Goal: Task Accomplishment & Management: Manage account settings

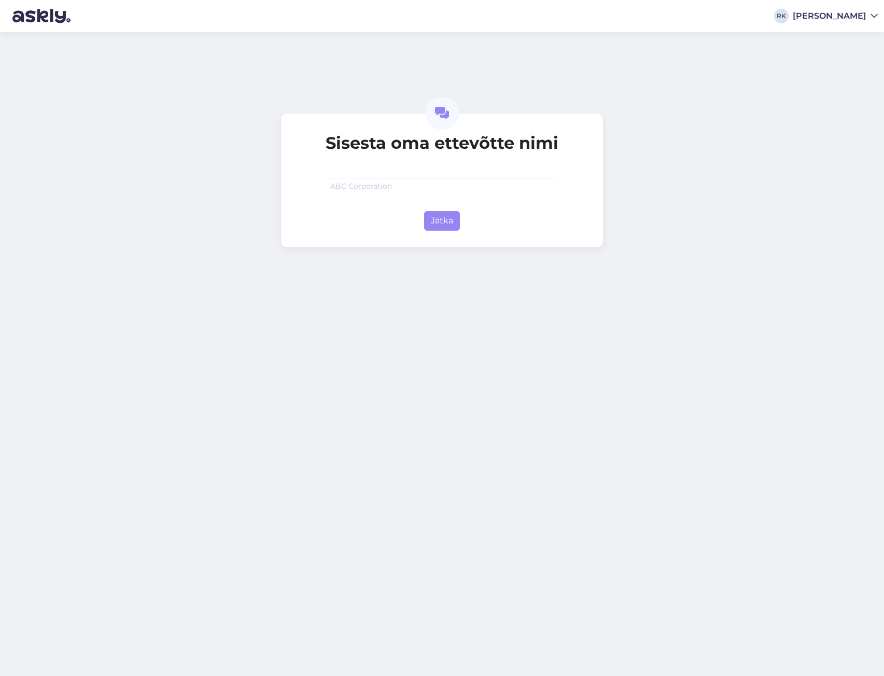
click at [402, 188] on input "text" at bounding box center [442, 186] width 233 height 16
type input "[URL]"
click at [445, 226] on button "Jätka" at bounding box center [442, 221] width 36 height 20
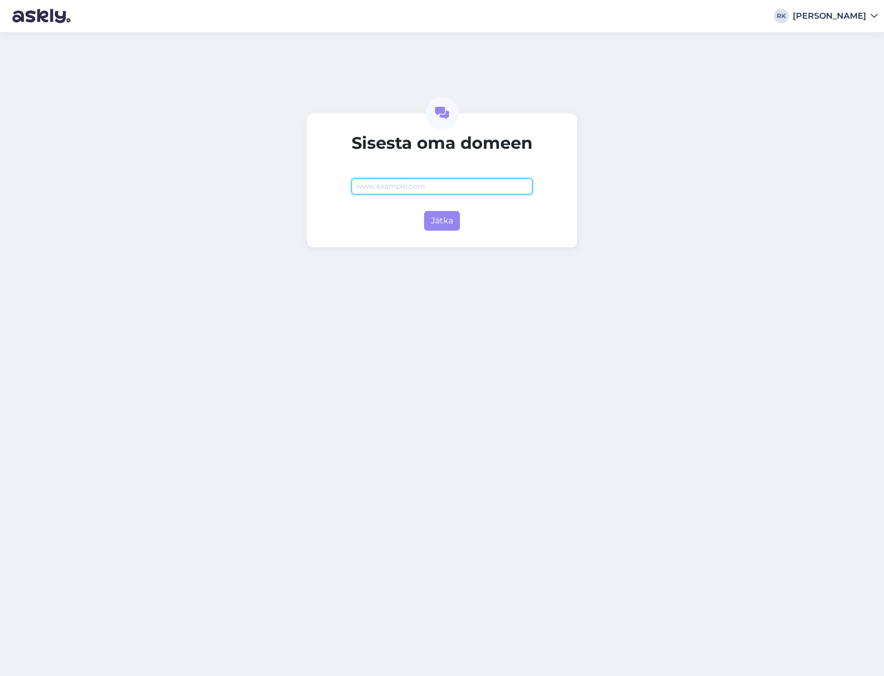
paste input "https://kimmel.ee/"
click at [450, 220] on button "Jätka" at bounding box center [442, 221] width 36 height 20
type input "kimmel.ee"
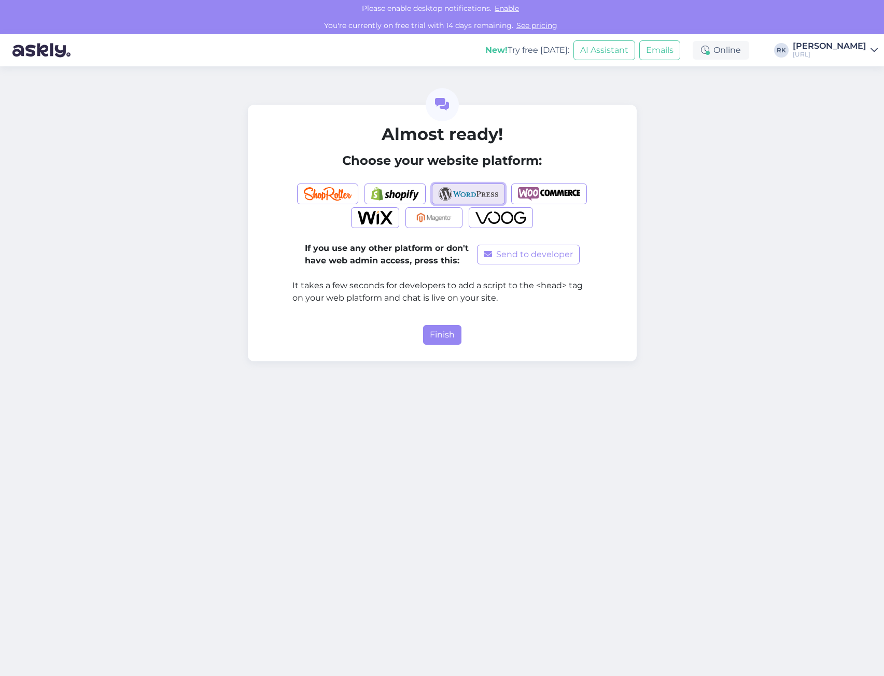
click at [468, 190] on img "button" at bounding box center [469, 193] width 60 height 13
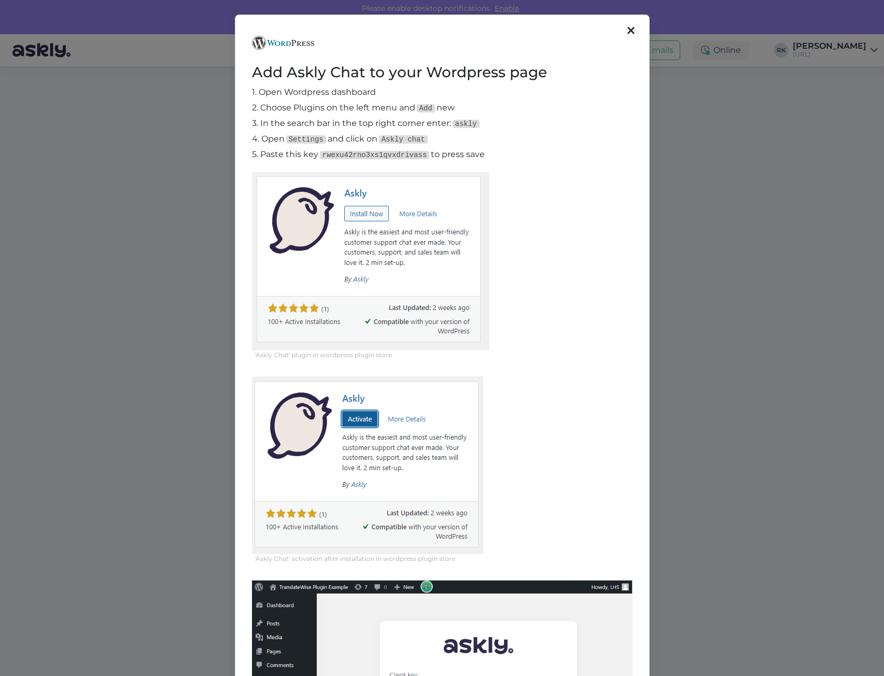
click at [362, 155] on code "rwexu42rno3xs1qvxdrivass" at bounding box center [375, 155] width 110 height 8
copy p "rwexu42rno3xs1qvxdrivass"
click at [362, 151] on code "rwexu42rno3xs1qvxdrivass" at bounding box center [375, 155] width 110 height 8
click at [362, 152] on code "rwexu42rno3xs1qvxdrivass" at bounding box center [375, 155] width 110 height 8
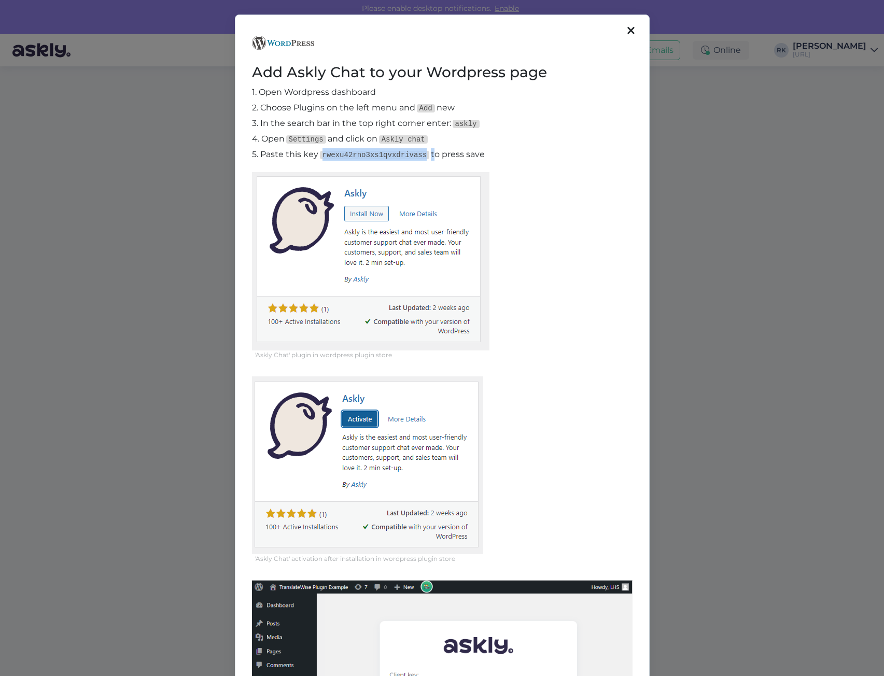
click at [362, 152] on code "rwexu42rno3xs1qvxdrivass" at bounding box center [375, 155] width 110 height 8
copy p "rwexu42rno3xs1qvxdrivass"
click at [627, 30] on icon at bounding box center [630, 30] width 7 height 11
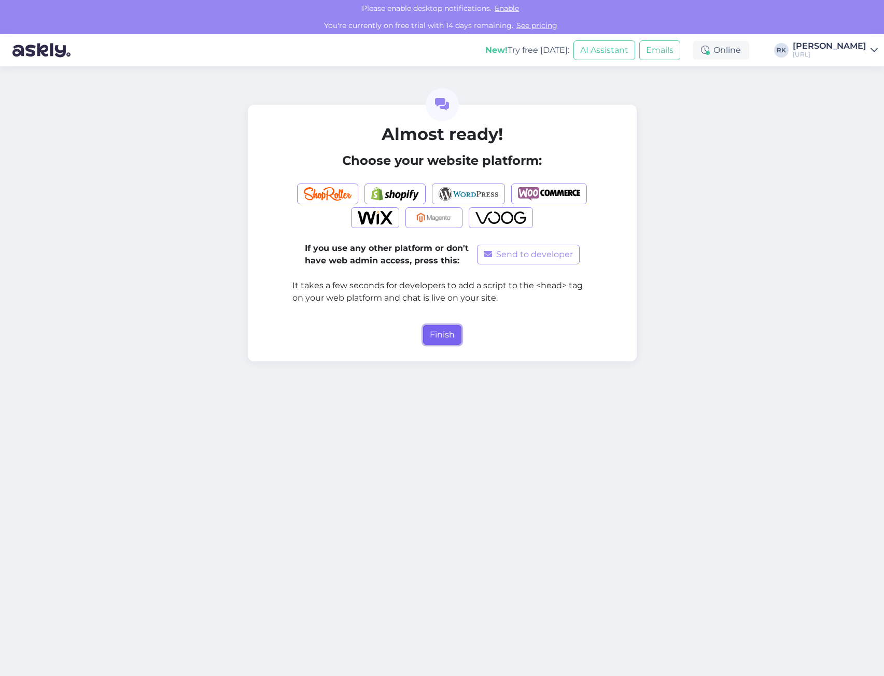
click at [433, 332] on button "Finish" at bounding box center [442, 335] width 38 height 20
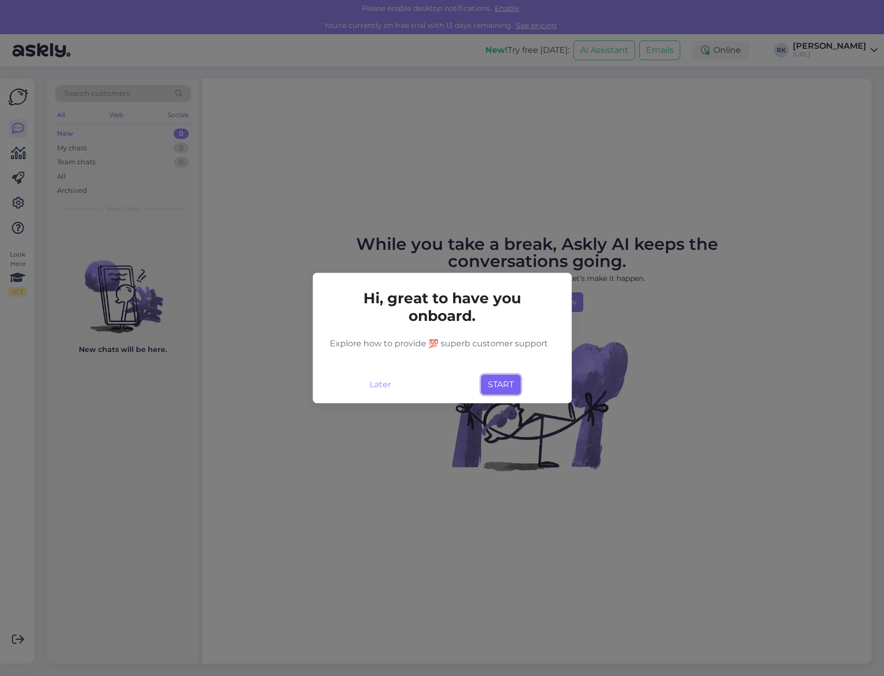
click at [502, 382] on button "START" at bounding box center [500, 385] width 39 height 20
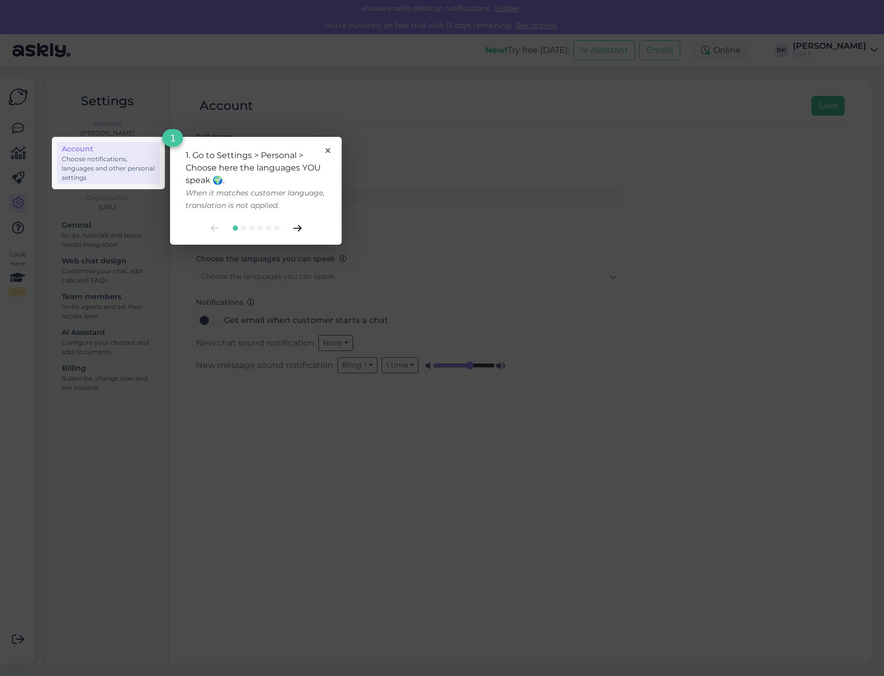
click at [298, 229] on icon at bounding box center [296, 229] width 7 height 6
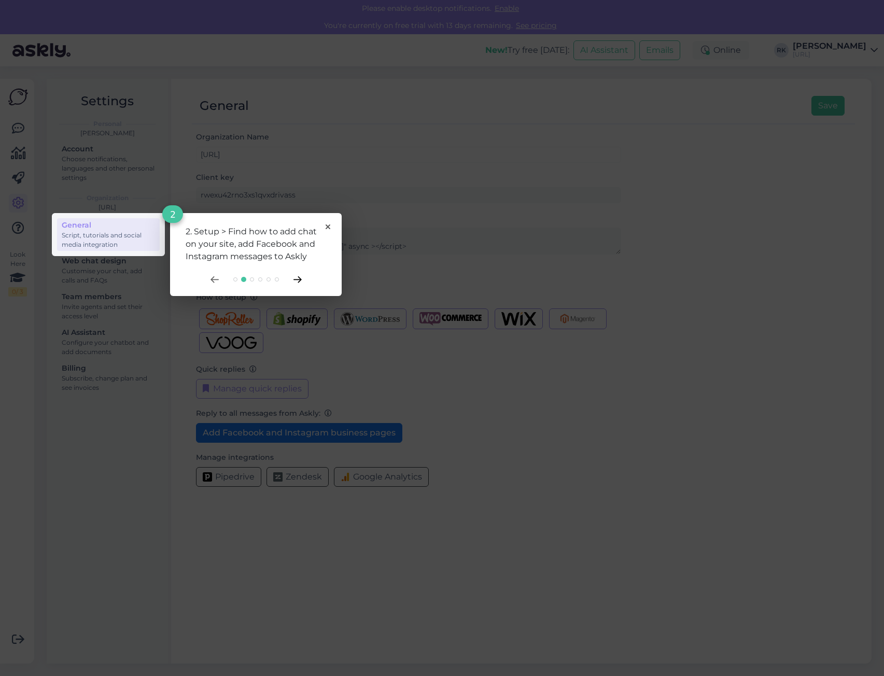
click at [298, 277] on icon at bounding box center [297, 279] width 8 height 7
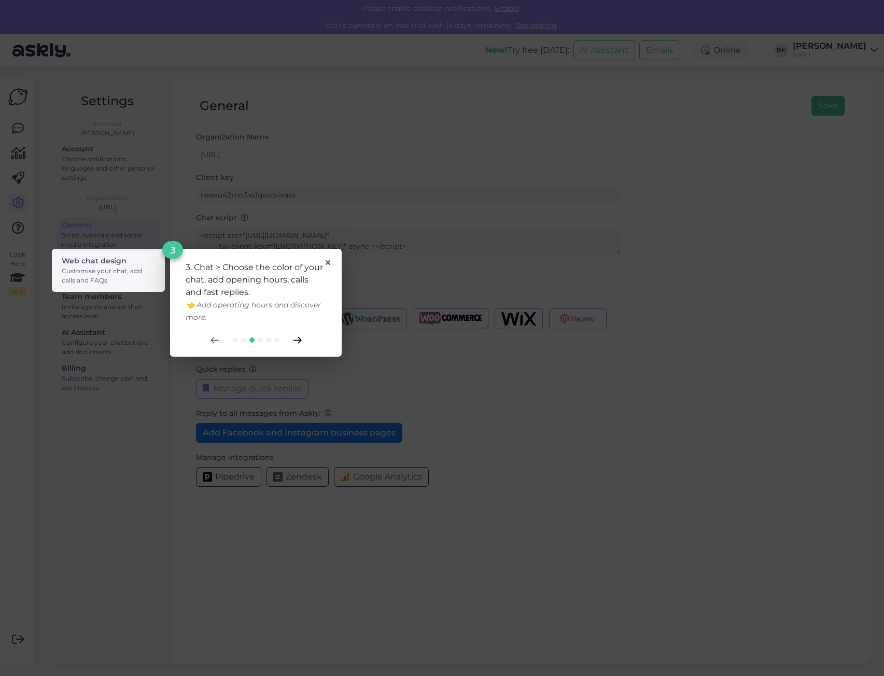
click at [300, 339] on icon at bounding box center [296, 341] width 7 height 6
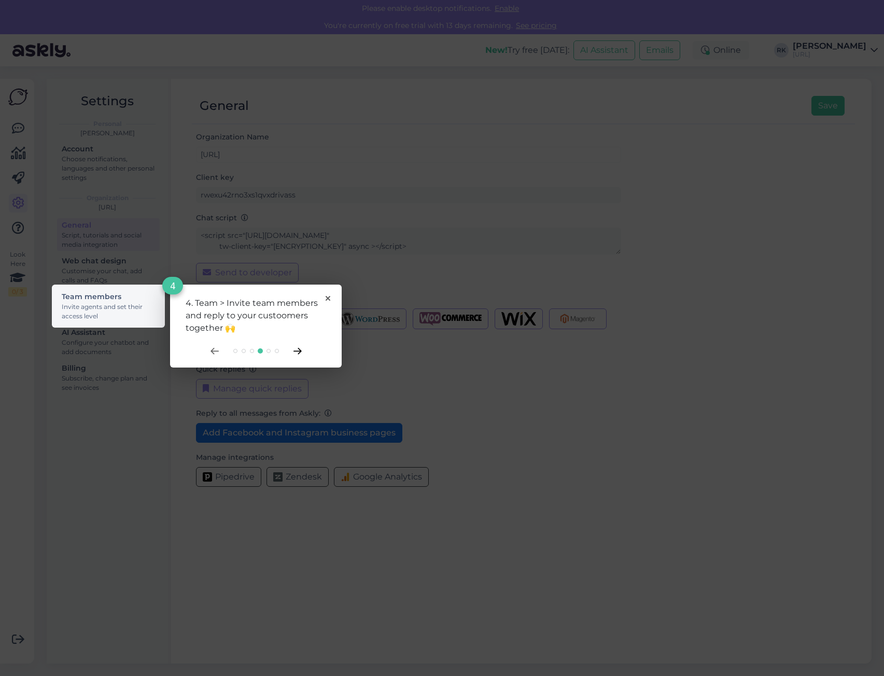
click at [300, 352] on icon at bounding box center [296, 351] width 7 height 6
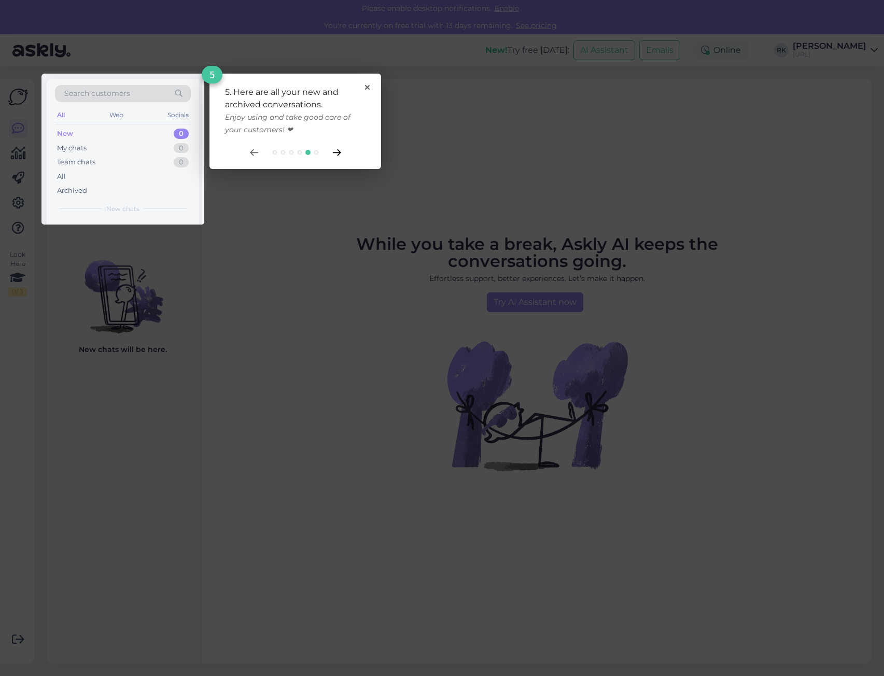
click at [338, 151] on icon at bounding box center [337, 152] width 8 height 7
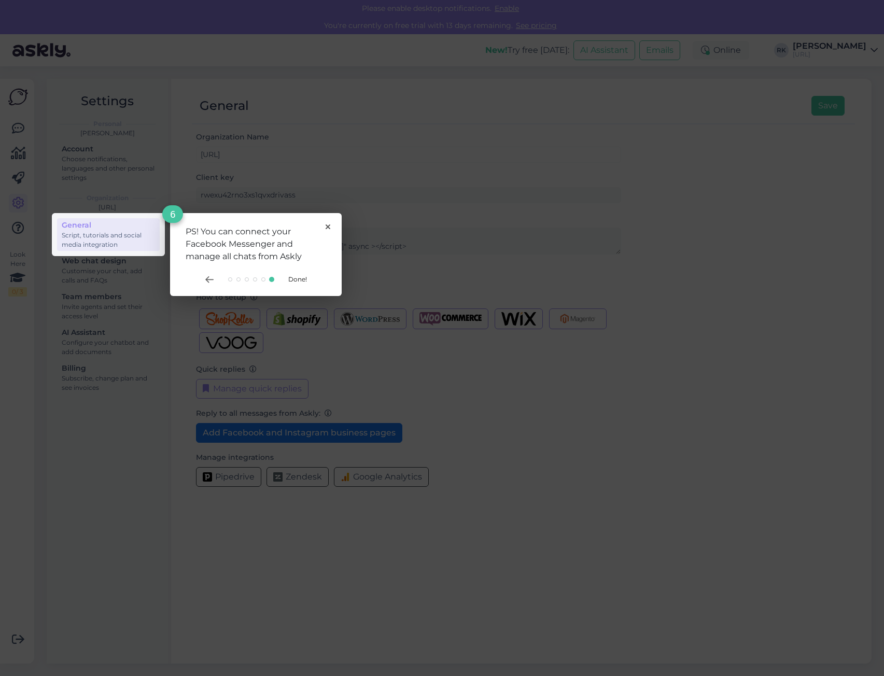
click at [292, 278] on span "Done!" at bounding box center [297, 279] width 19 height 8
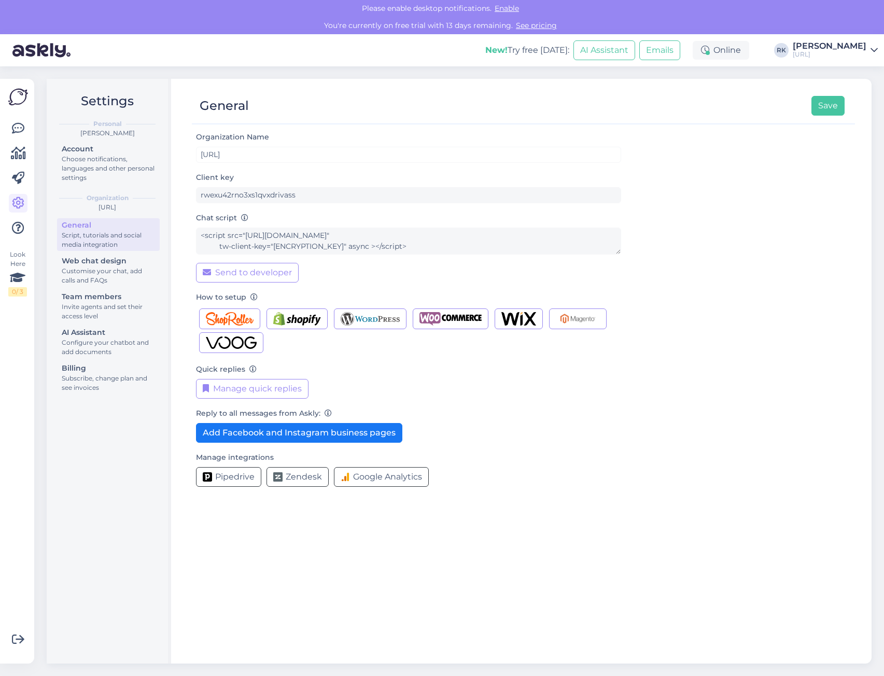
click at [348, 279] on div "Chat script <script src="https://chat.askly.me/cw/chat/latest.js" tw-client-key…" at bounding box center [408, 247] width 425 height 71
click at [511, 8] on span "Enable" at bounding box center [507, 8] width 31 height 9
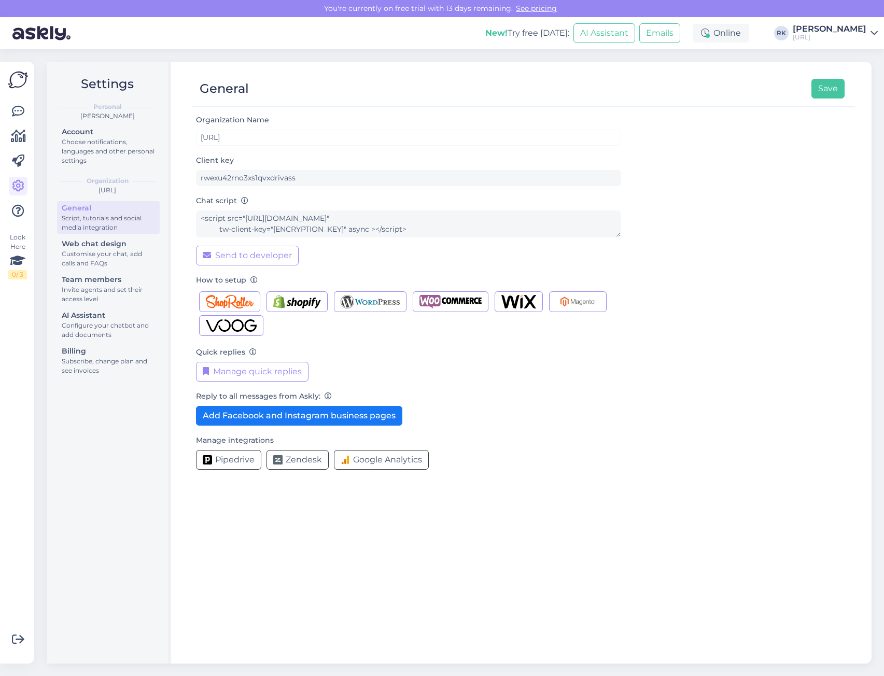
click at [544, 8] on link "See pricing" at bounding box center [536, 8] width 47 height 9
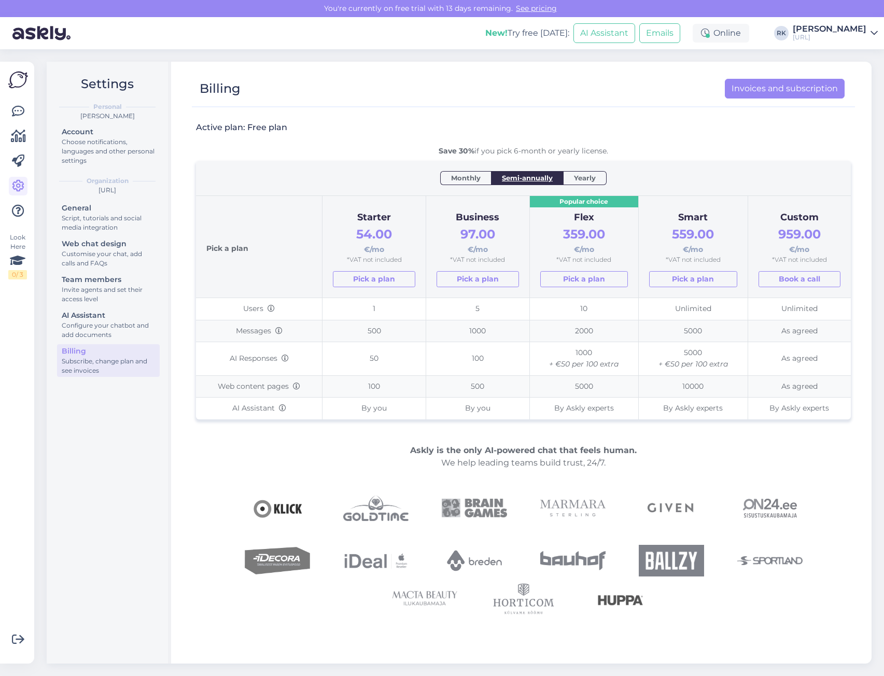
click at [470, 178] on span "Monthly" at bounding box center [466, 178] width 30 height 10
click at [531, 178] on span "Semi-annually" at bounding box center [527, 178] width 51 height 10
click at [471, 175] on span "Monthly" at bounding box center [466, 178] width 30 height 10
click at [646, 102] on div at bounding box center [518, 103] width 653 height 8
click at [527, 176] on span "Semi-annually" at bounding box center [527, 178] width 51 height 10
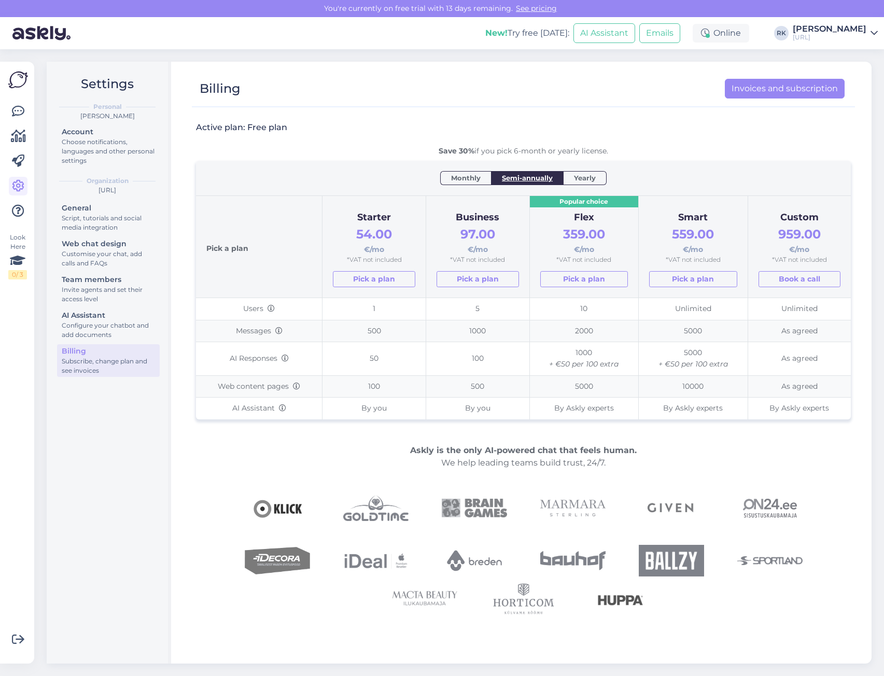
click at [589, 179] on span "Yearly" at bounding box center [585, 178] width 22 height 10
drag, startPoint x: 362, startPoint y: 358, endPoint x: 386, endPoint y: 361, distance: 23.5
click at [386, 361] on td "50" at bounding box center [375, 358] width 104 height 33
drag, startPoint x: 347, startPoint y: 382, endPoint x: 391, endPoint y: 391, distance: 44.5
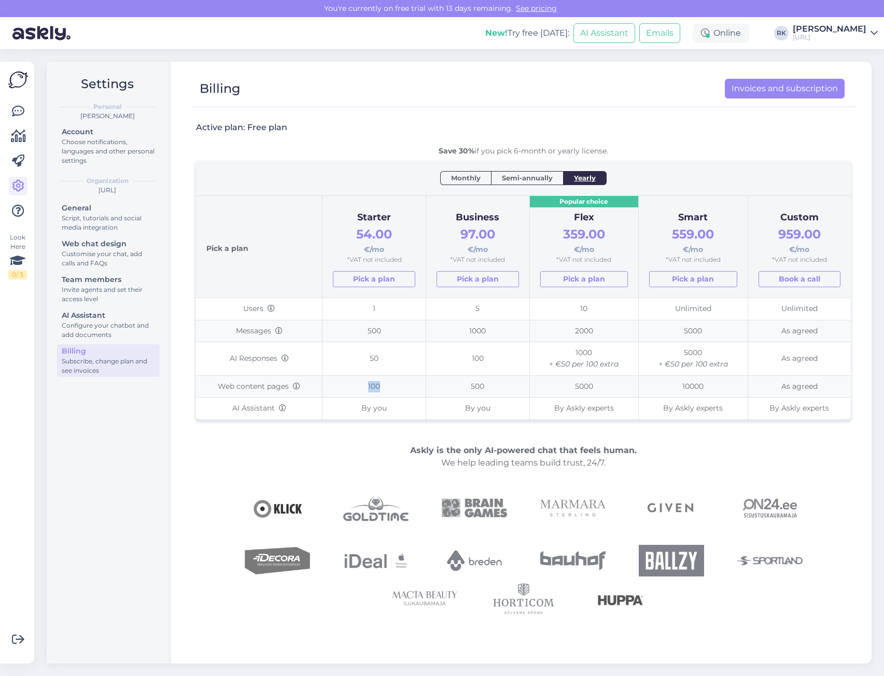
click at [391, 391] on td "100" at bounding box center [375, 386] width 104 height 22
click at [88, 151] on div "Choose notifications, languages and other personal settings" at bounding box center [108, 151] width 93 height 28
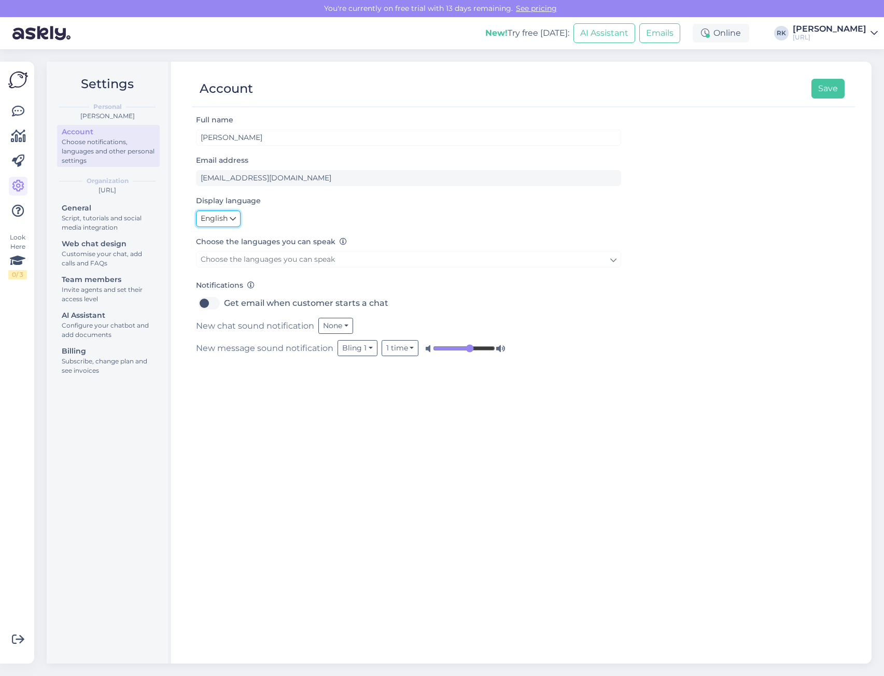
click at [220, 219] on span "English" at bounding box center [214, 218] width 27 height 11
click at [220, 242] on link "Eesti" at bounding box center [220, 240] width 49 height 17
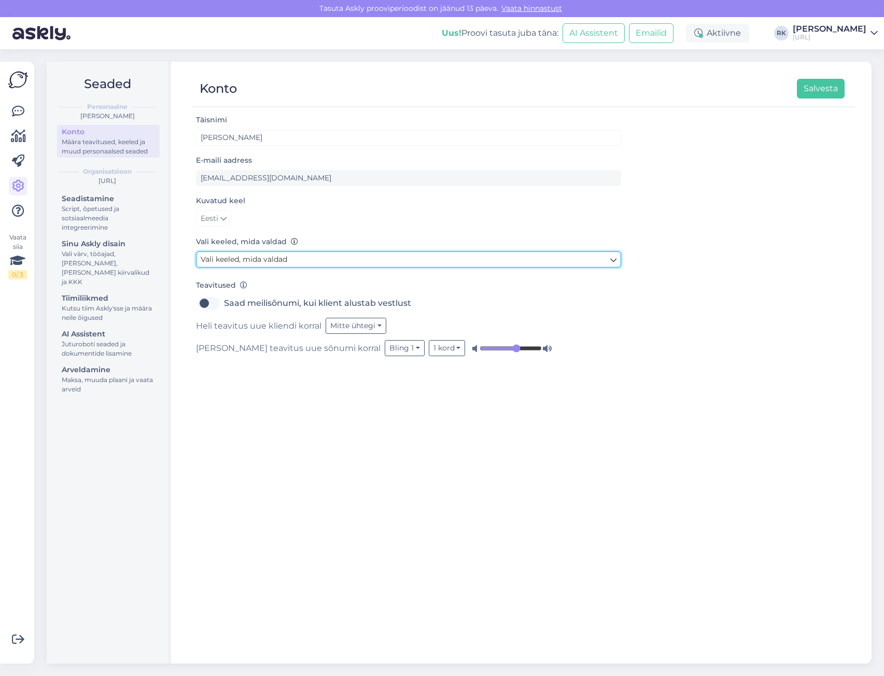
click at [297, 261] on link "Vali keeled, mida valdad" at bounding box center [408, 259] width 425 height 16
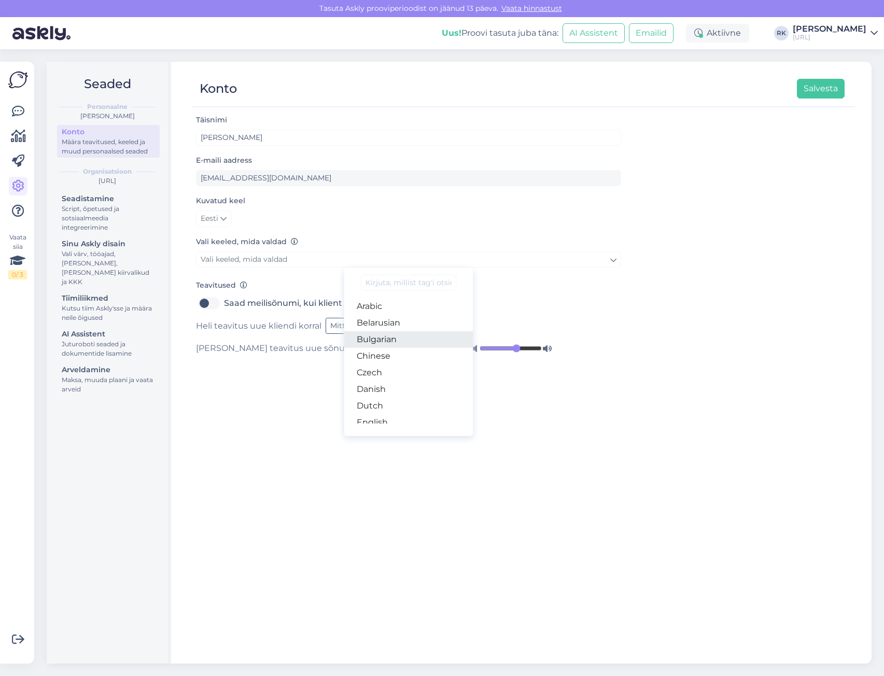
scroll to position [52, 0]
click at [387, 387] on link "Estonian" at bounding box center [408, 387] width 129 height 17
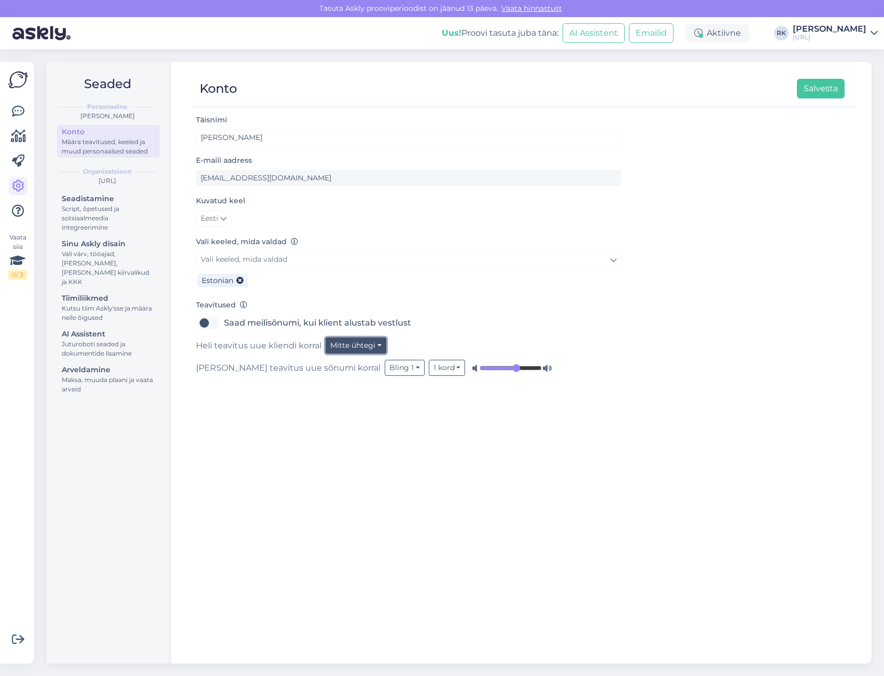
click at [374, 344] on button "Mitte ühtegi" at bounding box center [356, 346] width 61 height 16
click at [428, 344] on div "Heli teavitus uue kliendi korral Mitte ühtegi Mitte ühtegi Bling 1 Bling 2 Bell…" at bounding box center [408, 346] width 425 height 16
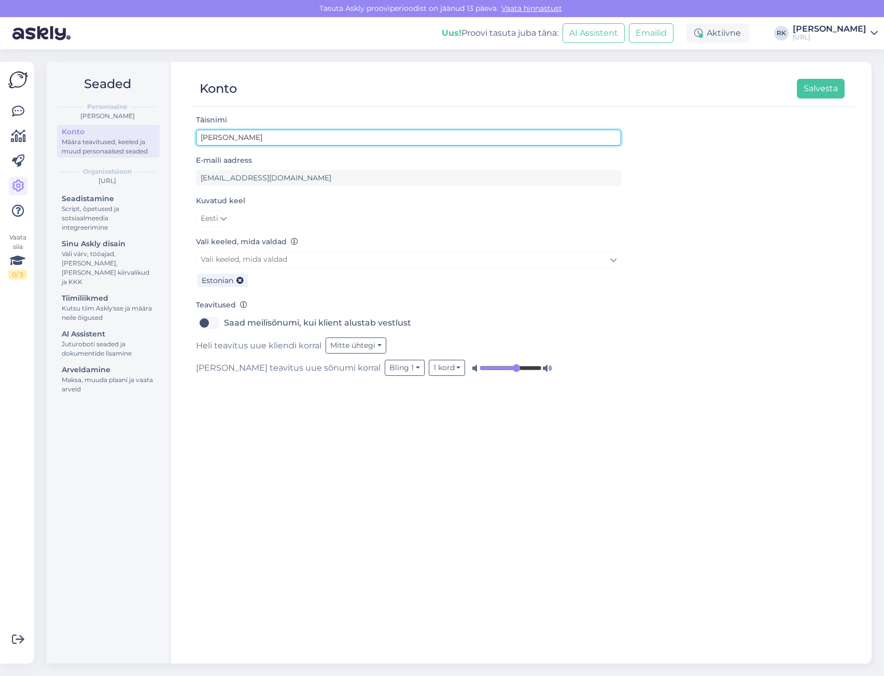
click at [337, 141] on input "[PERSON_NAME]" at bounding box center [408, 138] width 425 height 16
click at [340, 145] on input "[PERSON_NAME]" at bounding box center [408, 138] width 425 height 16
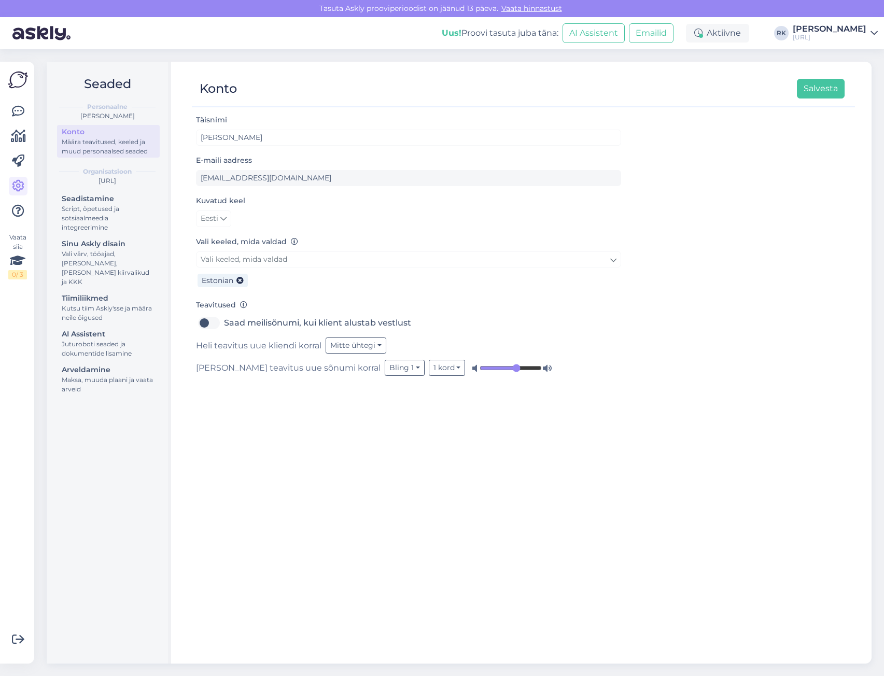
click at [362, 146] on form "Täisnimi Reigo Kimmel E-maili aadress kimmel.reigo@gmail.com Kuvatud keel Eesti…" at bounding box center [408, 245] width 425 height 262
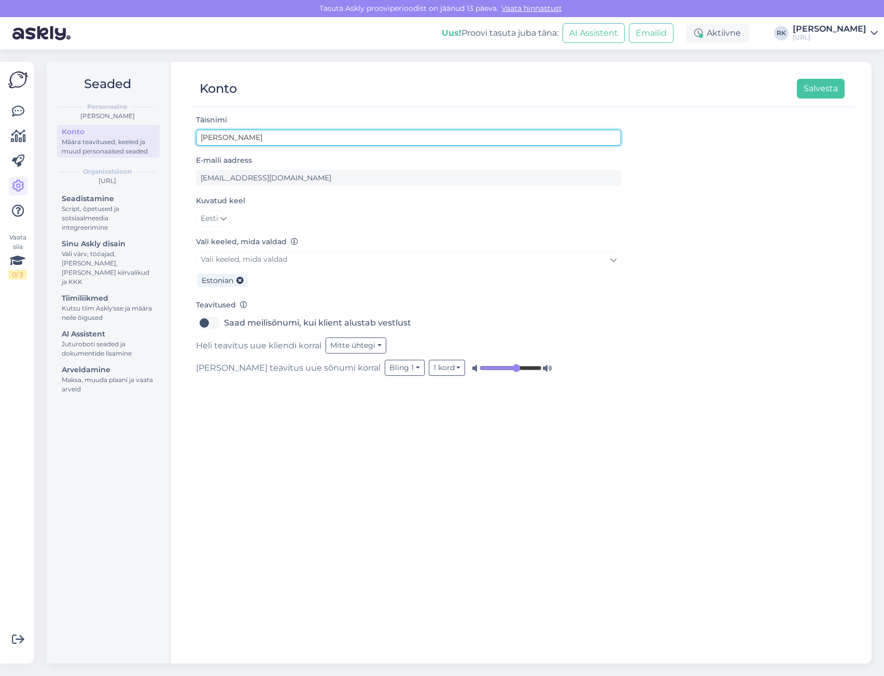
click at [367, 141] on input "[PERSON_NAME]" at bounding box center [408, 138] width 425 height 16
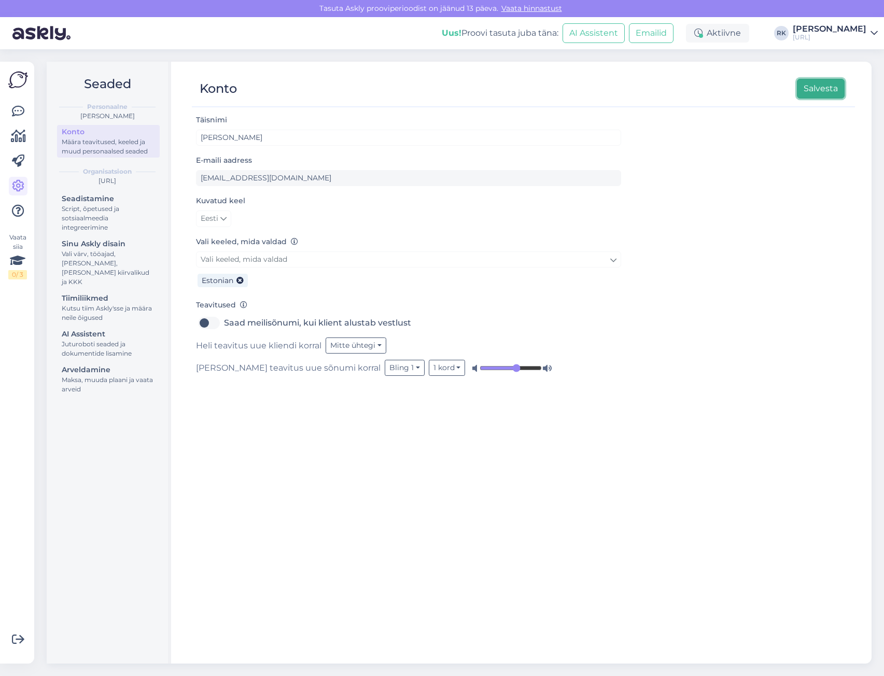
click at [824, 90] on button "Salvesta" at bounding box center [821, 89] width 48 height 20
click at [111, 215] on div "Script, õpetused ja sotsiaalmeedia integreerimine" at bounding box center [108, 218] width 93 height 28
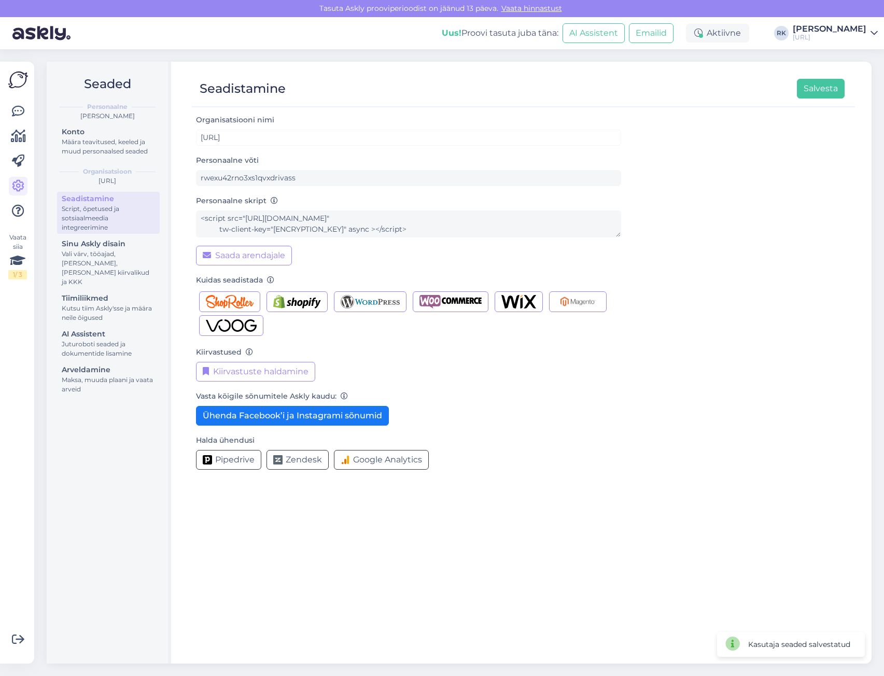
click at [315, 152] on form "Organisatsiooni nimi Turundus.AI Personaalne võti rwexu42rno3xs1qvxdrivass Pers…" at bounding box center [408, 296] width 425 height 365
click at [276, 373] on button "Kiirvastuste haldamine" at bounding box center [255, 372] width 119 height 20
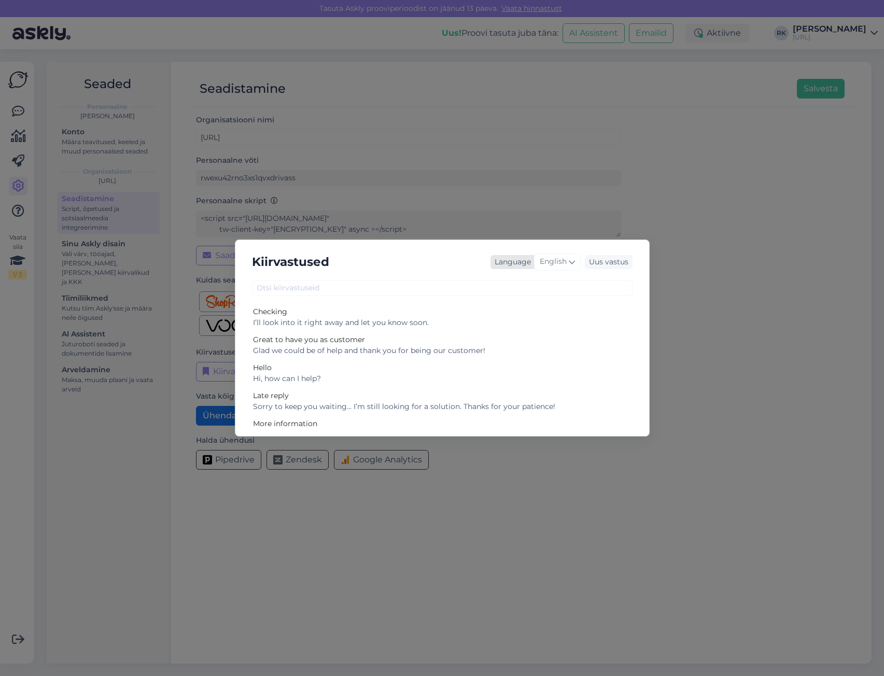
click at [552, 264] on span "English" at bounding box center [553, 261] width 27 height 11
click at [531, 387] on link "Estonian" at bounding box center [536, 389] width 114 height 17
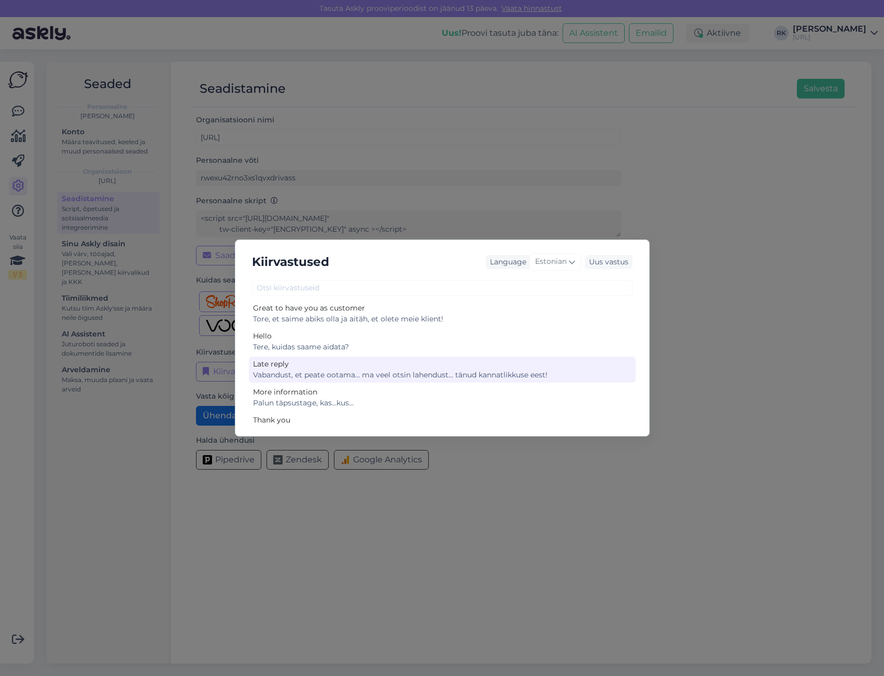
scroll to position [47, 0]
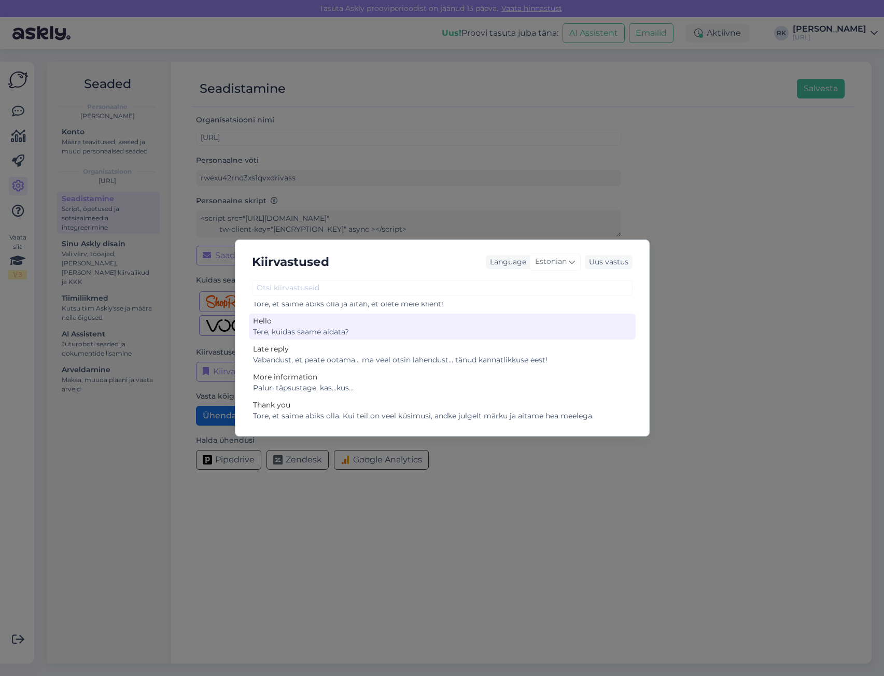
click at [374, 332] on div "Tere, kuidas saame aidata?" at bounding box center [442, 332] width 379 height 11
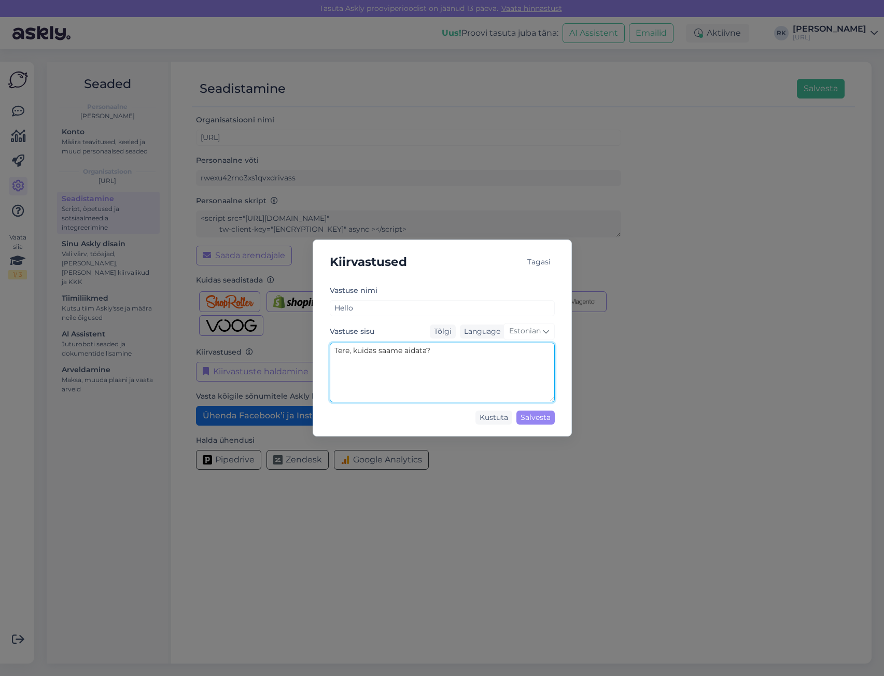
click at [410, 360] on textarea "Tere, kuidas saame aidata?" at bounding box center [442, 373] width 225 height 60
click at [457, 354] on textarea "Tere, kuidas saame aidata?" at bounding box center [442, 373] width 225 height 60
click at [538, 264] on div "Tagasi" at bounding box center [539, 262] width 32 height 14
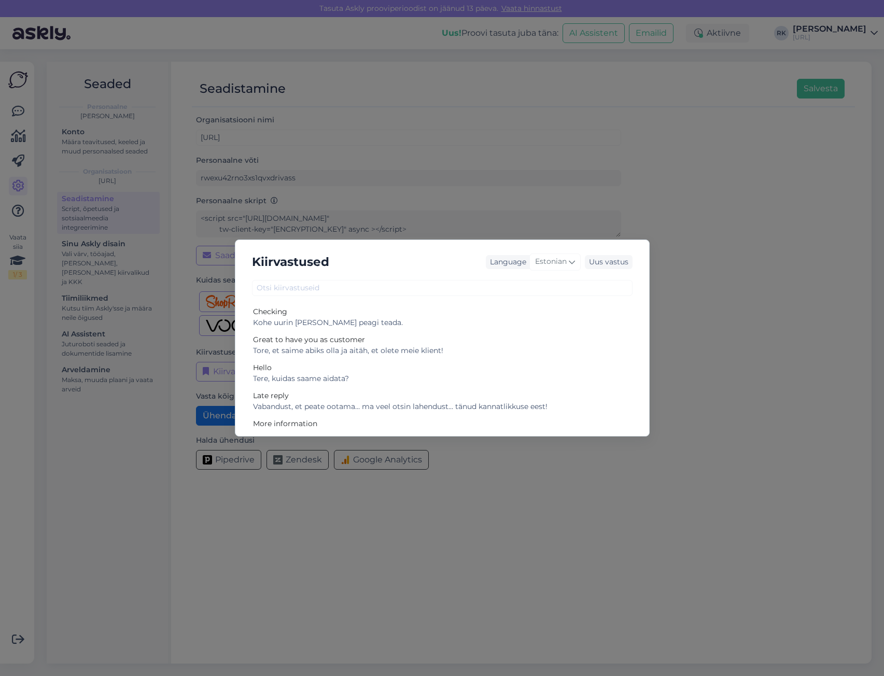
click at [113, 249] on div "Kiirvastused Language Estonian Uus vastus Checking Kohe uurin ja annan peagi te…" at bounding box center [442, 338] width 884 height 676
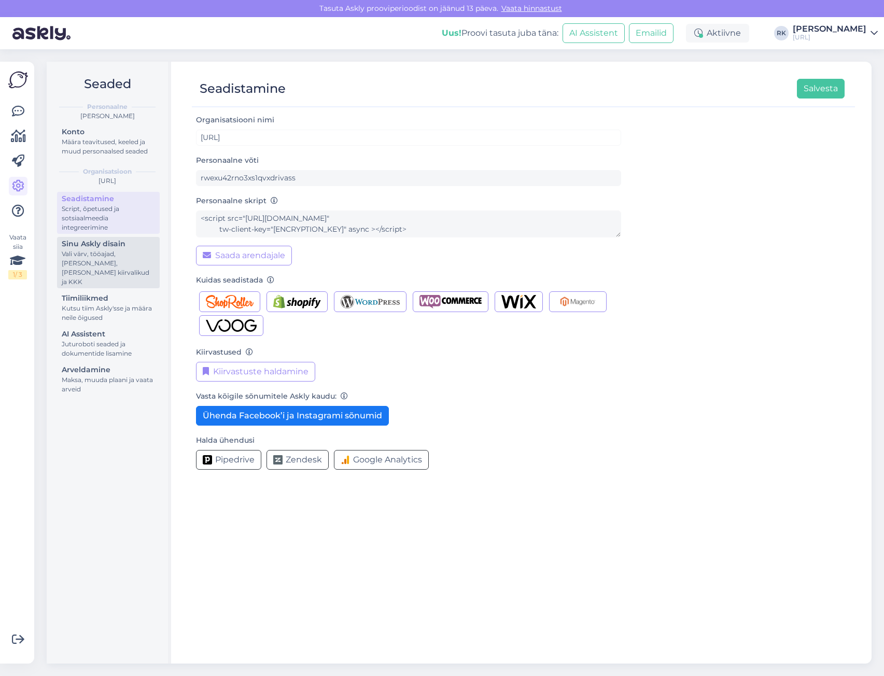
click at [113, 249] on div "Vali värv, tööajad, [PERSON_NAME], [PERSON_NAME] kiirvalikud ja KKK" at bounding box center [108, 267] width 93 height 37
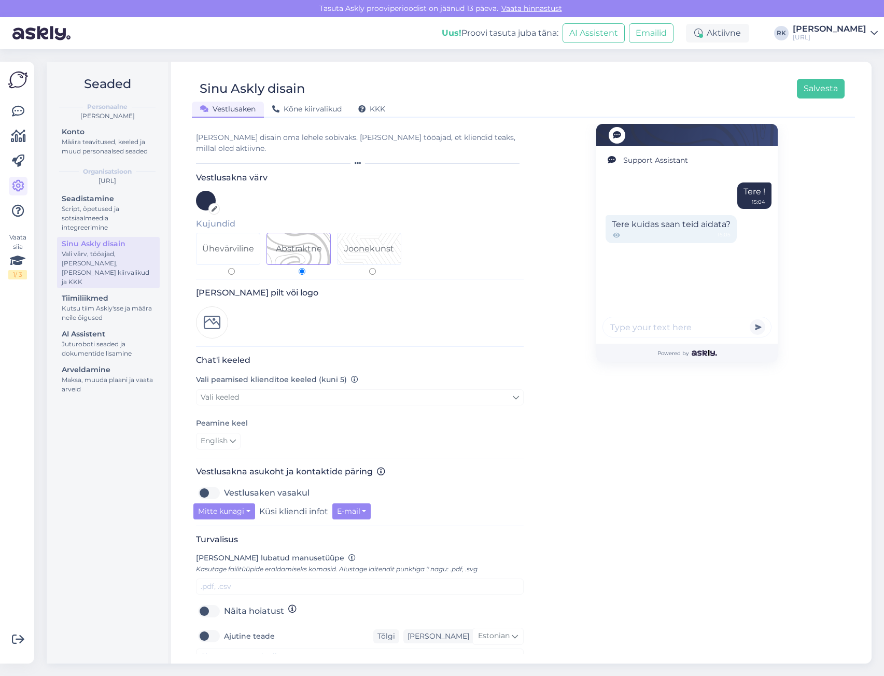
click at [214, 206] on icon at bounding box center [215, 209] width 6 height 6
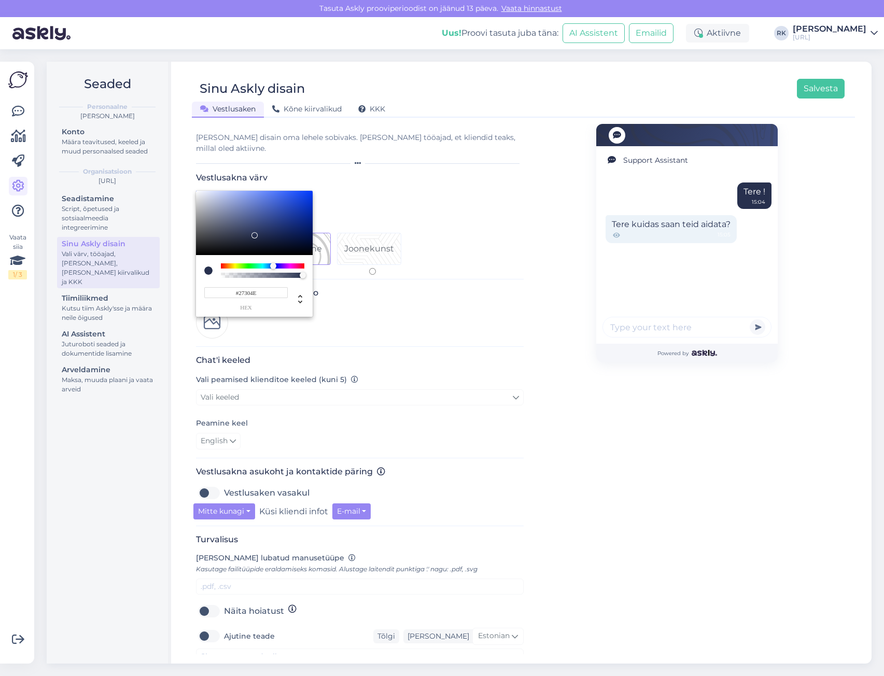
click at [247, 287] on input "#27304E" at bounding box center [245, 292] width 83 height 11
drag, startPoint x: 237, startPoint y: 281, endPoint x: 359, endPoint y: 299, distance: 122.8
click at [313, 299] on div "#27304E hex" at bounding box center [254, 254] width 117 height 126
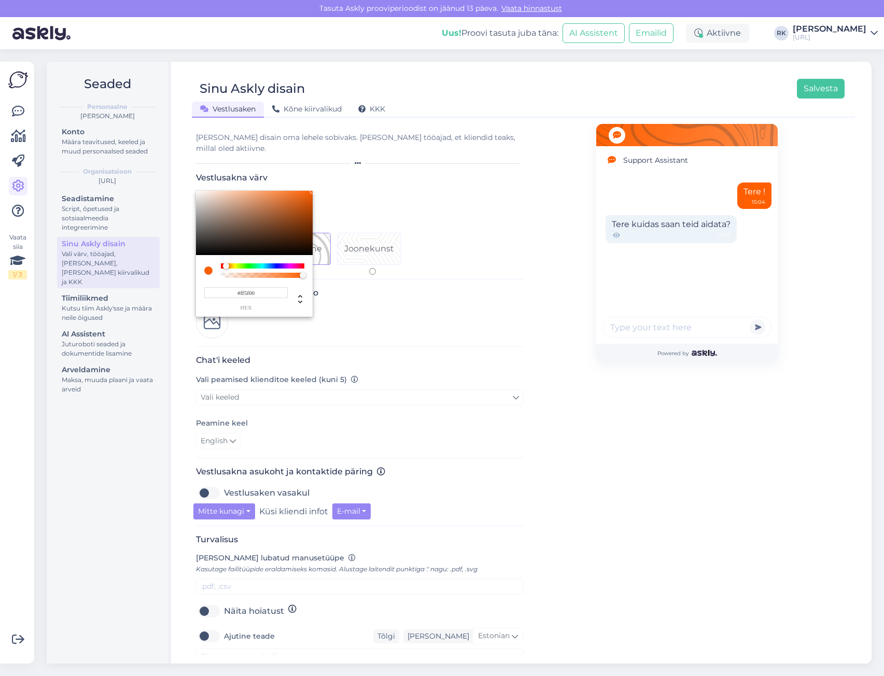
type input "#FF5F00"
click at [427, 291] on div at bounding box center [442, 338] width 884 height 676
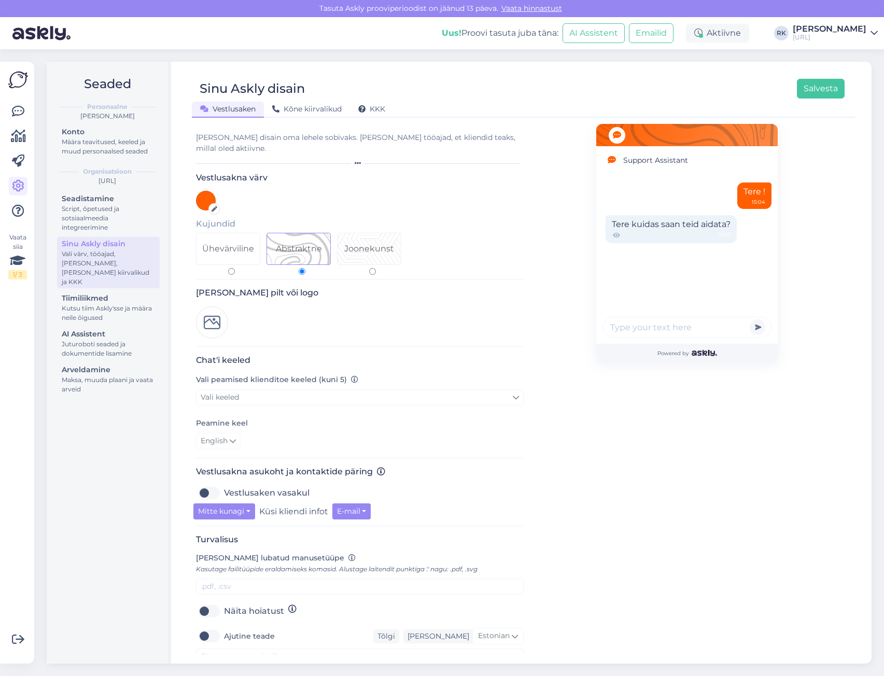
click at [357, 243] on div "Joonekunst" at bounding box center [369, 249] width 50 height 12
click at [369, 268] on input "Joonekunst" at bounding box center [372, 271] width 7 height 7
radio input "true"
click at [213, 310] on img at bounding box center [212, 322] width 32 height 32
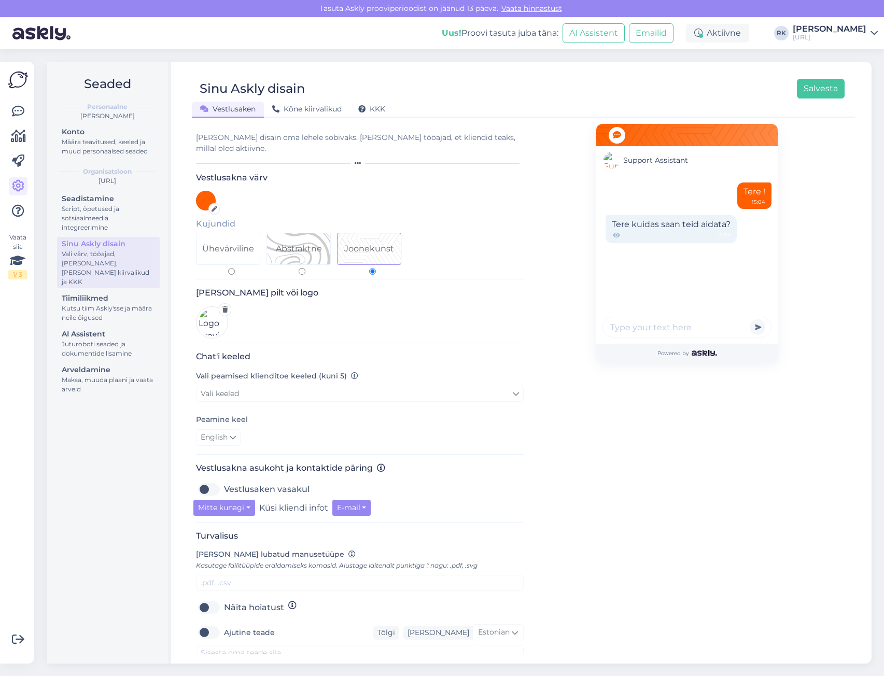
click at [320, 318] on div "Lisa pilt või logo" at bounding box center [360, 315] width 328 height 55
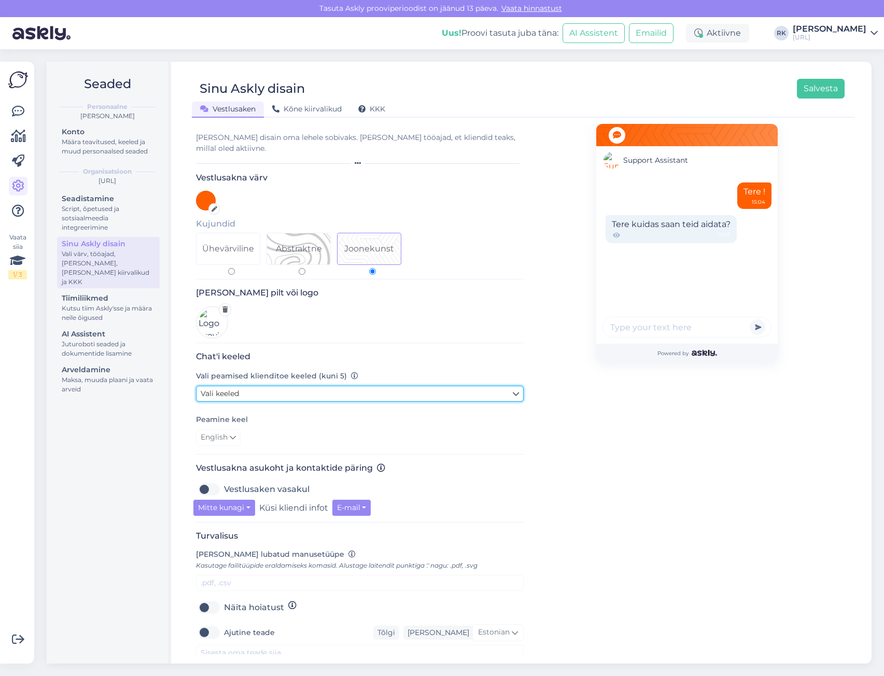
click at [324, 386] on link "Vali keeled" at bounding box center [360, 394] width 328 height 16
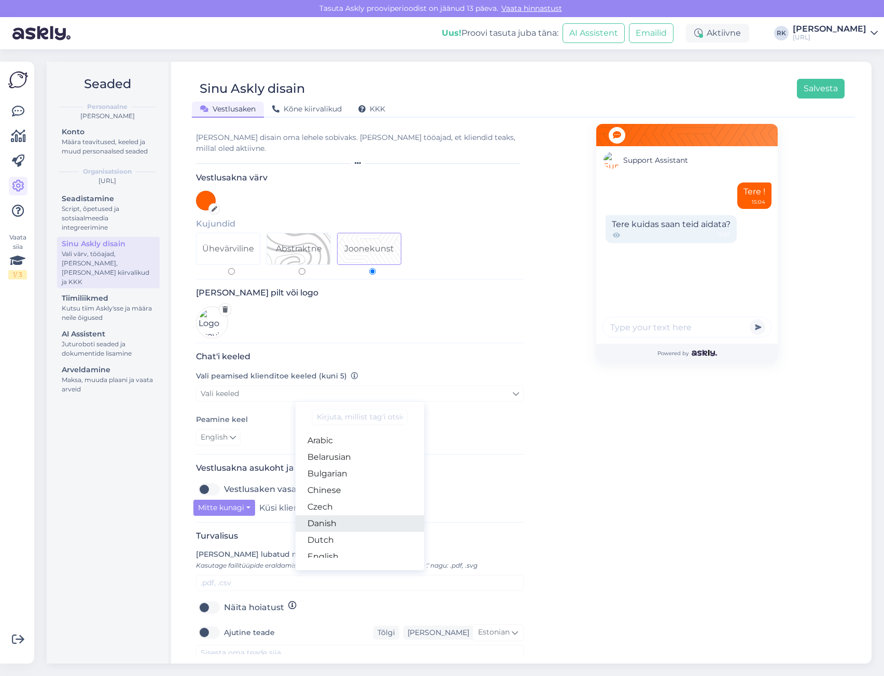
scroll to position [52, 0]
click at [348, 513] on link "Estonian" at bounding box center [359, 521] width 129 height 17
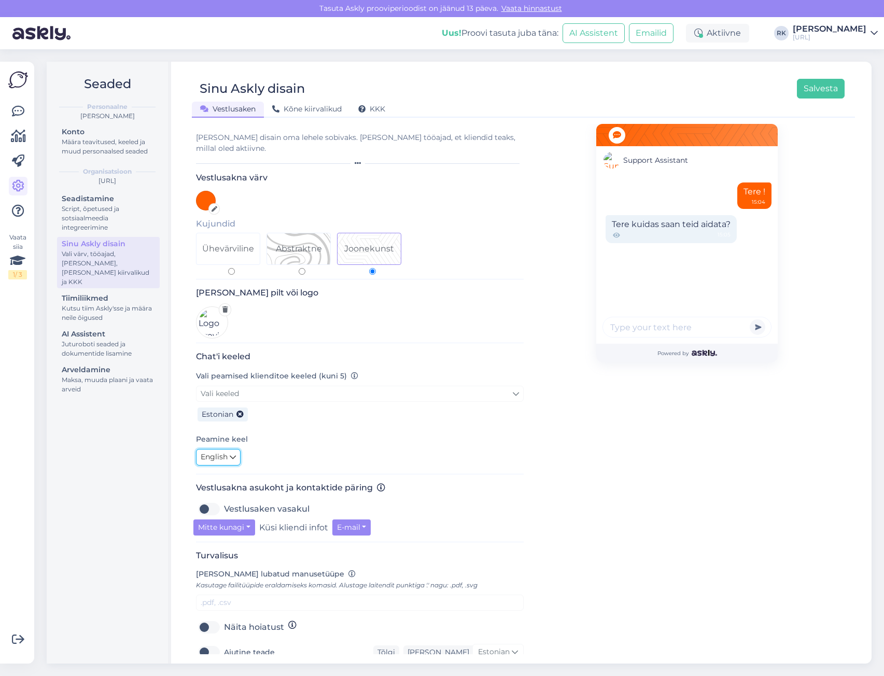
click at [228, 452] on span "English" at bounding box center [214, 457] width 27 height 11
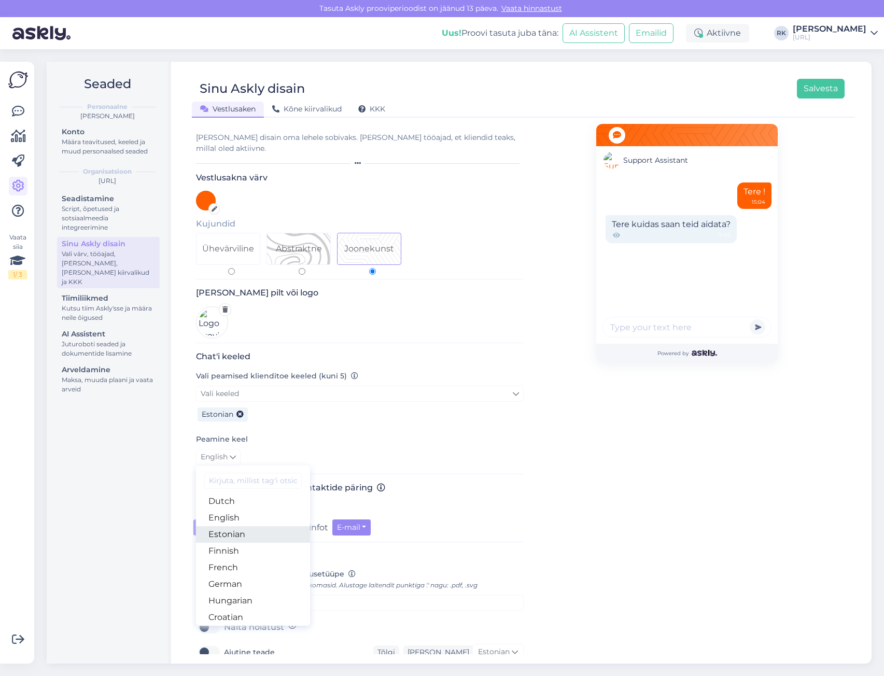
scroll to position [104, 0]
click at [246, 525] on link "Estonian" at bounding box center [253, 533] width 114 height 17
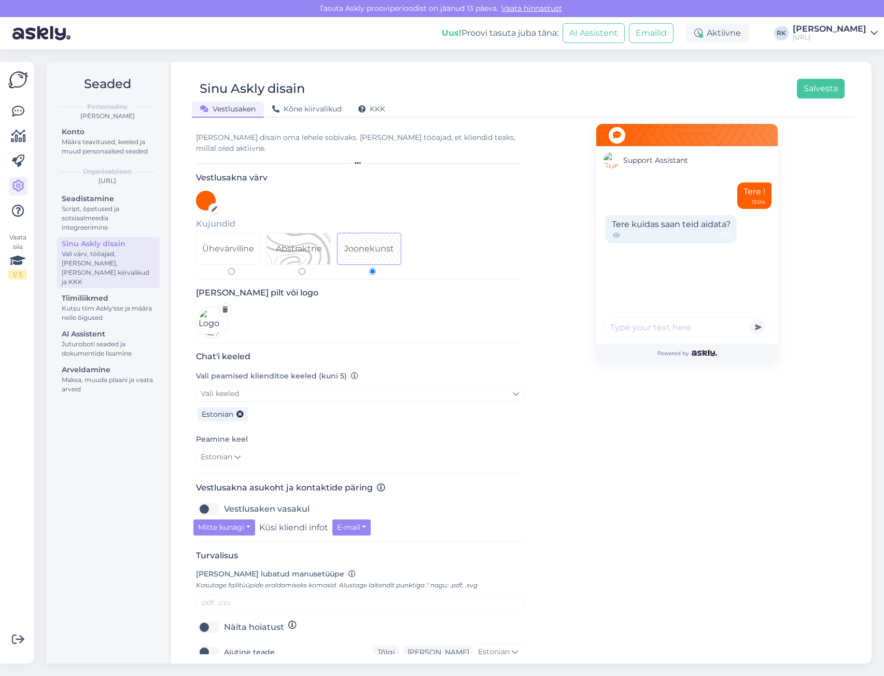
click at [320, 440] on div "Peamine keel Estonian Arabic Belarusian Bulgarian Chinese Czech Danish Dutch En…" at bounding box center [360, 449] width 328 height 33
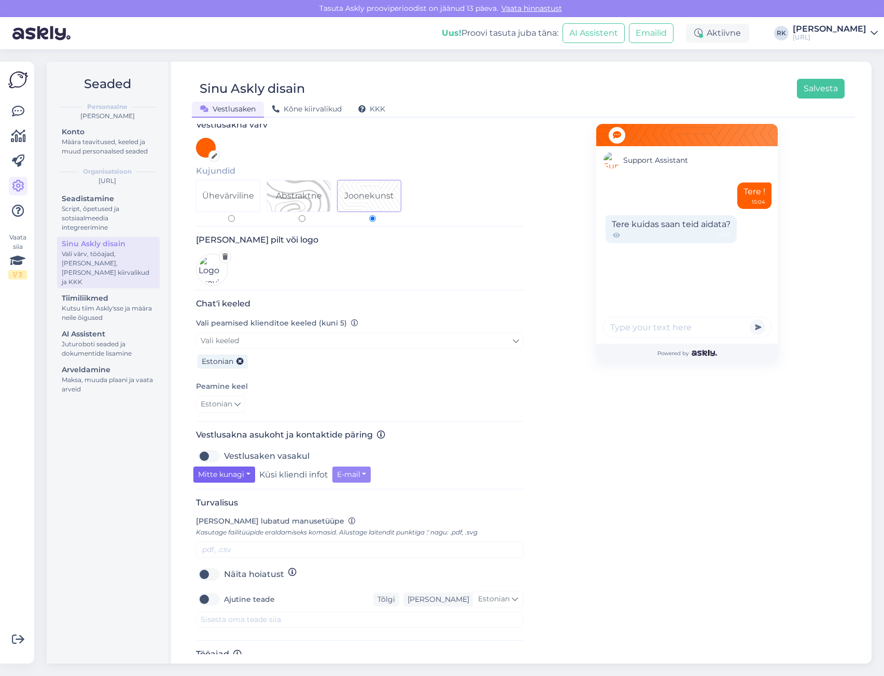
scroll to position [71, 0]
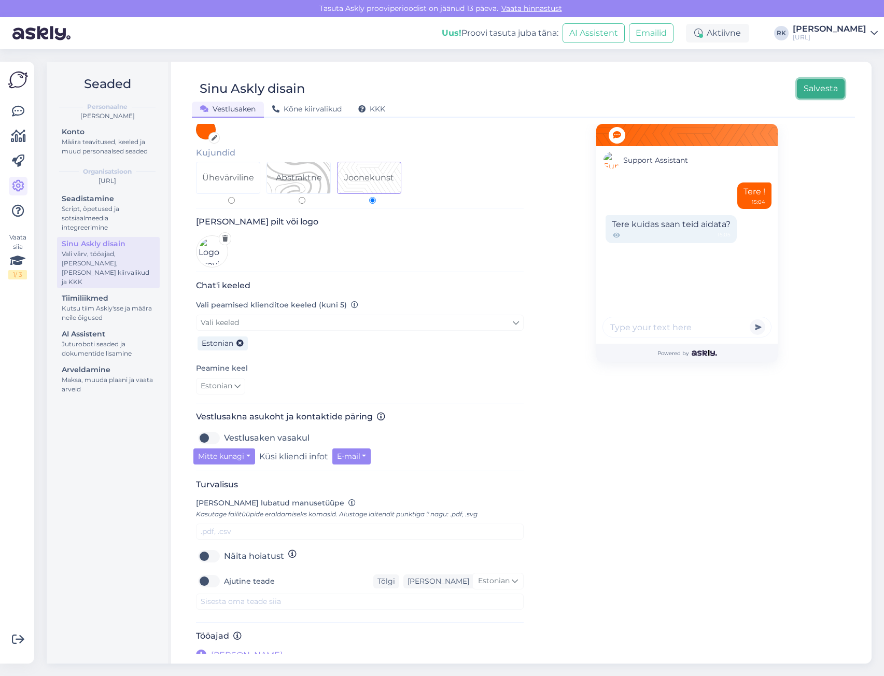
click at [829, 86] on button "Salvesta" at bounding box center [821, 89] width 48 height 20
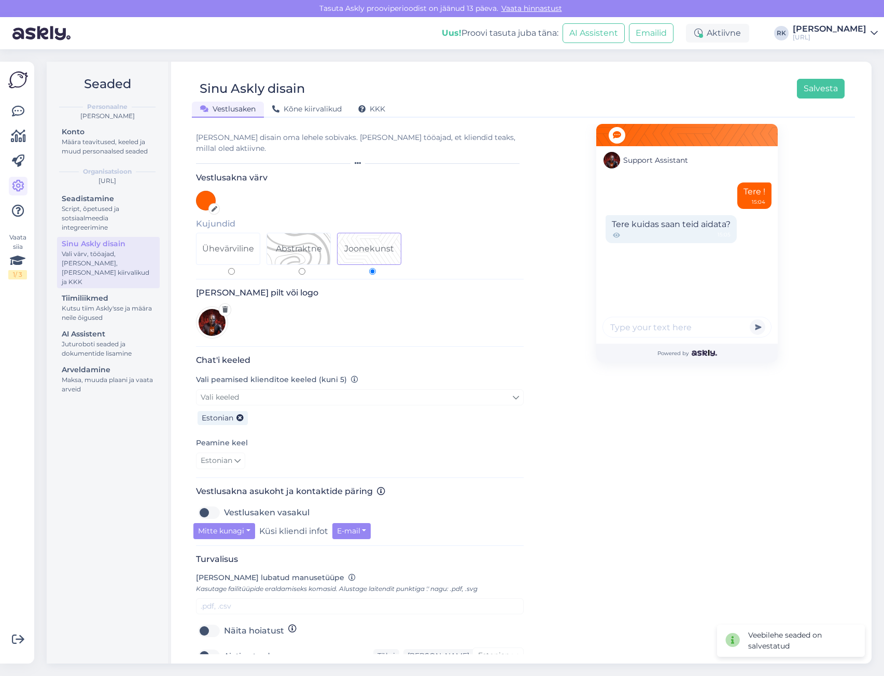
click at [633, 157] on span "Support Assistant" at bounding box center [655, 160] width 65 height 11
click at [633, 156] on span "Support Assistant" at bounding box center [655, 160] width 65 height 11
click at [303, 138] on div "Vali disain oma lehele sobivaks. Lisa tööajad, et kliendid teaks, millal oled a…" at bounding box center [360, 143] width 328 height 22
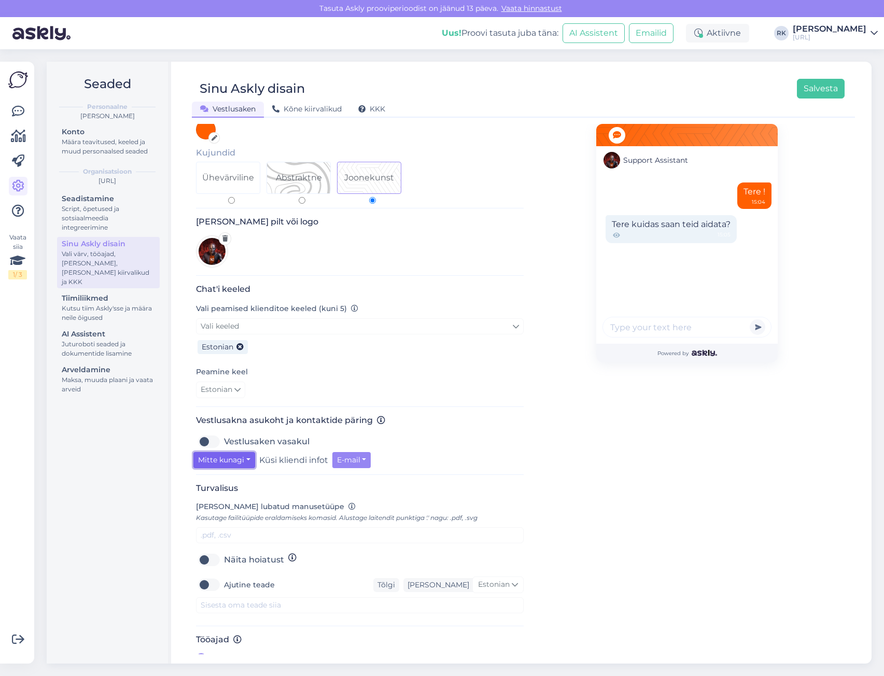
click at [240, 452] on button "Mitte kunagi" at bounding box center [224, 460] width 62 height 16
click at [241, 452] on button "Mitte kunagi" at bounding box center [224, 460] width 62 height 16
click at [363, 452] on button "E-mail" at bounding box center [351, 460] width 39 height 16
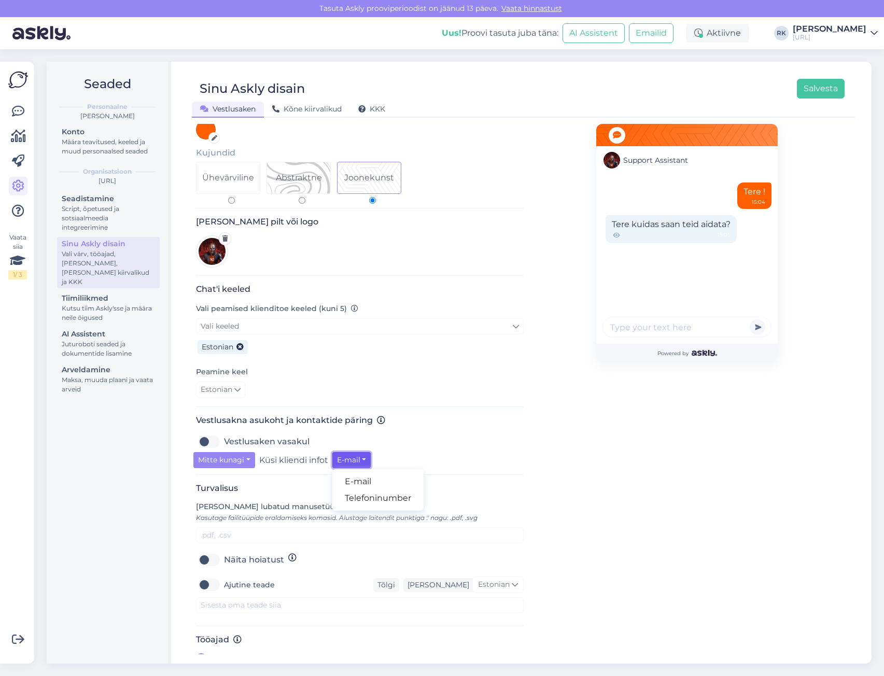
click at [363, 452] on button "E-mail" at bounding box center [351, 460] width 39 height 16
click at [406, 452] on div "Mitte kunagi Mitte kunagi Kui oled eemal Alati Küsi kliendi infot E-mail E-mail…" at bounding box center [359, 460] width 333 height 16
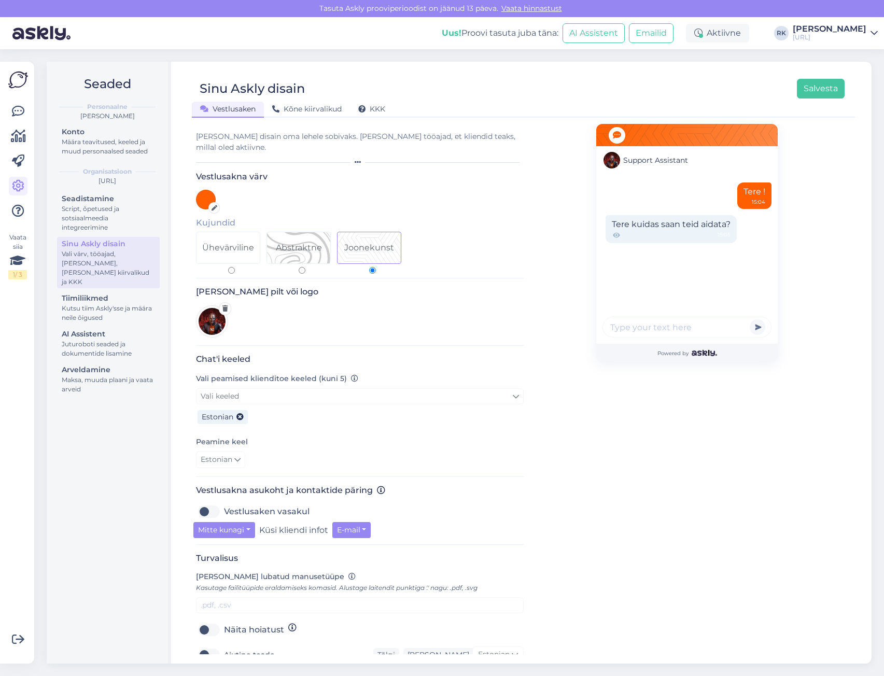
scroll to position [0, 0]
click at [316, 106] on span "Kõne kiirvalikud" at bounding box center [306, 108] width 69 height 9
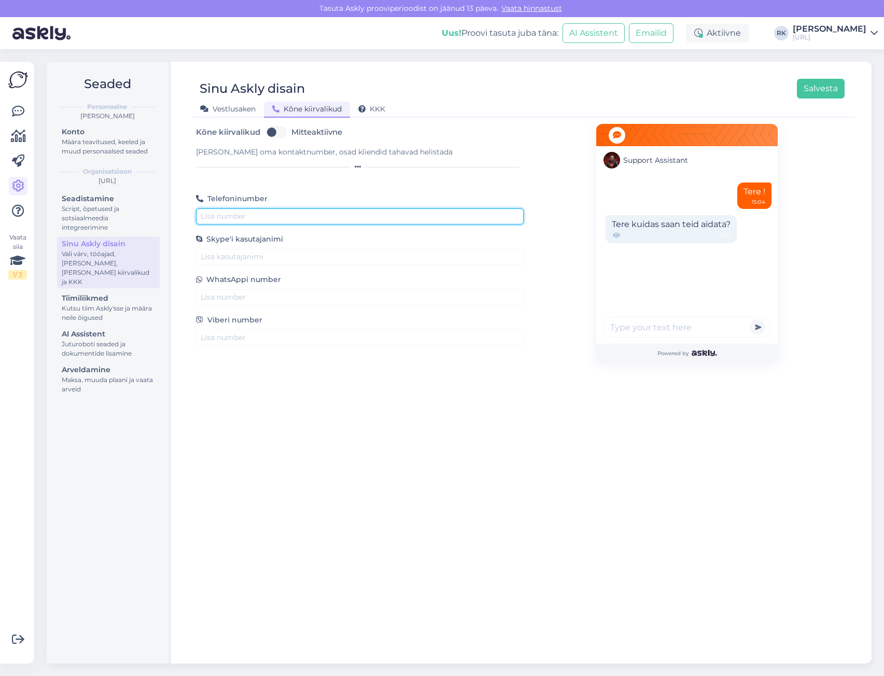
click at [252, 214] on input "text" at bounding box center [360, 216] width 328 height 16
type input "+3725113653"
click at [324, 183] on div at bounding box center [360, 184] width 328 height 16
click at [241, 214] on input "+3725113653" at bounding box center [360, 216] width 328 height 16
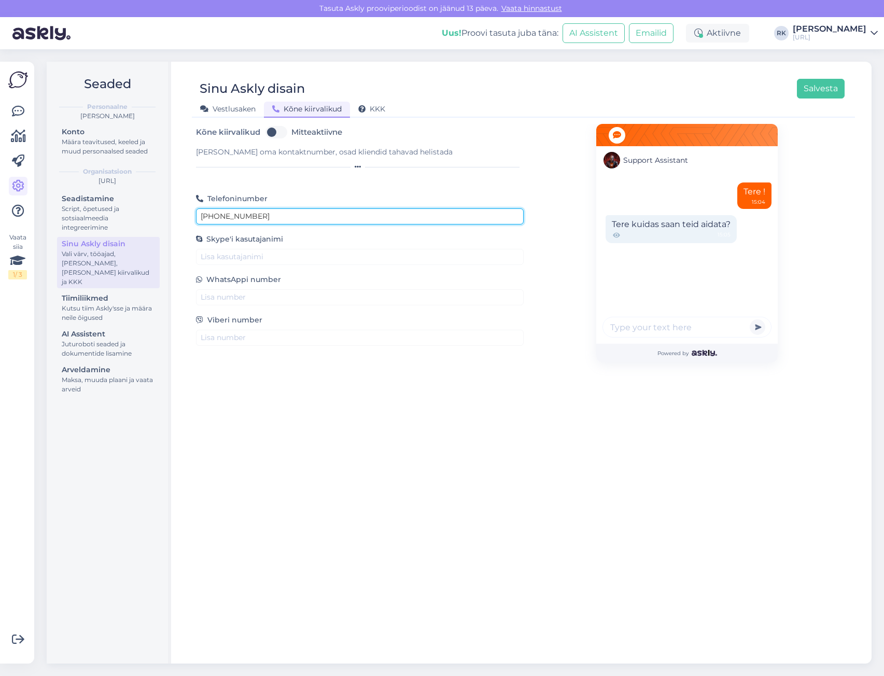
click at [241, 215] on input "+3725113653" at bounding box center [360, 216] width 328 height 16
click at [259, 213] on input "+3725113653" at bounding box center [360, 216] width 328 height 16
click at [260, 216] on input "+3725113653" at bounding box center [360, 216] width 328 height 16
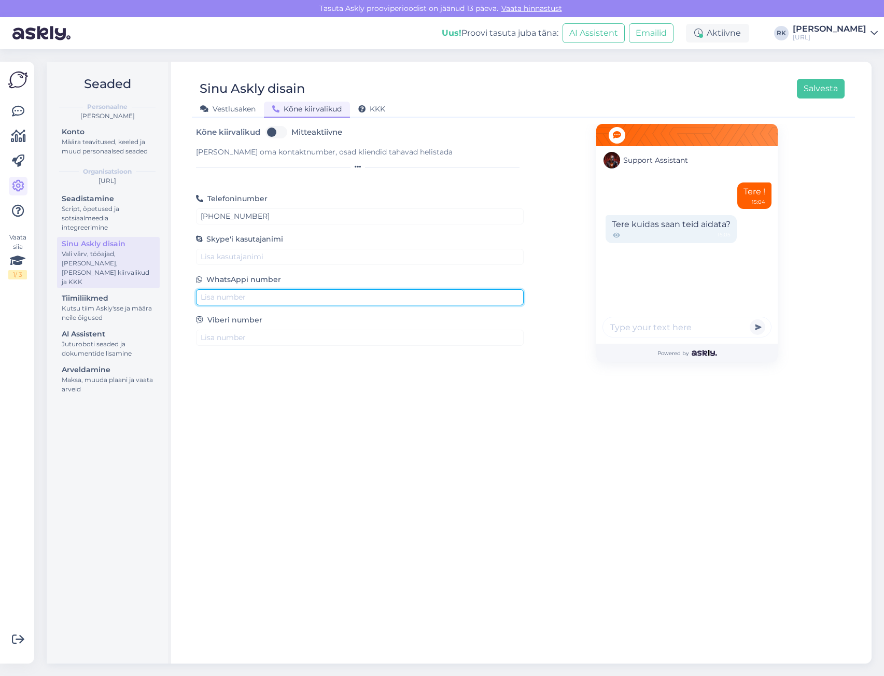
click at [236, 299] on input "text" at bounding box center [360, 297] width 328 height 16
paste input "3725113653"
click at [202, 297] on input "3725113653" at bounding box center [360, 297] width 328 height 16
type input "003725113653"
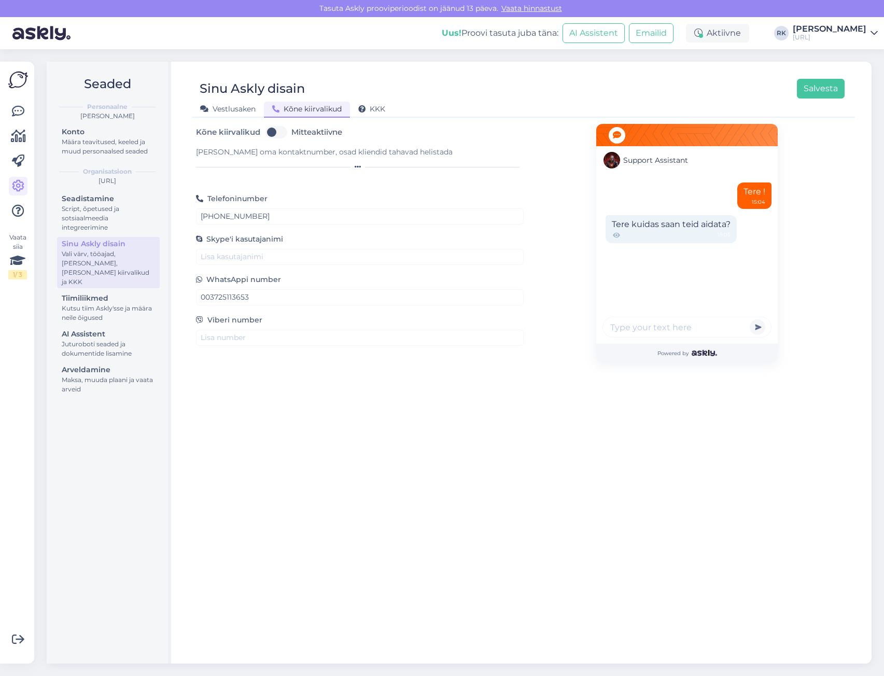
click at [310, 282] on div "WhatsAppi number 003725113653" at bounding box center [360, 289] width 328 height 32
click at [825, 87] on button "Salvesta" at bounding box center [821, 89] width 48 height 20
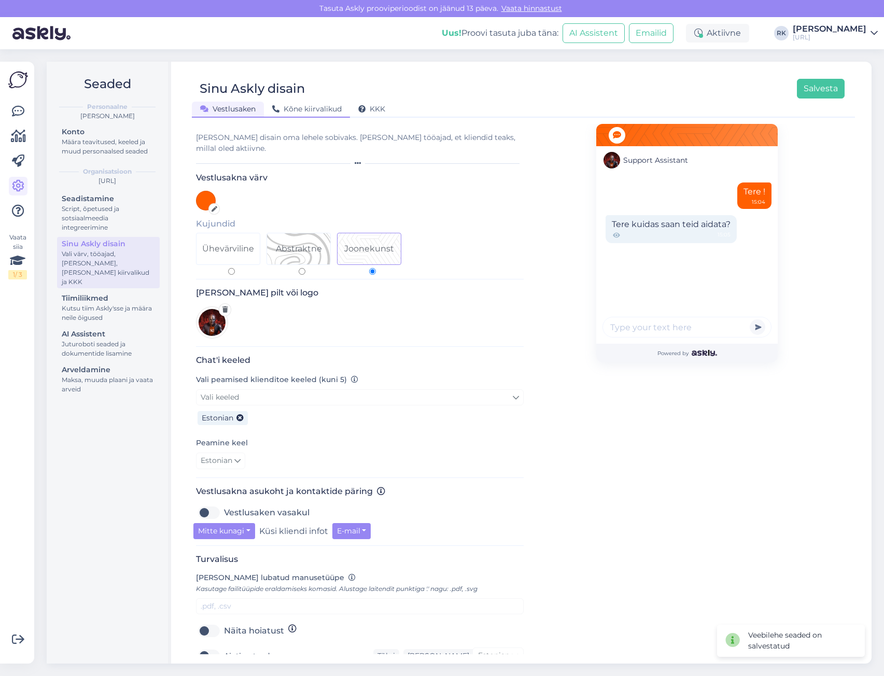
click at [309, 110] on span "Kõne kiirvalikud" at bounding box center [306, 108] width 69 height 9
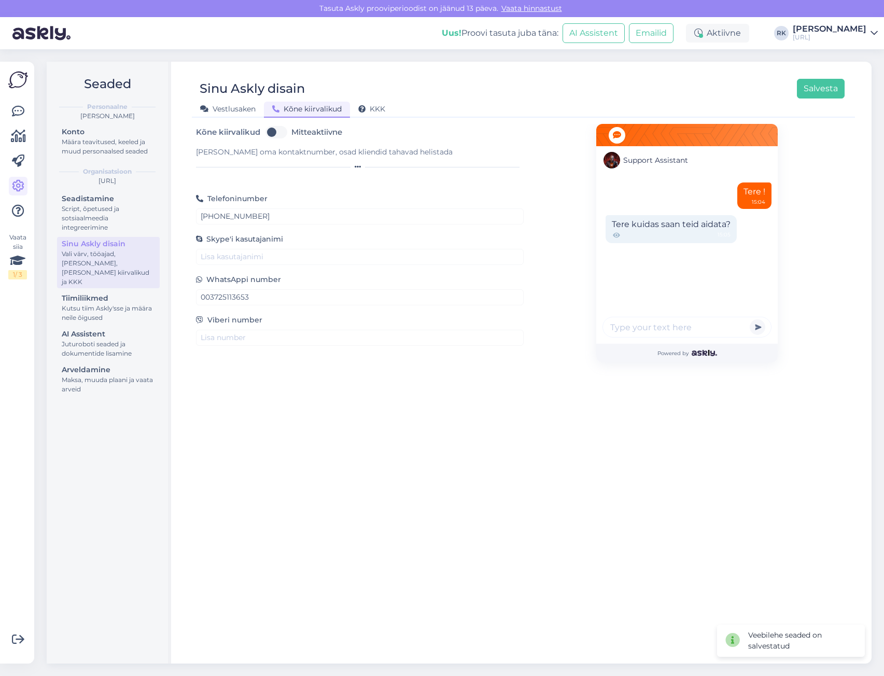
click at [317, 135] on label "Mitteaktiivne" at bounding box center [316, 132] width 51 height 17
click at [289, 135] on input "Mitteaktiivne" at bounding box center [276, 132] width 26 height 17
click at [317, 135] on label "Aktiivne" at bounding box center [307, 132] width 32 height 17
click at [289, 135] on input "Aktiivne" at bounding box center [276, 132] width 26 height 17
click at [317, 135] on label "Mitteaktiivne" at bounding box center [316, 132] width 51 height 17
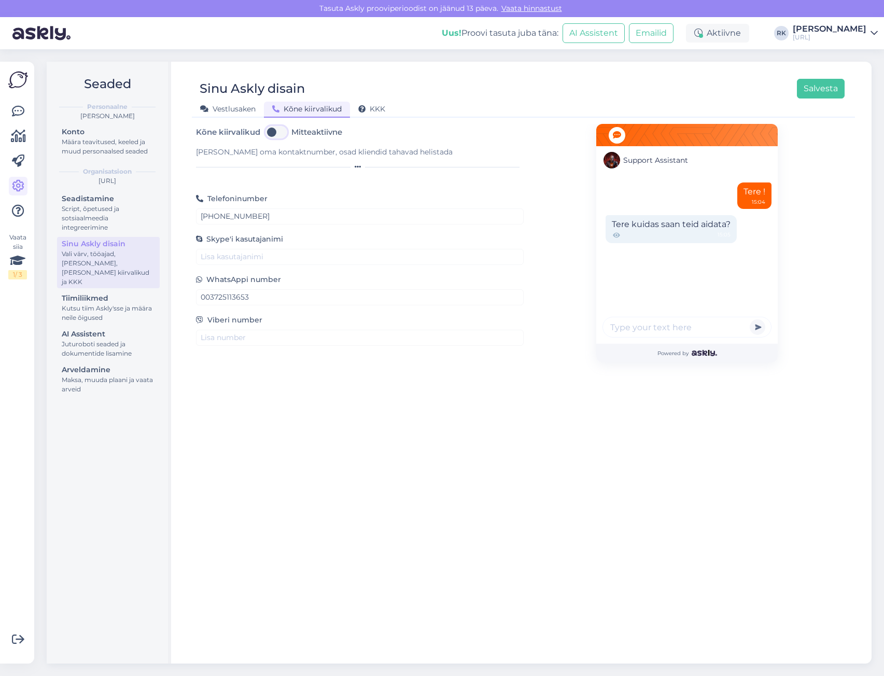
click at [289, 135] on input "Mitteaktiivne" at bounding box center [276, 132] width 26 height 17
checkbox input "true"
click at [309, 152] on div "Lisa oma kontaktnumber, osad kliendid tahavad helistada" at bounding box center [360, 152] width 328 height 11
click at [360, 137] on div "Kõne kiirvalikud Aktiivne" at bounding box center [360, 132] width 328 height 17
click at [374, 103] on div "KKK" at bounding box center [372, 110] width 44 height 16
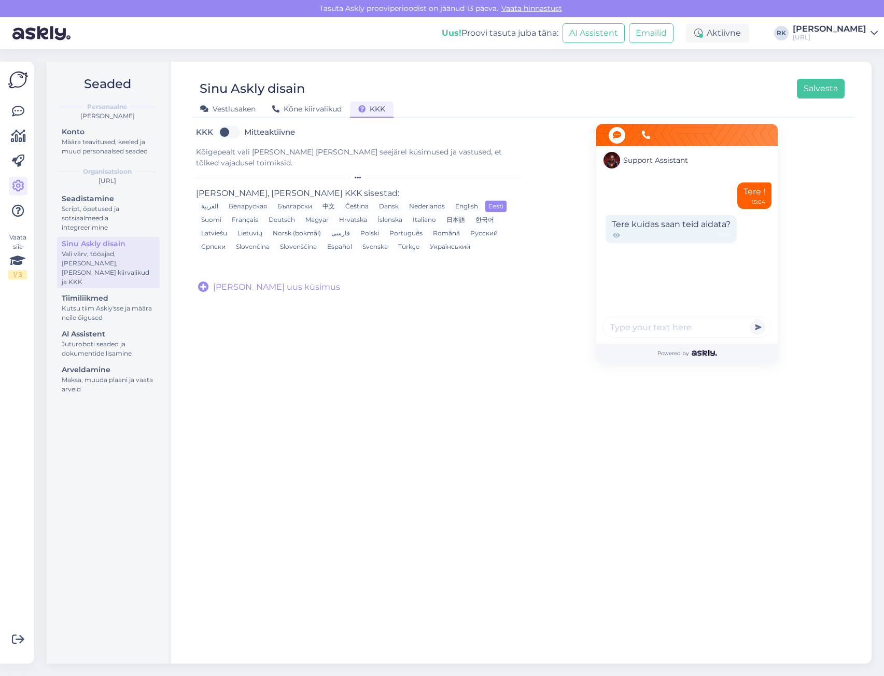
click at [375, 149] on div "Kõigepealt vali keel ja lisa seejärel küsimused ja vastused, et tõlked vajaduse…" at bounding box center [360, 158] width 328 height 22
click at [407, 152] on div "Kõigepealt vali keel ja lisa seejärel küsimused ja vastused, et tõlked vajaduse…" at bounding box center [360, 158] width 328 height 22
click at [830, 89] on button "Salvesta" at bounding box center [821, 89] width 48 height 20
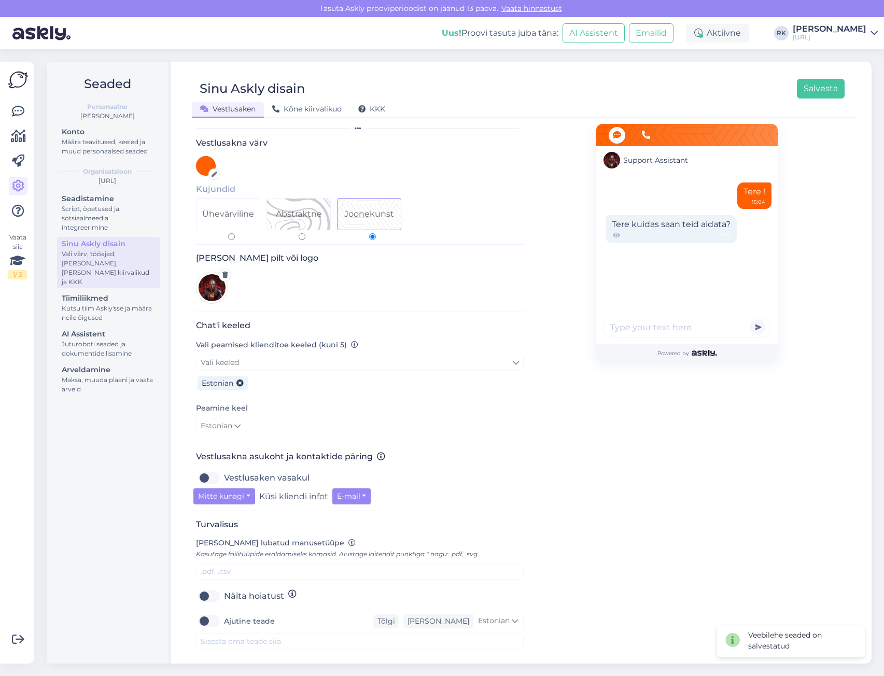
scroll to position [71, 0]
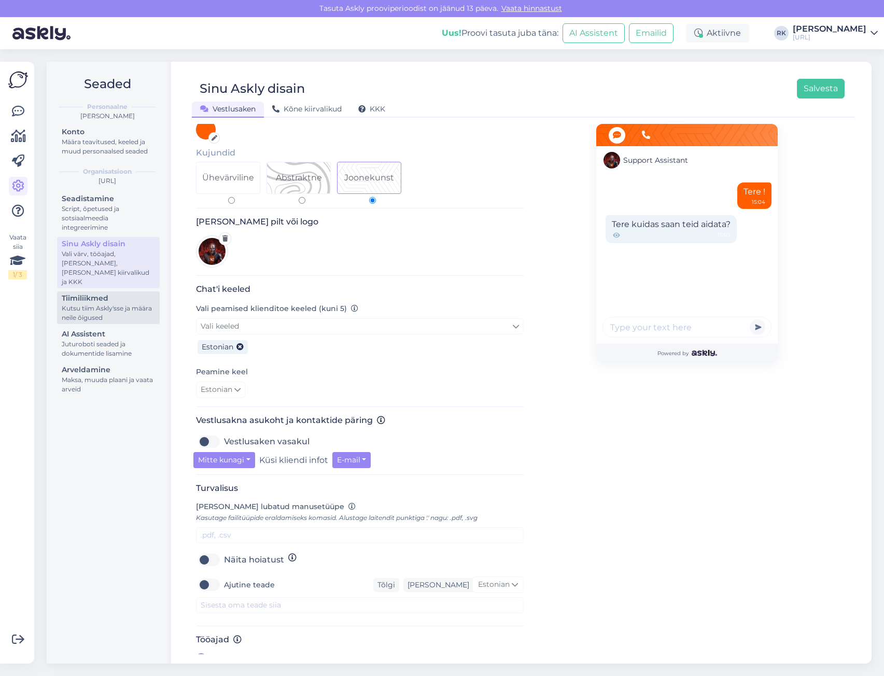
click at [87, 304] on div "Kutsu tiim Askly'sse ja määra neile õigused" at bounding box center [108, 313] width 93 height 19
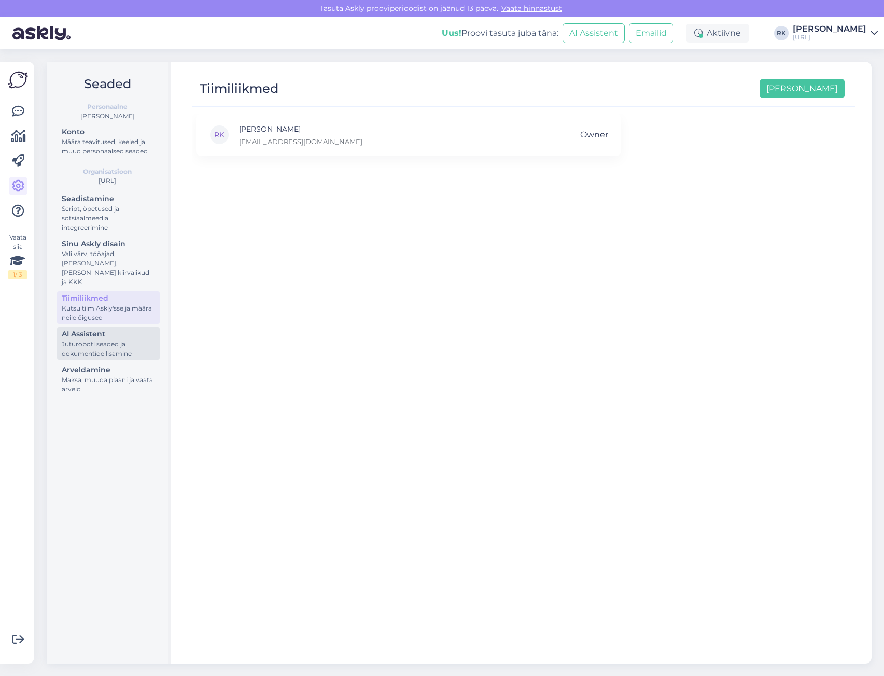
click at [99, 330] on div "AI Assistent" at bounding box center [108, 334] width 93 height 11
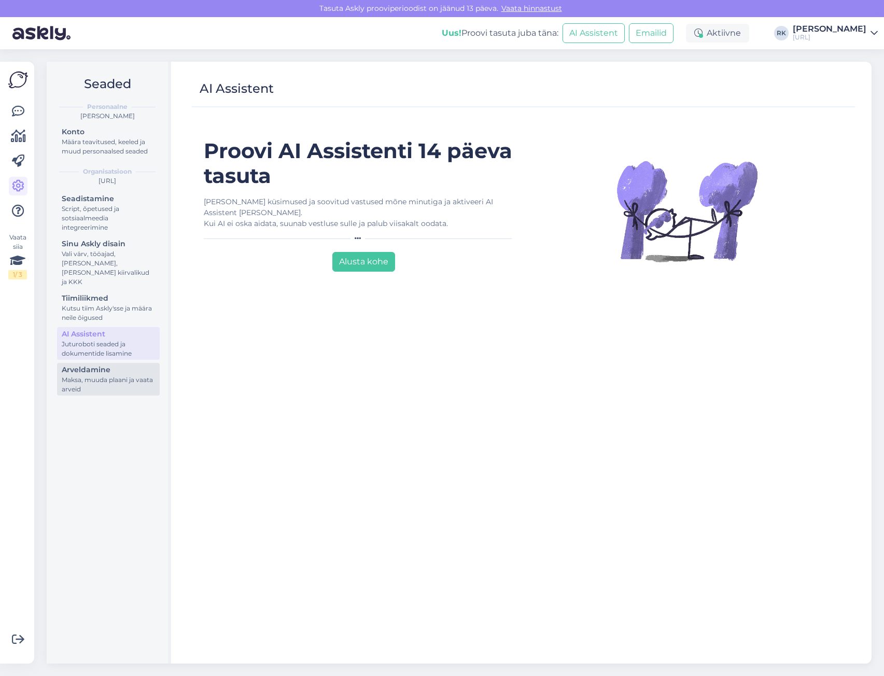
click at [132, 375] on div "Maksa, muuda plaani ja vaata arveid" at bounding box center [108, 384] width 93 height 19
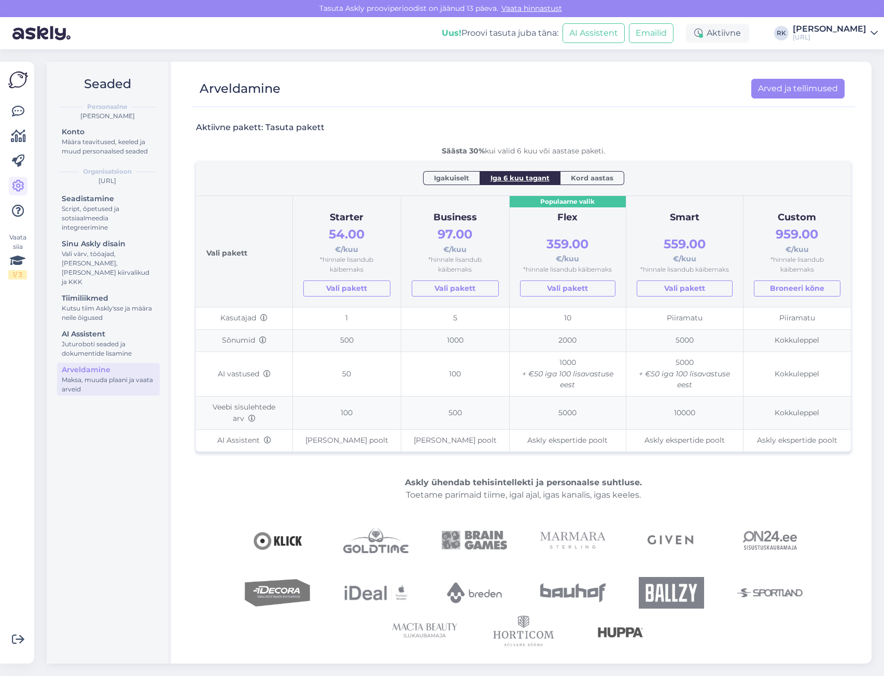
click at [440, 180] on span "Igakuiselt" at bounding box center [451, 178] width 35 height 10
click at [571, 175] on span "Kord aastas" at bounding box center [592, 178] width 43 height 10
click at [541, 178] on span "Iga 6 kuu tagant" at bounding box center [519, 178] width 59 height 10
click at [572, 178] on span "Kord aastas" at bounding box center [592, 178] width 43 height 10
click at [527, 179] on span "Iga 6 kuu tagant" at bounding box center [519, 178] width 59 height 10
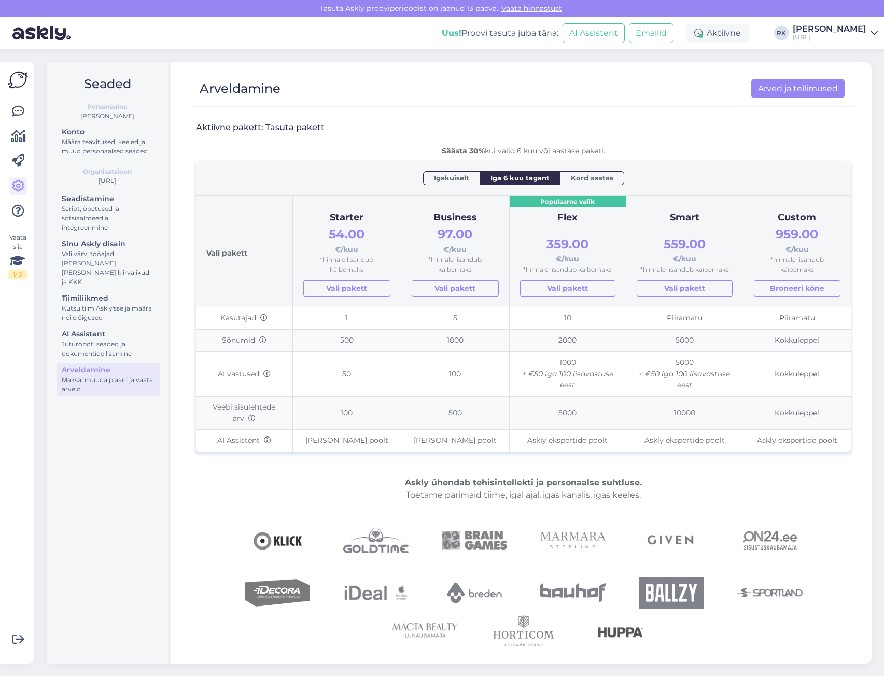
click at [579, 181] on span "Kord aastas" at bounding box center [592, 178] width 43 height 10
click at [514, 181] on span "Iga 6 kuu tagant" at bounding box center [519, 178] width 59 height 10
click at [582, 181] on span "Kord aastas" at bounding box center [592, 178] width 43 height 10
click at [532, 177] on span "Iga 6 kuu tagant" at bounding box center [519, 178] width 59 height 10
click at [572, 177] on span "Kord aastas" at bounding box center [592, 178] width 43 height 10
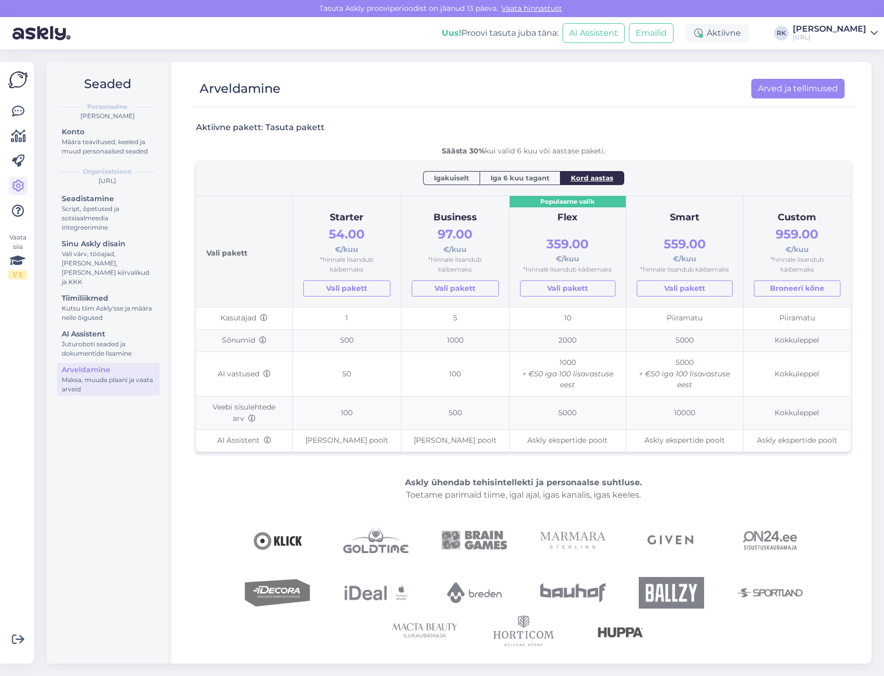
click at [527, 177] on span "Iga 6 kuu tagant" at bounding box center [519, 178] width 59 height 10
click at [452, 178] on span "Igakuiselt" at bounding box center [451, 178] width 35 height 10
click at [371, 285] on link "Vali pakett" at bounding box center [346, 289] width 87 height 16
click at [93, 340] on div "Juturoboti seaded ja dokumentide lisamine" at bounding box center [108, 349] width 93 height 19
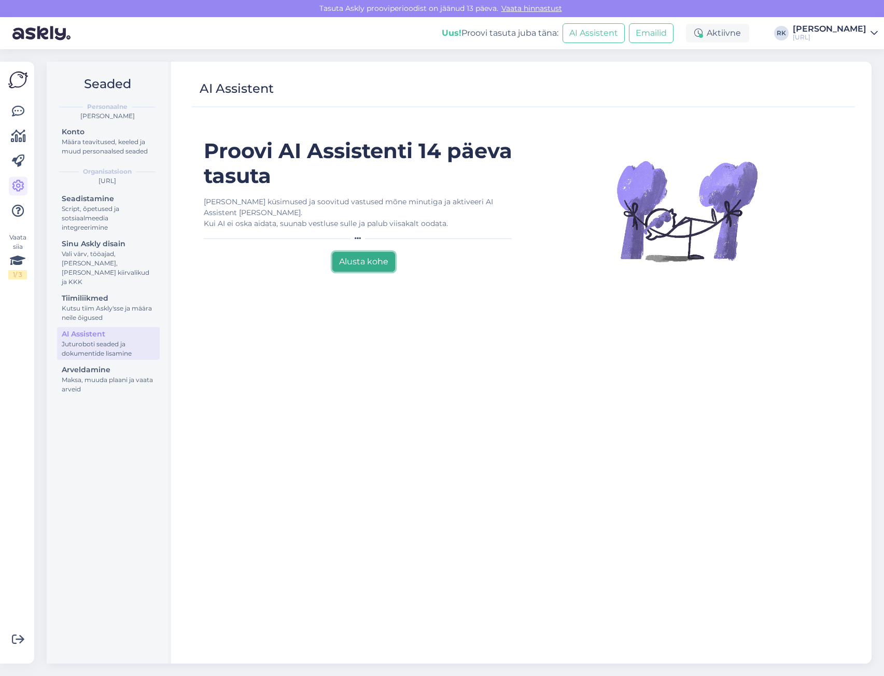
click at [374, 258] on button "Alusta kohe" at bounding box center [363, 262] width 63 height 20
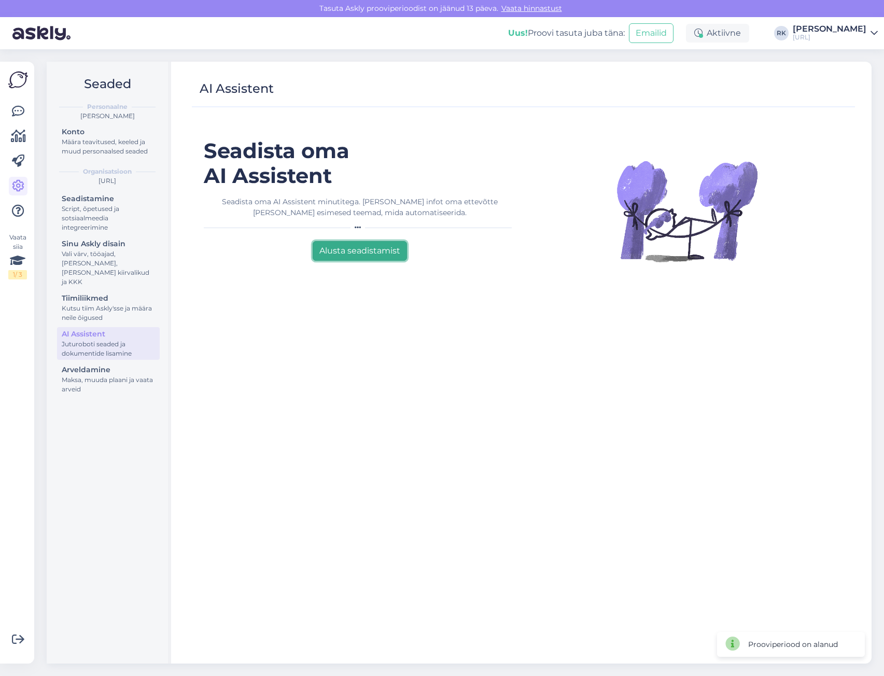
click at [376, 249] on button "Alusta seadistamist" at bounding box center [360, 251] width 94 height 20
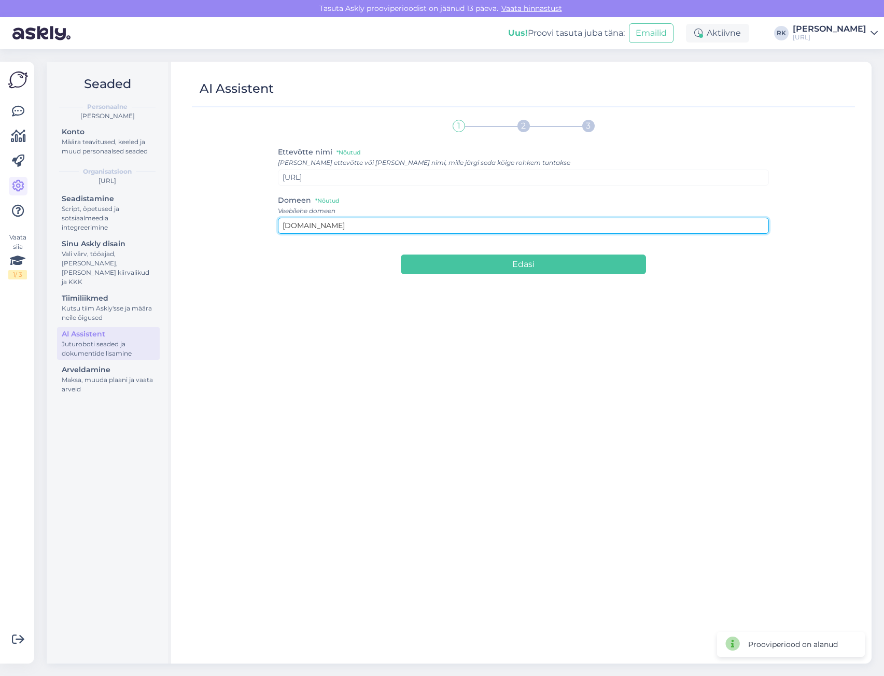
click at [333, 221] on input "[DOMAIN_NAME]" at bounding box center [523, 226] width 491 height 16
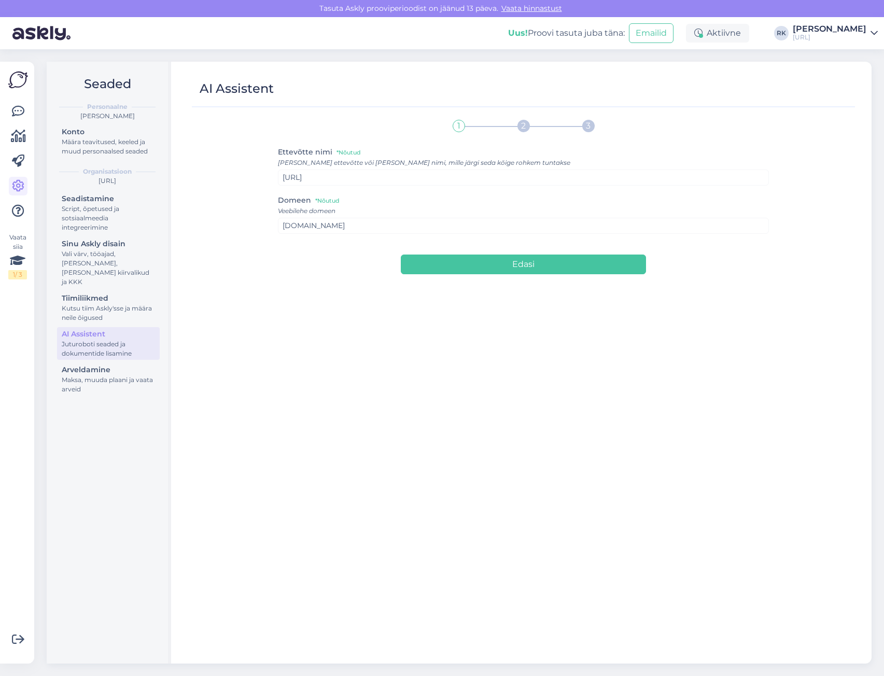
click at [314, 162] on div "Lisa ettevõtte või brändi nimi, mille järgi seda kõige rohkem tuntakse" at bounding box center [523, 162] width 491 height 9
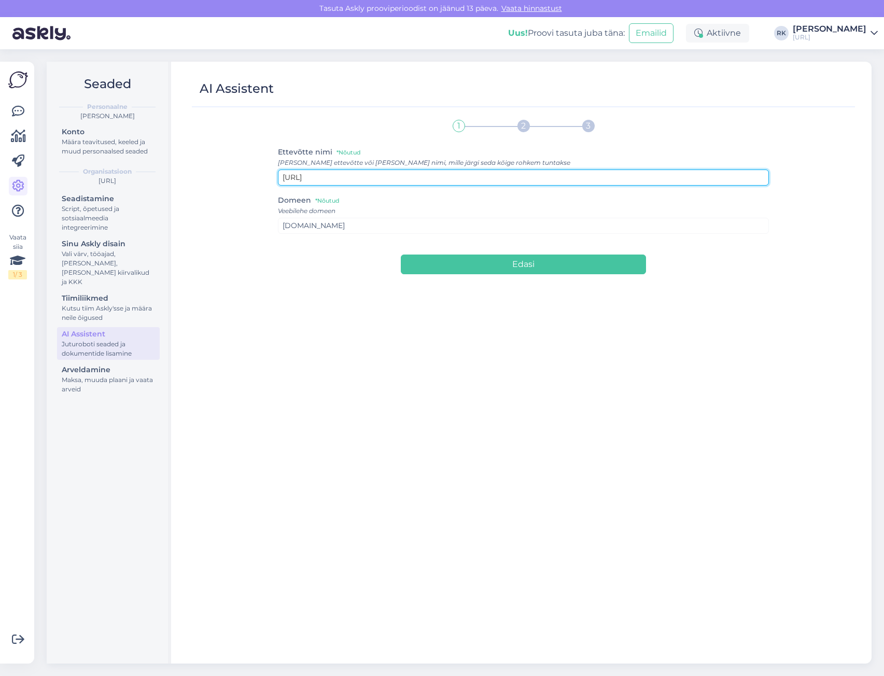
drag, startPoint x: 316, startPoint y: 177, endPoint x: 360, endPoint y: 207, distance: 54.1
click at [316, 177] on input "[URL]" at bounding box center [523, 178] width 491 height 16
type input "Kimmel.AI"
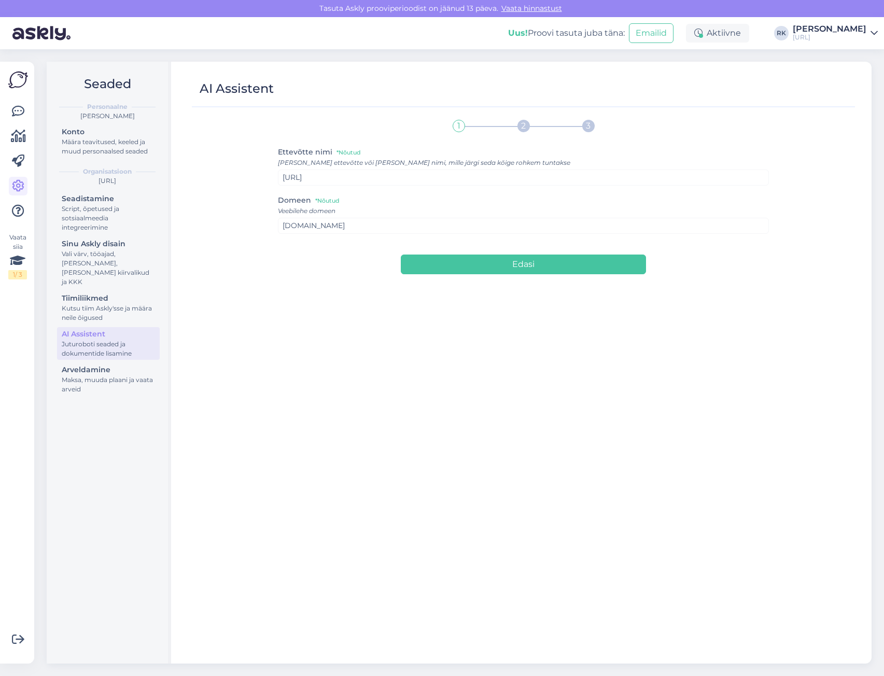
click at [236, 173] on div "1 2 3 Ettevõtte nimi *Nõutud Lisa ettevõtte või brändi nimi, mille järgi seda k…" at bounding box center [523, 384] width 655 height 541
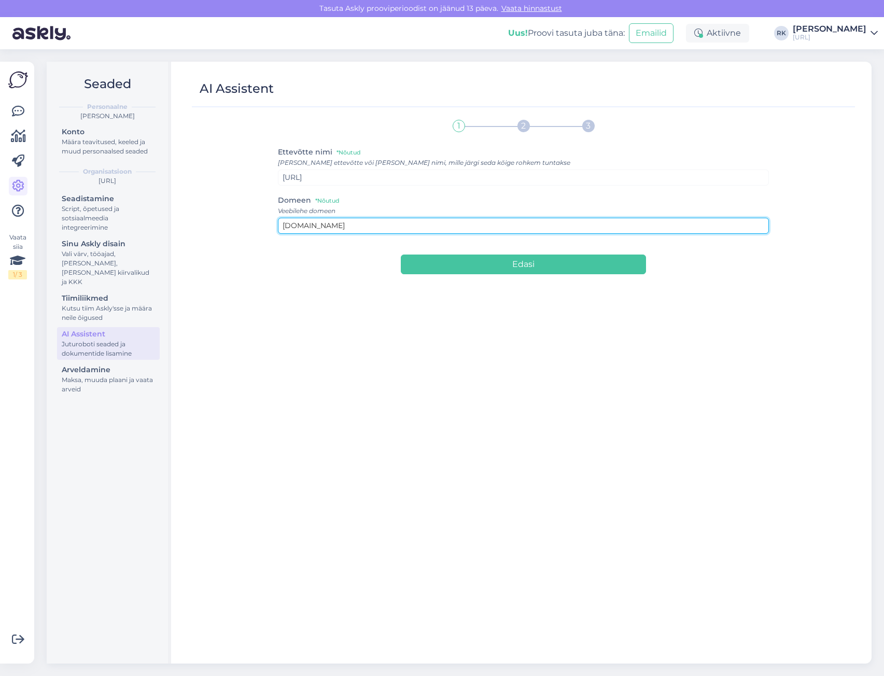
click at [344, 226] on input "kimmel.ee" at bounding box center [523, 226] width 491 height 16
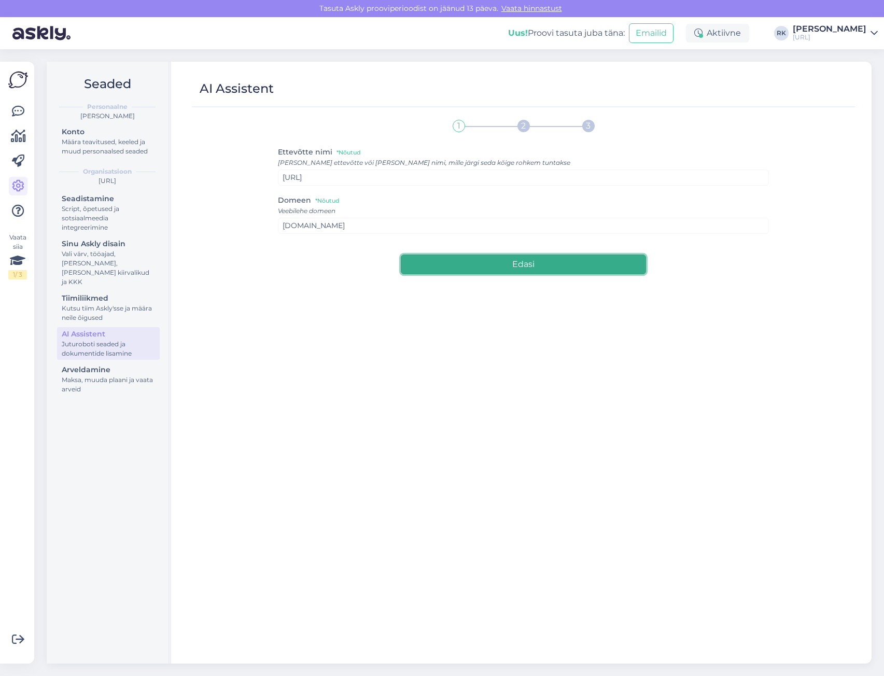
click at [517, 274] on button "Edasi" at bounding box center [524, 265] width 246 height 20
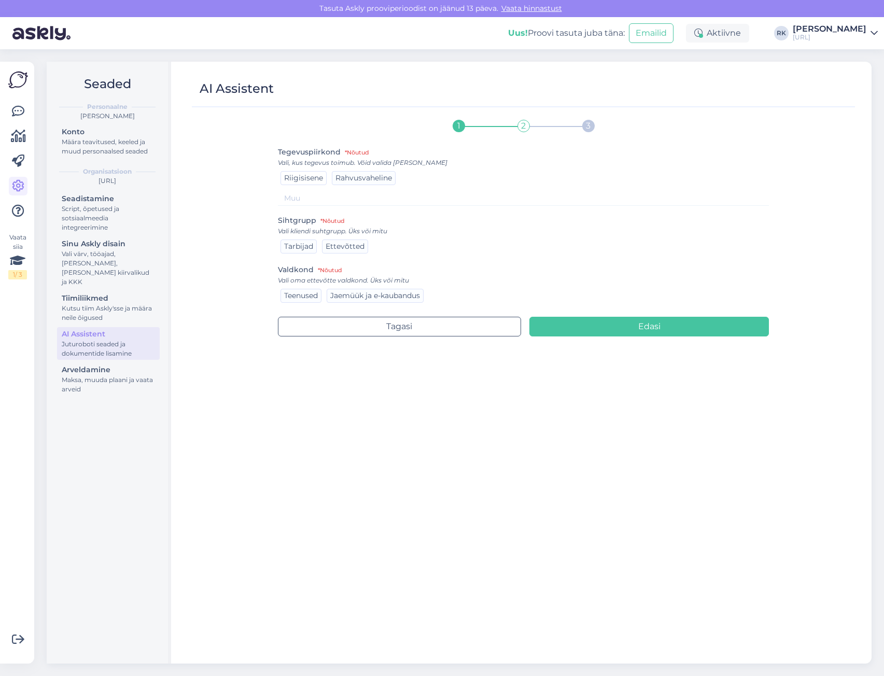
click at [298, 181] on span "Riigisisene" at bounding box center [303, 177] width 39 height 9
click at [300, 245] on span "Tarbijad" at bounding box center [298, 246] width 29 height 9
click at [366, 275] on div "Valdkond *Nõutud Vali oma ettevõtte valdkond. Üks või mitu Teenused Jaemüük ja …" at bounding box center [523, 283] width 491 height 41
click at [343, 276] on div "Vali oma ettevõtte valdkond. Üks või mitu" at bounding box center [523, 280] width 491 height 9
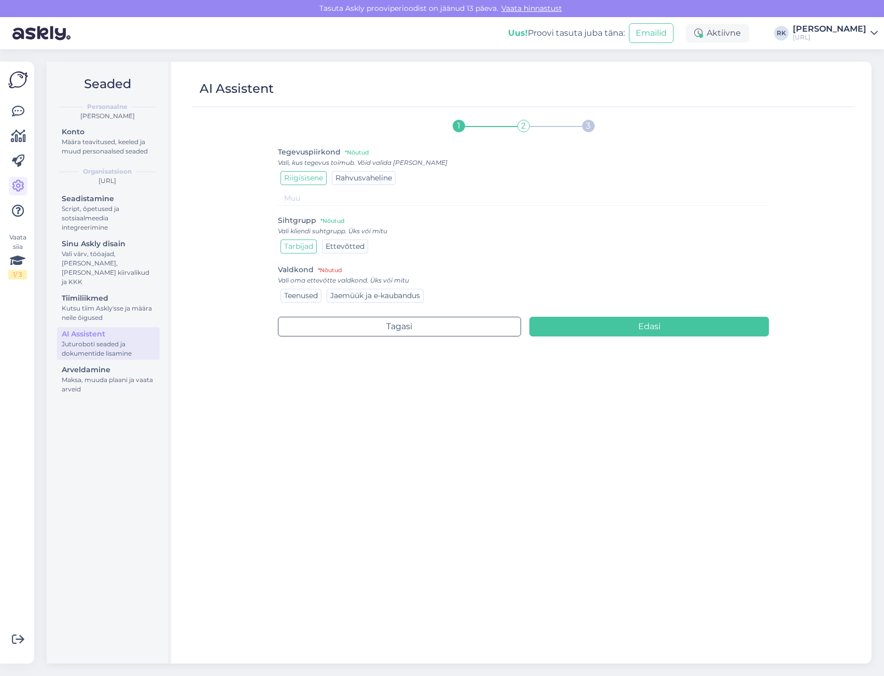
click at [456, 292] on div "Teenused Jaemüük ja e-kaubandus" at bounding box center [523, 295] width 491 height 17
click at [300, 295] on span "Teenused" at bounding box center [301, 295] width 34 height 9
click at [381, 279] on div "Vali oma ettevõtte valdkond. Üks või mitu" at bounding box center [523, 280] width 491 height 9
click at [391, 277] on div "Vali oma ettevõtte valdkond. Üks või mitu" at bounding box center [523, 280] width 491 height 9
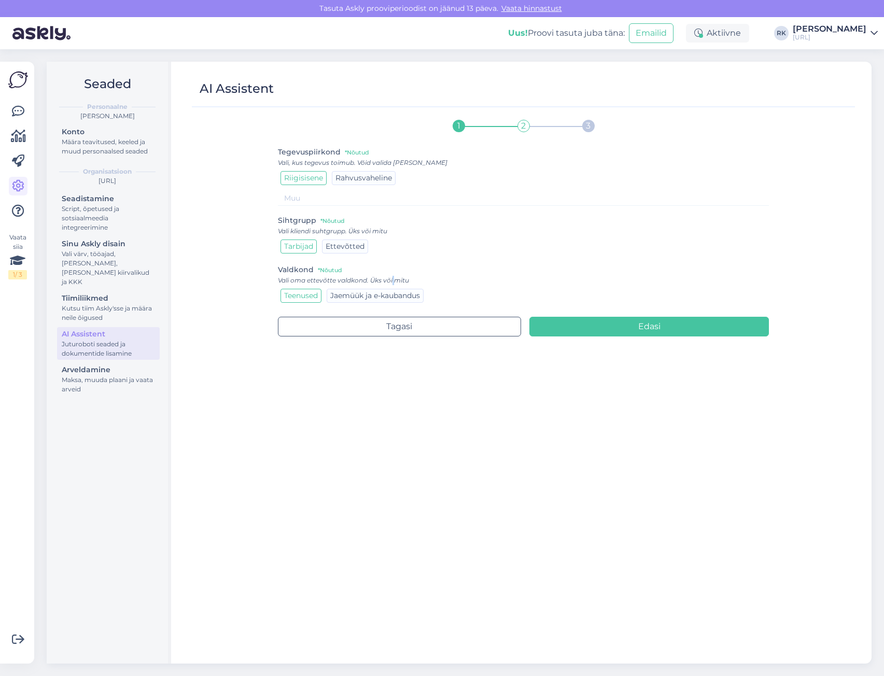
click at [391, 277] on div "Vali oma ettevõtte valdkond. Üks või mitu" at bounding box center [523, 280] width 491 height 9
drag, startPoint x: 449, startPoint y: 286, endPoint x: 458, endPoint y: 290, distance: 10.2
click at [449, 288] on div "Valdkond *Nõutud Vali oma ettevõtte valdkond. Üks või mitu Teenused Jaemüük ja …" at bounding box center [523, 283] width 491 height 41
click at [458, 291] on div "Teenused Jaemüük ja e-kaubandus" at bounding box center [523, 295] width 491 height 17
click at [461, 296] on div "Teenused Jaemüük ja e-kaubandus" at bounding box center [523, 295] width 491 height 17
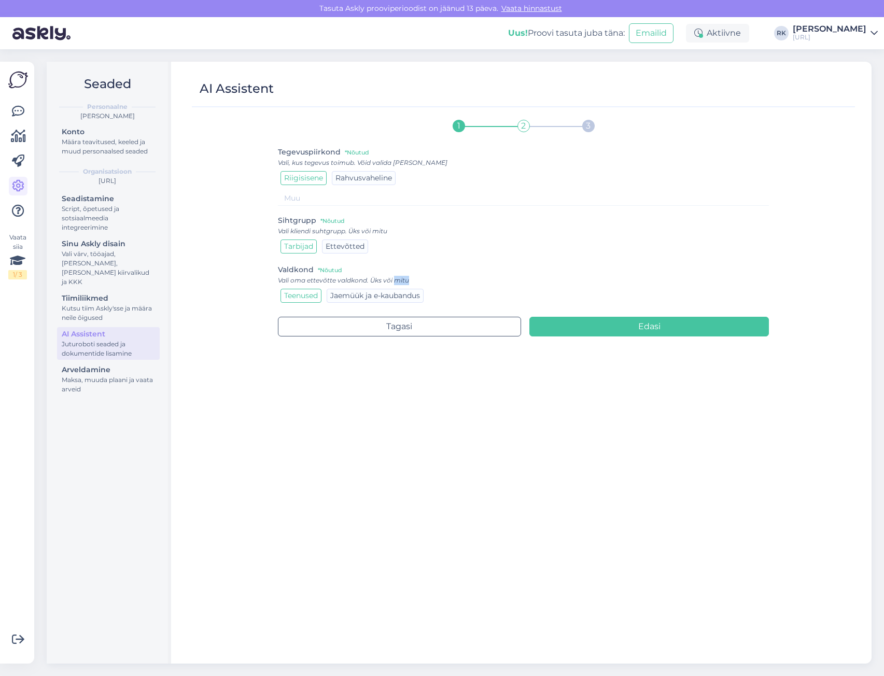
click at [461, 296] on div "Teenused Jaemüük ja e-kaubandus" at bounding box center [523, 295] width 491 height 17
click at [299, 294] on span "Teenused" at bounding box center [301, 295] width 34 height 9
click at [499, 276] on div "Vali oma ettevõtte valdkond. Üks või mitu" at bounding box center [523, 280] width 491 height 9
click at [635, 322] on button "Edasi" at bounding box center [649, 327] width 240 height 20
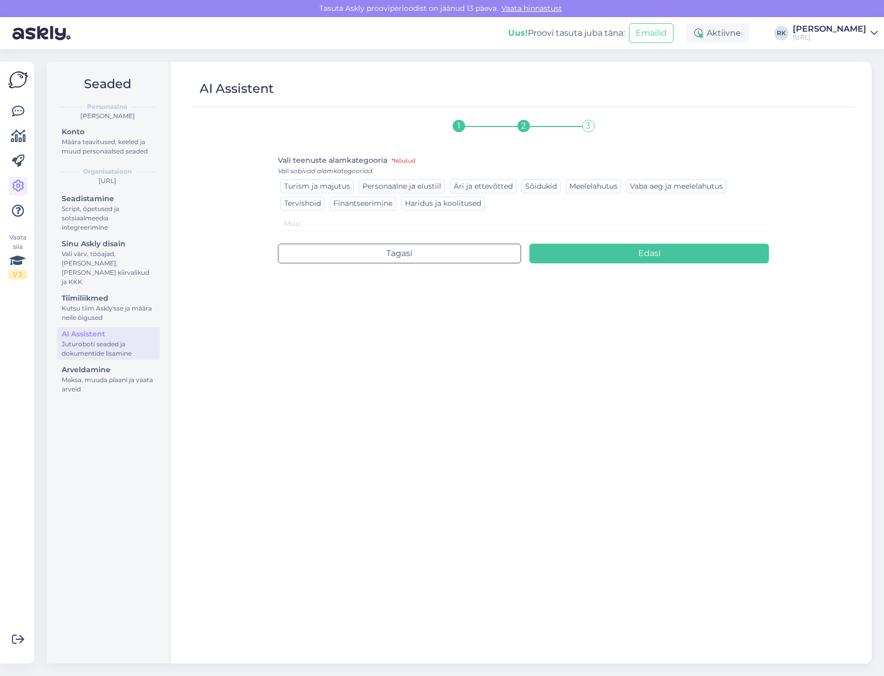
click at [396, 225] on input at bounding box center [523, 223] width 491 height 15
click at [655, 188] on span "Vaba aeg ja meelelahutus" at bounding box center [676, 185] width 93 height 9
click at [603, 186] on span "Meelelahutus" at bounding box center [593, 185] width 48 height 9
click at [440, 222] on input at bounding box center [523, 223] width 491 height 15
click at [437, 223] on input "Valimised" at bounding box center [523, 223] width 491 height 15
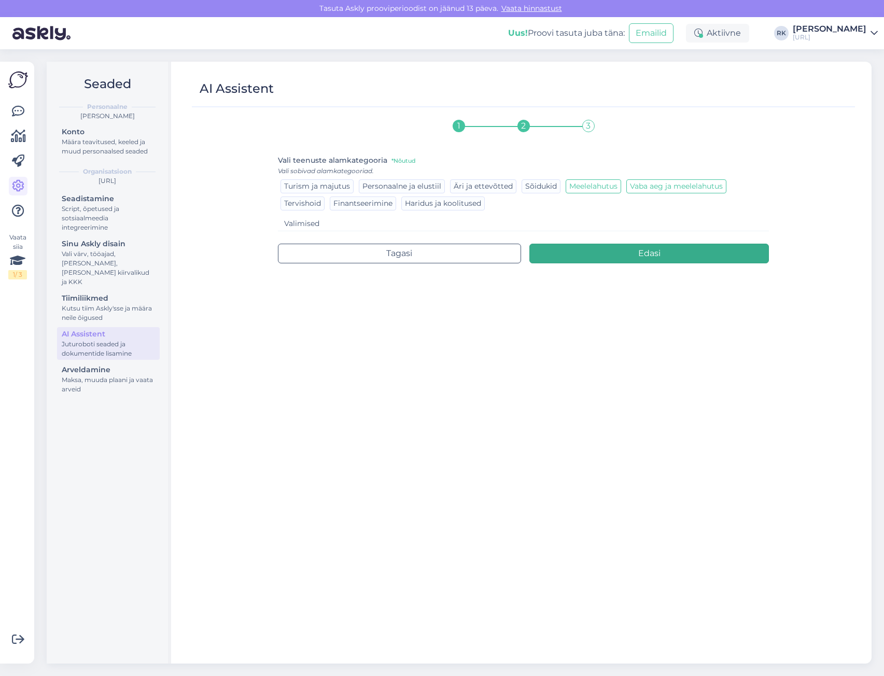
type input "Valimised"
click at [597, 251] on button "Edasi" at bounding box center [649, 254] width 240 height 20
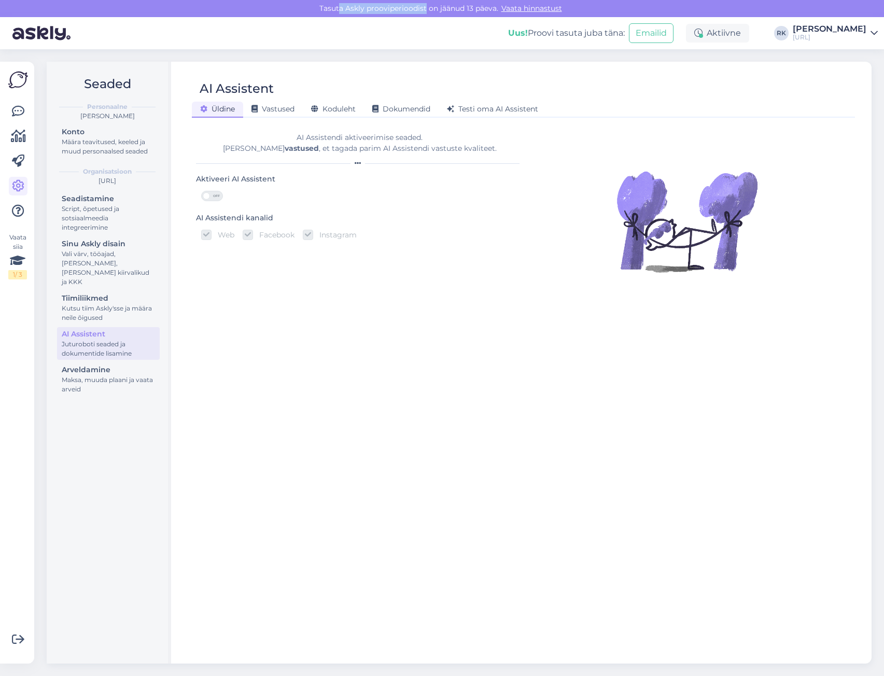
drag, startPoint x: 339, startPoint y: 2, endPoint x: 425, endPoint y: 10, distance: 85.9
click at [425, 10] on div "Tasuta Askly prooviperioodist on jäänud 13 päeva. Vaata hinnastust" at bounding box center [442, 8] width 884 height 17
click at [424, 10] on div "Tasuta Askly prooviperioodist on jäänud 13 päeva. Vaata hinnastust" at bounding box center [442, 8] width 884 height 17
click at [327, 106] on span "Koduleht" at bounding box center [333, 108] width 45 height 9
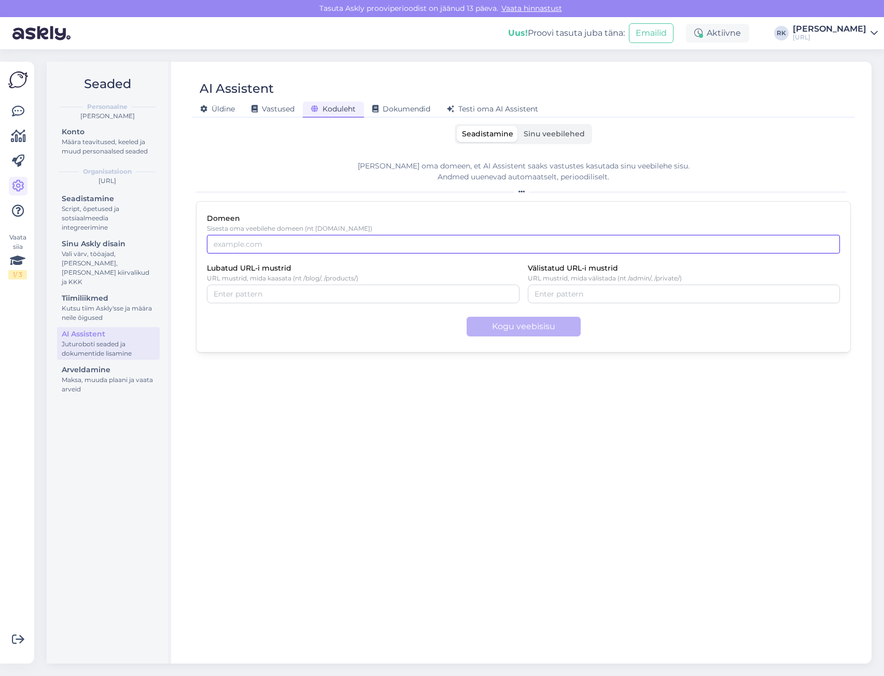
click at [341, 241] on input "Domeen" at bounding box center [523, 244] width 633 height 19
paste input "https://kimmel.ee/"
type input "https://kimmel.ee/"
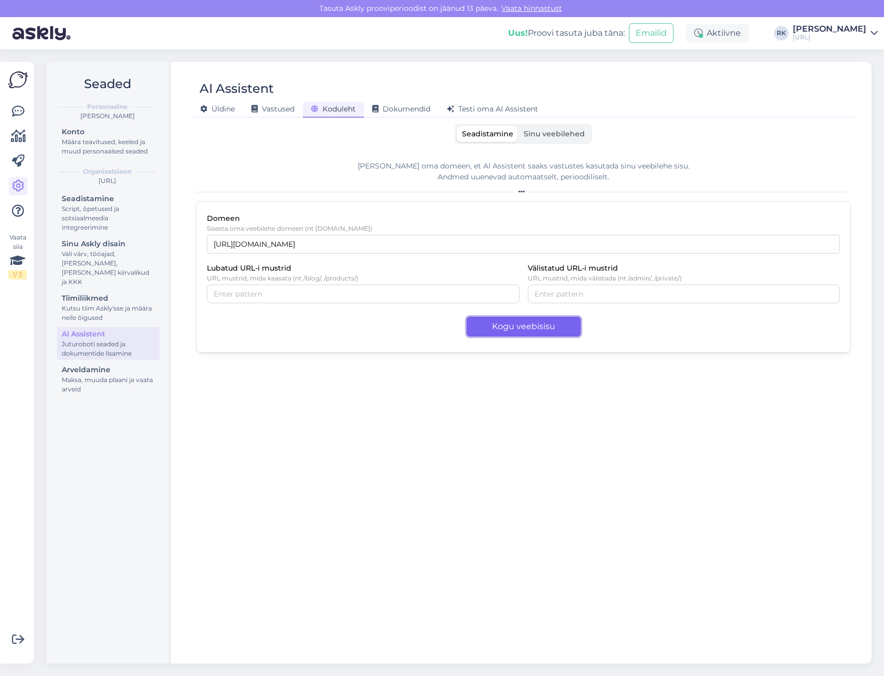
click at [513, 326] on button "Kogu veebisisu" at bounding box center [524, 327] width 114 height 20
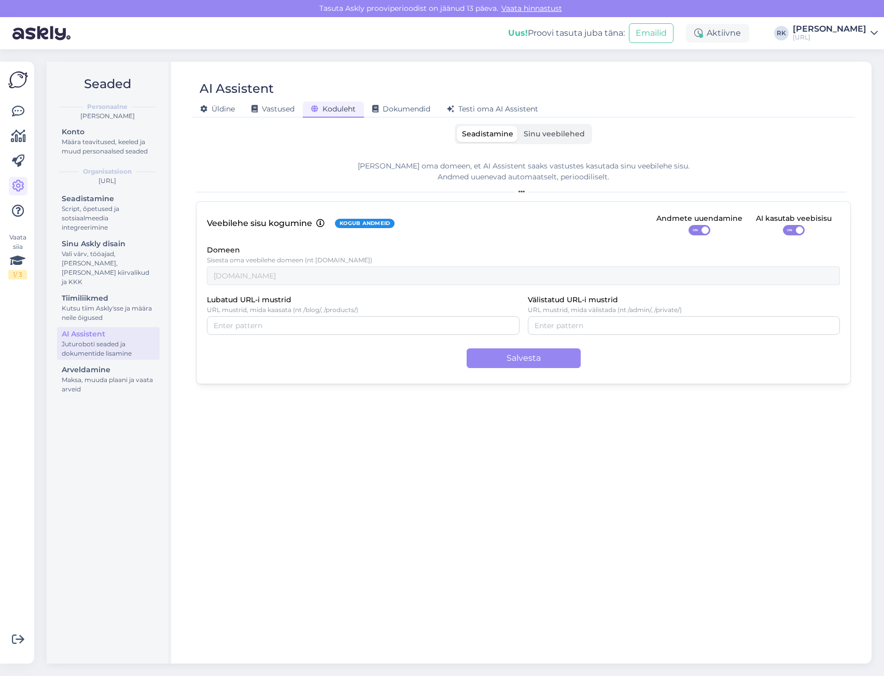
click at [556, 134] on span "Sinu veebilehed" at bounding box center [554, 133] width 61 height 9
click at [518, 126] on input "Sinu veebilehed" at bounding box center [518, 126] width 0 height 0
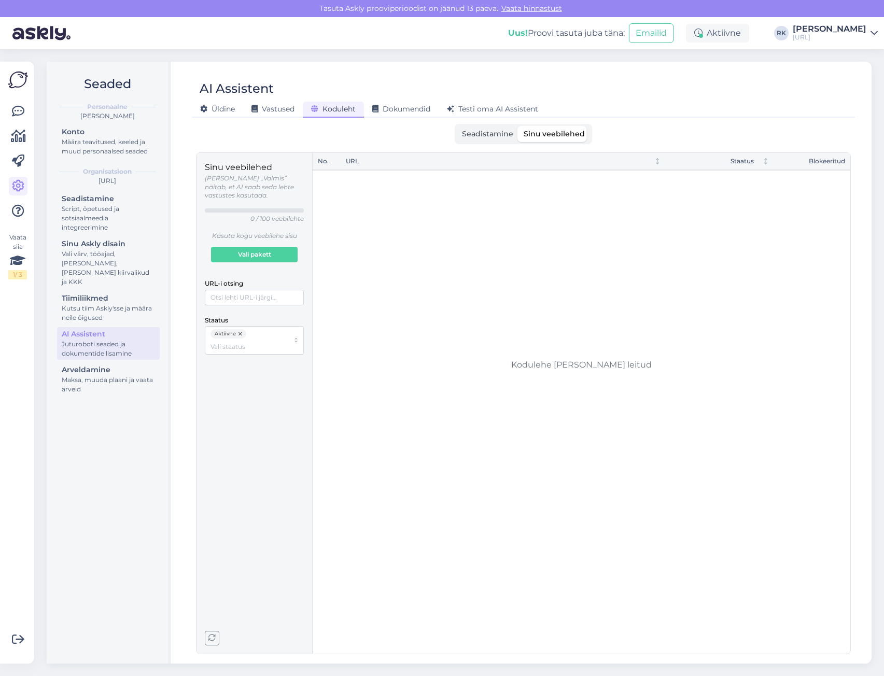
click at [489, 131] on span "Seadistamine" at bounding box center [487, 133] width 51 height 9
click at [457, 126] on input "Seadistamine" at bounding box center [457, 126] width 0 height 0
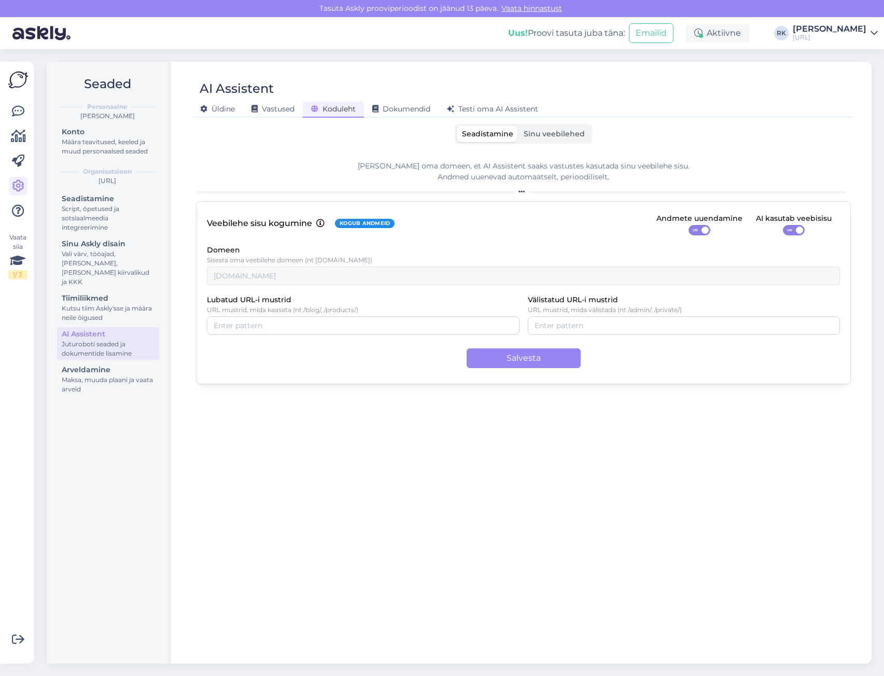
click at [554, 136] on span "Sinu veebilehed" at bounding box center [554, 133] width 61 height 9
click at [518, 126] on input "Sinu veebilehed" at bounding box center [518, 126] width 0 height 0
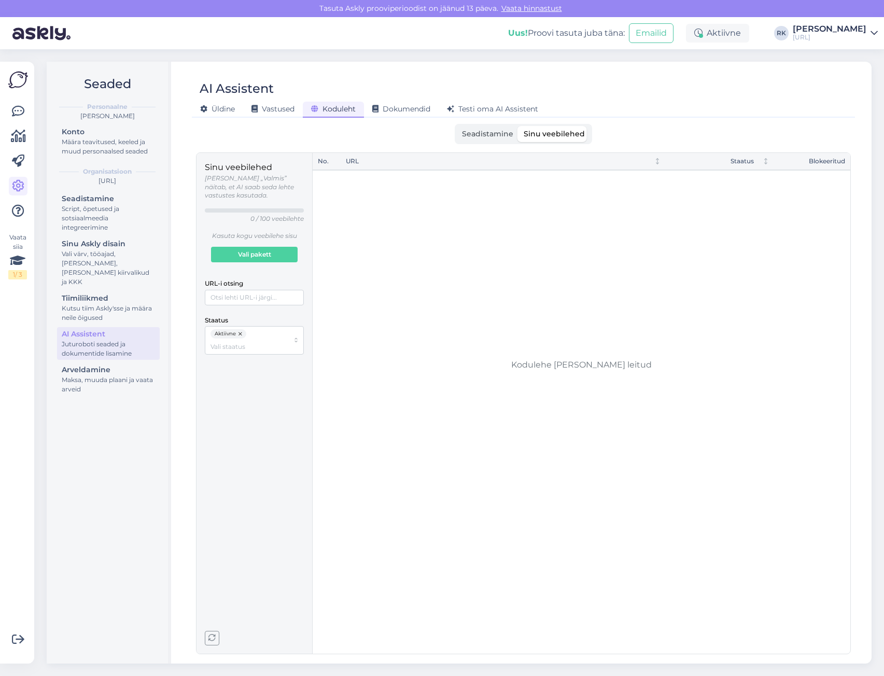
click at [228, 179] on p "Olek „Valmis” näitab, et AI saab seda lehte vastustes kasutada." at bounding box center [254, 187] width 99 height 26
click at [253, 290] on input "URL-i otsing" at bounding box center [254, 298] width 99 height 16
paste input "https://turundus.ai/"
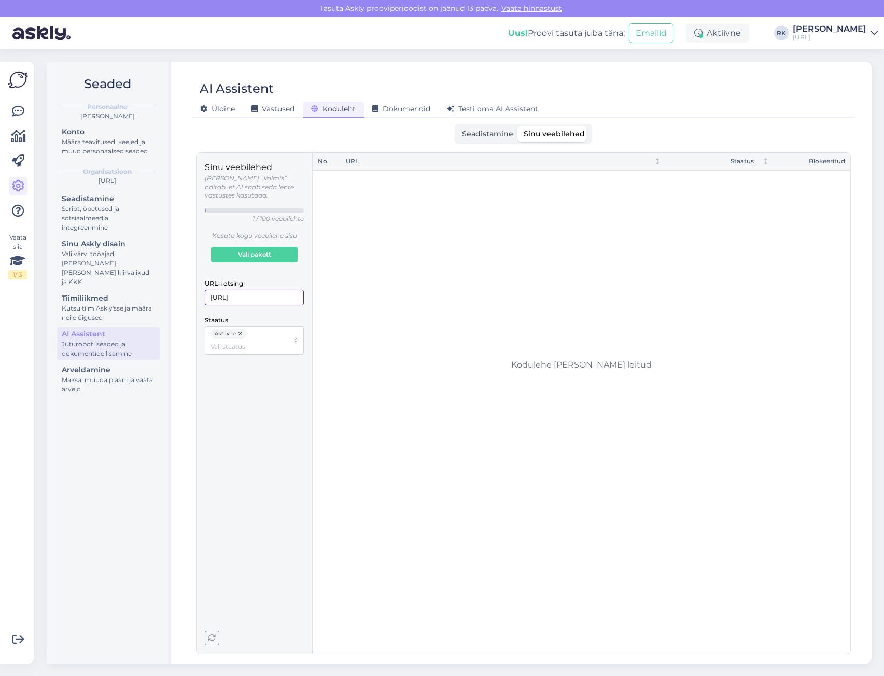
click at [285, 290] on input "https://turundus.ai/" at bounding box center [254, 298] width 99 height 16
type input "https://turundus.ai/"
click at [260, 247] on span "Vali pakett" at bounding box center [254, 254] width 33 height 15
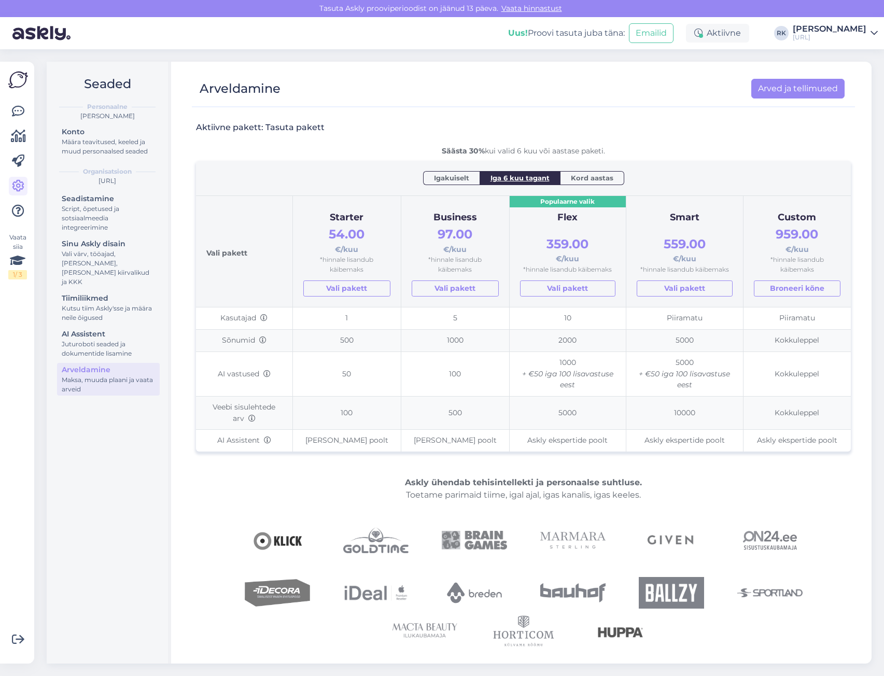
drag, startPoint x: 363, startPoint y: 321, endPoint x: 356, endPoint y: 316, distance: 8.2
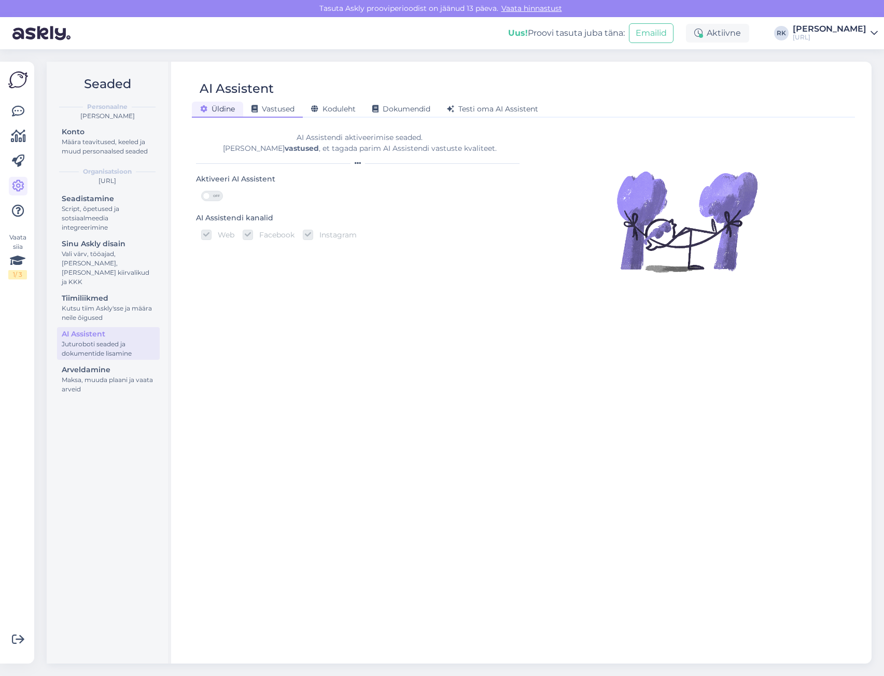
click at [281, 110] on span "Vastused" at bounding box center [272, 108] width 43 height 9
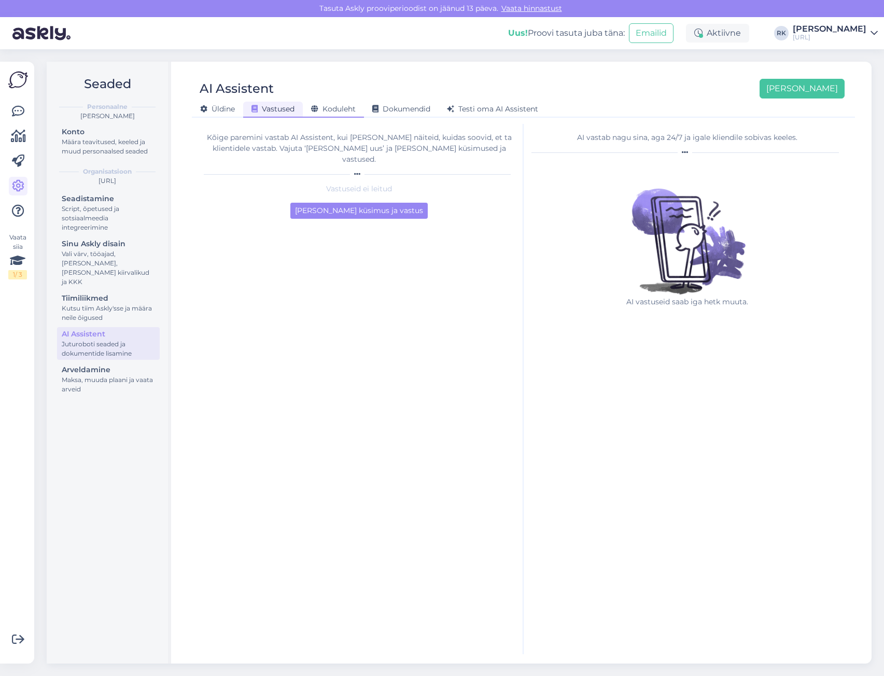
click at [344, 103] on div "Koduleht" at bounding box center [333, 110] width 61 height 16
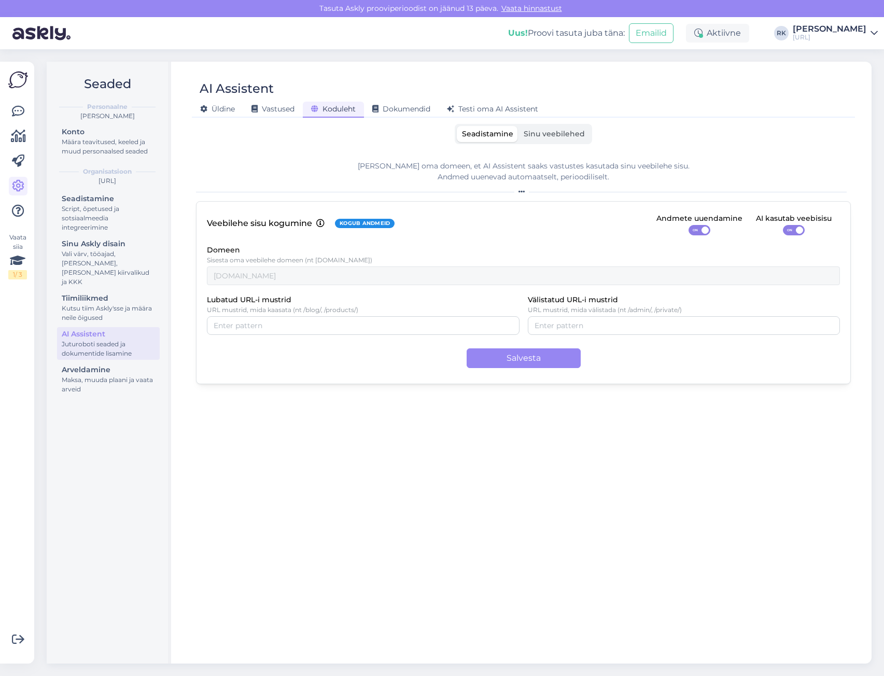
click at [549, 131] on span "Sinu veebilehed" at bounding box center [554, 133] width 61 height 9
click at [518, 126] on input "Sinu veebilehed" at bounding box center [518, 126] width 0 height 0
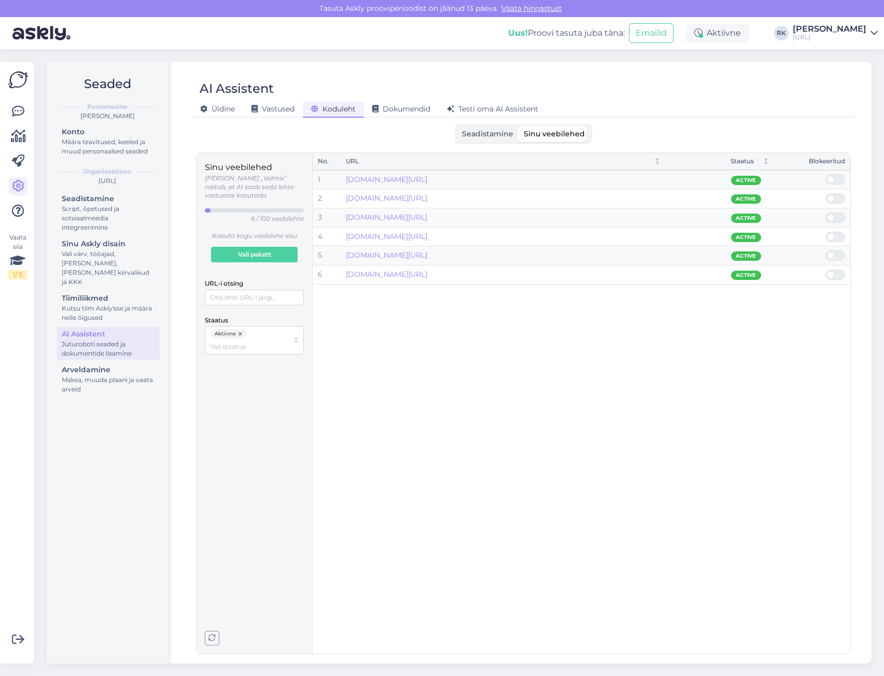
click at [495, 139] on label "Seadistamine" at bounding box center [488, 134] width 62 height 16
click at [457, 126] on input "Seadistamine" at bounding box center [457, 126] width 0 height 0
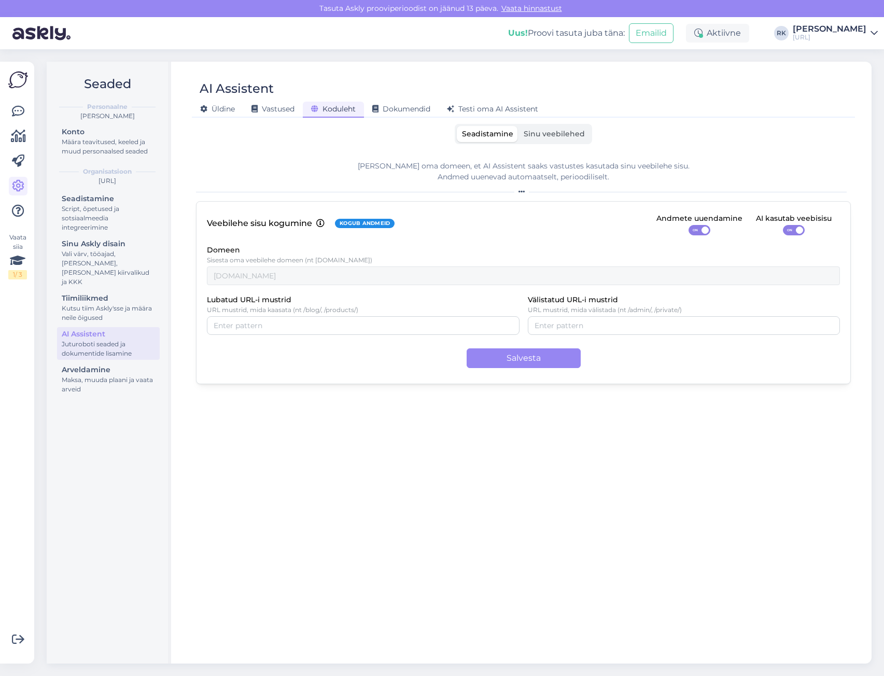
click at [566, 135] on span "Sinu veebilehed" at bounding box center [554, 133] width 61 height 9
click at [518, 126] on input "Sinu veebilehed" at bounding box center [518, 126] width 0 height 0
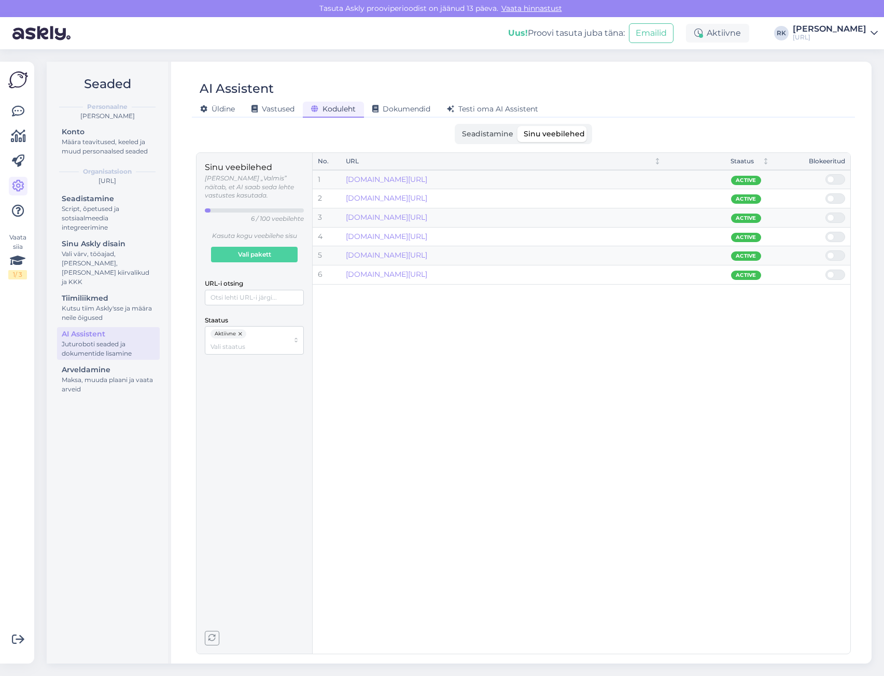
click at [562, 312] on div "No. URL Staatus Blokeeritud 1 kimmel.ee/188-erakonna-liiget-kandideerib-mone-te…" at bounding box center [582, 360] width 538 height 415
click at [276, 108] on span "Vastused" at bounding box center [272, 108] width 43 height 9
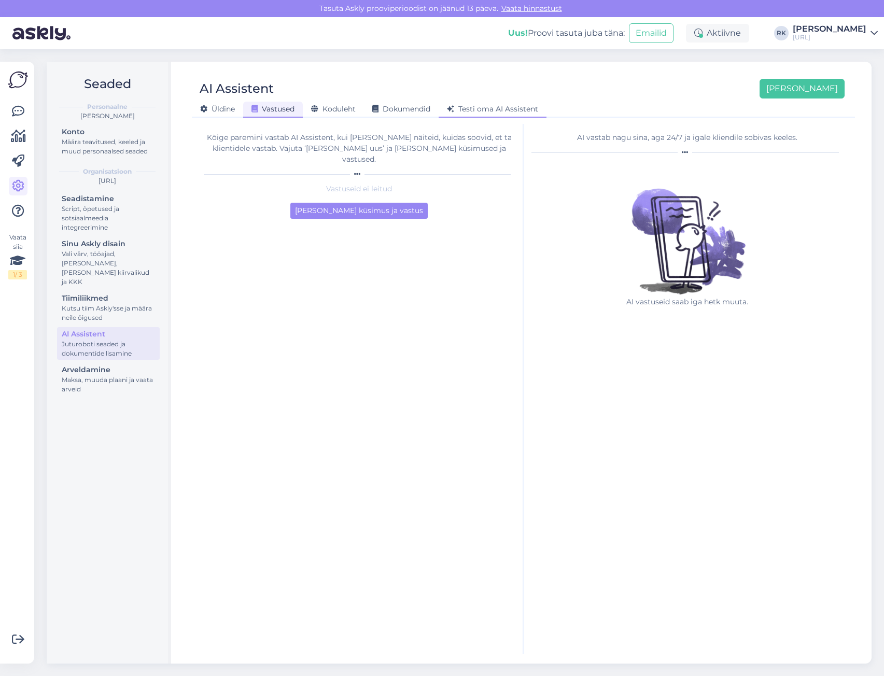
click at [486, 105] on span "Testi oma AI Assistent" at bounding box center [492, 108] width 91 height 9
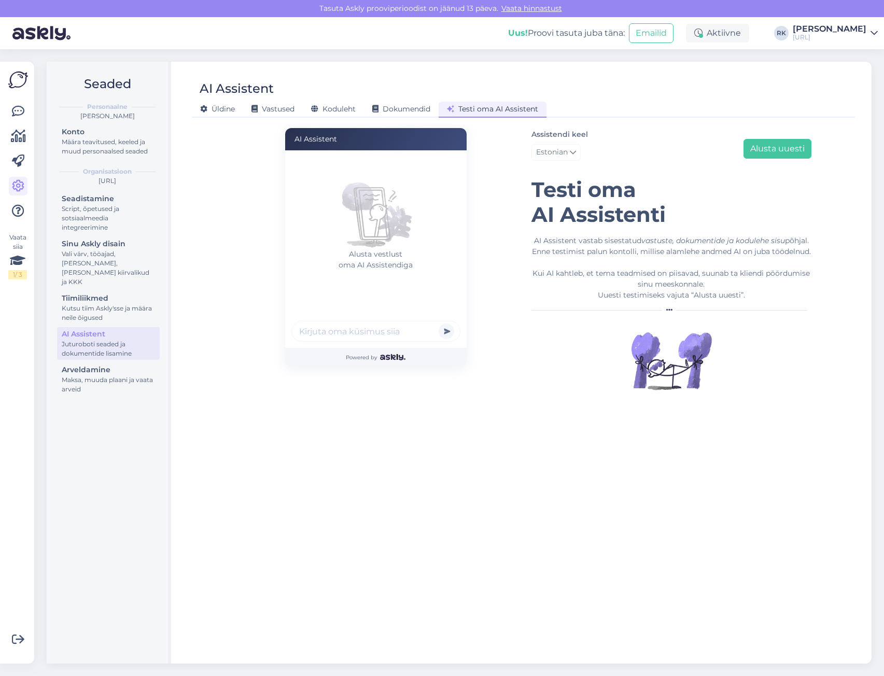
click at [415, 290] on div "Alusta vestlust oma AI Assistendiga" at bounding box center [378, 231] width 175 height 156
click at [371, 328] on input "text" at bounding box center [375, 331] width 169 height 21
type input "kes on Reigo Kimmel"
click at [439, 324] on button "submit" at bounding box center [447, 332] width 16 height 16
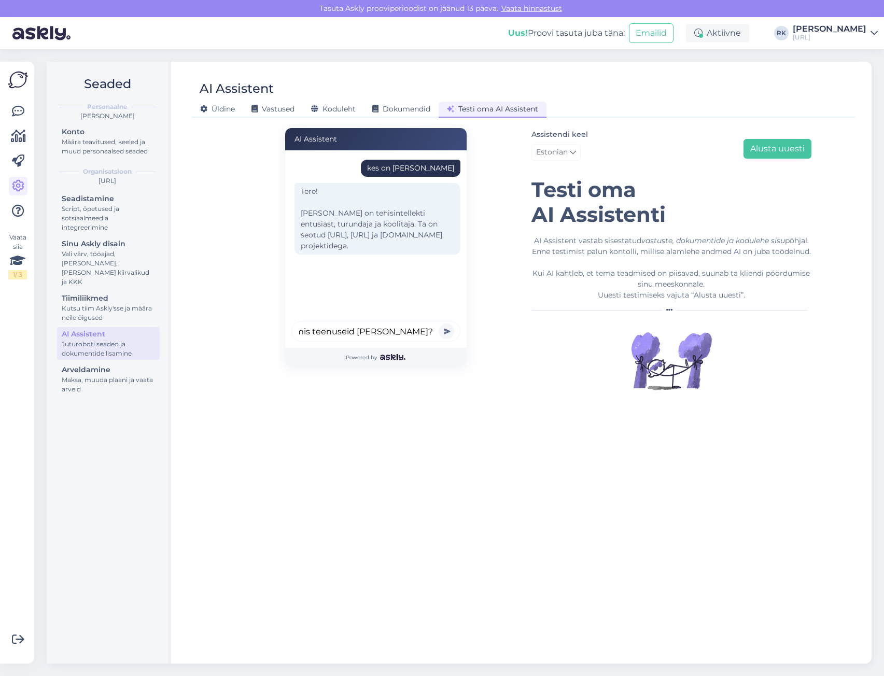
scroll to position [0, 18]
type input "mis teenuseid reigo kimmel pakub?"
click at [439, 324] on button "submit" at bounding box center [447, 332] width 16 height 16
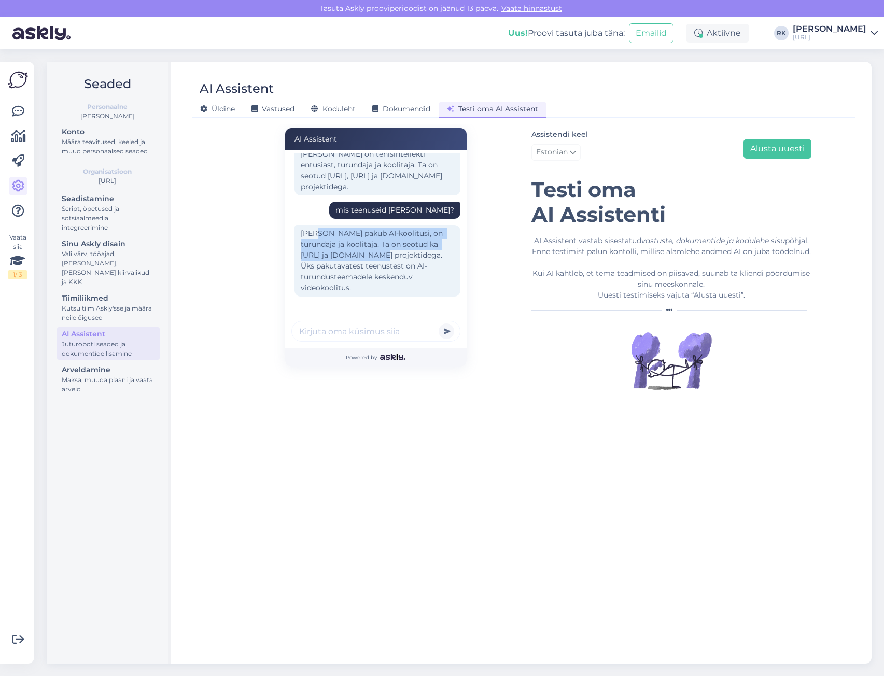
drag, startPoint x: 339, startPoint y: 229, endPoint x: 382, endPoint y: 243, distance: 45.3
click at [382, 243] on div "Reigo Kimmel pakub AI-koolitusi, on turundaja ja koolitaja. Ta on seotud ka Tur…" at bounding box center [378, 261] width 166 height 72
drag, startPoint x: 384, startPoint y: 272, endPoint x: 339, endPoint y: 231, distance: 60.9
click at [339, 231] on div "Reigo Kimmel pakub AI-koolitusi, on turundaja ja koolitaja. Ta on seotud ka Tur…" at bounding box center [378, 261] width 166 height 72
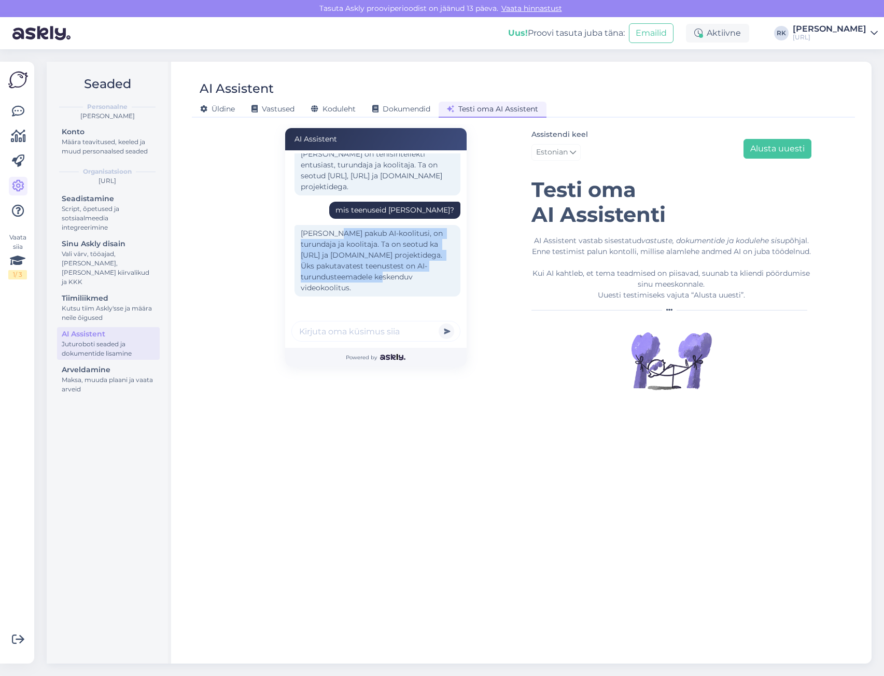
click at [339, 230] on div "Reigo Kimmel pakub AI-koolitusi, on turundaja ja koolitaja. Ta on seotud ka Tur…" at bounding box center [378, 261] width 166 height 72
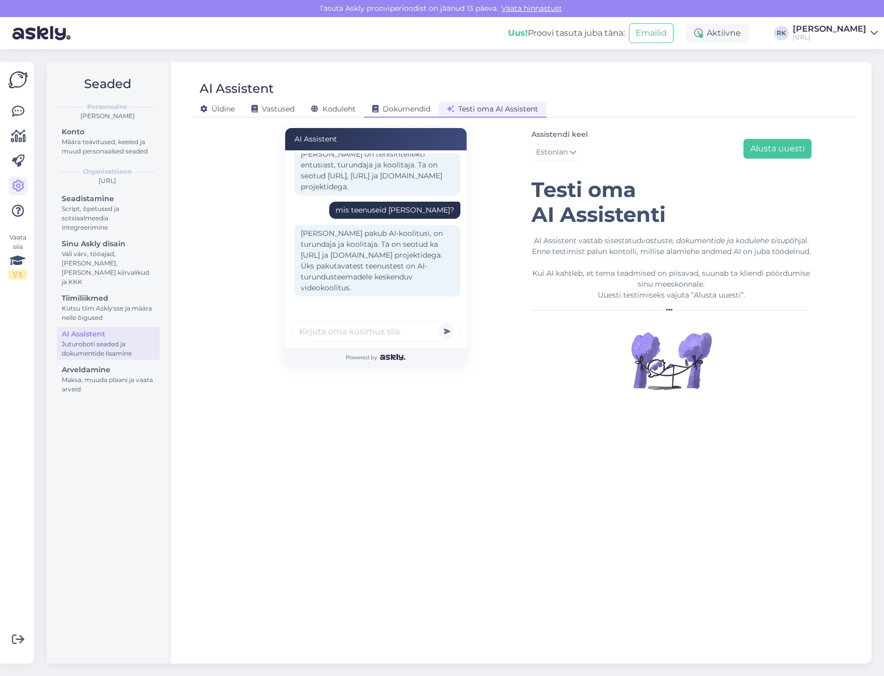
click at [400, 103] on div "Dokumendid" at bounding box center [401, 110] width 75 height 16
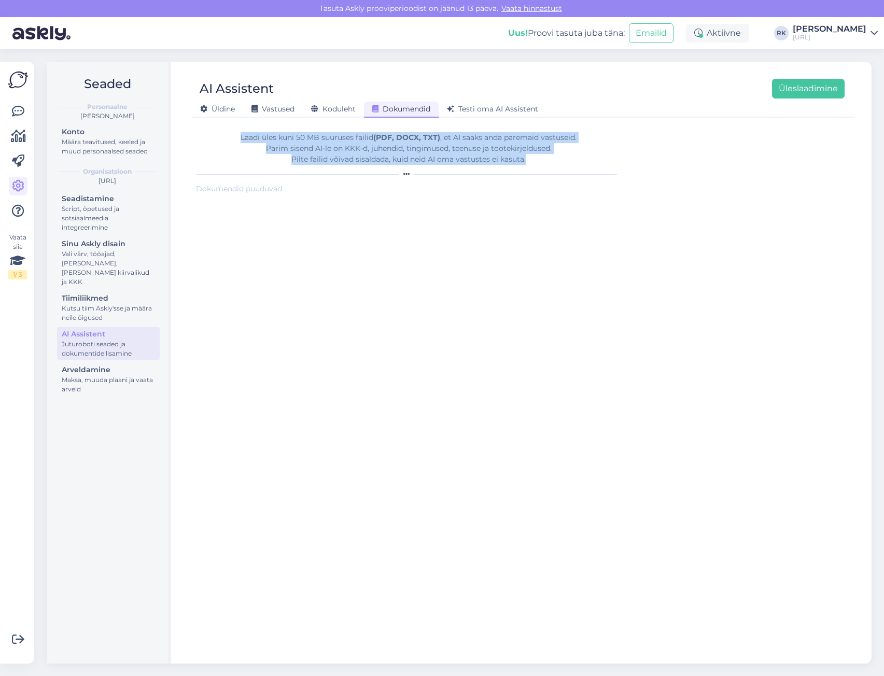
drag, startPoint x: 549, startPoint y: 160, endPoint x: 217, endPoint y: 132, distance: 333.1
click at [217, 132] on form "Laadi üles kuni 50 MB suuruses failid (PDF, DOCX, TXT) , et AI saaks anda parem…" at bounding box center [408, 389] width 425 height 530
click at [336, 106] on span "Koduleht" at bounding box center [333, 108] width 45 height 9
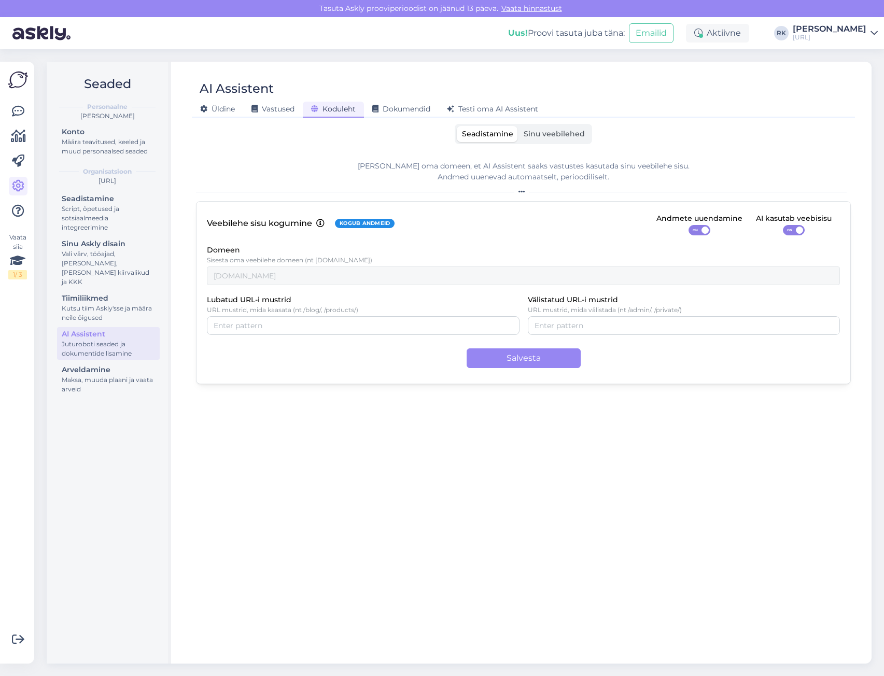
click at [330, 242] on div "Veebilehe sisu kogumine Kogub andmeid Andmete uuendamine ON AI kasutab veebisis…" at bounding box center [523, 292] width 655 height 183
click at [558, 136] on span "Sinu veebilehed" at bounding box center [554, 133] width 61 height 9
click at [518, 126] on input "Sinu veebilehed" at bounding box center [518, 126] width 0 height 0
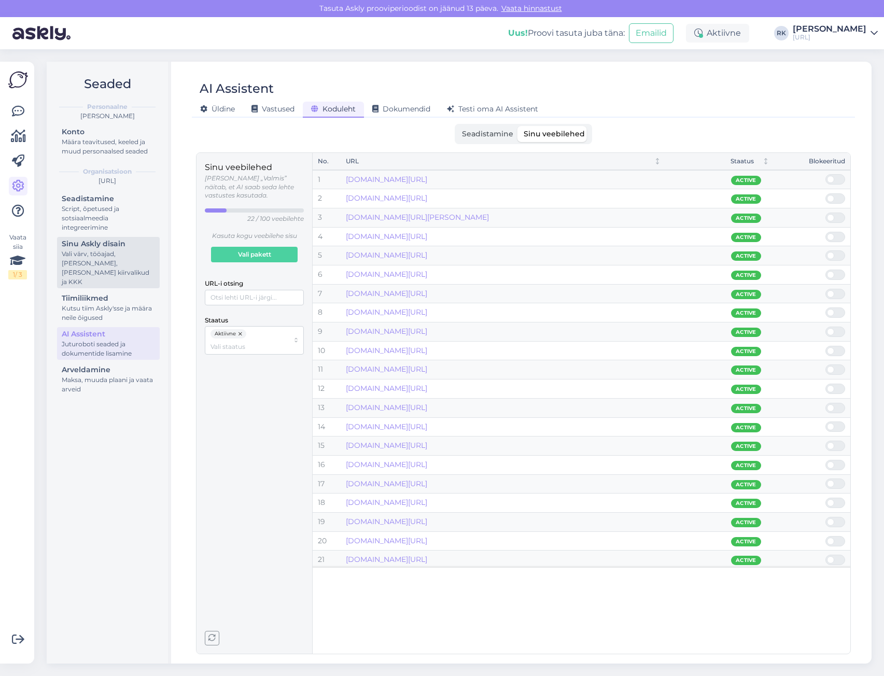
click at [107, 254] on div "Vali värv, tööajad, [PERSON_NAME], [PERSON_NAME] kiirvalikud ja KKK" at bounding box center [108, 267] width 93 height 37
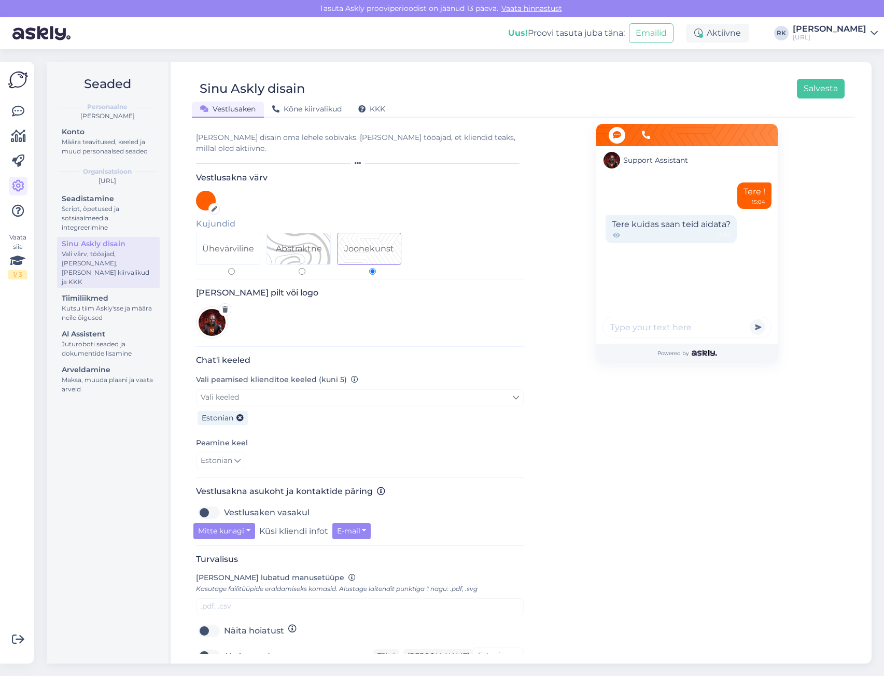
click at [269, 310] on div "[PERSON_NAME] pilt või logo" at bounding box center [360, 317] width 328 height 59
click at [377, 140] on div "[PERSON_NAME] disain oma lehele sobivaks. [PERSON_NAME] tööajad, et kliendid te…" at bounding box center [360, 143] width 328 height 22
click at [377, 139] on div "[PERSON_NAME] disain oma lehele sobivaks. [PERSON_NAME] tööajad, et kliendid te…" at bounding box center [360, 143] width 328 height 22
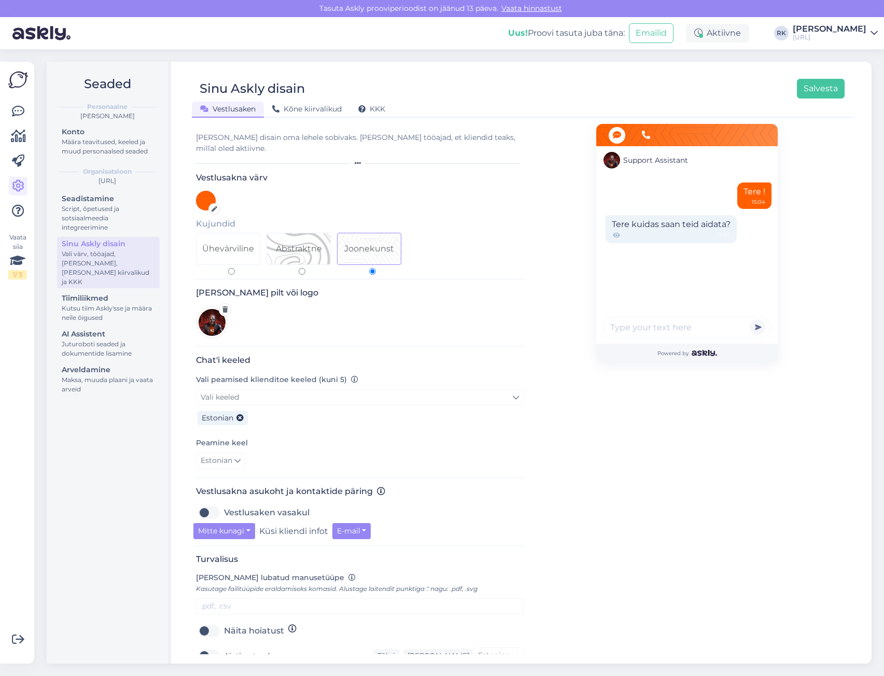
click at [657, 158] on span "Support Assistant" at bounding box center [655, 160] width 65 height 11
click at [101, 220] on div "Script, õpetused ja sotsiaalmeedia integreerimine" at bounding box center [108, 218] width 93 height 28
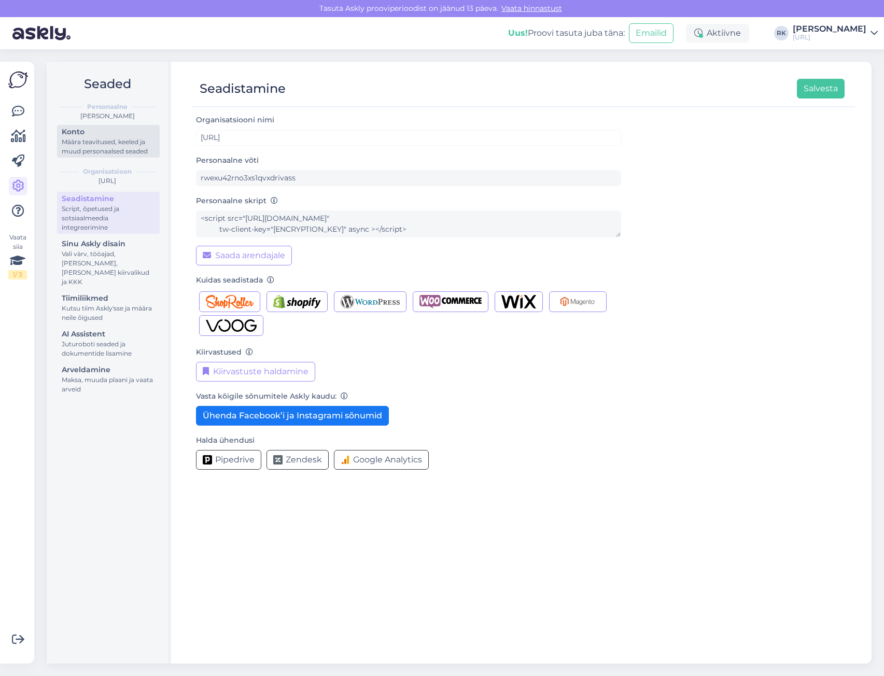
click at [99, 143] on div "Määra teavitused, keeled ja muud personaalsed seaded" at bounding box center [108, 146] width 93 height 19
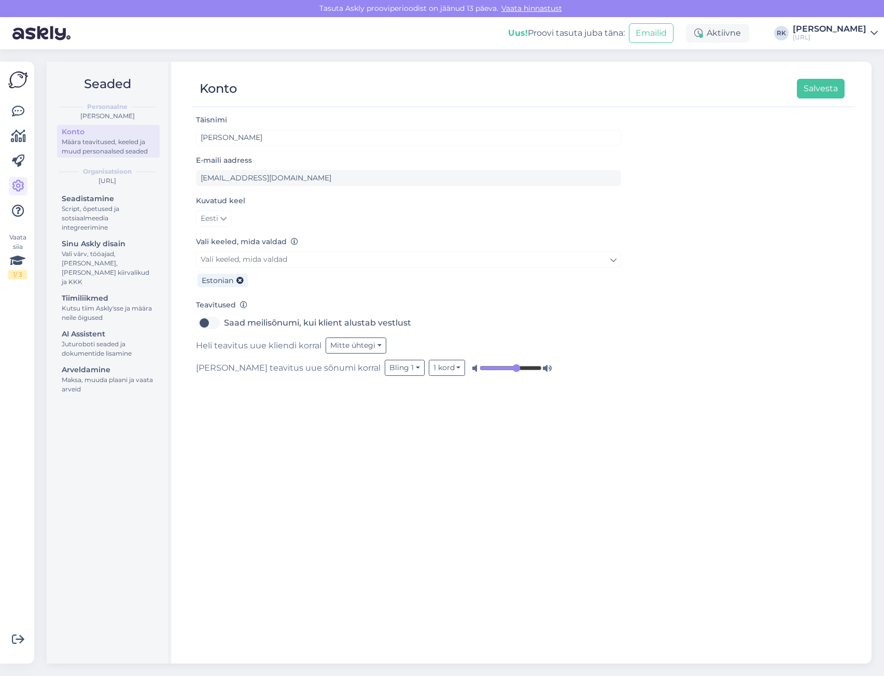
click at [107, 108] on b "Personaalne" at bounding box center [107, 106] width 40 height 9
click at [97, 221] on div "Script, õpetused ja sotsiaalmeedia integreerimine" at bounding box center [108, 218] width 93 height 28
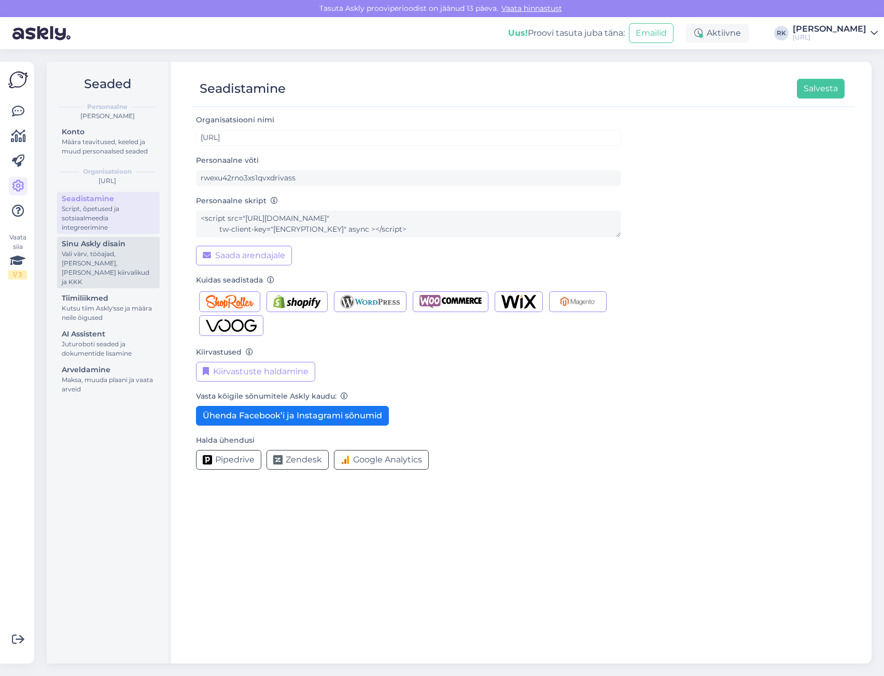
click at [103, 247] on div "Sinu Askly disain" at bounding box center [108, 244] width 93 height 11
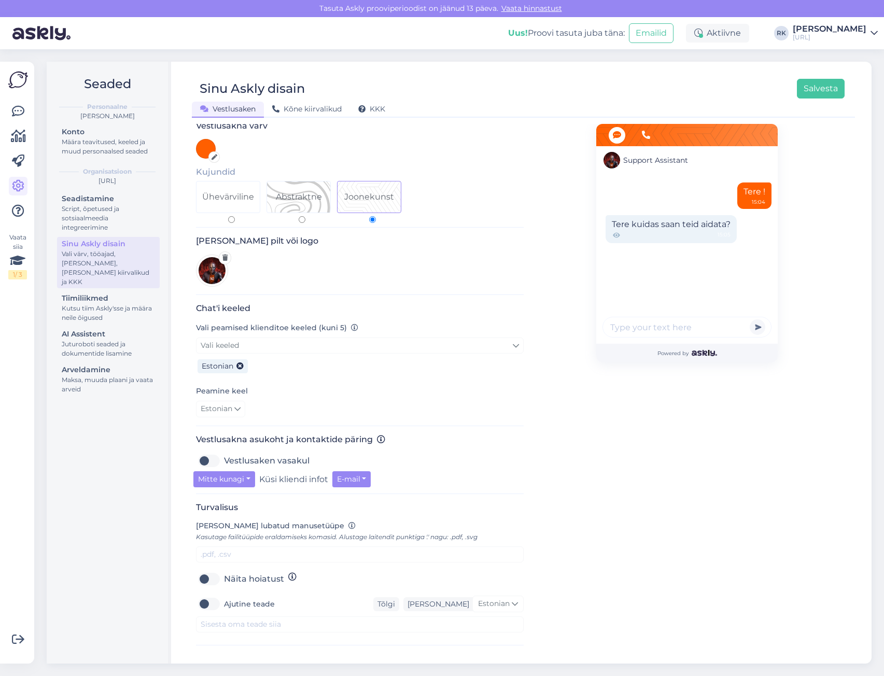
scroll to position [71, 0]
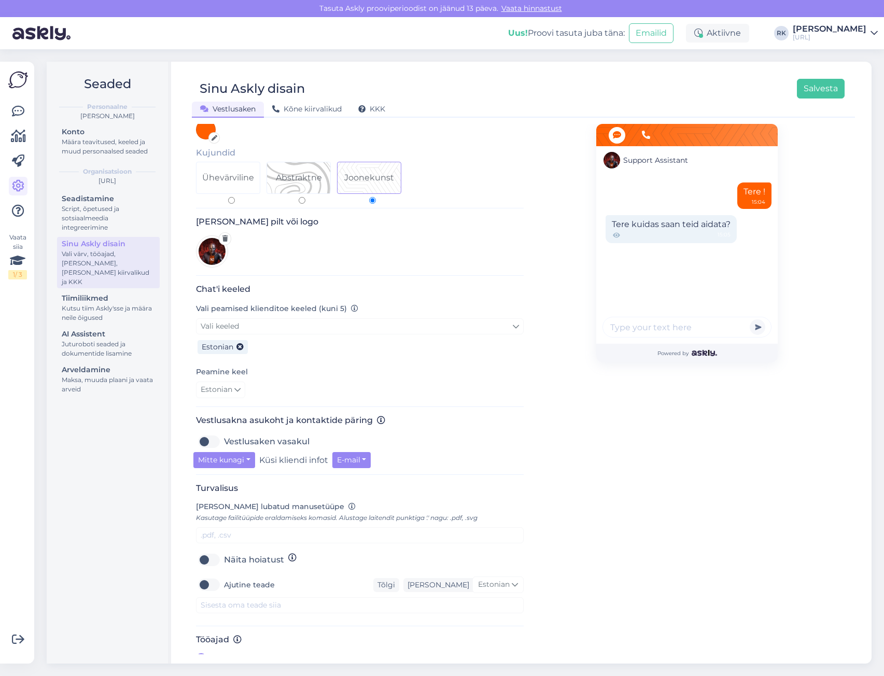
click at [224, 577] on label "Ajutine teade" at bounding box center [249, 585] width 51 height 17
click at [209, 577] on input "Ajutine teade" at bounding box center [209, 585] width 26 height 17
click at [224, 577] on label "Ajutine teade" at bounding box center [249, 585] width 51 height 17
click at [207, 577] on input "Ajutine teade" at bounding box center [209, 585] width 26 height 17
checkbox input "false"
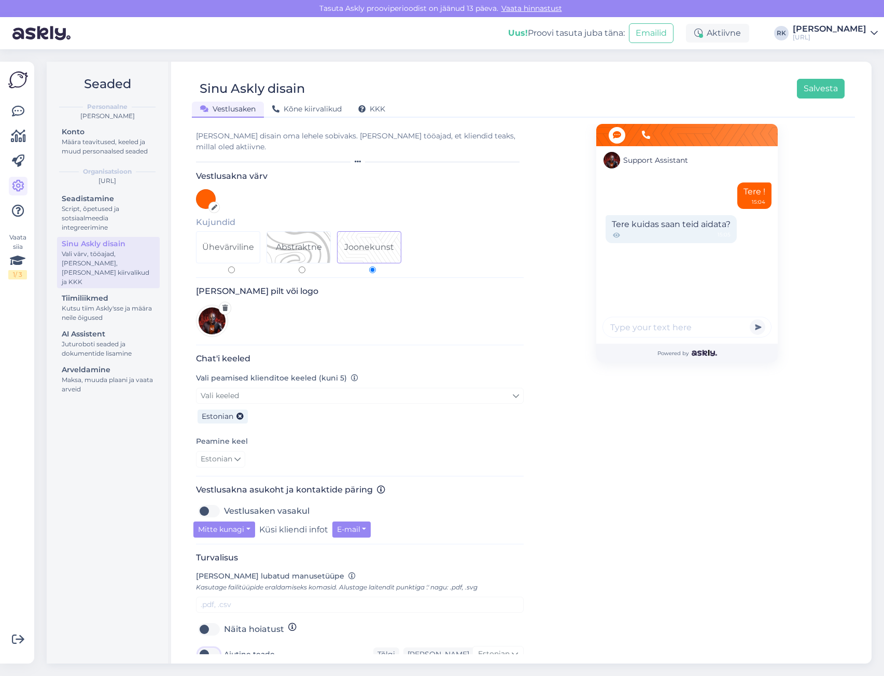
scroll to position [0, 0]
click at [117, 329] on div "AI Assistent" at bounding box center [108, 334] width 93 height 11
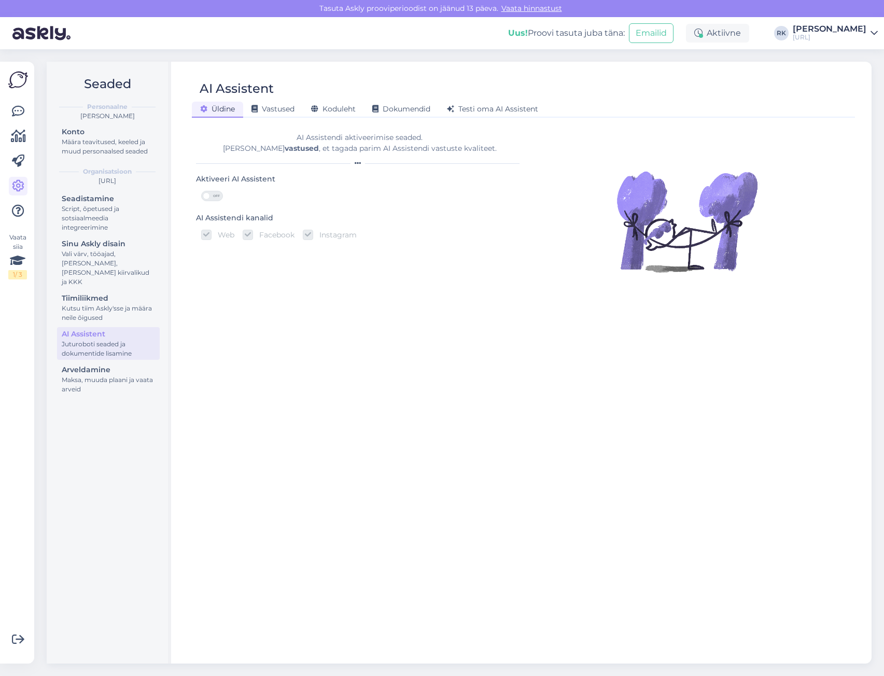
click at [216, 197] on span "OFF" at bounding box center [216, 195] width 12 height 9
click at [201, 191] on input "OFF" at bounding box center [201, 191] width 0 height 0
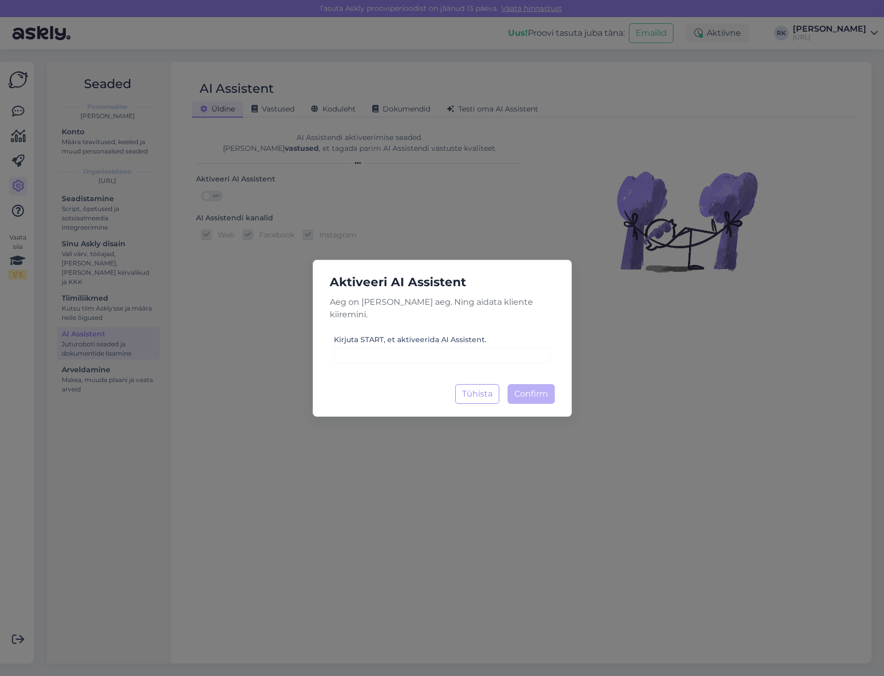
click at [271, 272] on div "Aktiveeri AI Assistent Aeg on säästa oma aeg. Ning aidata kliente kiiremini. Ki…" at bounding box center [442, 338] width 884 height 676
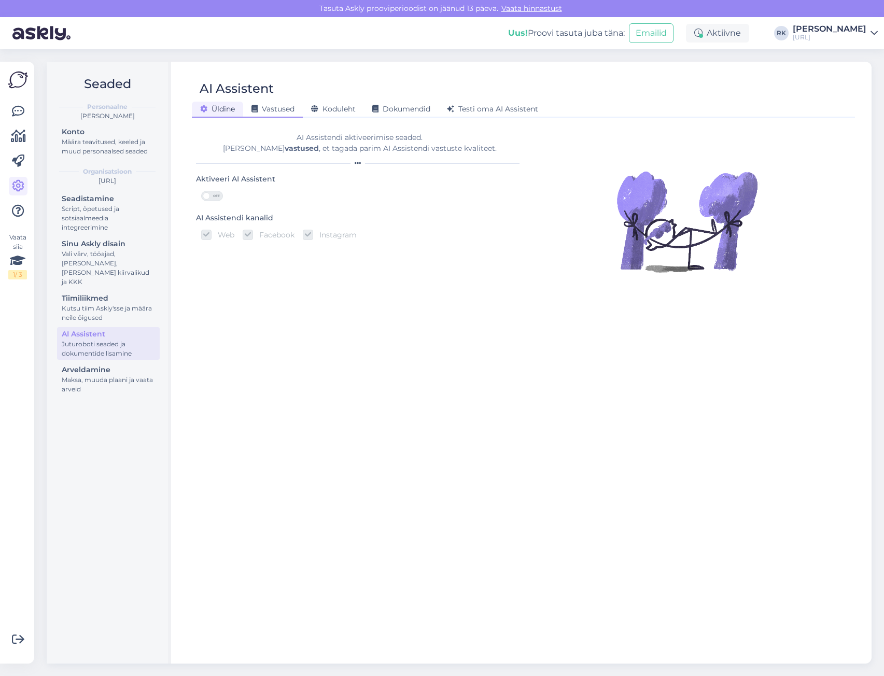
click at [261, 109] on span "Vastused" at bounding box center [272, 108] width 43 height 9
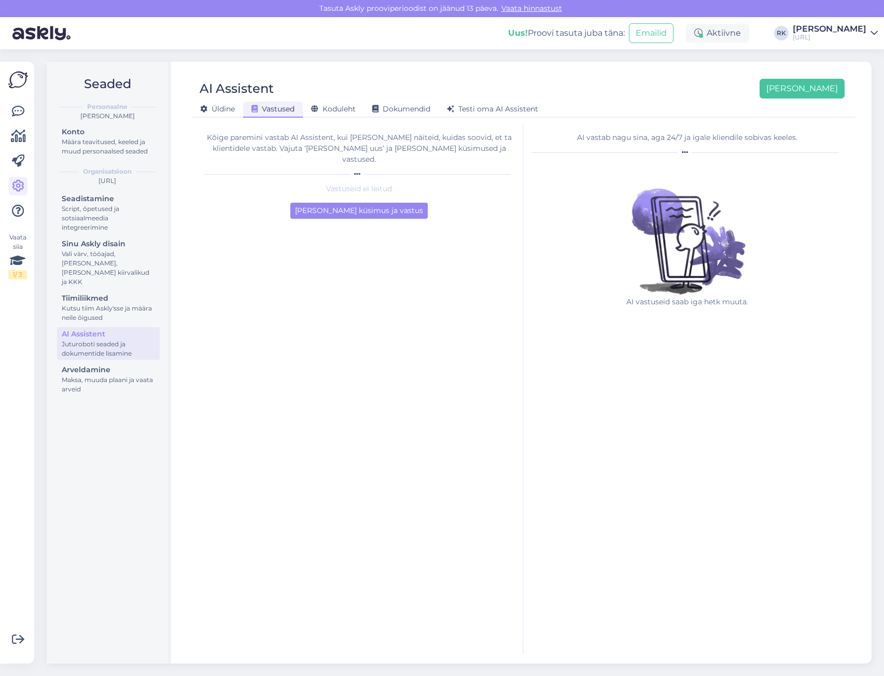
click at [223, 91] on div "AI Assistent" at bounding box center [237, 89] width 74 height 20
click at [815, 87] on button "[PERSON_NAME]" at bounding box center [802, 89] width 85 height 20
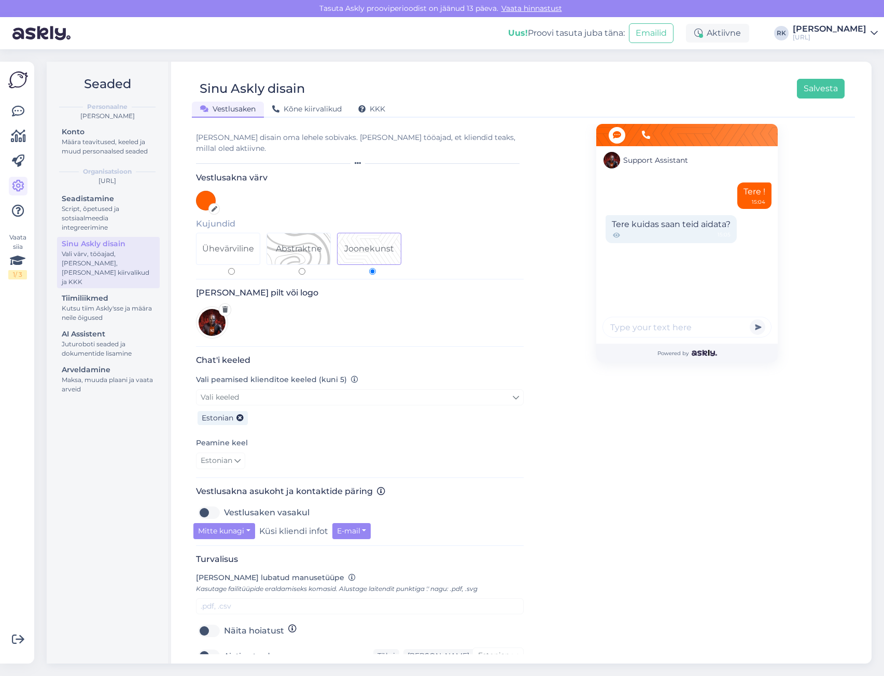
click at [649, 162] on span "Support Assistant" at bounding box center [655, 160] width 65 height 11
click at [476, 201] on div "Vestlusakna värv Kujundid Ühevärviline Abstraktne Joonekunst" at bounding box center [360, 226] width 328 height 107
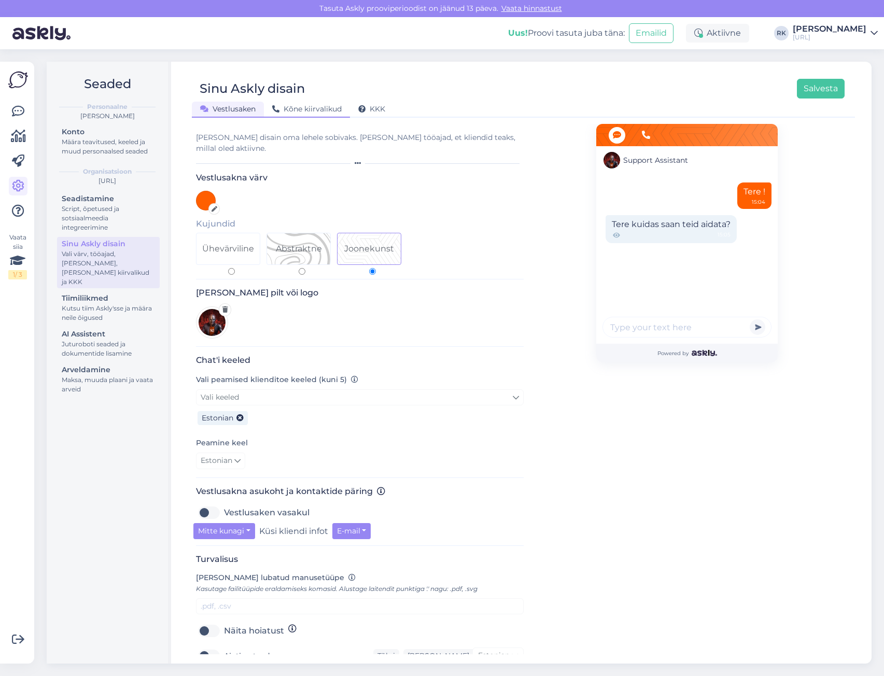
click at [302, 115] on div "Kõne kiirvalikud" at bounding box center [307, 110] width 86 height 16
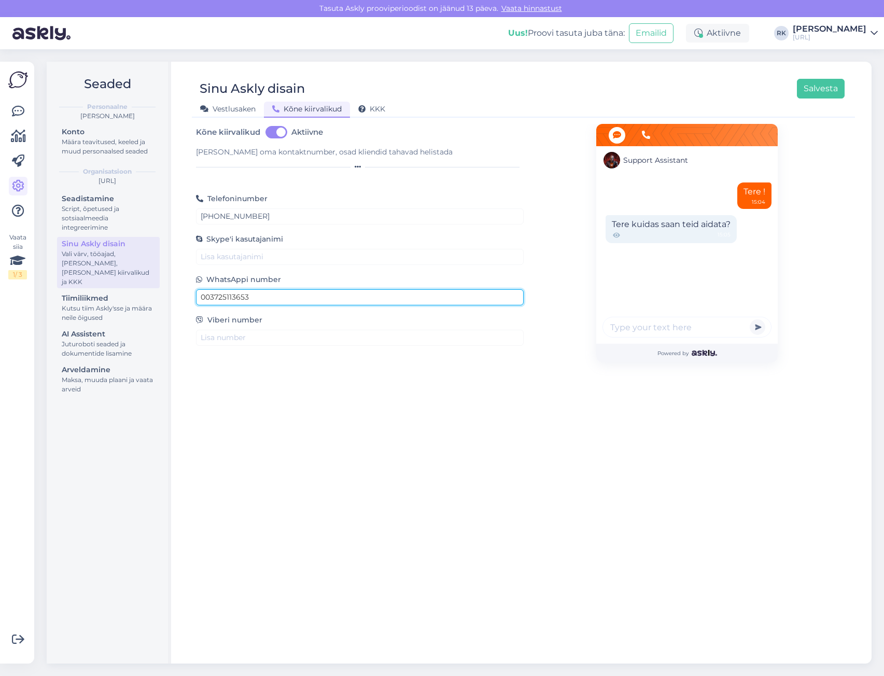
click at [208, 299] on input "003725113653" at bounding box center [360, 297] width 328 height 16
type input "+3725113653"
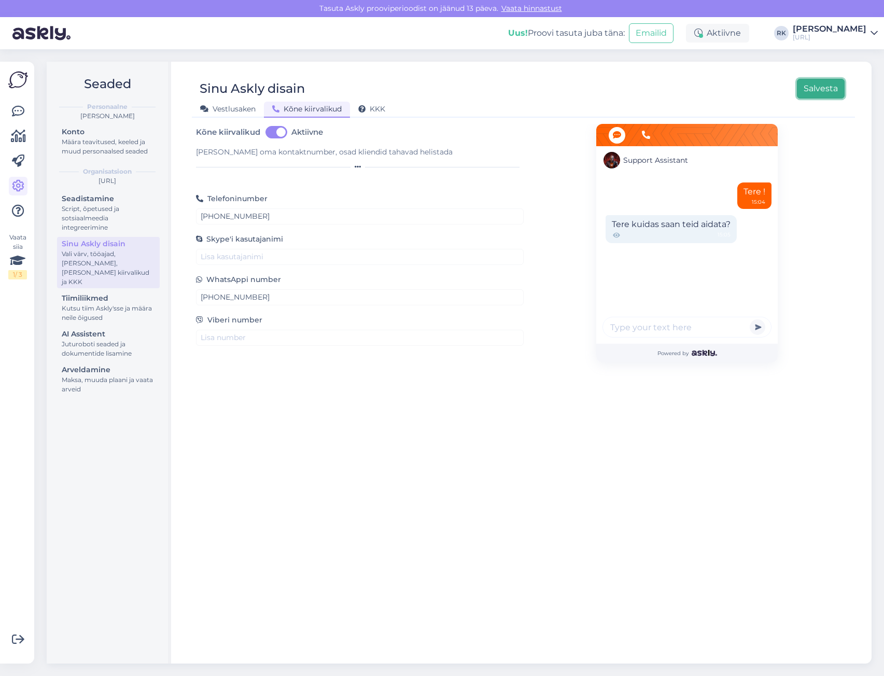
click at [815, 88] on button "Salvesta" at bounding box center [821, 89] width 48 height 20
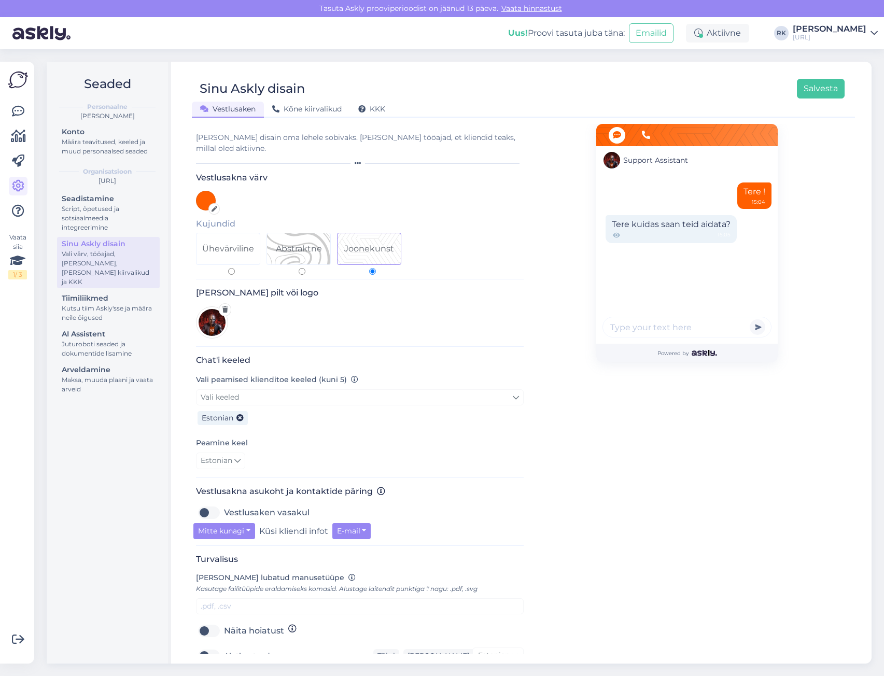
click at [429, 136] on div "[PERSON_NAME] disain oma lehele sobivaks. [PERSON_NAME] tööajad, et kliendid te…" at bounding box center [360, 143] width 328 height 22
click at [377, 106] on span "KKK" at bounding box center [371, 108] width 27 height 9
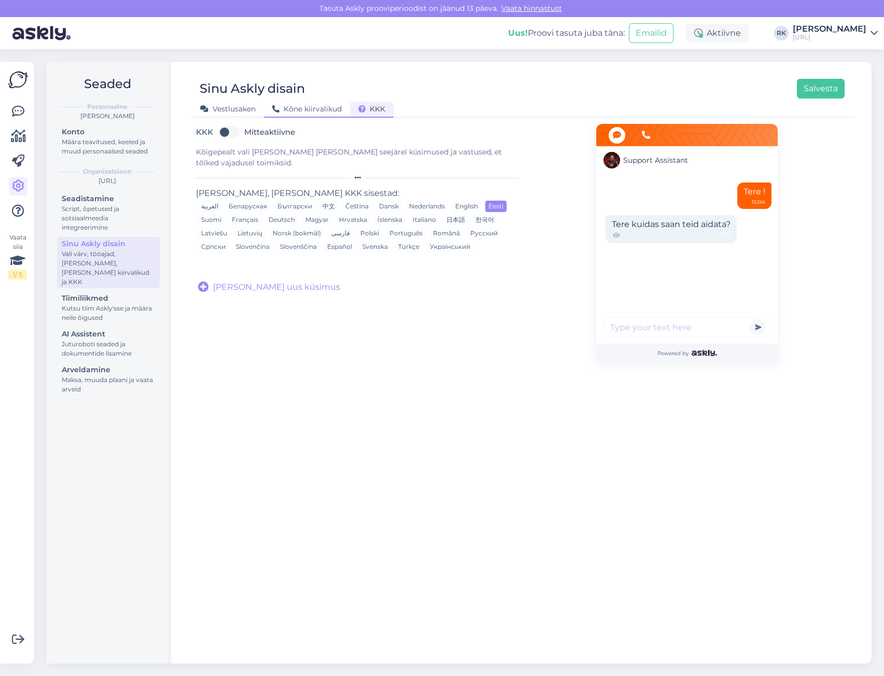
click at [306, 107] on span "Kõne kiirvalikud" at bounding box center [306, 108] width 69 height 9
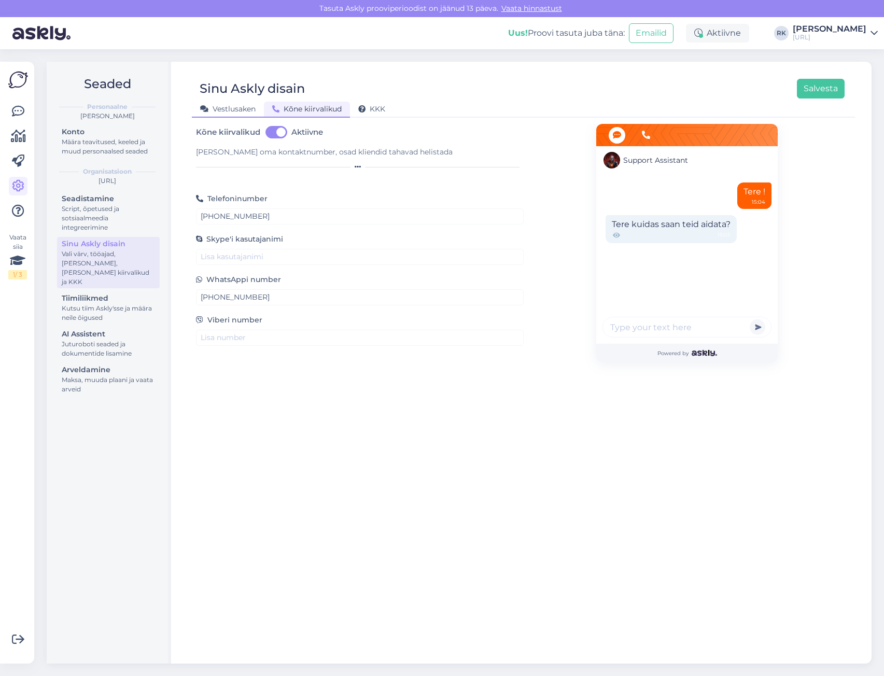
click at [226, 105] on span "Vestlusaken" at bounding box center [227, 108] width 55 height 9
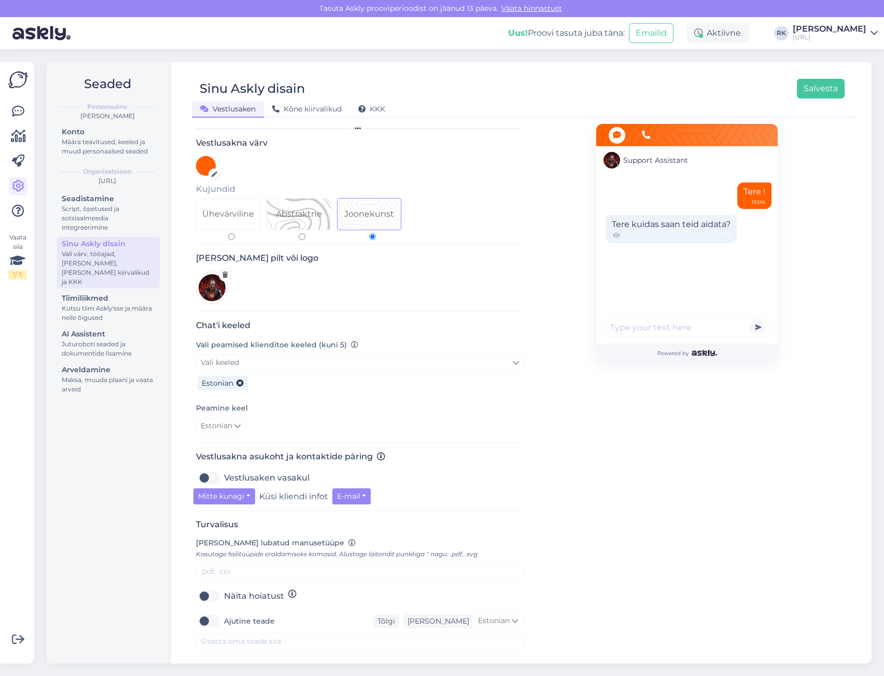
scroll to position [71, 0]
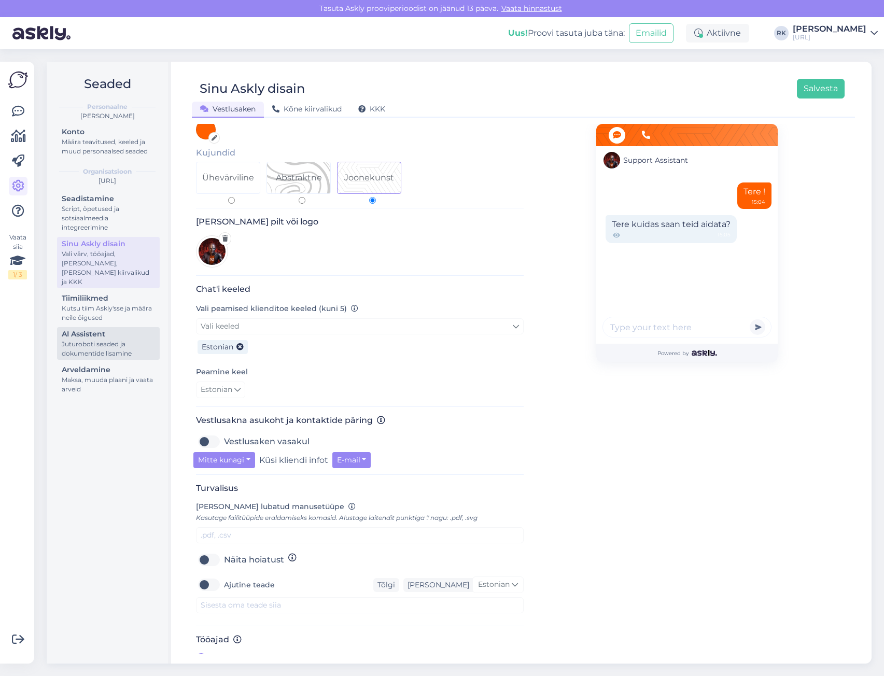
click at [91, 340] on div "Juturoboti seaded ja dokumentide lisamine" at bounding box center [108, 349] width 93 height 19
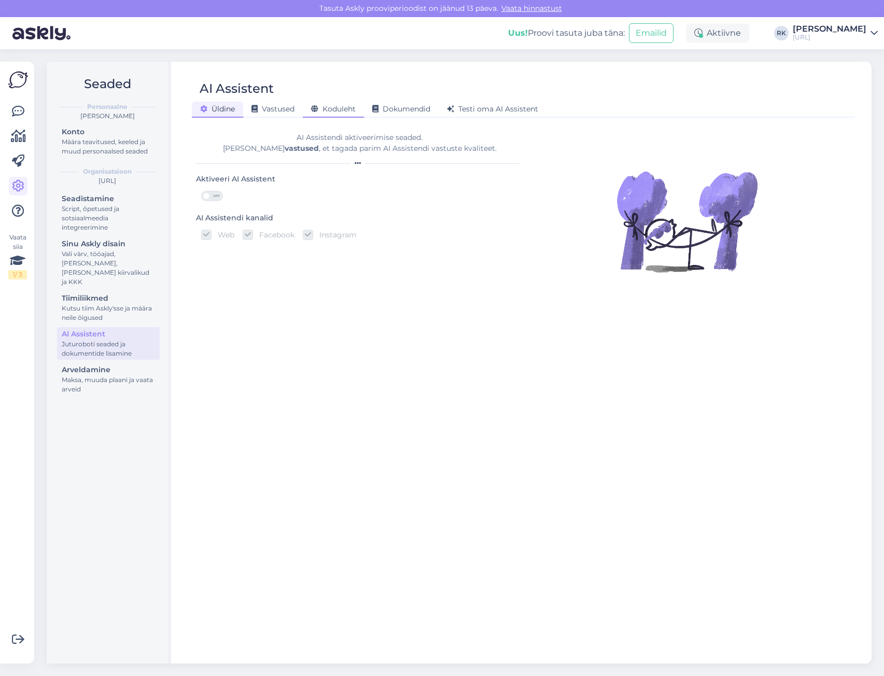
click at [345, 105] on span "Koduleht" at bounding box center [333, 108] width 45 height 9
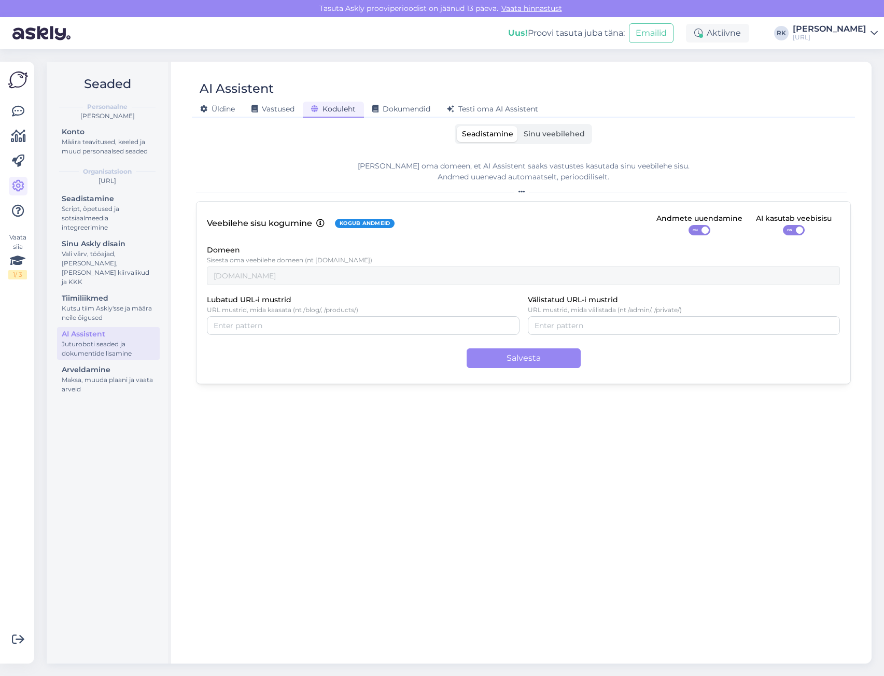
click at [546, 137] on span "Sinu veebilehed" at bounding box center [554, 133] width 61 height 9
click at [518, 126] on input "Sinu veebilehed" at bounding box center [518, 126] width 0 height 0
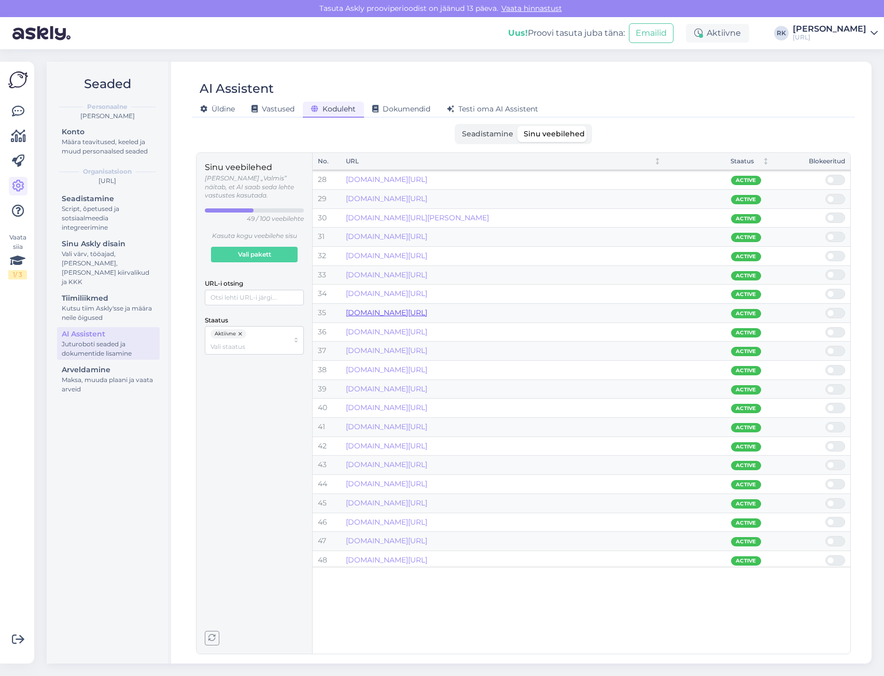
scroll to position [535, 0]
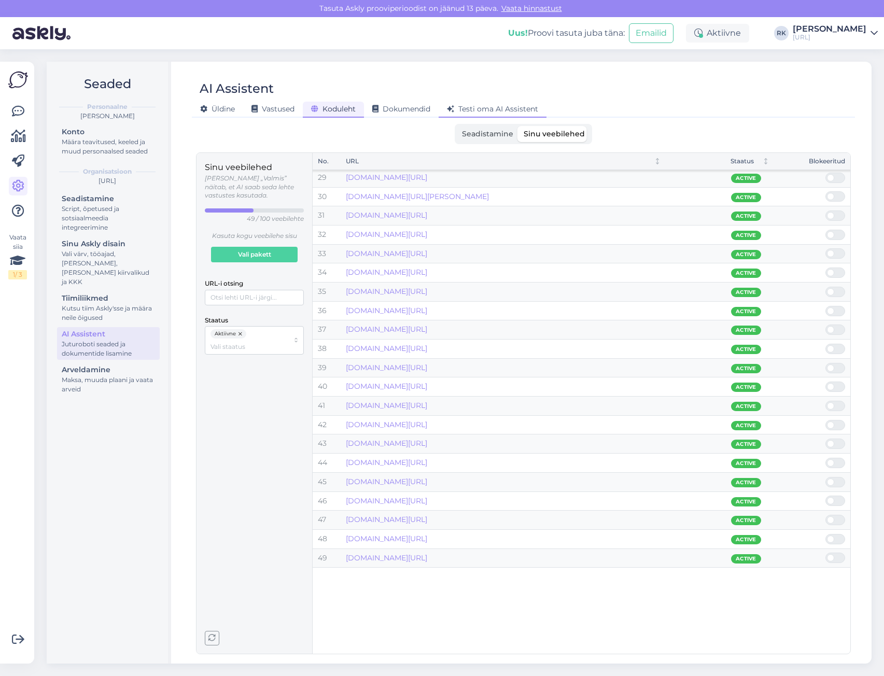
click at [497, 104] on span "Testi oma AI Assistent" at bounding box center [492, 108] width 91 height 9
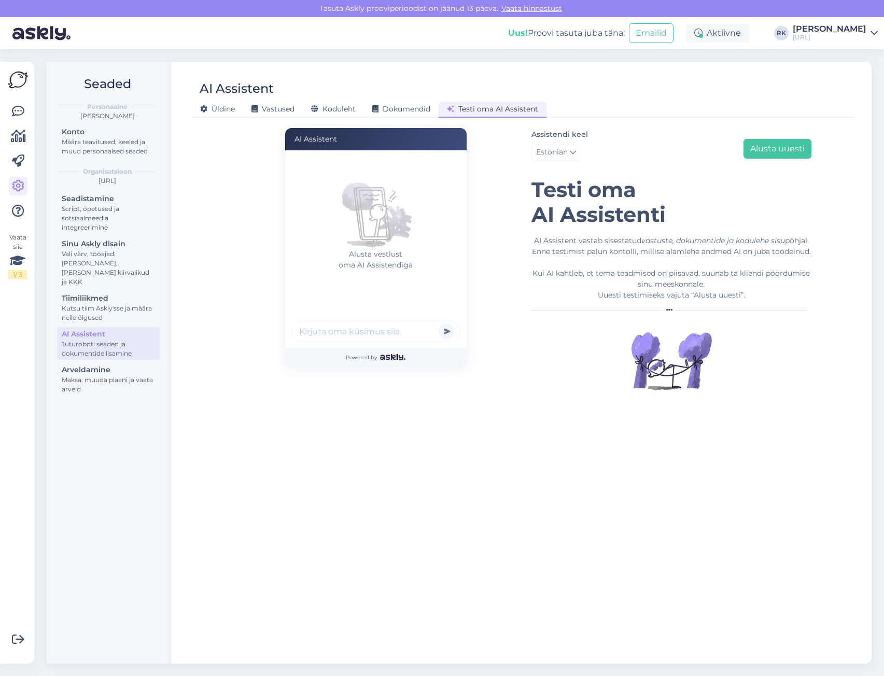
click at [344, 333] on input "text" at bounding box center [375, 331] width 169 height 21
type input "Kelle poolt valida?"
click at [439, 324] on button "submit" at bounding box center [447, 332] width 16 height 16
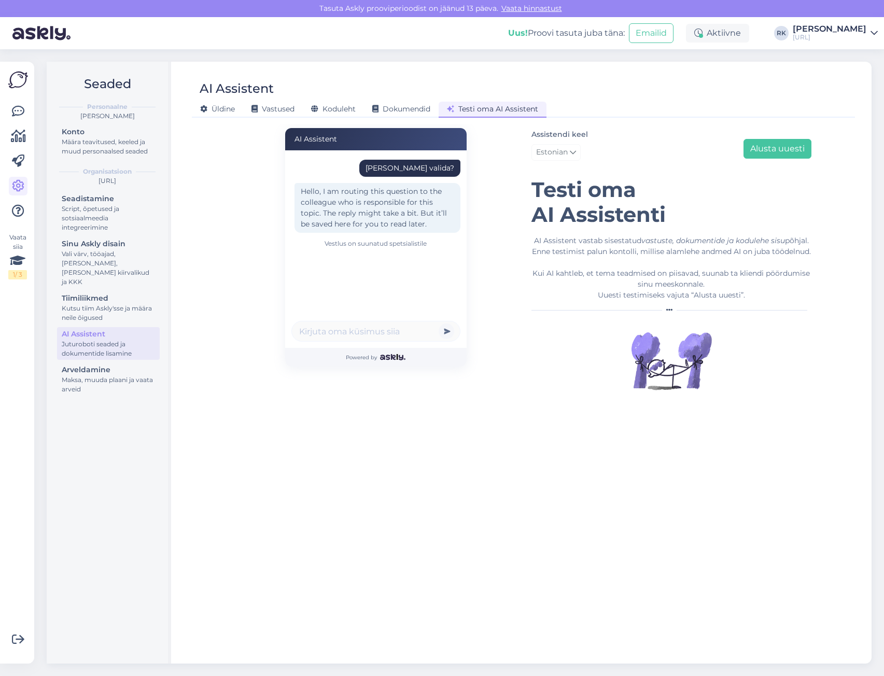
click at [404, 100] on div "Üldine Vastused Koduleht Dokumendid Testi oma AI Assistent" at bounding box center [518, 108] width 653 height 18
click at [404, 102] on div "Dokumendid" at bounding box center [401, 110] width 75 height 16
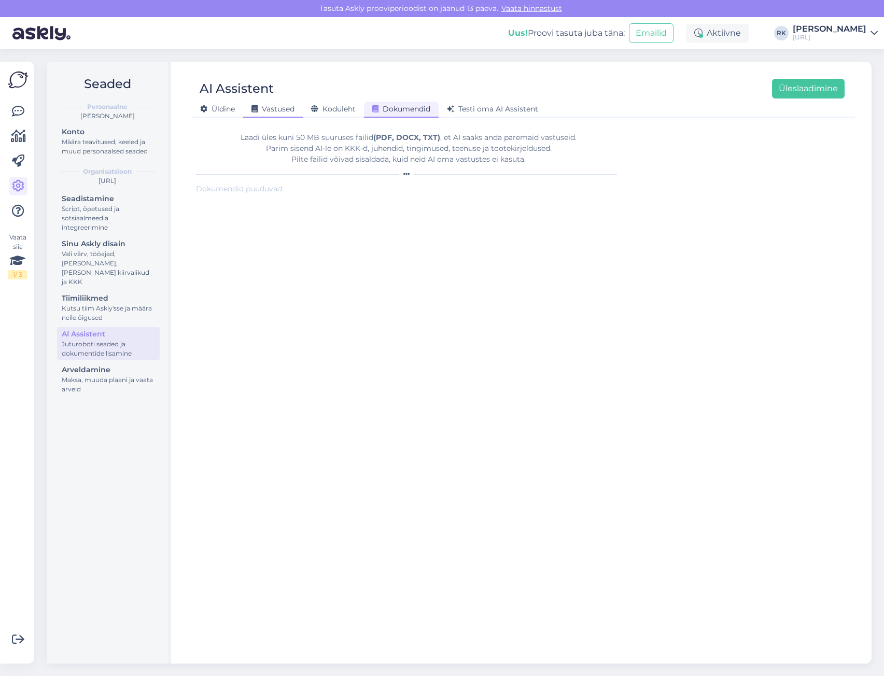
click at [270, 110] on span "Vastused" at bounding box center [272, 108] width 43 height 9
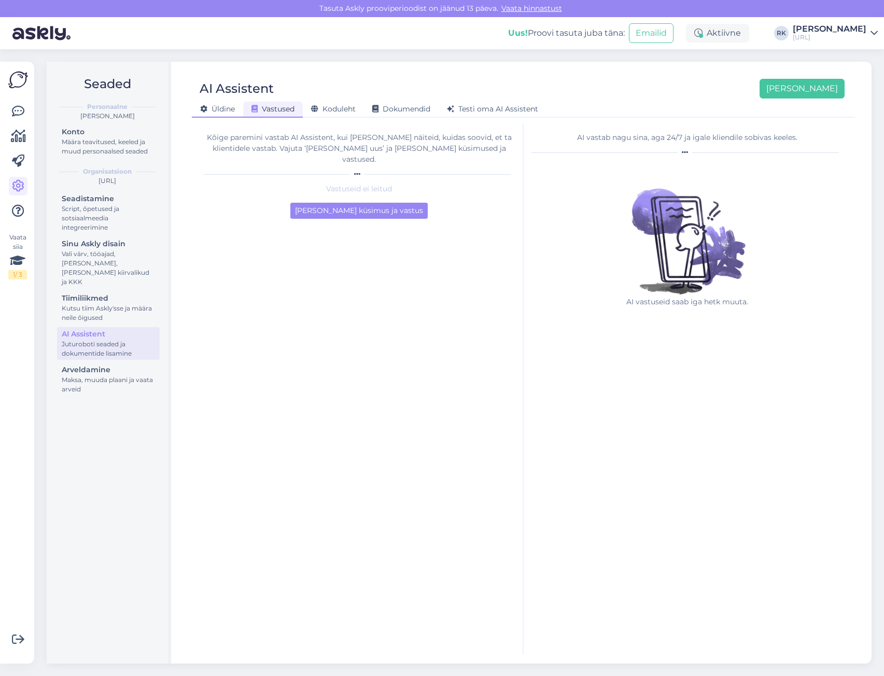
click at [222, 108] on span "Üldine" at bounding box center [217, 108] width 35 height 9
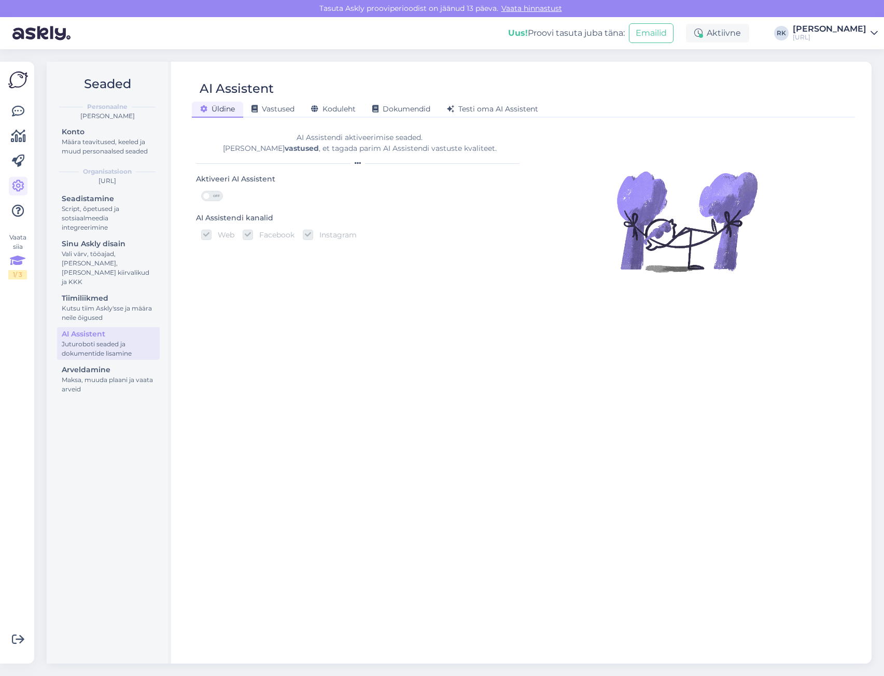
click at [21, 267] on icon at bounding box center [18, 260] width 16 height 19
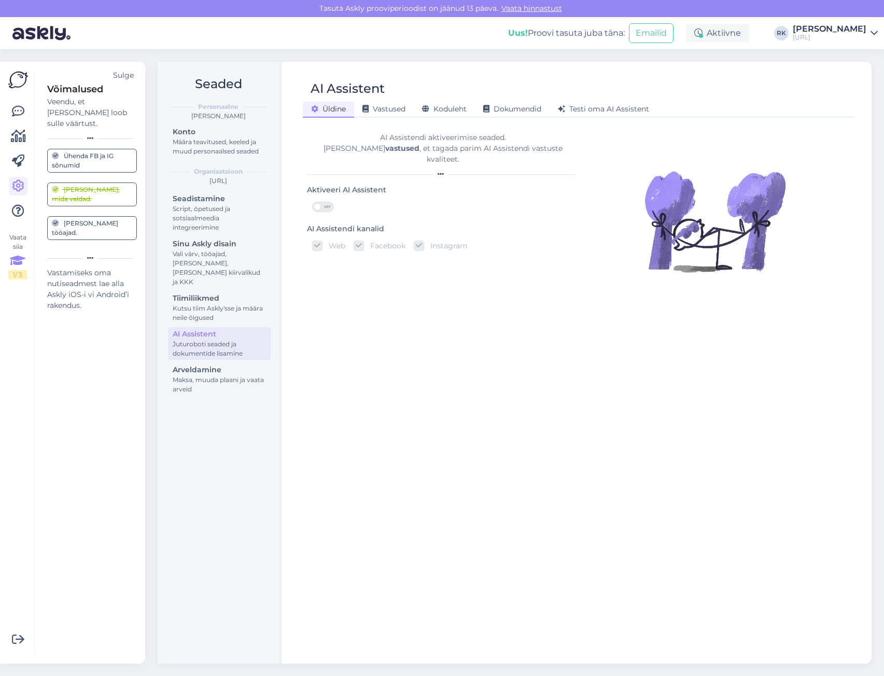
click at [94, 106] on div "Veendu, et [PERSON_NAME] loob sulle väärtust." at bounding box center [92, 112] width 90 height 33
click at [96, 98] on div "Veendu, et [PERSON_NAME] loob sulle väärtust." at bounding box center [92, 112] width 90 height 33
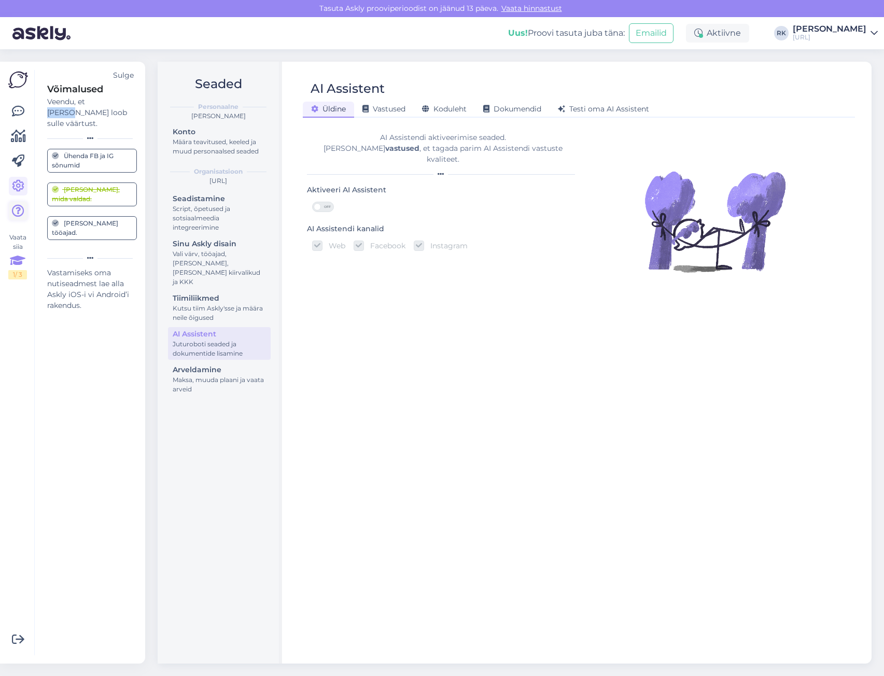
click at [21, 208] on icon at bounding box center [18, 211] width 12 height 12
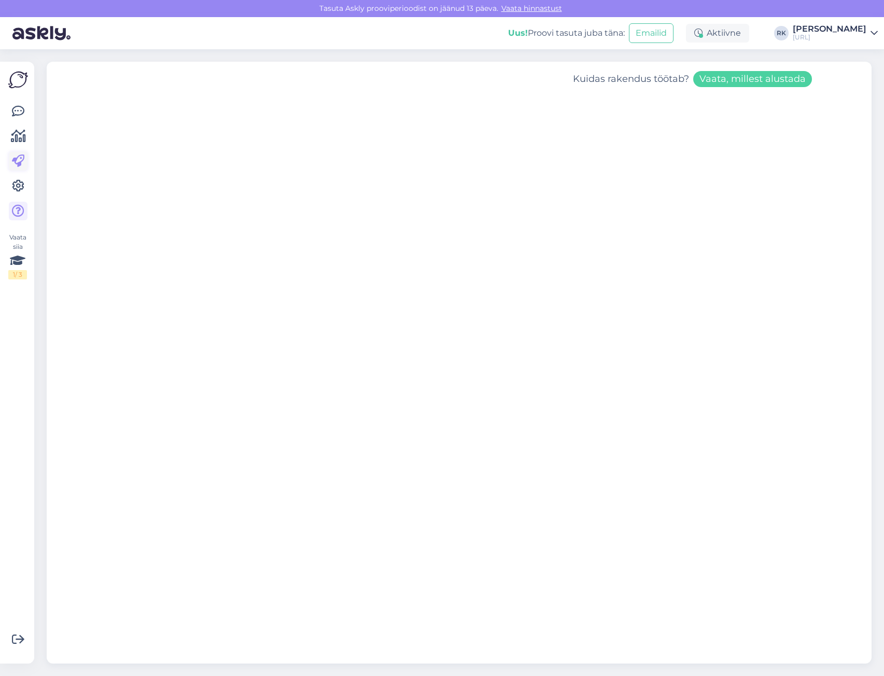
click at [19, 162] on icon at bounding box center [18, 161] width 12 height 12
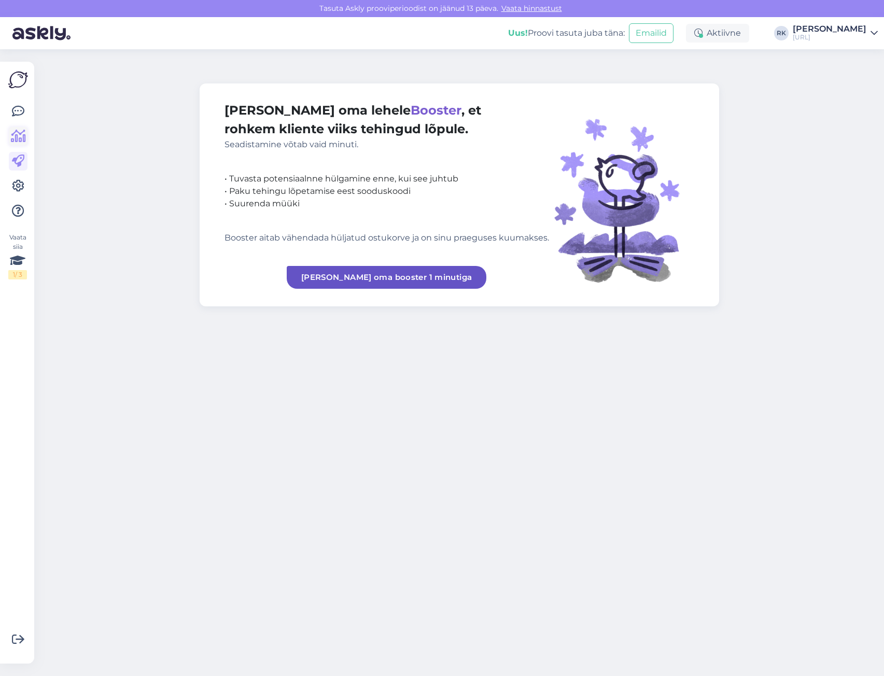
click at [19, 138] on icon at bounding box center [18, 136] width 15 height 12
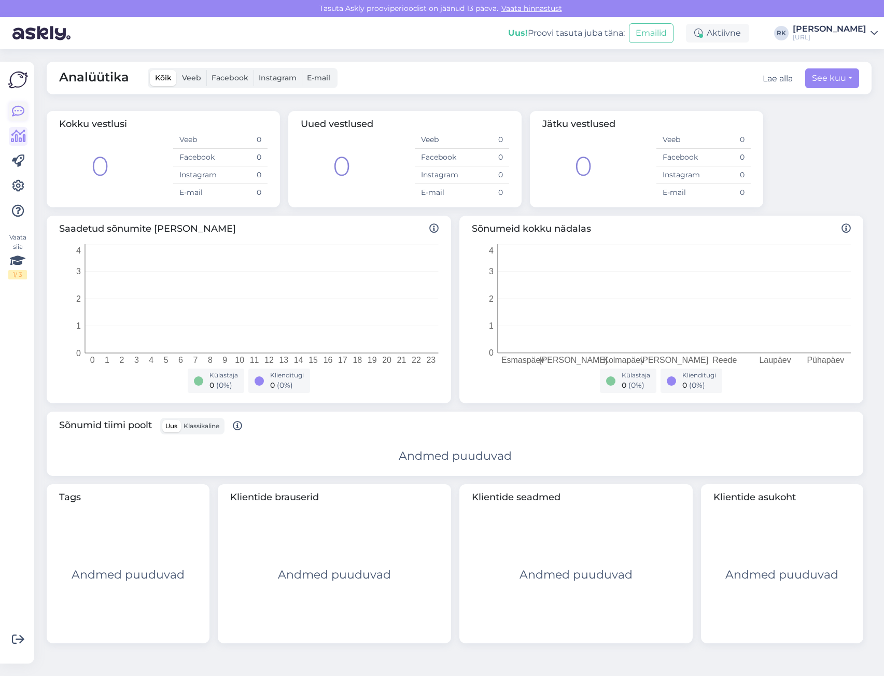
click at [17, 115] on icon at bounding box center [18, 111] width 12 height 12
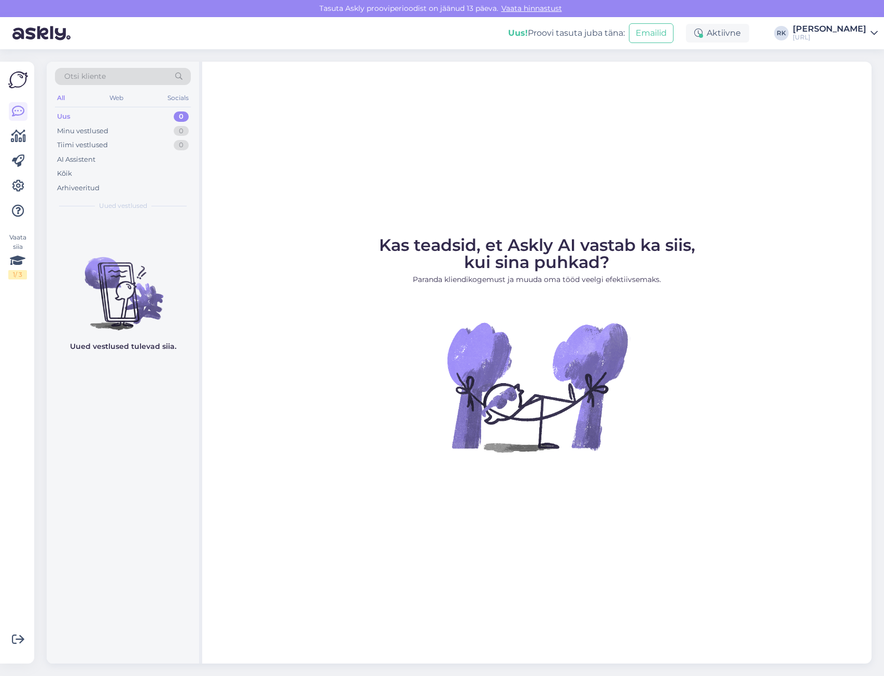
click at [262, 289] on figure "Kas teadsid, et Askly AI vastab ka siis, kui sina puhkad? Paranda kliendikogemu…" at bounding box center [537, 358] width 651 height 243
click at [16, 73] on img at bounding box center [18, 80] width 20 height 20
click at [19, 79] on img at bounding box center [18, 80] width 20 height 20
click at [22, 240] on div "Vaata siia 1 / 3" at bounding box center [17, 256] width 19 height 47
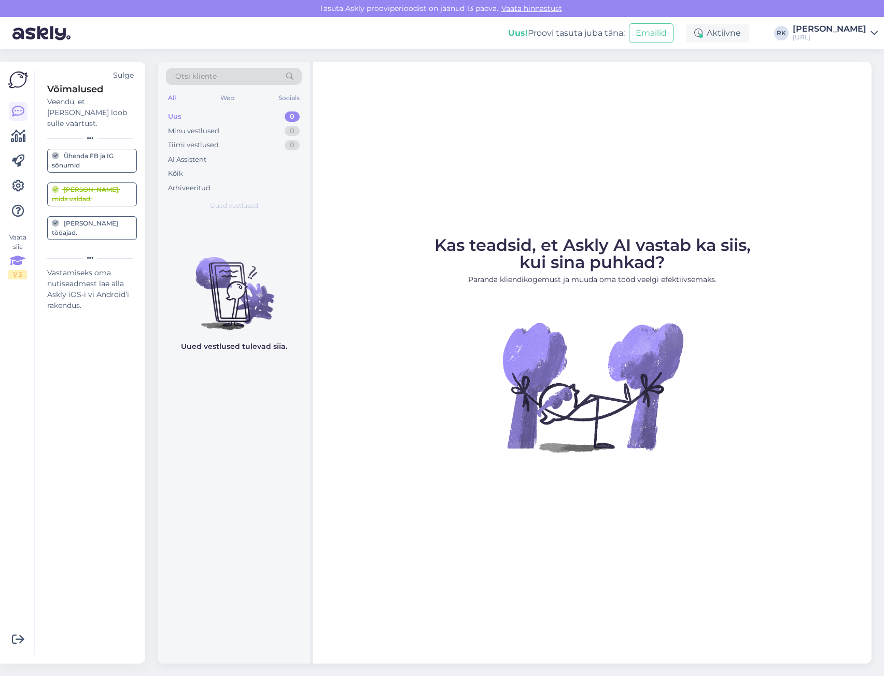
click at [22, 240] on div "Vaata siia 1 / 3" at bounding box center [17, 256] width 19 height 47
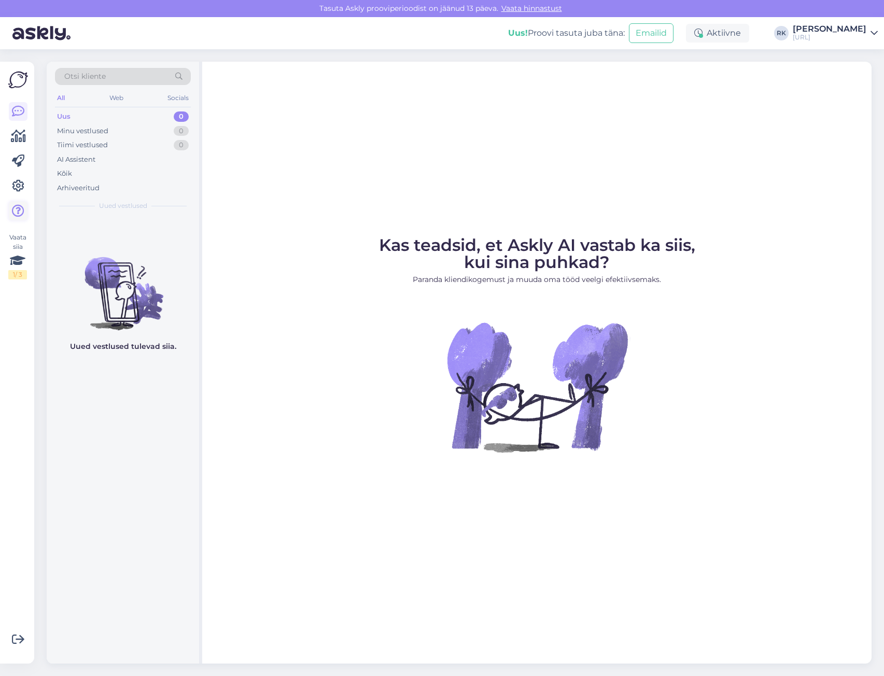
click at [20, 207] on icon at bounding box center [18, 211] width 12 height 12
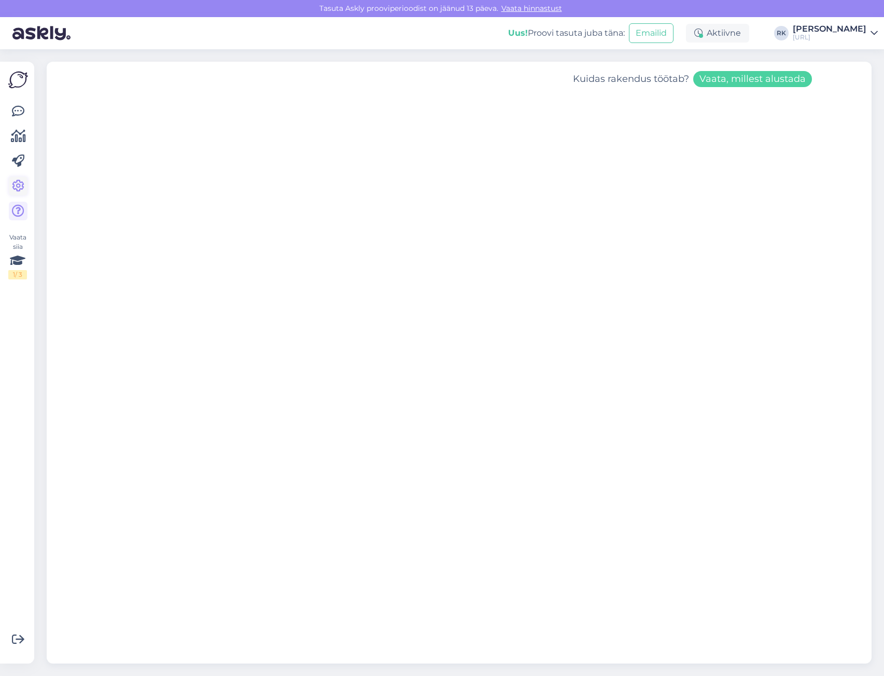
click at [20, 189] on icon at bounding box center [18, 186] width 12 height 12
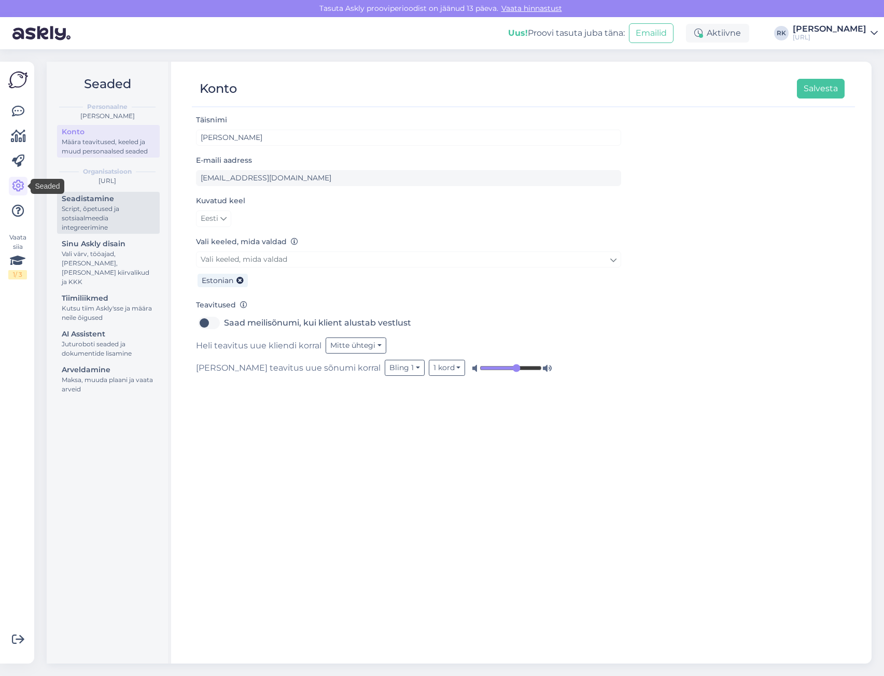
click at [111, 204] on div "Seadistamine" at bounding box center [108, 198] width 93 height 11
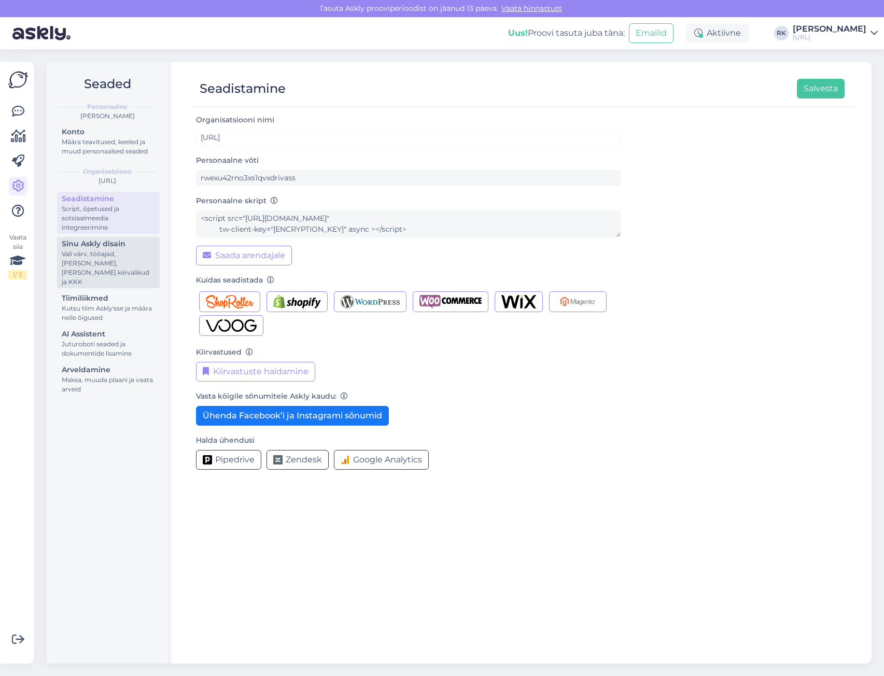
click at [90, 255] on div "Vali värv, tööajad, [PERSON_NAME], [PERSON_NAME] kiirvalikud ja KKK" at bounding box center [108, 267] width 93 height 37
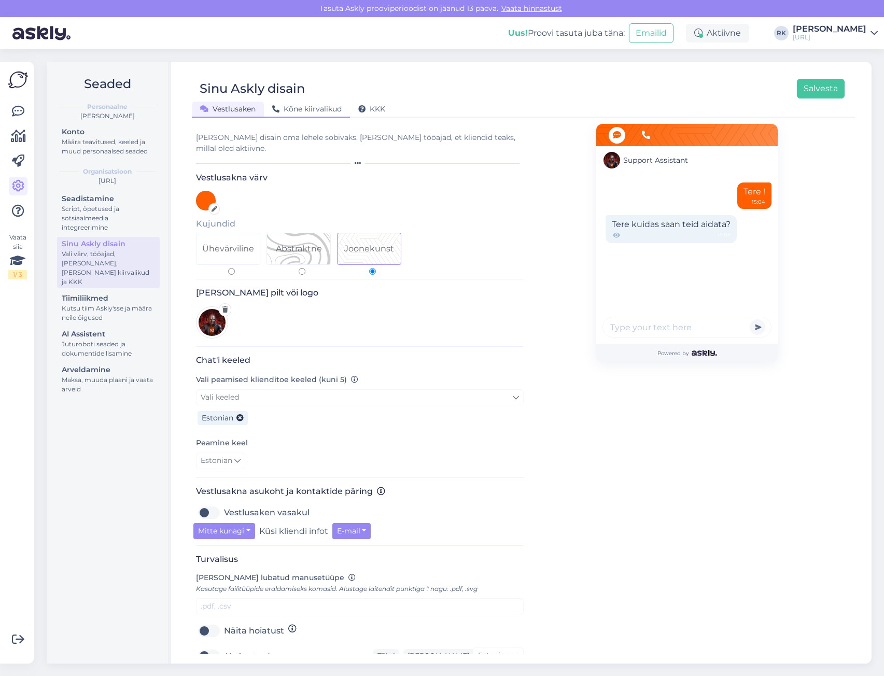
click at [316, 110] on span "Kõne kiirvalikud" at bounding box center [306, 108] width 69 height 9
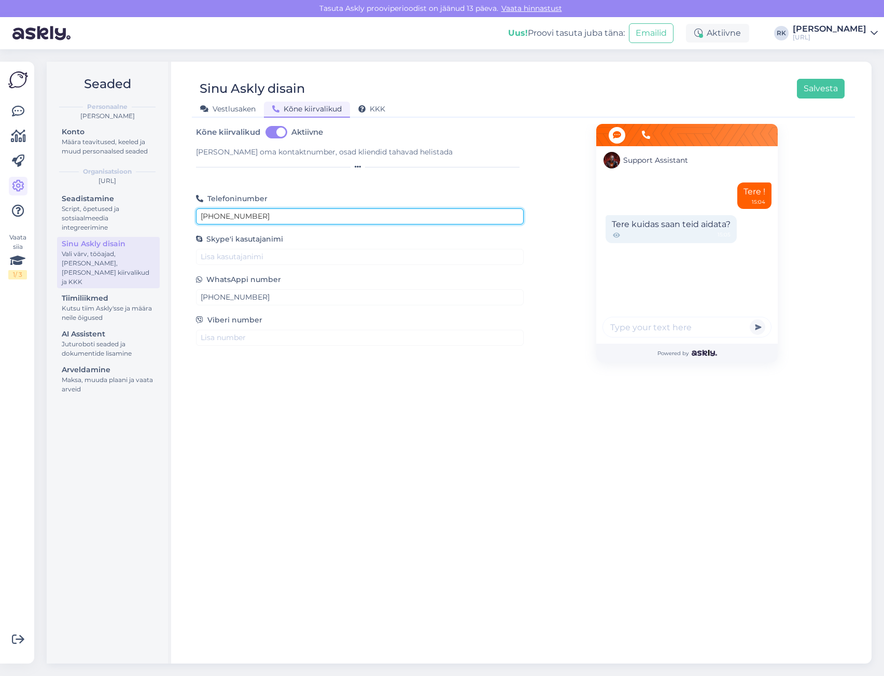
drag, startPoint x: 217, startPoint y: 220, endPoint x: 207, endPoint y: 220, distance: 9.3
click at [207, 220] on input "+3725113653" at bounding box center [360, 216] width 328 height 16
click at [211, 217] on input "+3725113653" at bounding box center [360, 216] width 328 height 16
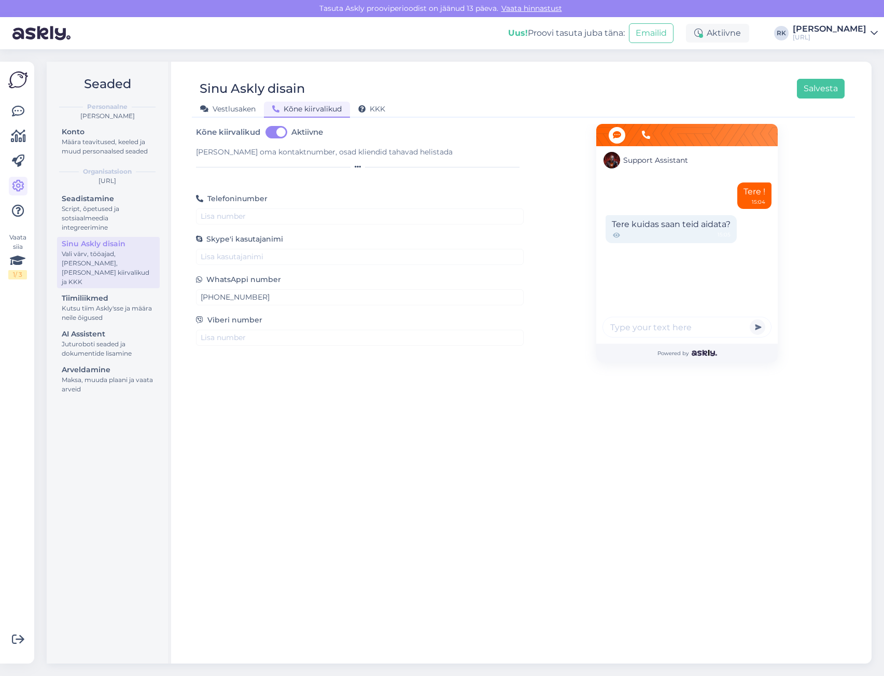
click at [258, 192] on div "Telefoninumber" at bounding box center [360, 200] width 328 height 48
click at [815, 90] on button "Salvesta" at bounding box center [821, 89] width 48 height 20
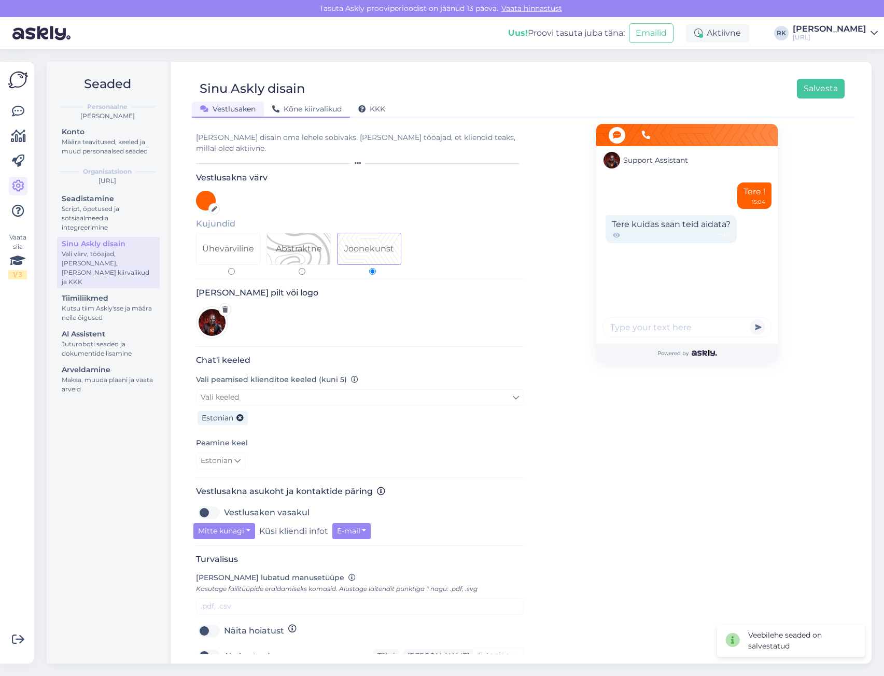
click at [303, 110] on span "Kõne kiirvalikud" at bounding box center [306, 108] width 69 height 9
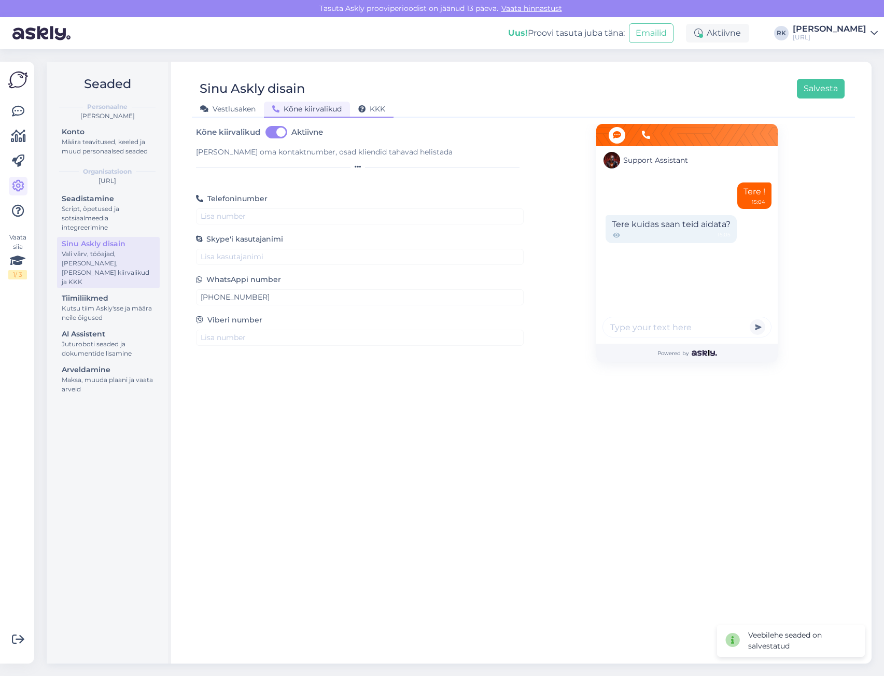
click at [379, 109] on span "KKK" at bounding box center [371, 108] width 27 height 9
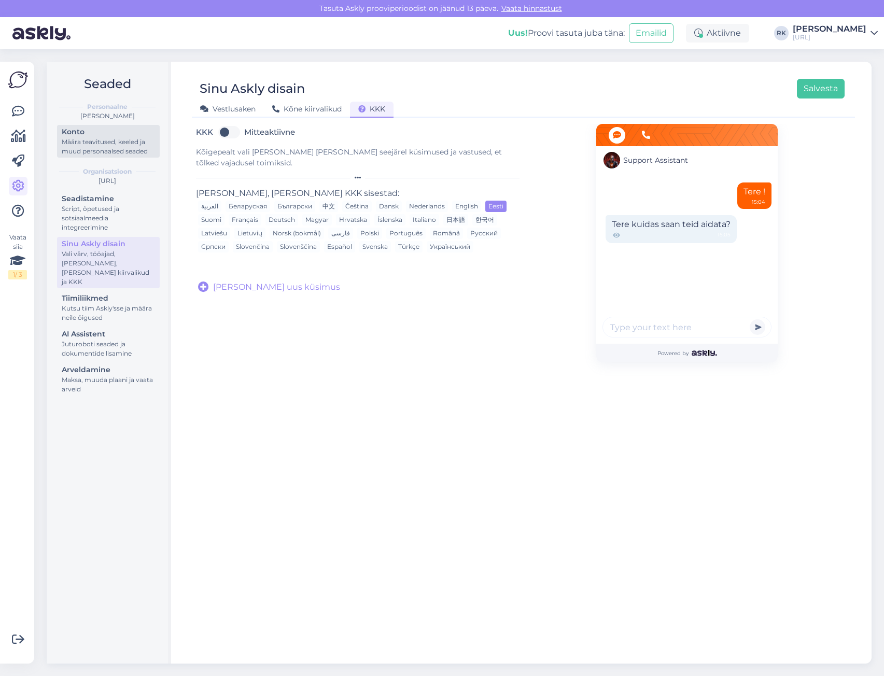
click at [104, 139] on div "Määra teavitused, keeled ja muud personaalsed seaded" at bounding box center [108, 146] width 93 height 19
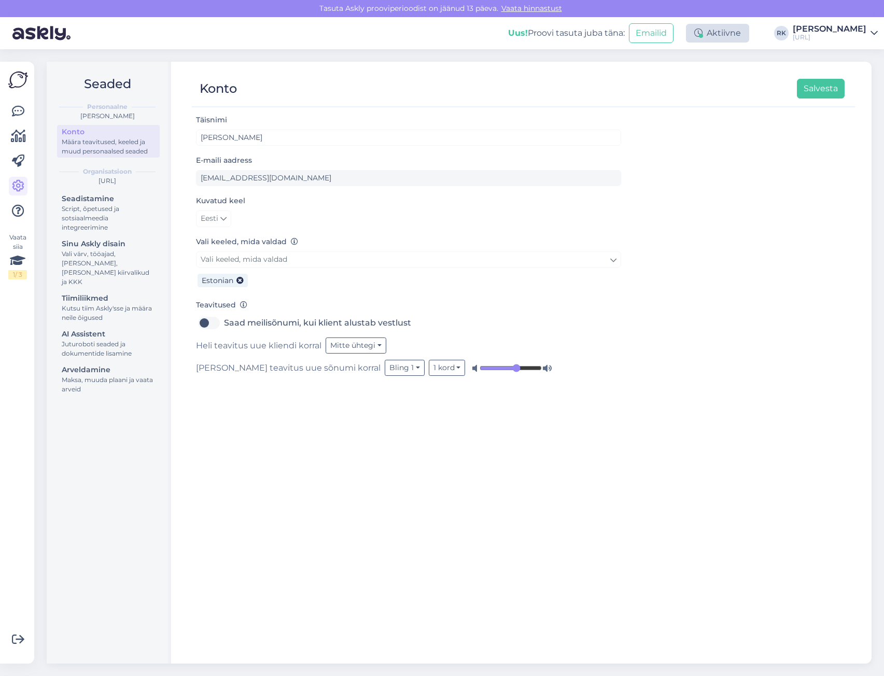
click at [727, 33] on div "Aktiivne" at bounding box center [717, 33] width 63 height 19
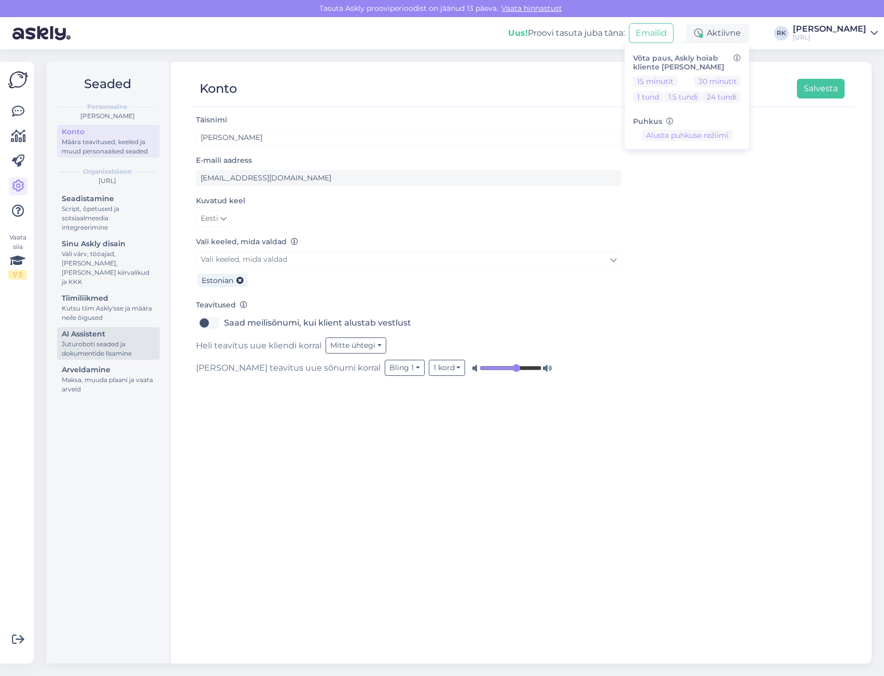
click at [96, 340] on div "Juturoboti seaded ja dokumentide lisamine" at bounding box center [108, 349] width 93 height 19
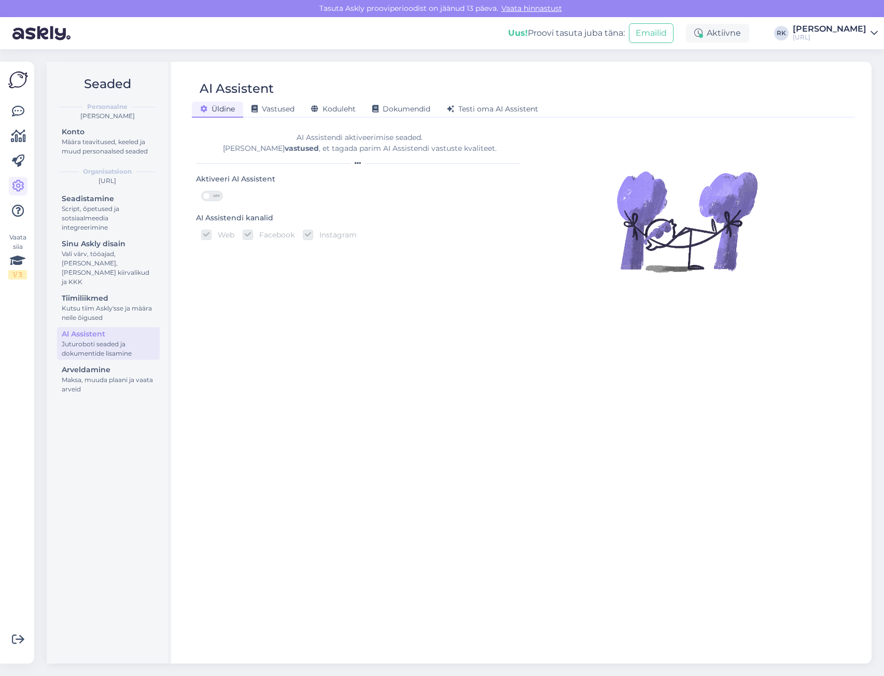
click at [506, 101] on div "Üldine Vastused Koduleht Dokumendid Testi oma AI Assistent" at bounding box center [518, 108] width 653 height 18
click at [508, 105] on span "Testi oma AI Assistent" at bounding box center [492, 108] width 91 height 9
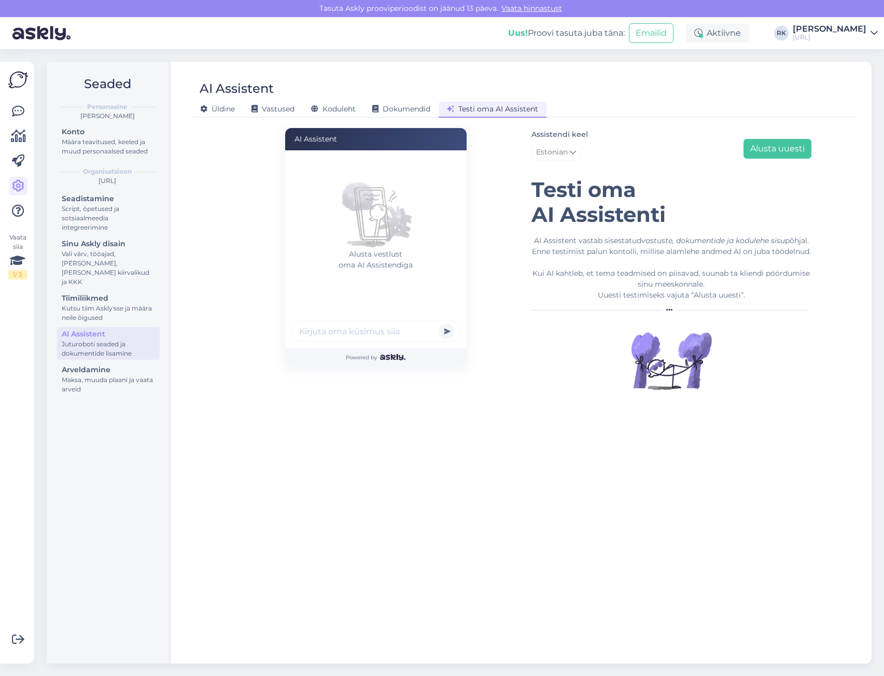
click at [375, 334] on input "text" at bounding box center [375, 331] width 169 height 21
type input "Mis numbri all Kimmel kandideerib?"
click at [439, 324] on button "submit" at bounding box center [447, 332] width 16 height 16
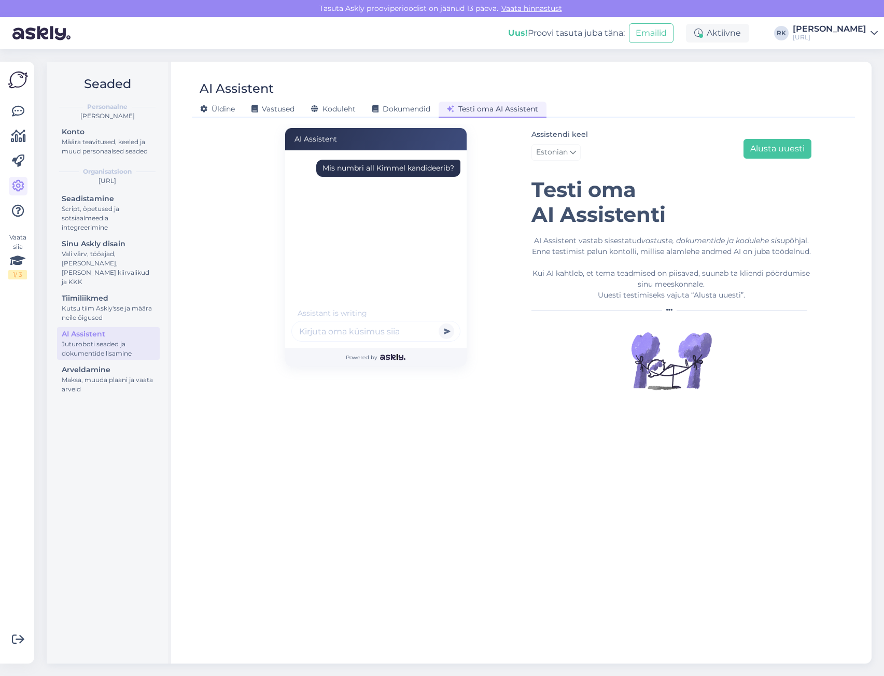
scroll to position [0, 0]
click at [267, 222] on div "AI Assistent Mis numbri all Kimmel kandideerib? Hello, I am routing this questi…" at bounding box center [376, 269] width 296 height 283
click at [476, 184] on div "AI Assistent Mis numbri all Kimmel kandideerib? Hello, I am routing this questi…" at bounding box center [376, 269] width 296 height 283
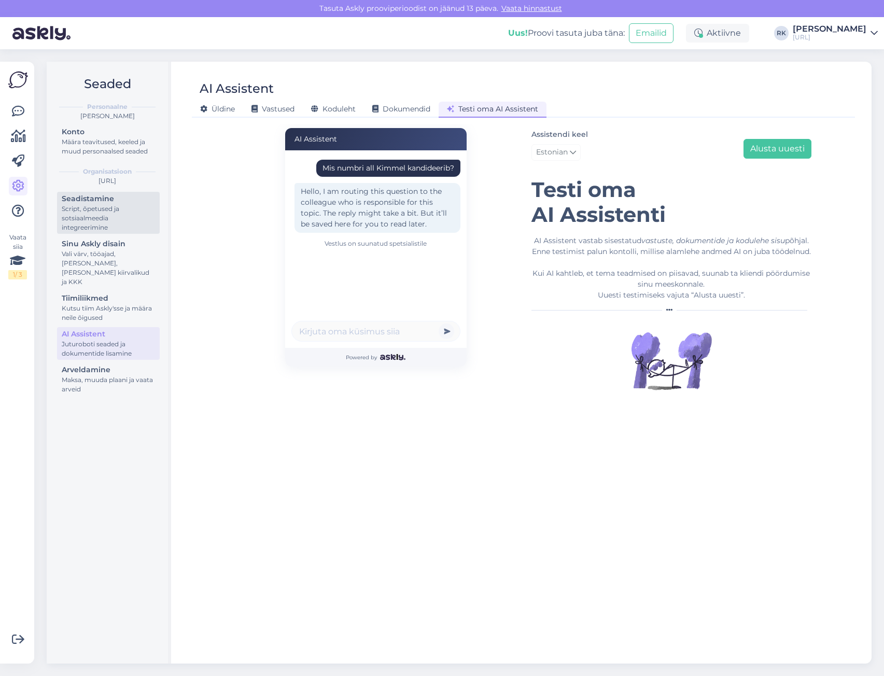
click at [138, 219] on div "Script, õpetused ja sotsiaalmeedia integreerimine" at bounding box center [108, 218] width 93 height 28
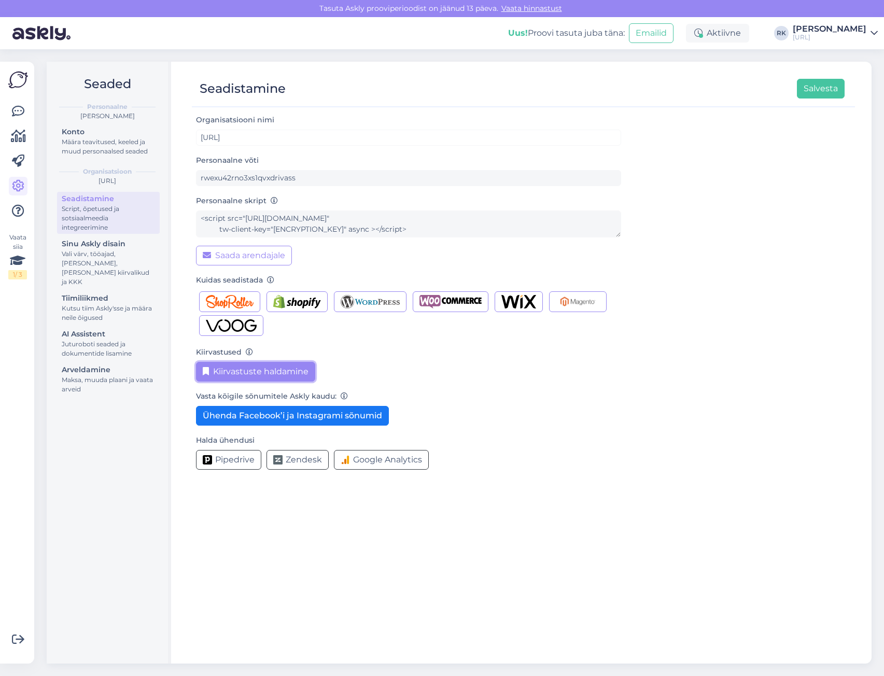
click at [300, 371] on button "Kiirvastuste haldamine" at bounding box center [255, 372] width 119 height 20
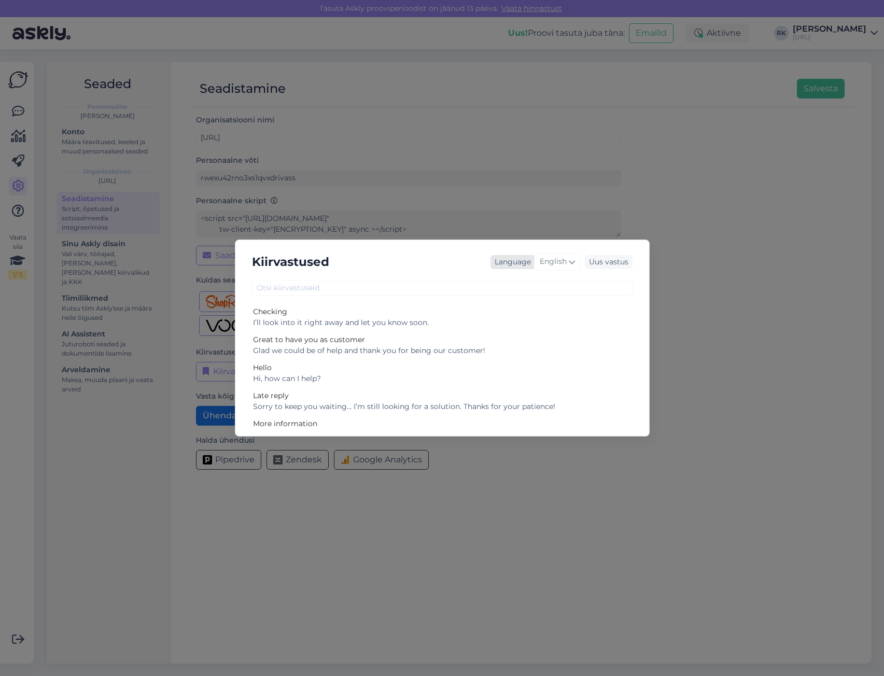
click at [563, 262] on span "English" at bounding box center [553, 261] width 27 height 11
type input "es"
click at [523, 314] on link "Chinese" at bounding box center [536, 308] width 114 height 17
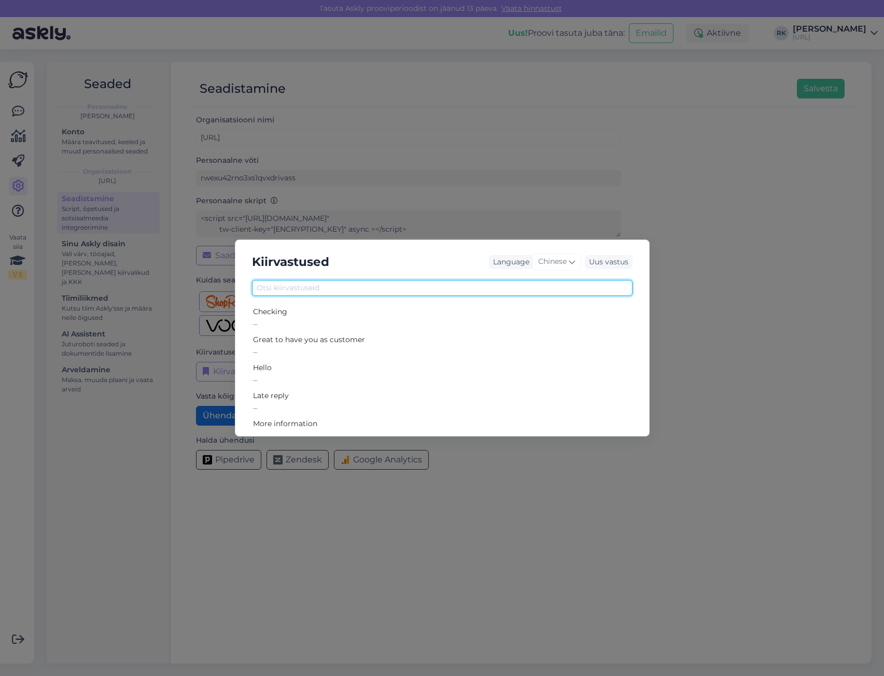
click at [309, 292] on input "text" at bounding box center [442, 288] width 381 height 16
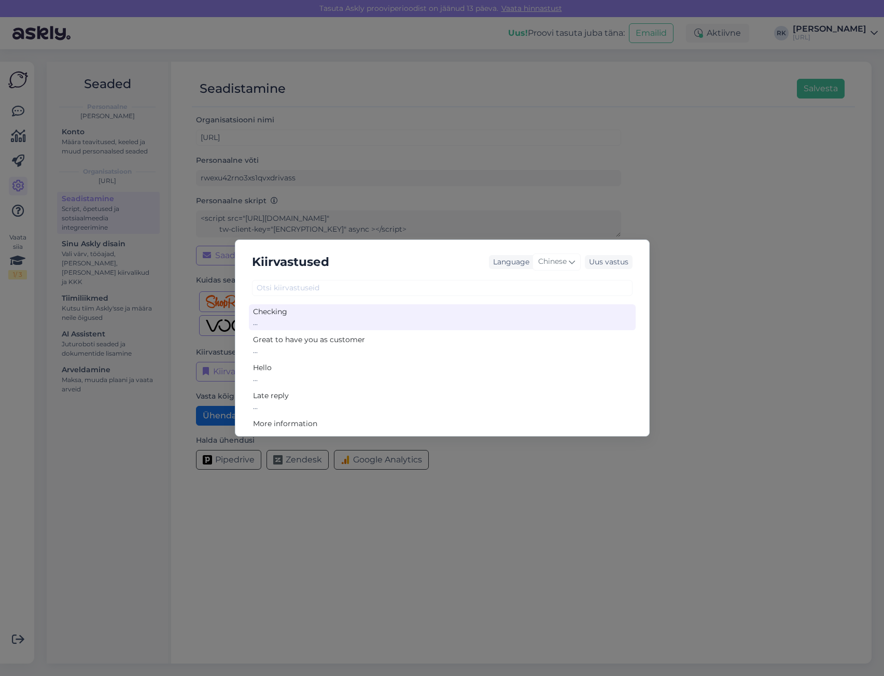
click at [295, 317] on div "Checking" at bounding box center [442, 311] width 379 height 11
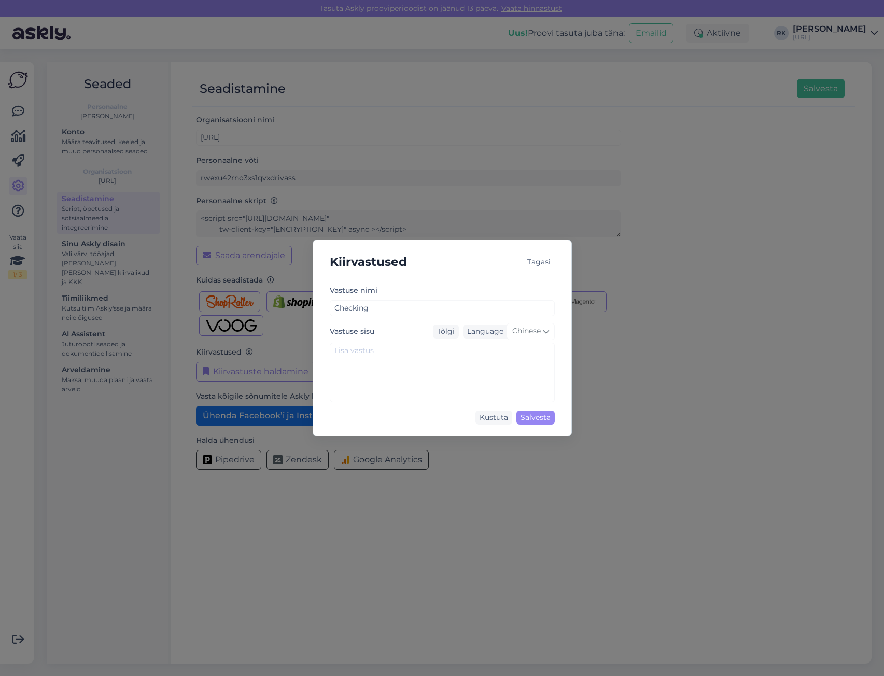
click at [536, 261] on div "Tagasi" at bounding box center [539, 262] width 32 height 14
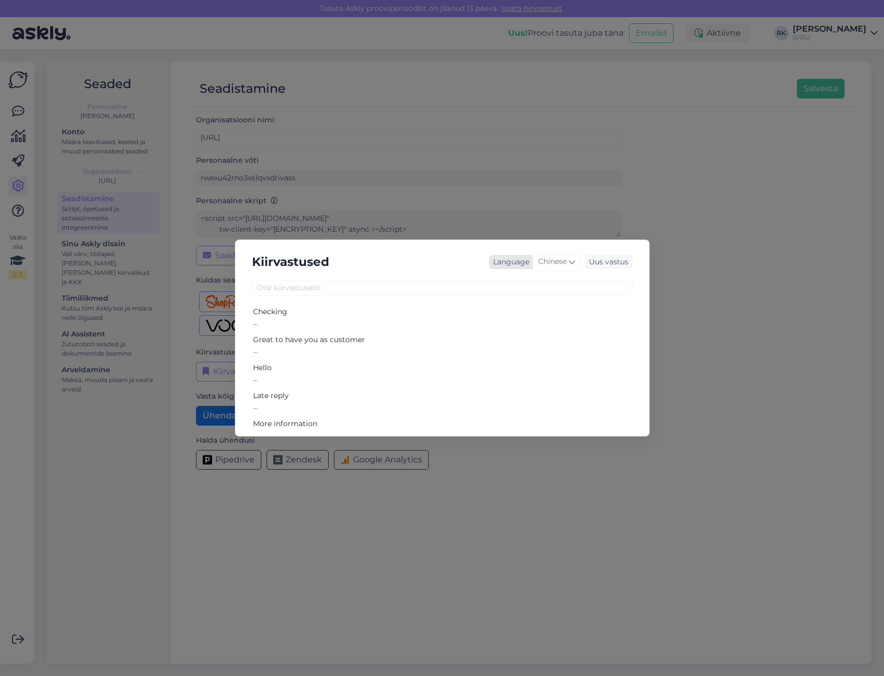
click at [559, 261] on span "Chinese" at bounding box center [552, 261] width 29 height 11
type input "es"
click at [511, 322] on link "Estonian" at bounding box center [535, 324] width 114 height 17
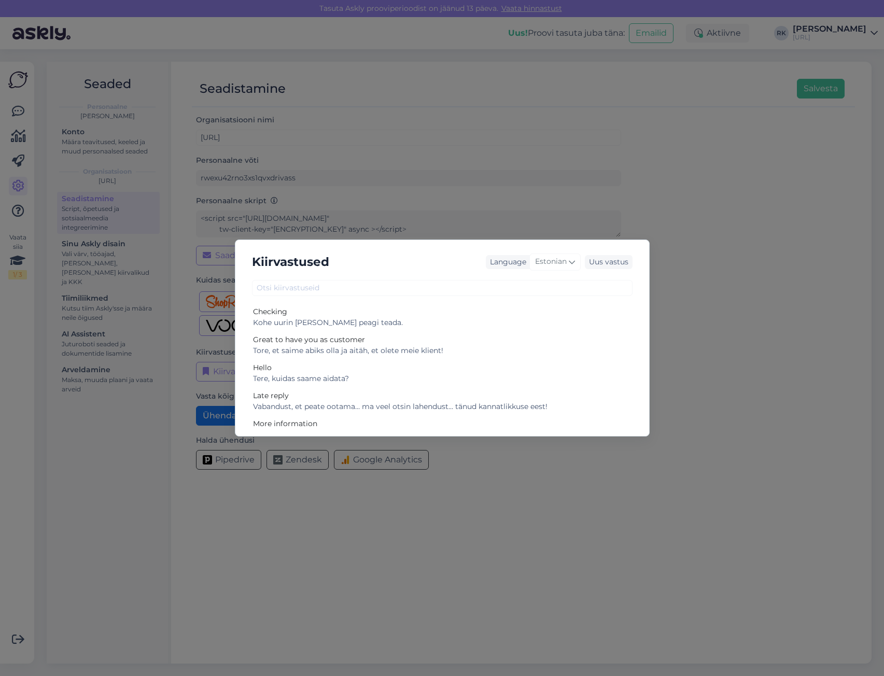
click at [430, 276] on div "Kiirvastused Language Estonian es Chinese Estonian Japanese Portuguese Uus vast…" at bounding box center [442, 338] width 415 height 197
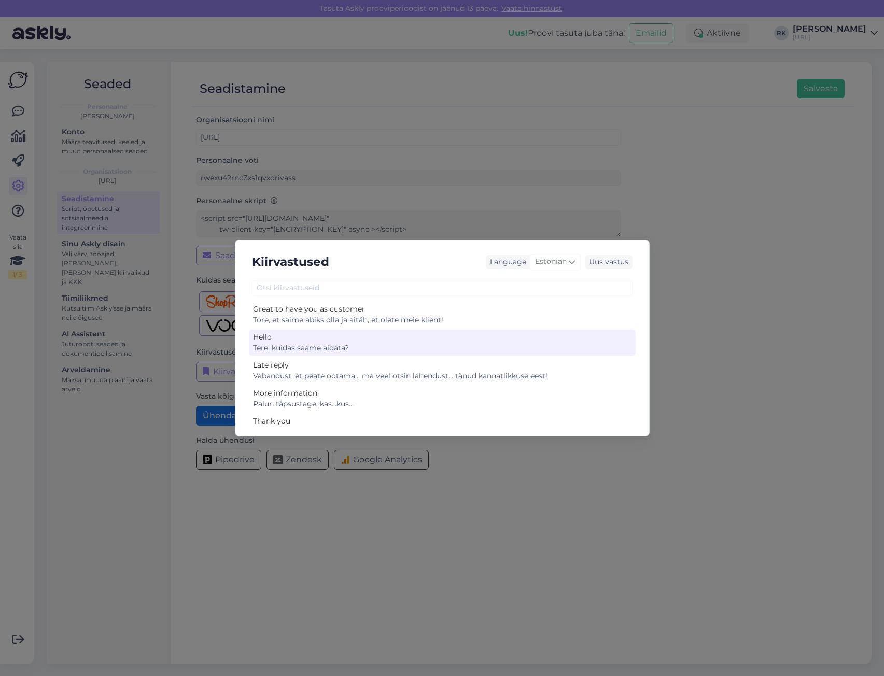
scroll to position [47, 0]
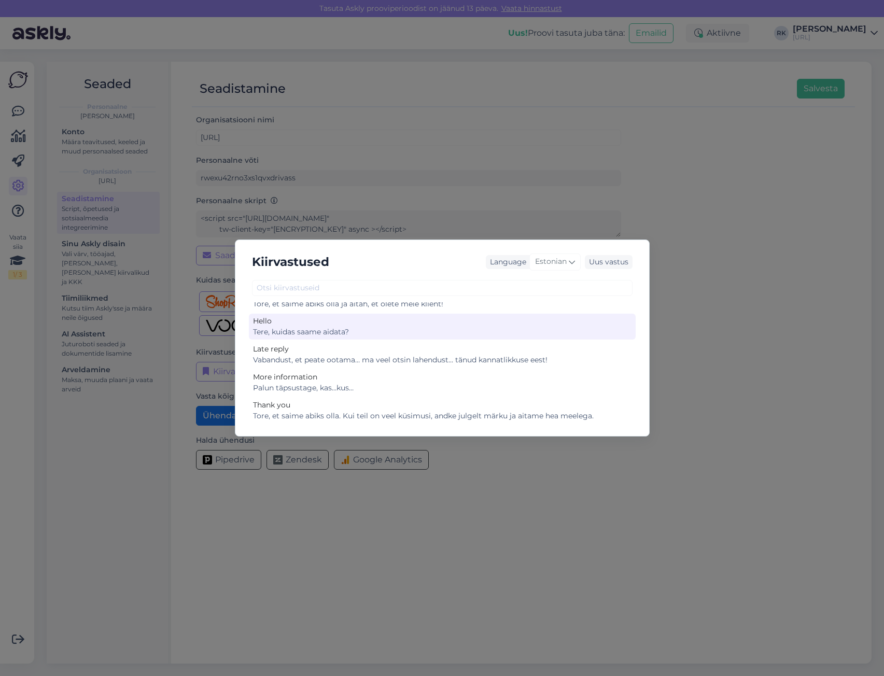
click at [342, 325] on div "Hello" at bounding box center [442, 321] width 379 height 11
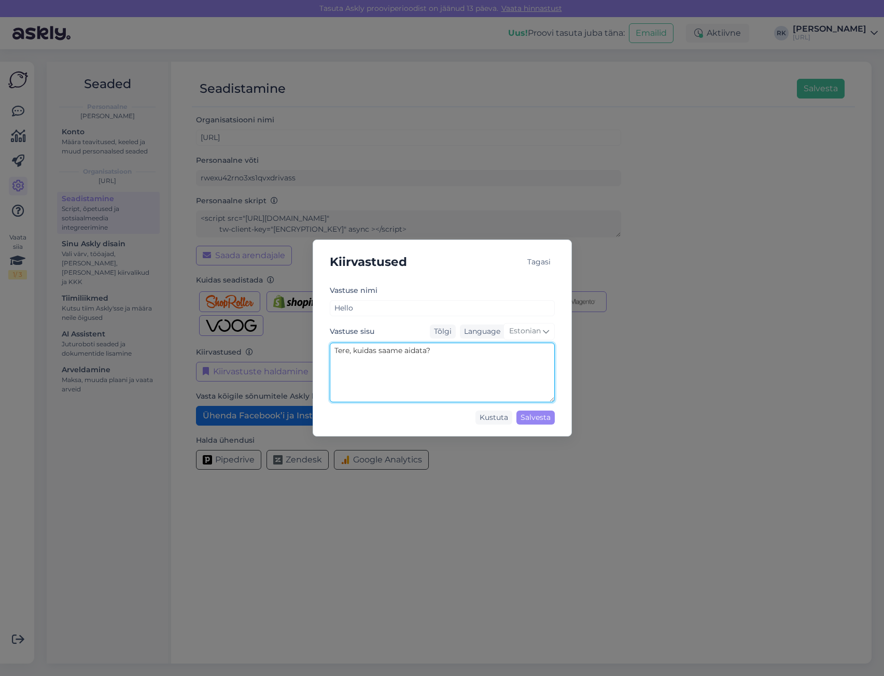
click at [404, 346] on textarea "Tere, kuidas saame aidata?" at bounding box center [442, 373] width 225 height 60
click at [448, 352] on textarea "Tere, kuidas saame aidata?" at bounding box center [442, 373] width 225 height 60
click at [544, 259] on div "Tagasi" at bounding box center [539, 262] width 32 height 14
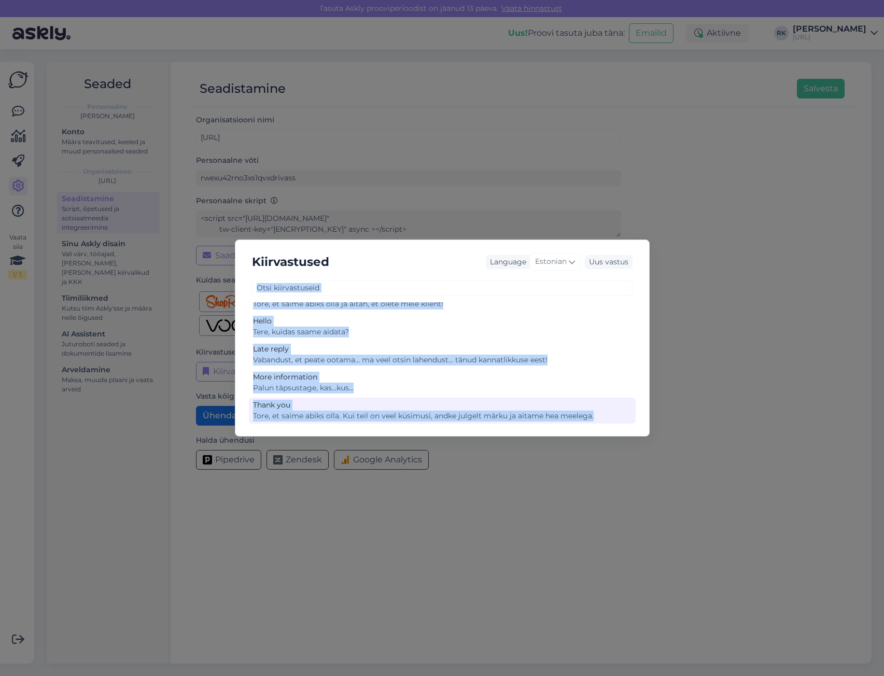
drag, startPoint x: 246, startPoint y: 303, endPoint x: 612, endPoint y: 417, distance: 382.9
click at [612, 417] on div "Kiirvastused Language Estonian Uus vastus Checking Kohe uurin ja annan peagi te…" at bounding box center [442, 338] width 415 height 197
copy div "Checking Kohe uurin ja annan peagi teada. Great to have you as customer Tore, e…"
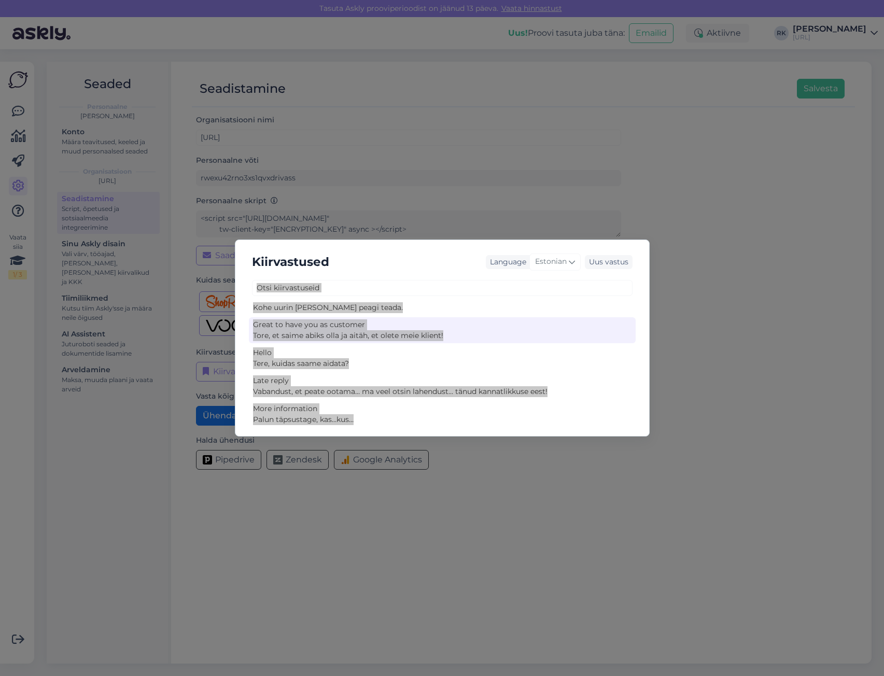
scroll to position [0, 0]
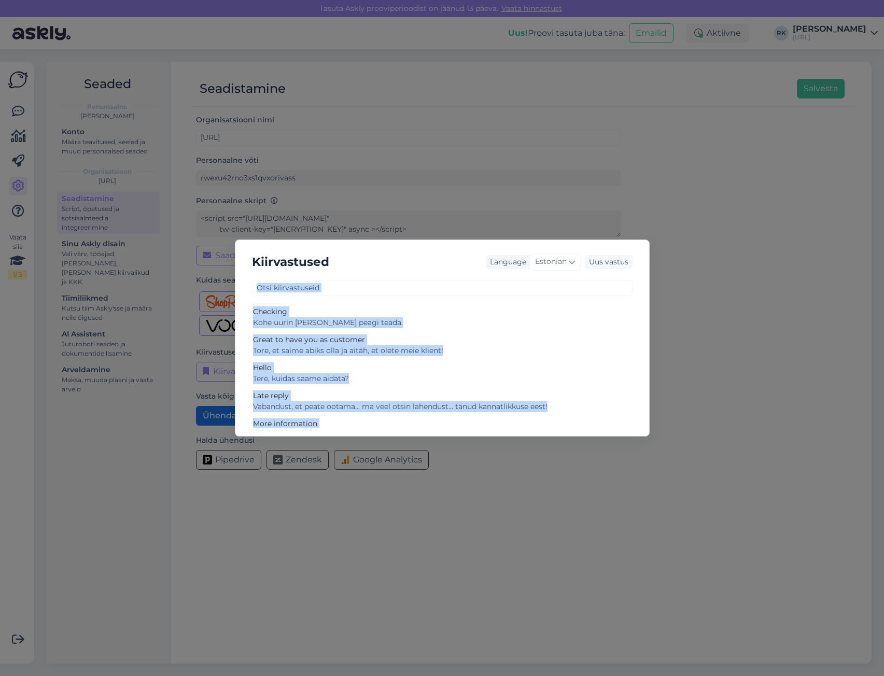
click at [321, 283] on input "text" at bounding box center [442, 288] width 381 height 16
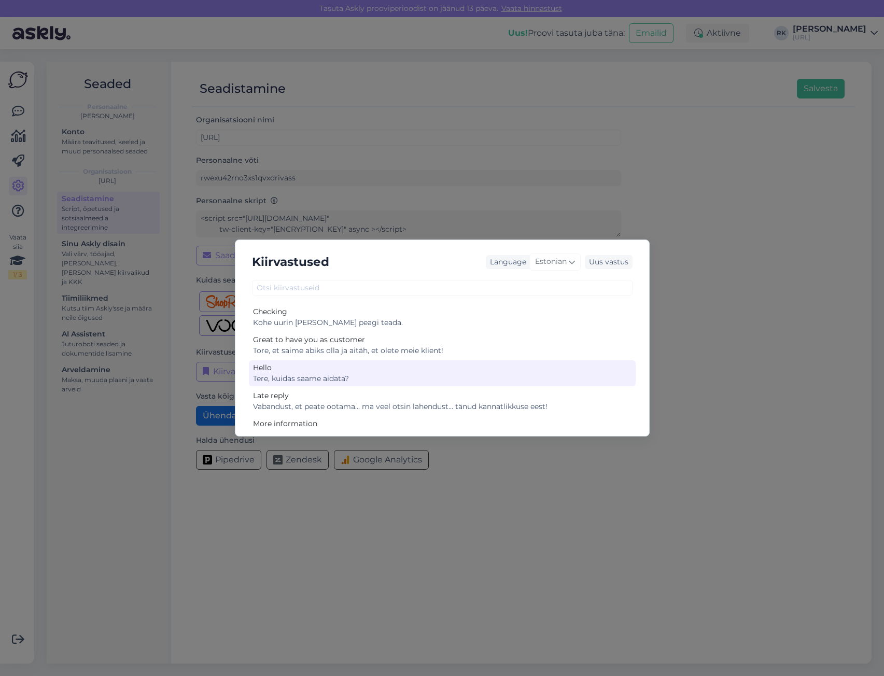
click at [348, 377] on div "Tere, kuidas saame aidata?" at bounding box center [442, 378] width 379 height 11
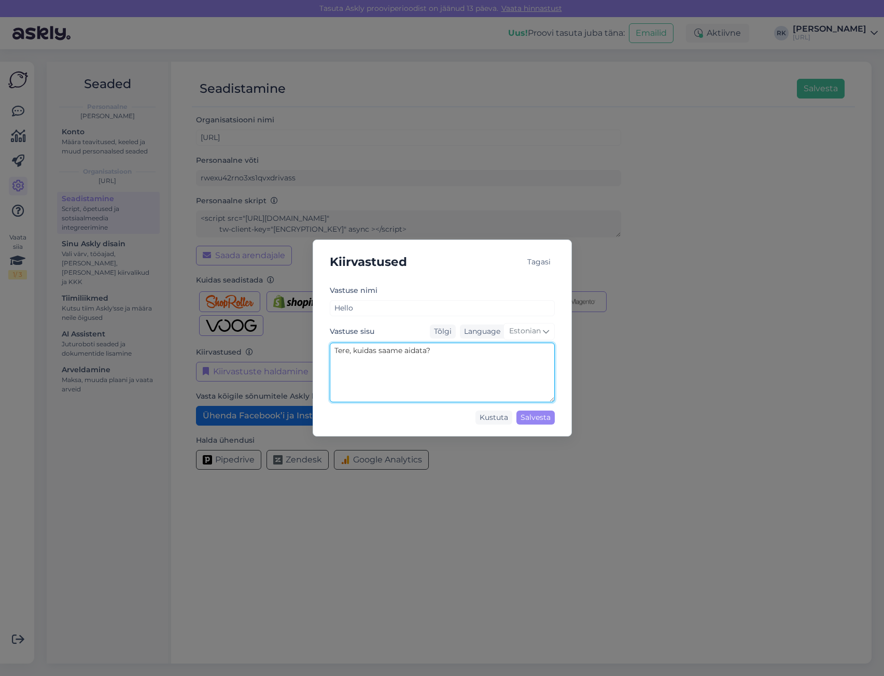
click at [449, 355] on textarea "Tere, kuidas saame aidata?" at bounding box center [442, 373] width 225 height 60
type textarea "On Teil abi tarvis? Abi on tarvis? Küsi Kimmel.AI käest."
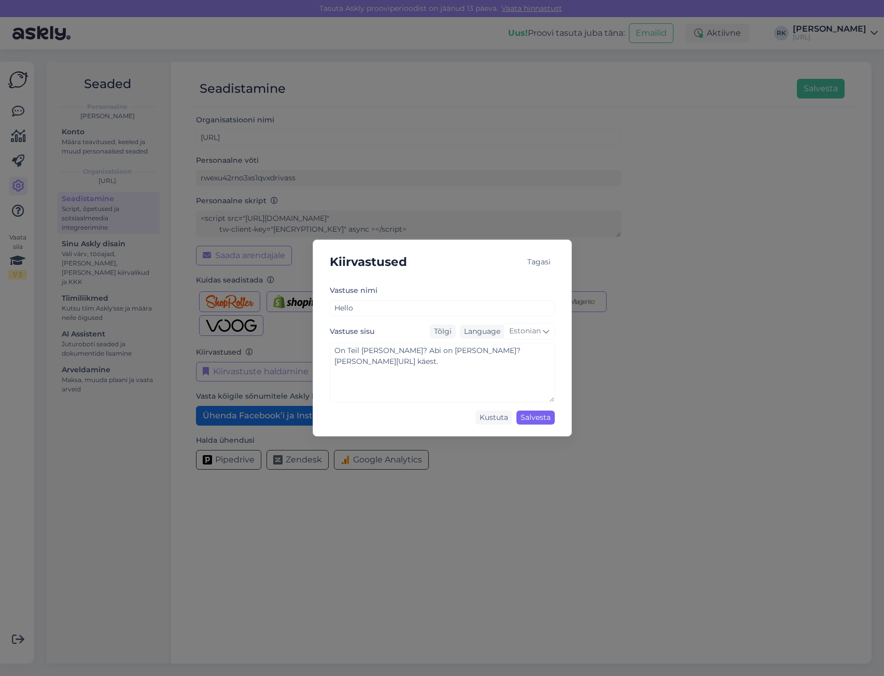
click at [535, 416] on div "Salvesta" at bounding box center [535, 418] width 38 height 14
click at [536, 416] on div "Salvesta" at bounding box center [535, 418] width 38 height 14
click at [541, 261] on div "Tagasi" at bounding box center [539, 262] width 32 height 14
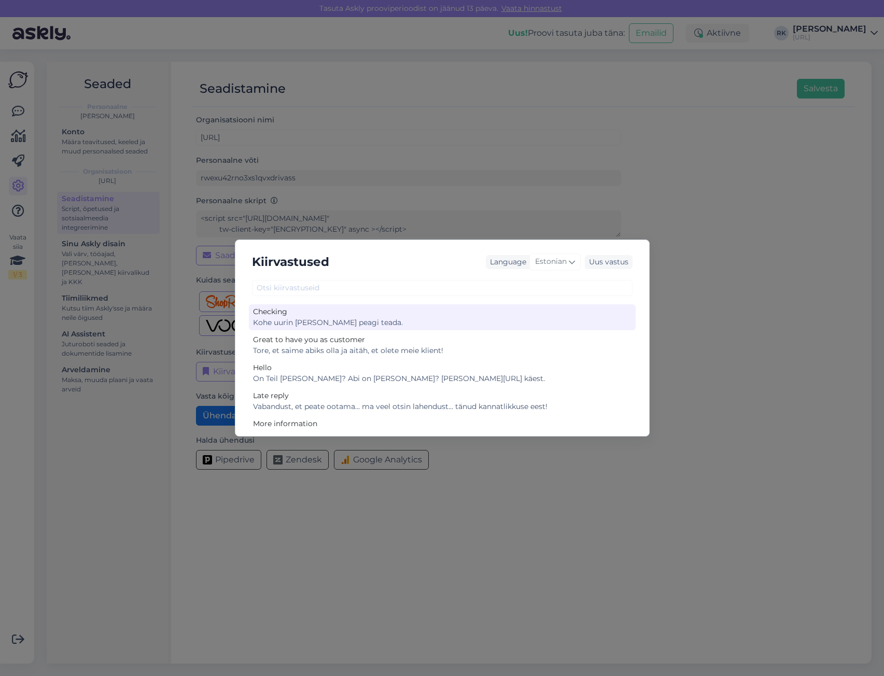
click at [314, 325] on div "Kohe uurin ja annan peagi teada." at bounding box center [442, 322] width 379 height 11
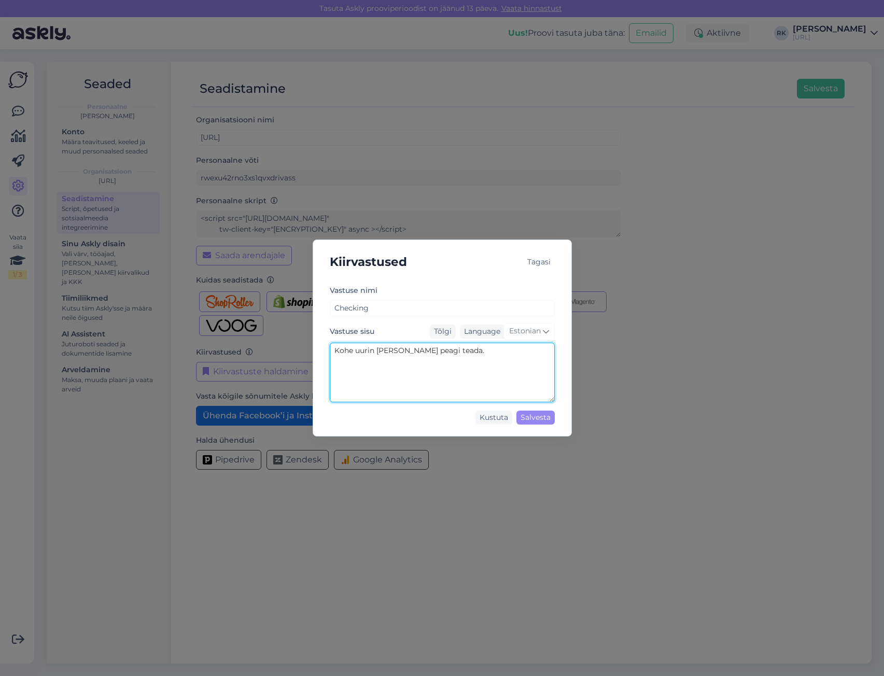
click at [409, 352] on textarea "Kohe uurin ja annan peagi teada." at bounding box center [442, 373] width 225 height 60
paste textarea "Uurin järgi ja annan kohe"
click at [360, 352] on textarea "Uurin järgi ja annan kohe teada." at bounding box center [442, 373] width 225 height 60
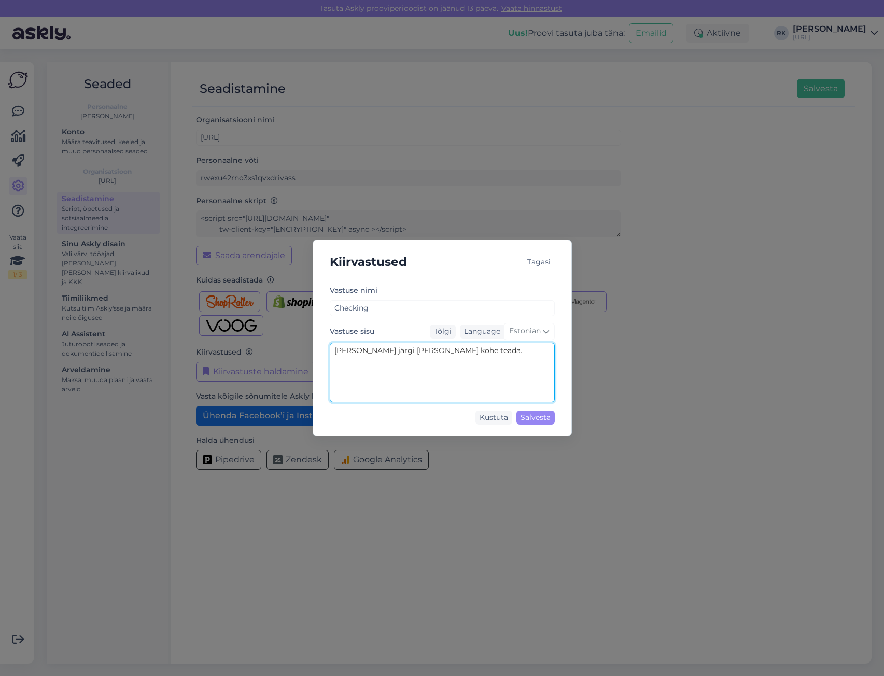
click at [360, 352] on textarea "Uurin järgi ja annan kohe teada." at bounding box center [442, 373] width 225 height 60
type textarea "Uurin ja annan teada."
click at [543, 414] on div "Salvesta" at bounding box center [535, 418] width 38 height 14
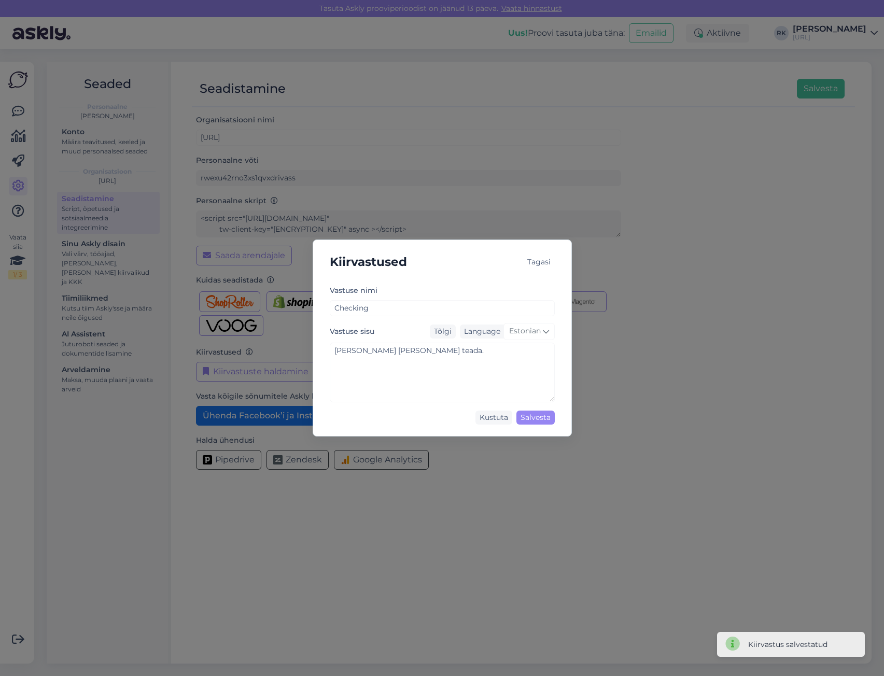
click at [546, 262] on div "Tagasi" at bounding box center [539, 262] width 32 height 14
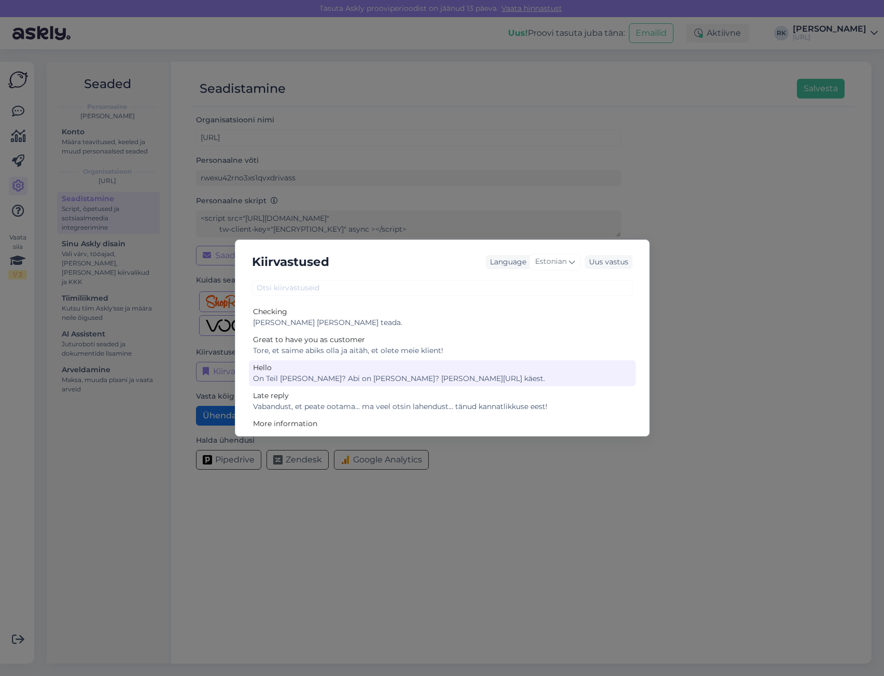
scroll to position [47, 0]
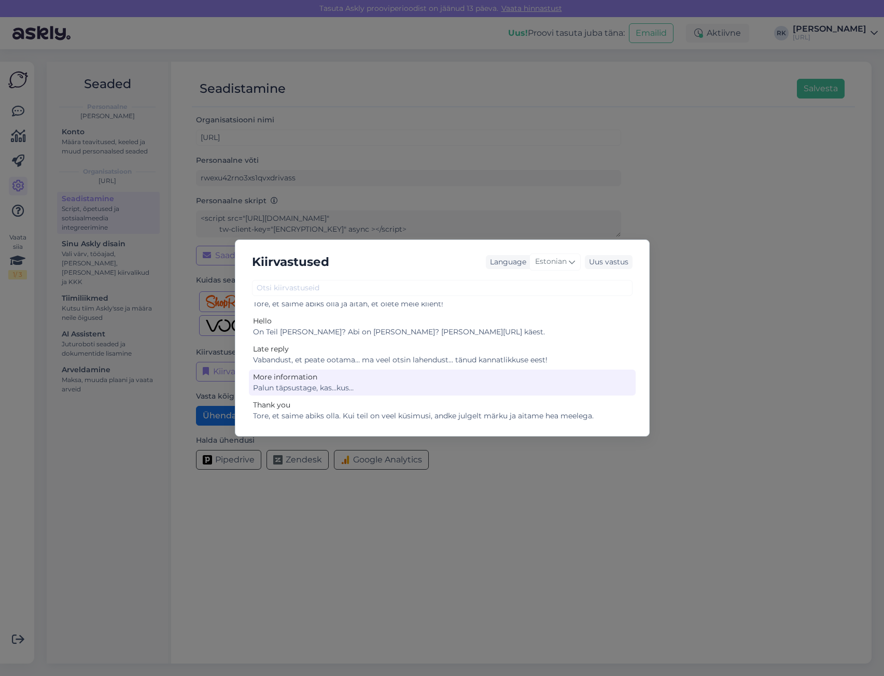
click at [399, 387] on div "Palun täpsustage, kas…kus…" at bounding box center [442, 388] width 379 height 11
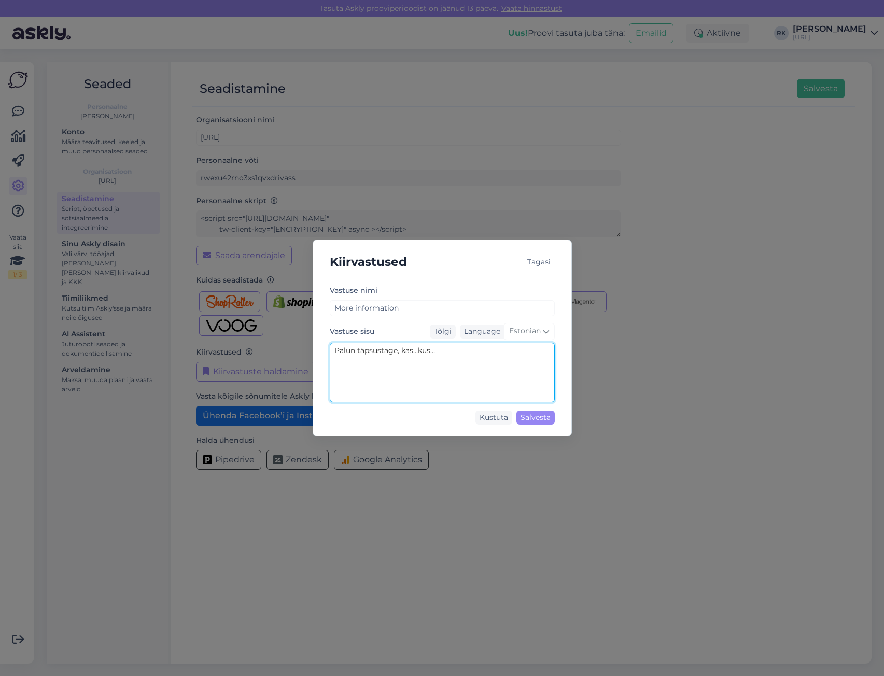
drag, startPoint x: 458, startPoint y: 352, endPoint x: 329, endPoint y: 359, distance: 129.3
click at [329, 359] on div "Vastuse nimi More information Vastuse sisu Tõlgi Language Estonian Palun täpsus…" at bounding box center [442, 356] width 242 height 145
type textarea "Veidi rohkem infot oleks vaja..."
click at [537, 418] on div "Salvesta" at bounding box center [535, 418] width 38 height 14
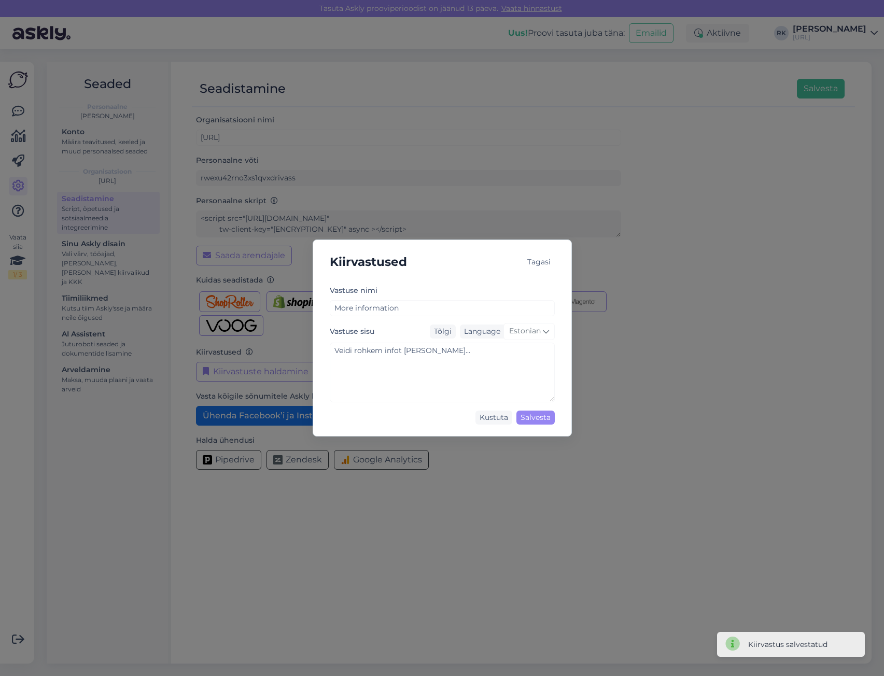
click at [544, 259] on div "Tagasi" at bounding box center [539, 262] width 32 height 14
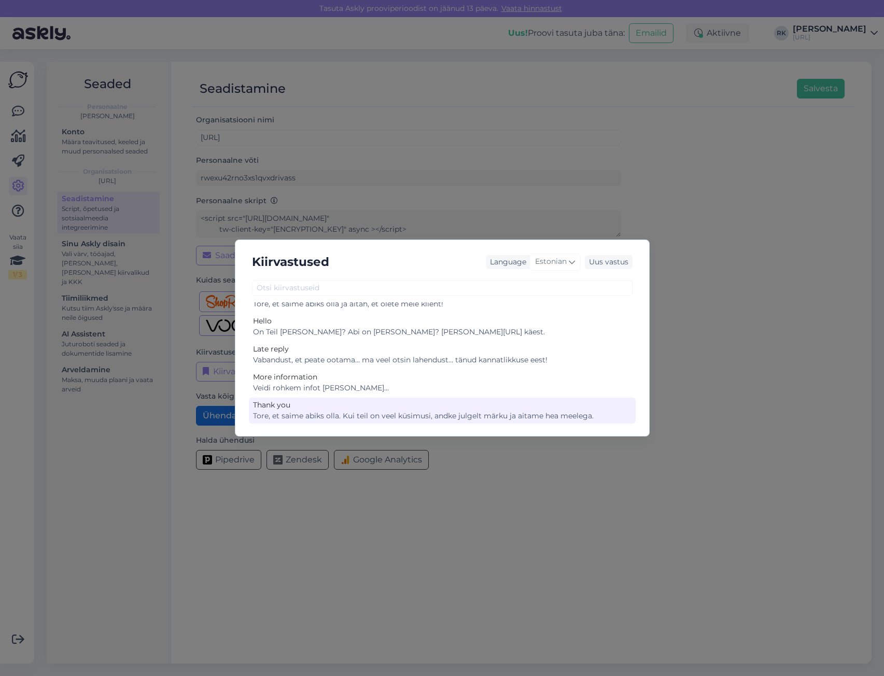
click at [421, 414] on div "Tore, et saime abiks olla. Kui teil on veel küsimusi, andke julgelt märku ja ai…" at bounding box center [442, 416] width 379 height 11
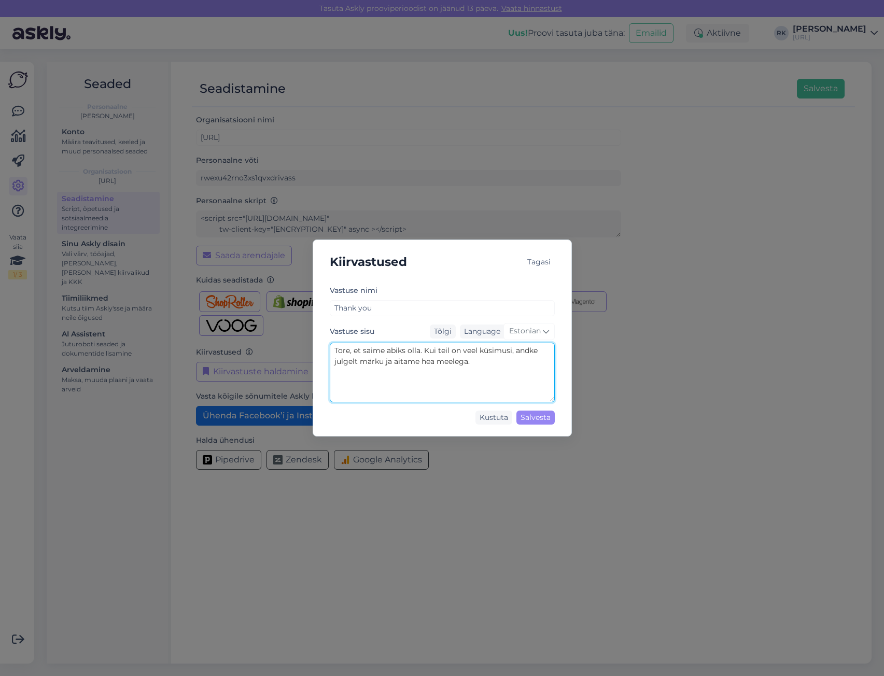
drag, startPoint x: 490, startPoint y: 359, endPoint x: 325, endPoint y: 351, distance: 165.6
click at [325, 351] on div "Vastuse nimi Thank you Vastuse sisu Tõlgi Language Estonian Tore, et saime abik…" at bounding box center [442, 356] width 242 height 145
type textarea "Mina tänan!"
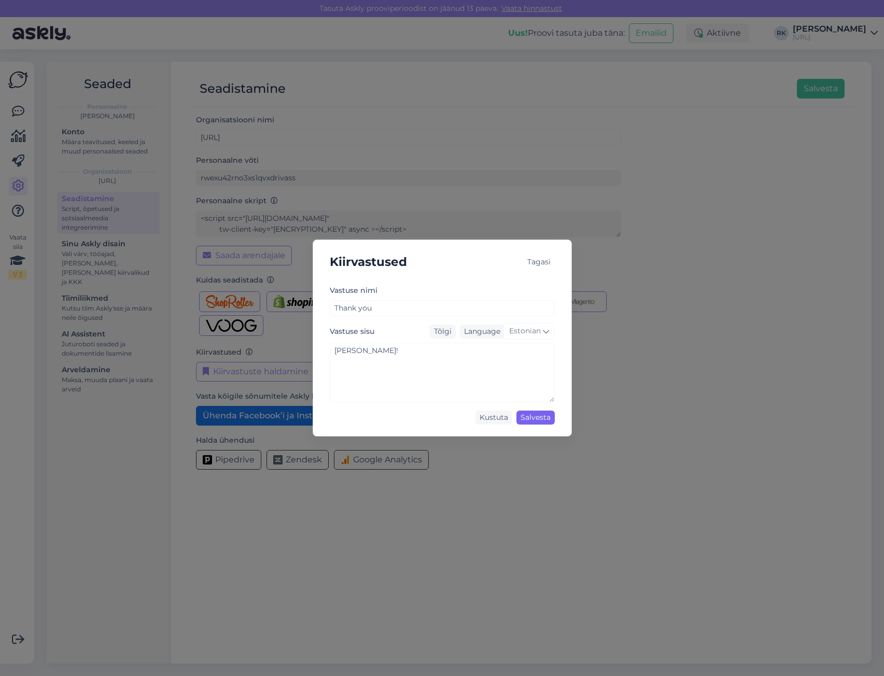
click at [539, 417] on div "Salvesta" at bounding box center [535, 418] width 38 height 14
click at [539, 263] on div "Tagasi" at bounding box center [539, 262] width 32 height 14
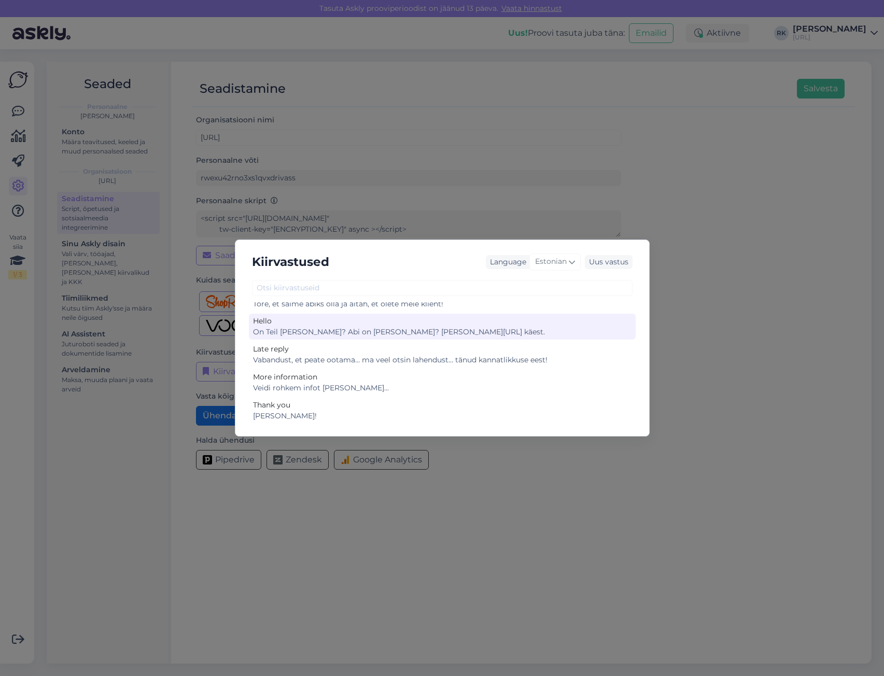
scroll to position [0, 0]
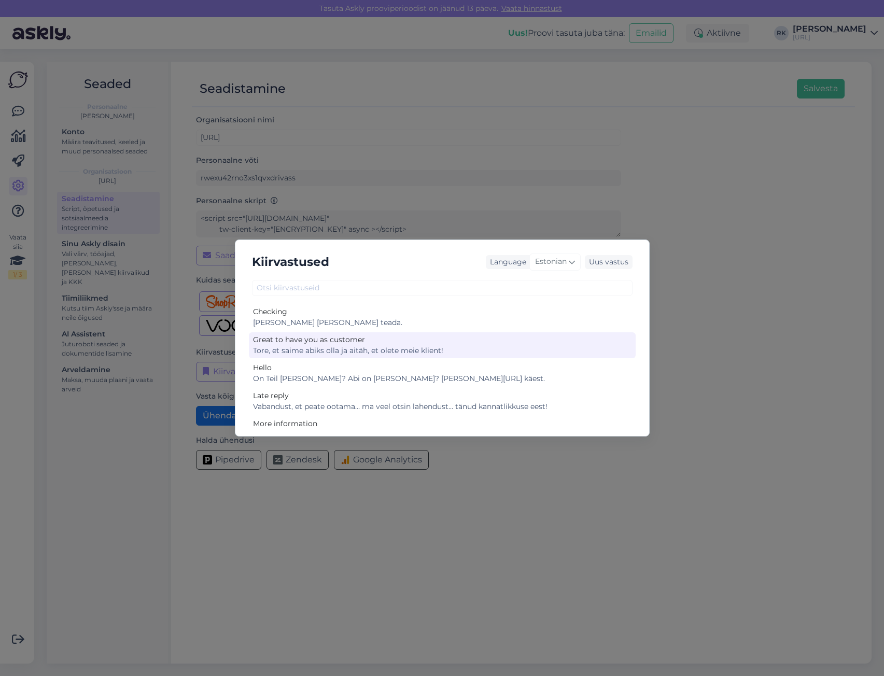
click at [452, 346] on div "Tore, et saime abiks olla ja aitäh, et olete meie klient!" at bounding box center [442, 350] width 379 height 11
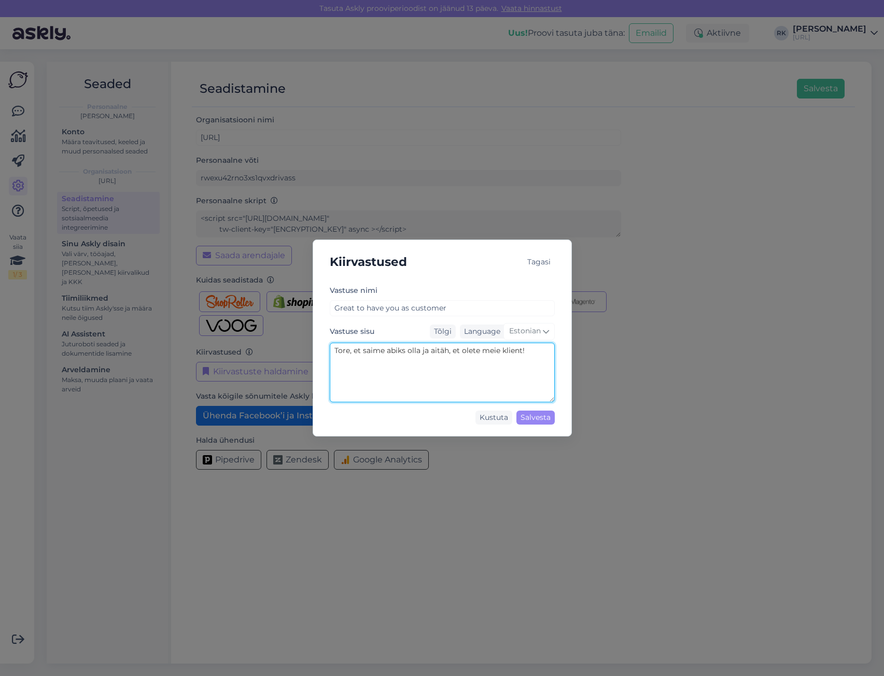
drag, startPoint x: 531, startPoint y: 349, endPoint x: 303, endPoint y: 358, distance: 228.3
click at [303, 358] on div "Kiirvastused Tagasi Vastuse nimi Great to have you as customer Vastuse sisu Tõl…" at bounding box center [442, 338] width 884 height 676
click at [447, 348] on textarea "Tore, et saime abiks olla ja aitäh, et olete meie klient!" at bounding box center [442, 373] width 225 height 60
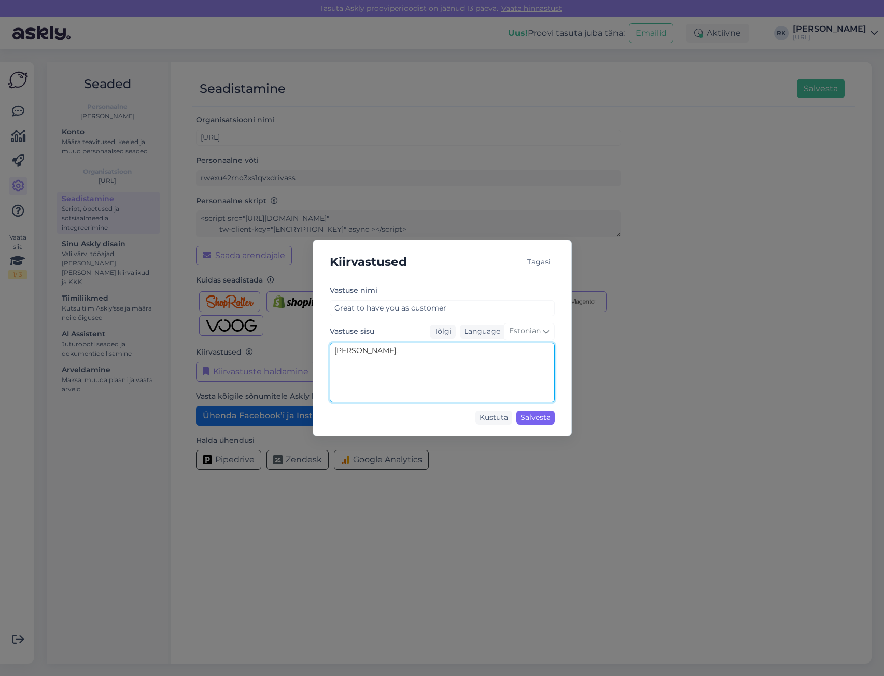
type textarea "Oli tore."
click at [531, 417] on div "Salvesta" at bounding box center [535, 418] width 38 height 14
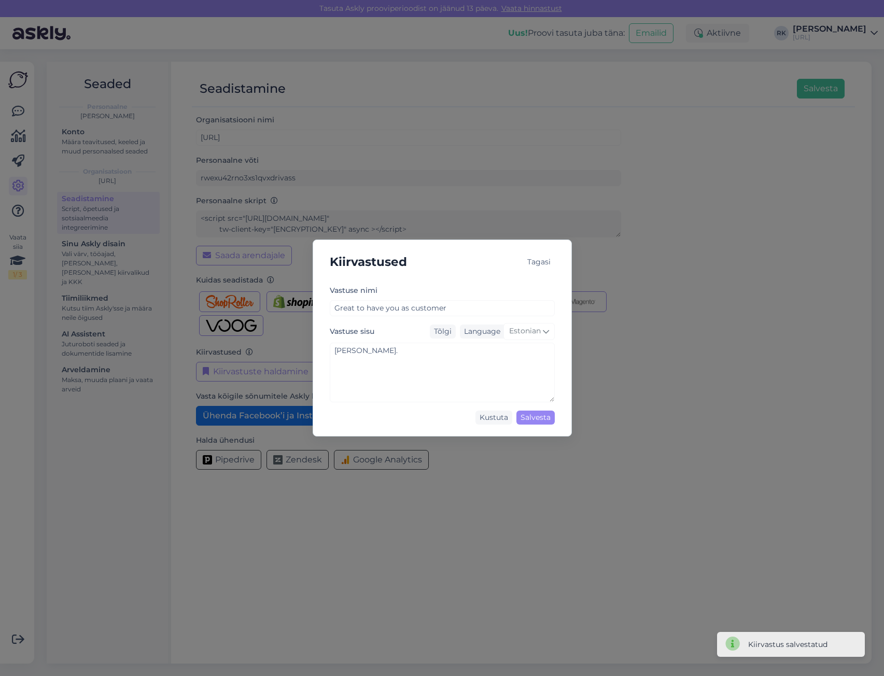
click at [551, 260] on div "Tagasi" at bounding box center [539, 262] width 32 height 14
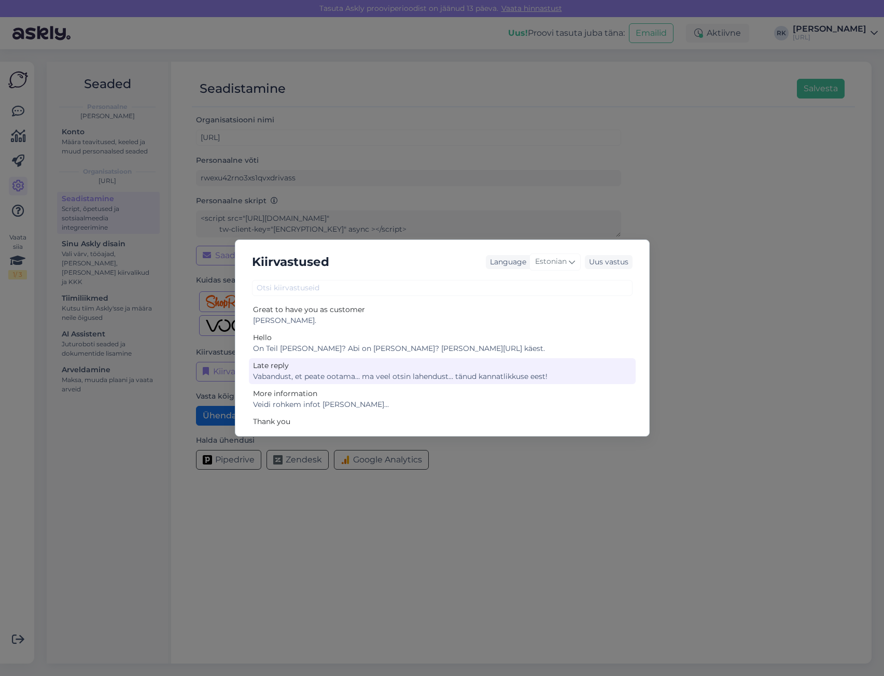
scroll to position [47, 0]
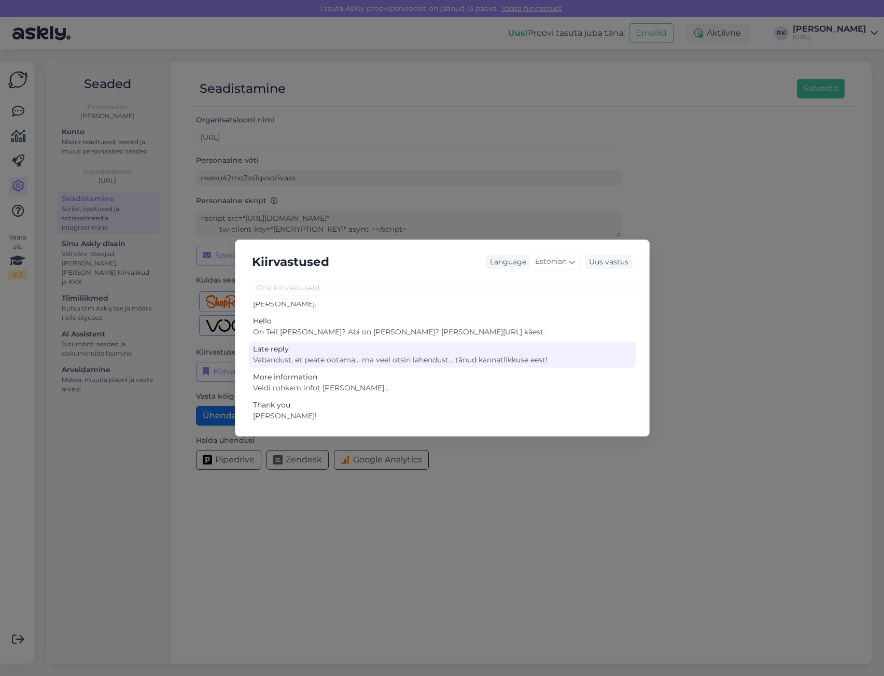
click at [538, 358] on div "Vabandust, et peate ootama… ma veel otsin lahendust… tänud kannatlikkuse eest!" at bounding box center [442, 360] width 379 height 11
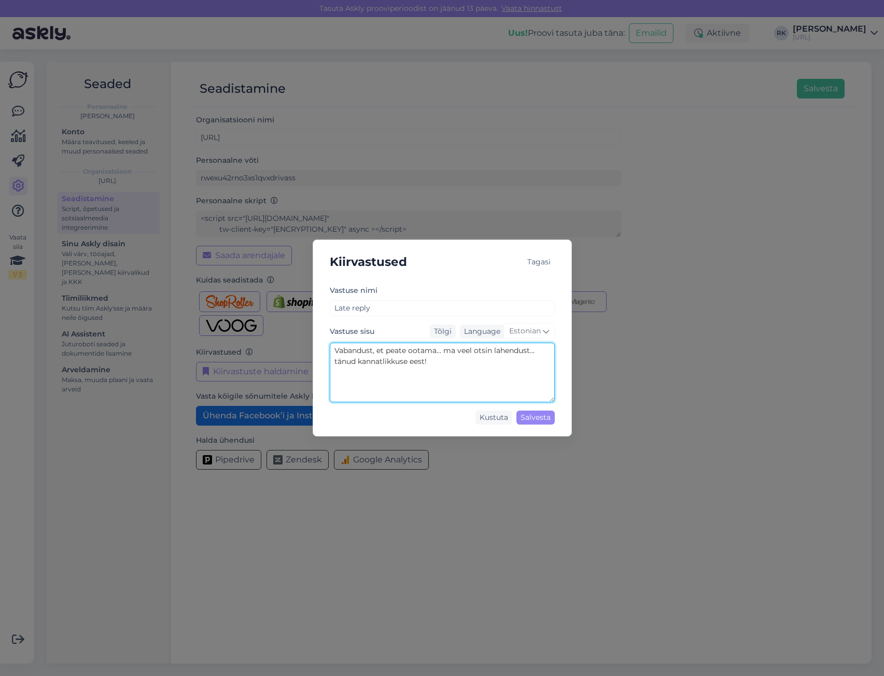
drag, startPoint x: 438, startPoint y: 361, endPoint x: 307, endPoint y: 348, distance: 131.3
click at [307, 348] on div "Kiirvastused Tagasi Vastuse nimi Late reply Vastuse sisu Tõlgi Language Estonia…" at bounding box center [442, 338] width 884 height 676
type textarea "Ikaldus. Otsin lahendust."
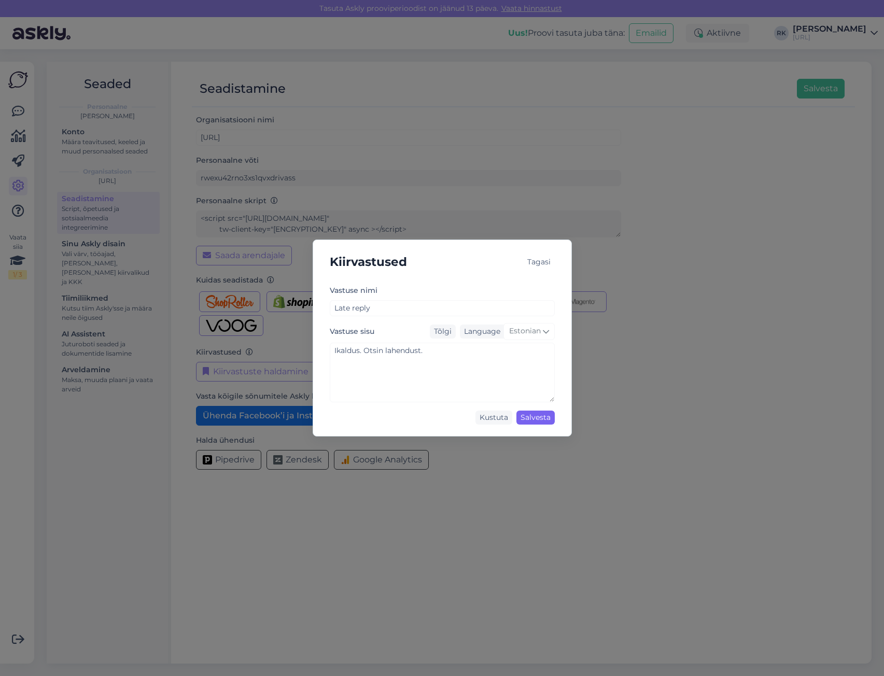
click at [545, 416] on div "Salvesta" at bounding box center [535, 418] width 38 height 14
click at [537, 261] on div "Tagasi" at bounding box center [539, 262] width 32 height 14
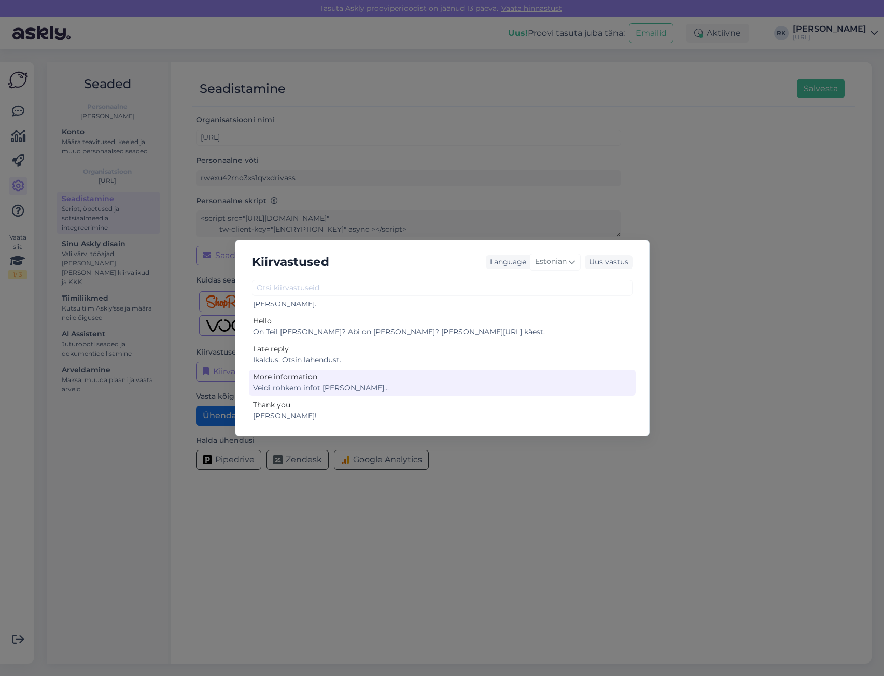
scroll to position [0, 0]
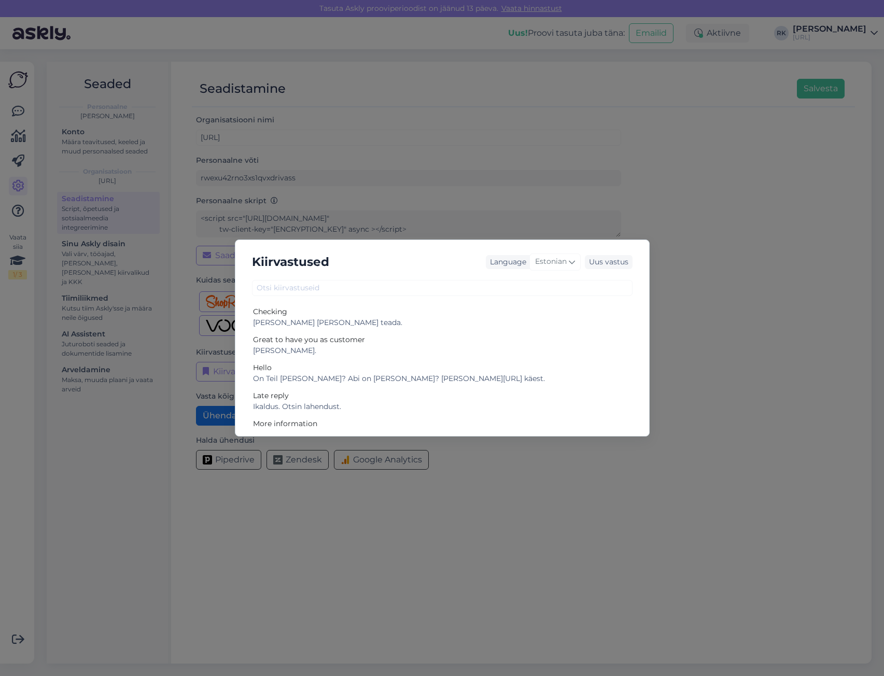
click at [695, 305] on div "Kiirvastused Language Estonian Uus vastus Checking Uurin ja annan teada. Great …" at bounding box center [442, 338] width 884 height 676
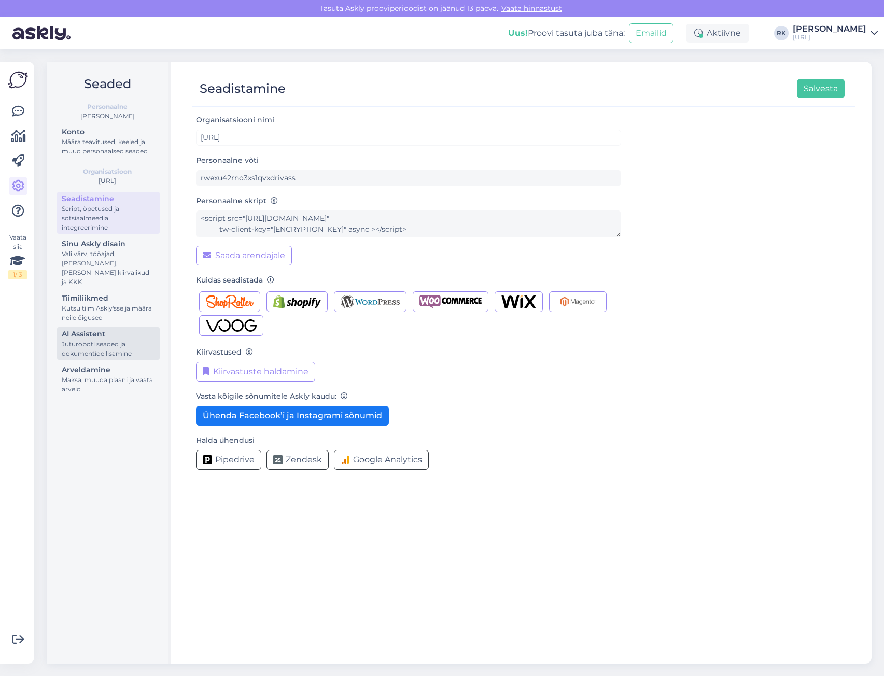
click at [127, 329] on div "AI Assistent" at bounding box center [108, 334] width 93 height 11
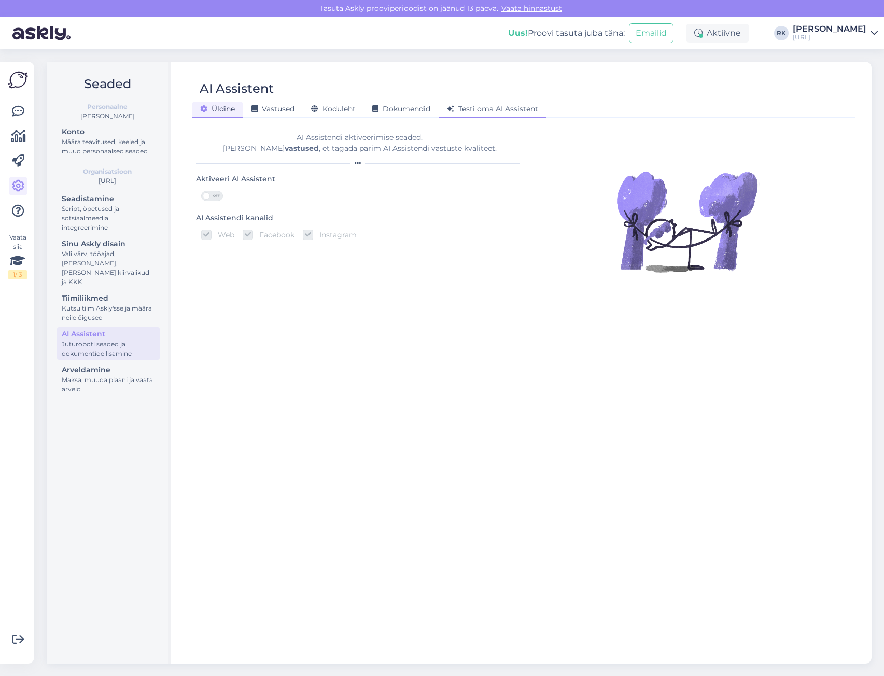
click at [496, 104] on div "Testi oma AI Assistent" at bounding box center [493, 110] width 108 height 16
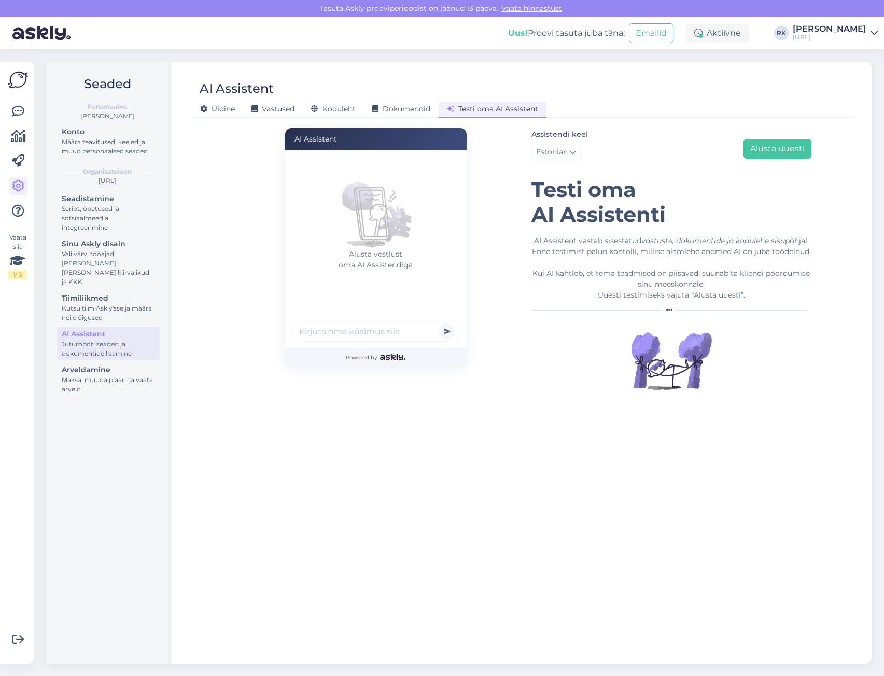
click at [348, 330] on input "text" at bounding box center [375, 331] width 169 height 21
click at [341, 110] on span "Koduleht" at bounding box center [333, 108] width 45 height 9
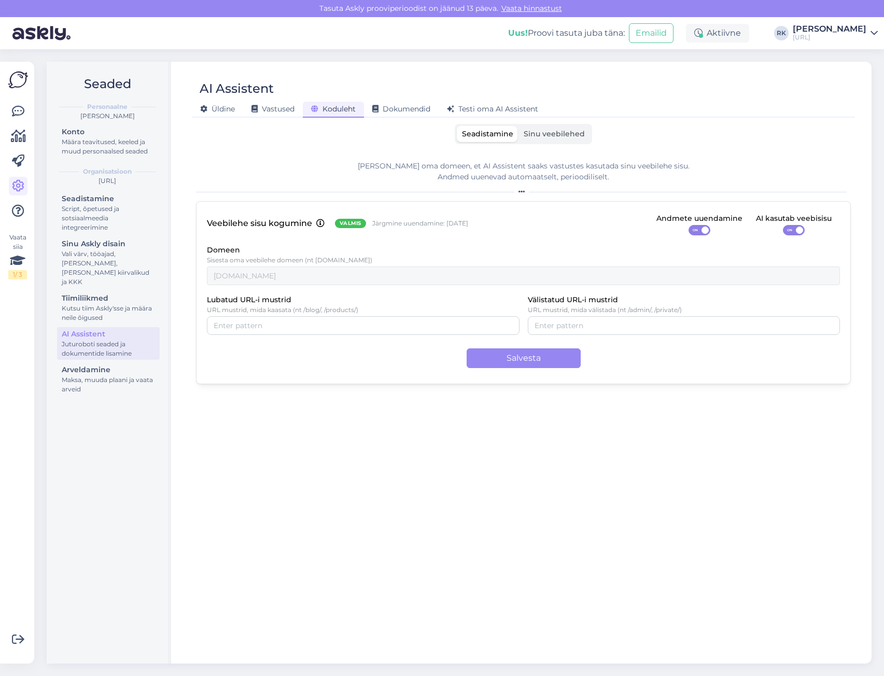
click at [551, 135] on span "Sinu veebilehed" at bounding box center [554, 133] width 61 height 9
click at [518, 126] on input "Sinu veebilehed" at bounding box center [518, 126] width 0 height 0
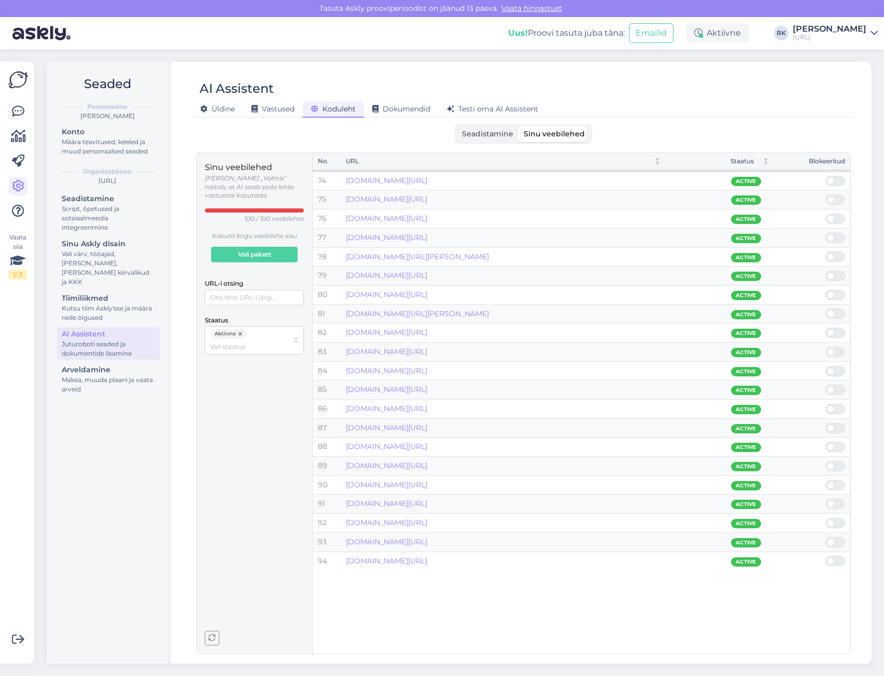
scroll to position [1245, 0]
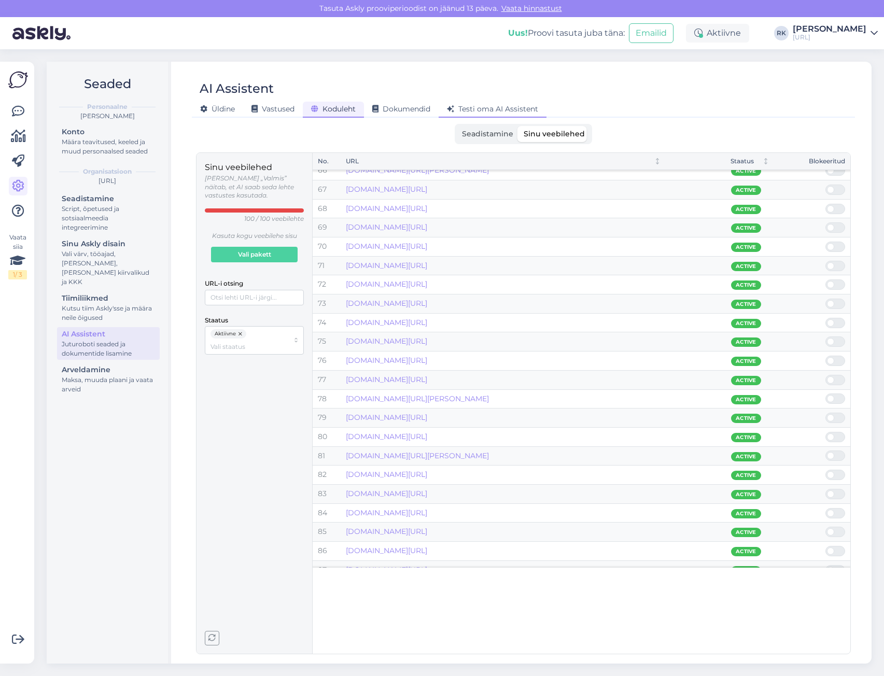
click at [508, 108] on span "Testi oma AI Assistent" at bounding box center [492, 108] width 91 height 9
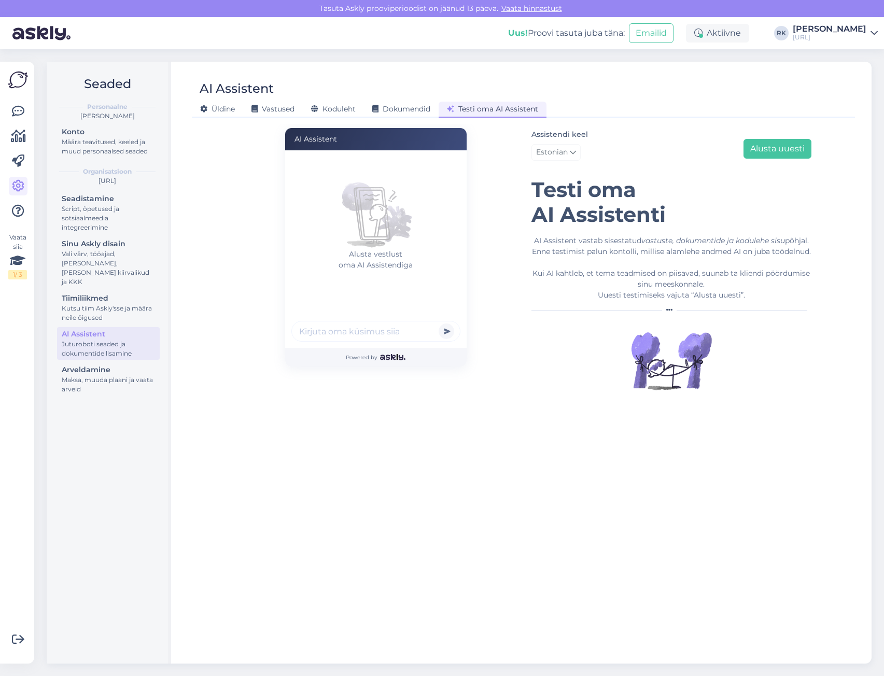
click at [359, 332] on input "text" at bounding box center [375, 331] width 169 height 21
type input "Keda valida KOV 2025"
click at [439, 324] on button "submit" at bounding box center [447, 332] width 16 height 16
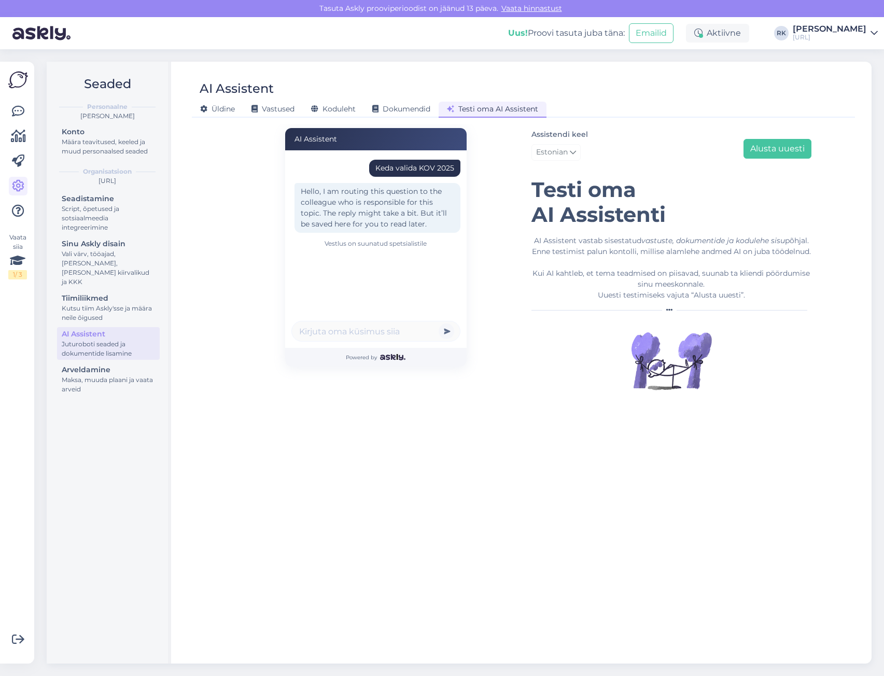
click at [372, 196] on div "Hello, I am routing this question to the colleague who is responsible for this …" at bounding box center [378, 208] width 166 height 50
click at [619, 238] on div "AI Assistent vastab sisestatud vastuste, dokumentide ja kodulehe sisu põhjal. E…" at bounding box center [671, 267] width 280 height 65
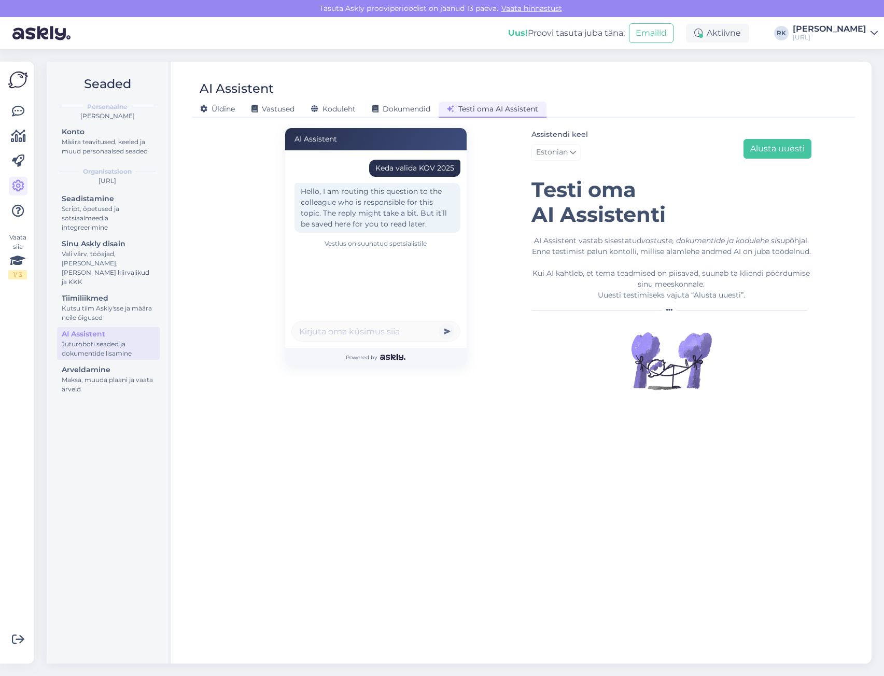
click at [685, 275] on div "AI Assistent vastab sisestatud vastuste, dokumentide ja kodulehe sisu põhjal. E…" at bounding box center [671, 267] width 280 height 65
drag, startPoint x: 684, startPoint y: 275, endPoint x: 678, endPoint y: 275, distance: 6.2
click at [684, 275] on div "AI Assistent vastab sisestatud vastuste, dokumentide ja kodulehe sisu põhjal. E…" at bounding box center [671, 267] width 280 height 65
click at [653, 268] on div "AI Assistent vastab sisestatud vastuste, dokumentide ja kodulehe sisu põhjal. E…" at bounding box center [671, 267] width 280 height 65
drag, startPoint x: 598, startPoint y: 271, endPoint x: 675, endPoint y: 282, distance: 77.1
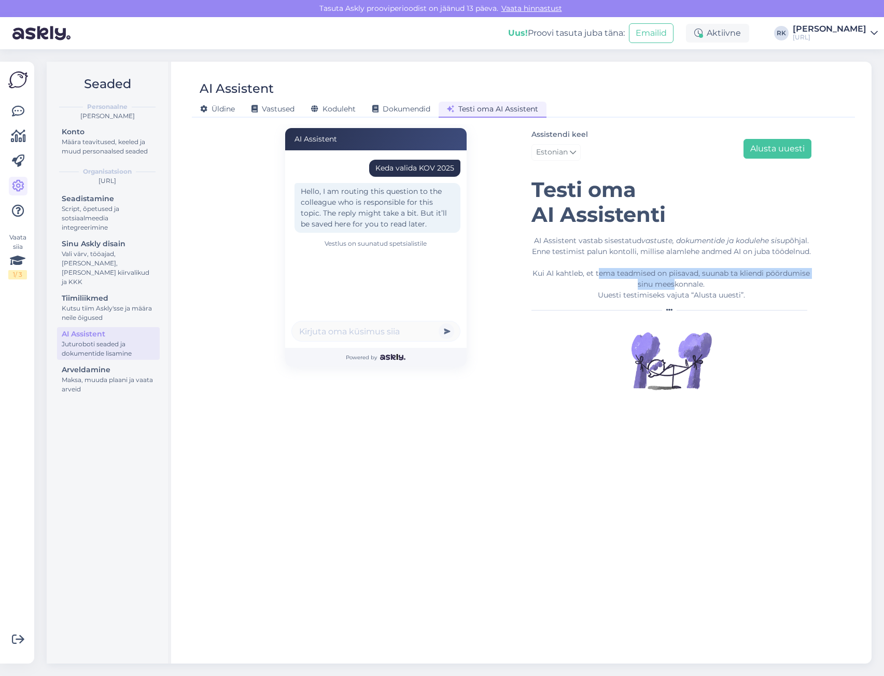
click at [675, 282] on div "AI Assistent vastab sisestatud vastuste, dokumentide ja kodulehe sisu põhjal. E…" at bounding box center [671, 267] width 280 height 65
click at [687, 289] on div "AI Assistent vastab sisestatud vastuste, dokumentide ja kodulehe sisu põhjal. E…" at bounding box center [671, 267] width 280 height 65
click at [565, 156] on span "Estonian" at bounding box center [552, 152] width 32 height 11
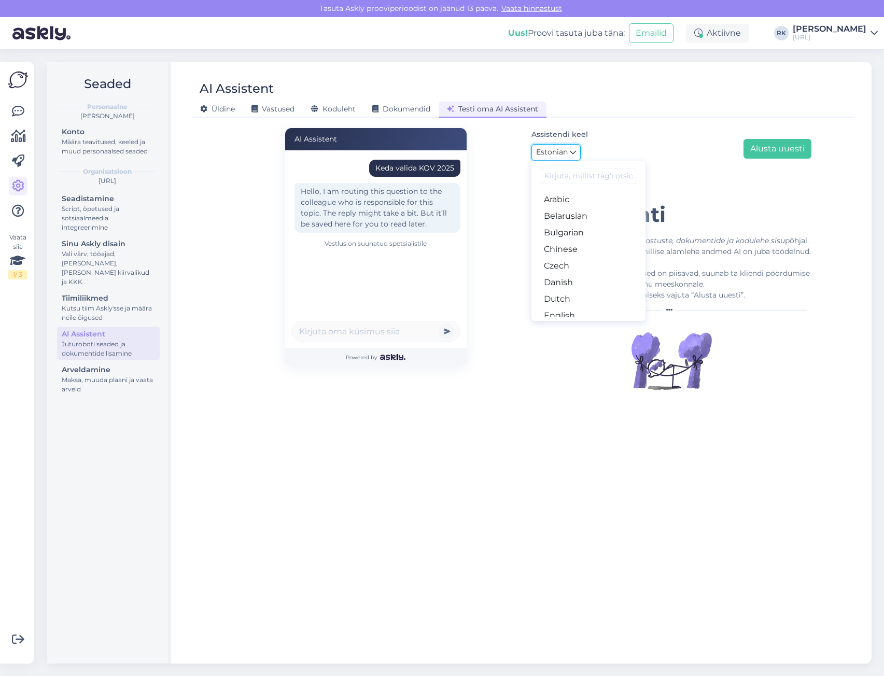
drag, startPoint x: 567, startPoint y: 154, endPoint x: 576, endPoint y: 152, distance: 9.5
click at [567, 153] on span "Estonian" at bounding box center [552, 152] width 32 height 11
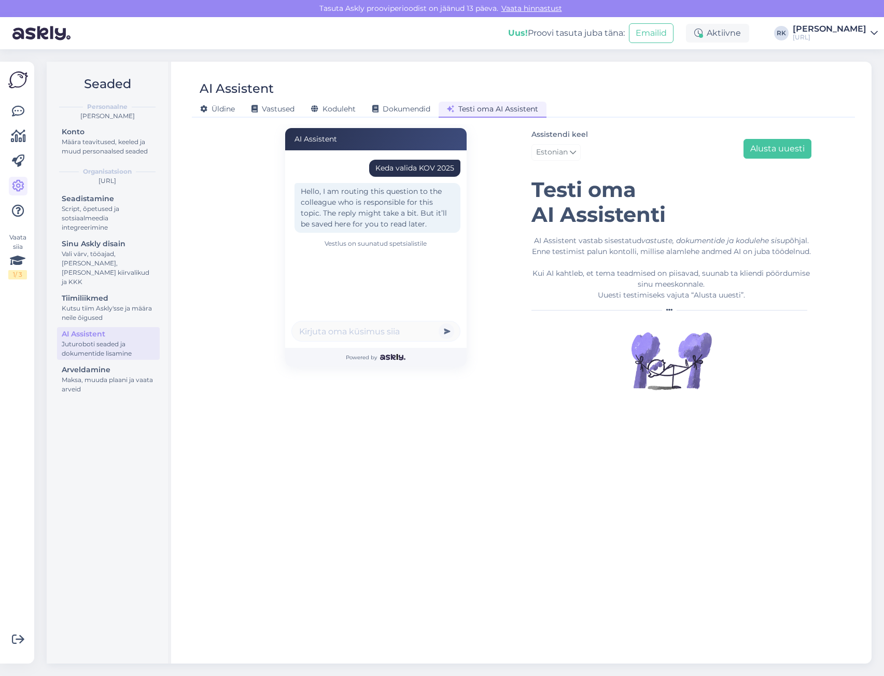
click at [635, 152] on div "Assistendi keel Estonian Arabic Belarusian Bulgarian Chinese Czech Danish Dutch…" at bounding box center [671, 146] width 280 height 37
click at [773, 145] on button "Alusta uuesti" at bounding box center [778, 149] width 68 height 20
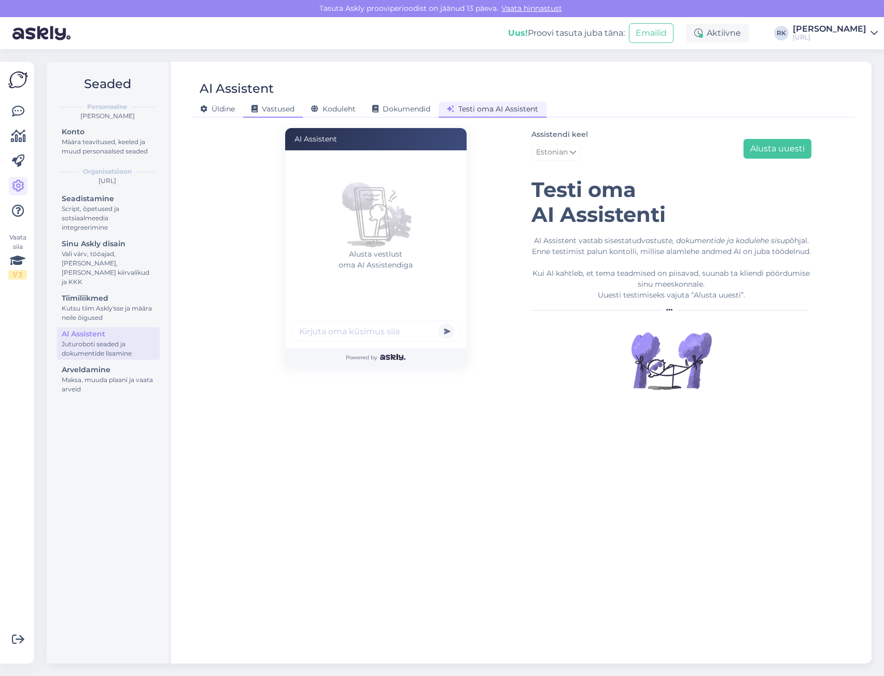
drag, startPoint x: 351, startPoint y: 105, endPoint x: 290, endPoint y: 107, distance: 61.2
click at [351, 106] on span "Koduleht" at bounding box center [333, 108] width 45 height 9
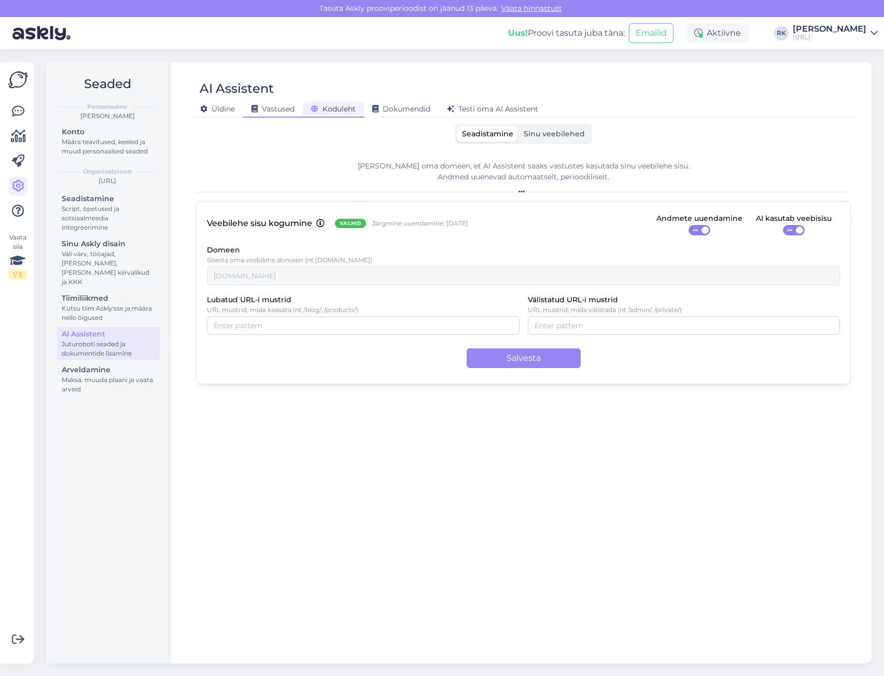
click at [281, 107] on span "Vastused" at bounding box center [272, 108] width 43 height 9
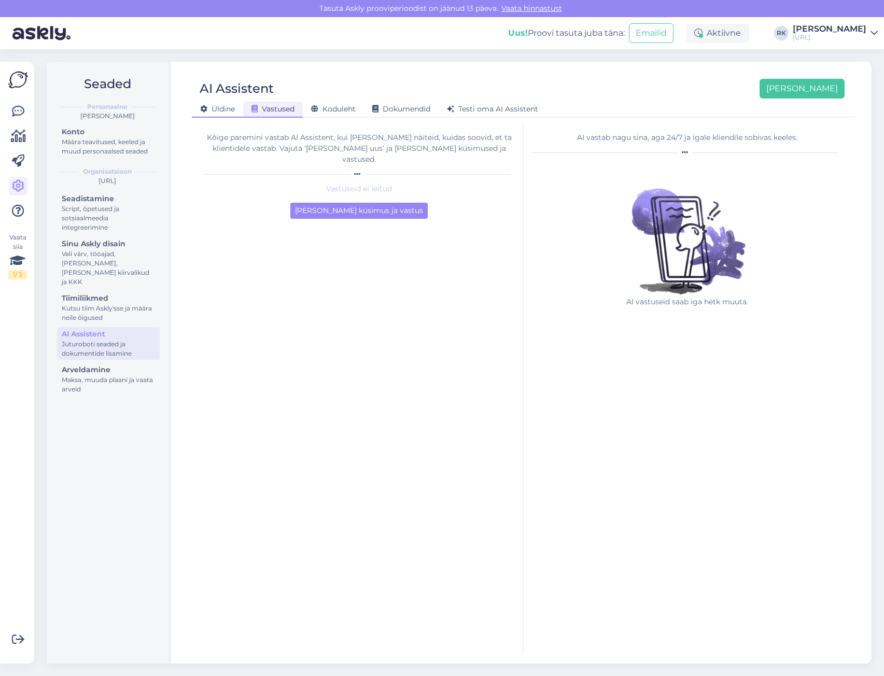
click at [225, 105] on span "Üldine" at bounding box center [217, 108] width 35 height 9
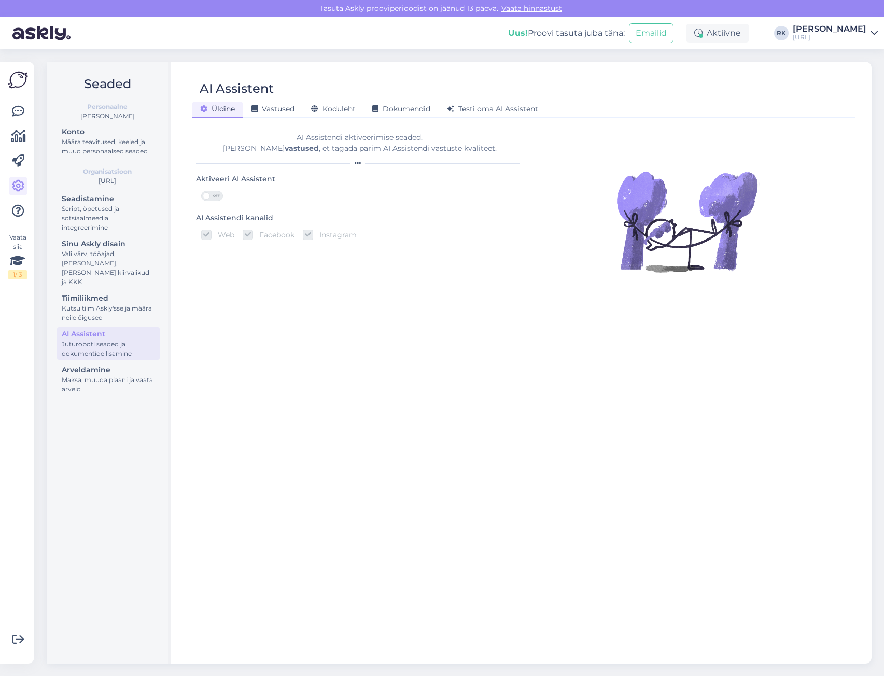
click at [215, 198] on span "OFF" at bounding box center [216, 195] width 12 height 9
click at [201, 191] on input "OFF" at bounding box center [201, 191] width 0 height 0
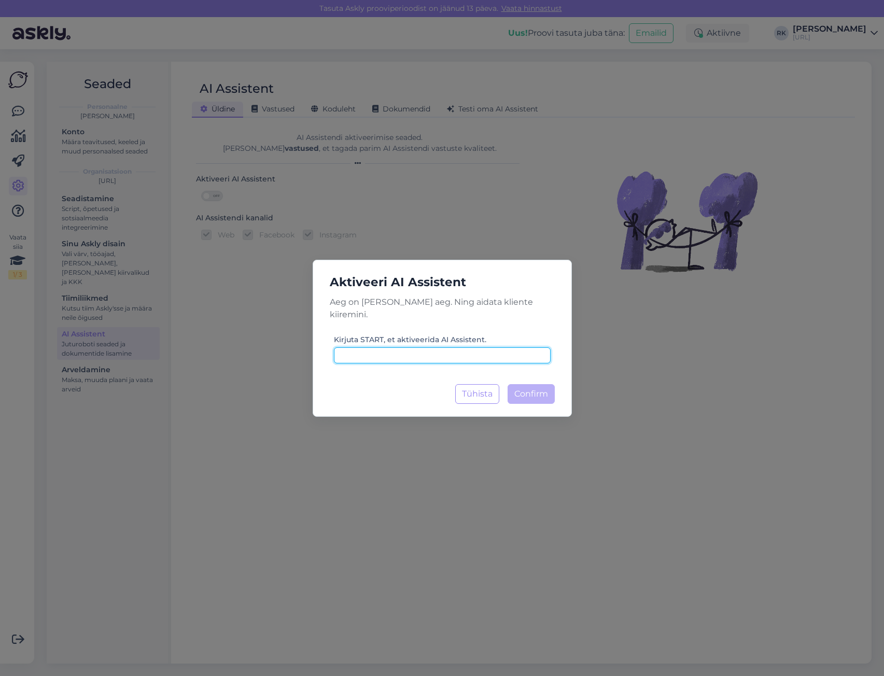
click at [434, 348] on input at bounding box center [442, 355] width 217 height 16
type input "s"
type input "START"
click at [540, 389] on span "Confirm" at bounding box center [531, 394] width 34 height 10
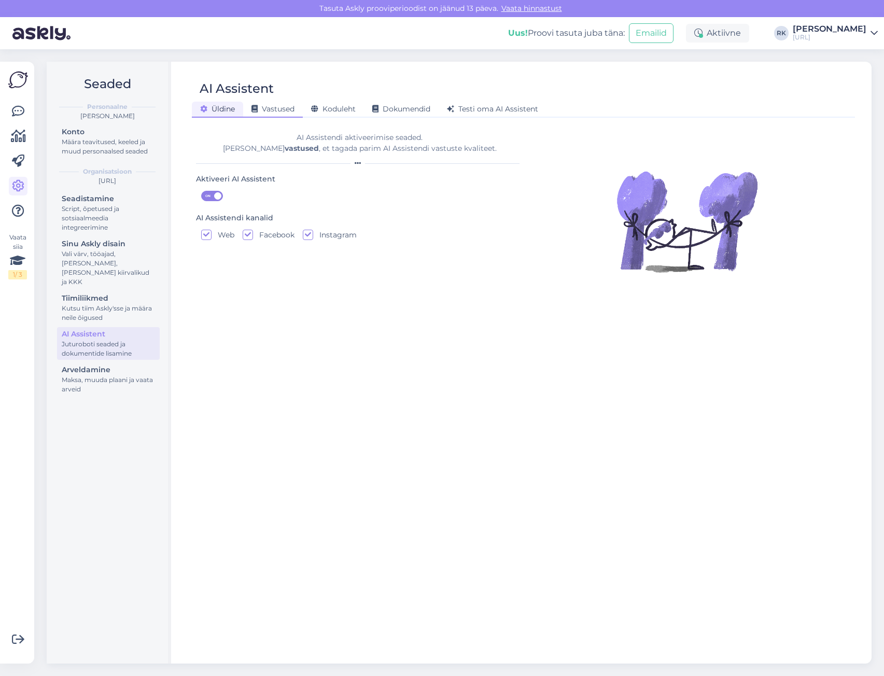
click at [269, 109] on span "Vastused" at bounding box center [272, 108] width 43 height 9
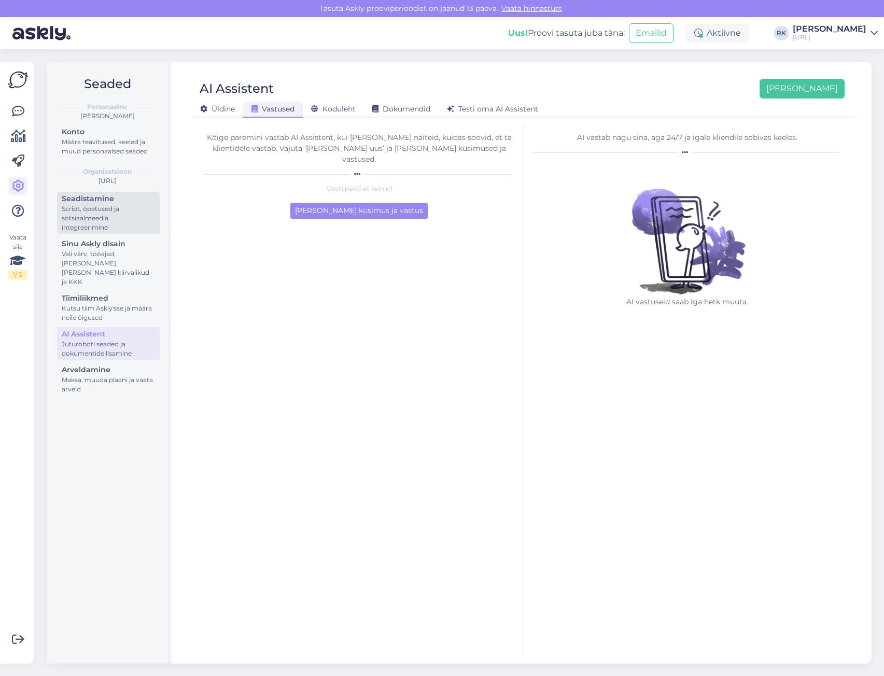
click at [111, 204] on div "Seadistamine" at bounding box center [108, 198] width 93 height 11
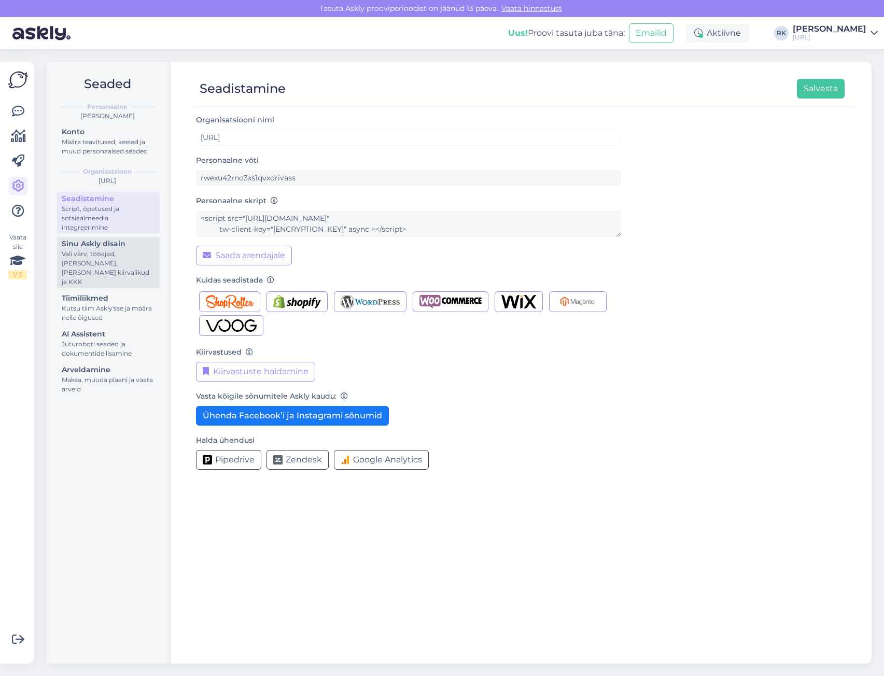
click at [101, 256] on div "Vali värv, tööajad, [PERSON_NAME], [PERSON_NAME] kiirvalikud ja KKK" at bounding box center [108, 267] width 93 height 37
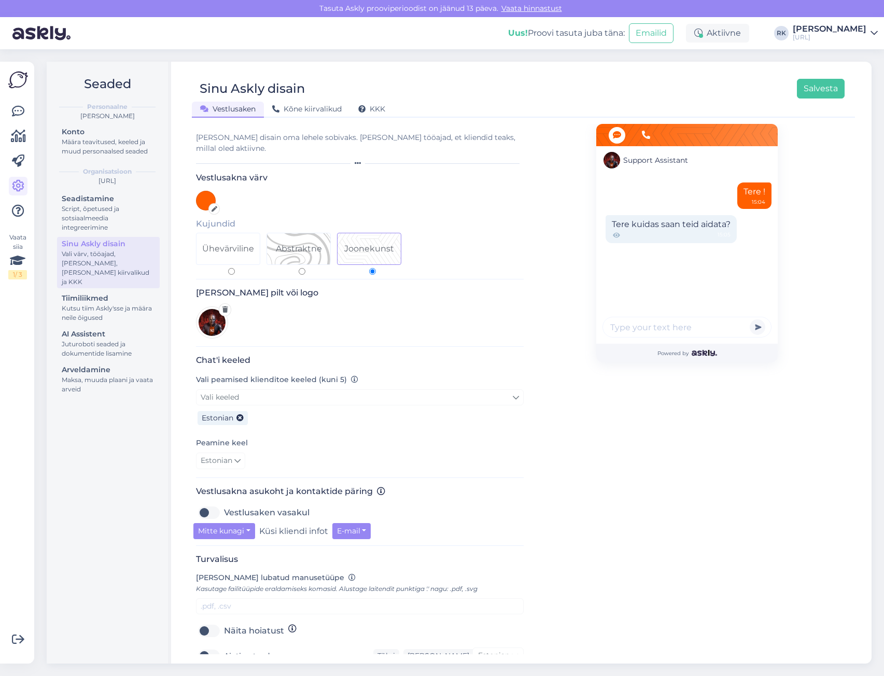
click at [307, 118] on div "Sinu Askly disain Salvesta Vestlusaken Kõne kiirvalikud KKK Vali disain oma leh…" at bounding box center [523, 363] width 696 height 602
click at [310, 114] on div "Kõne kiirvalikud" at bounding box center [307, 110] width 86 height 16
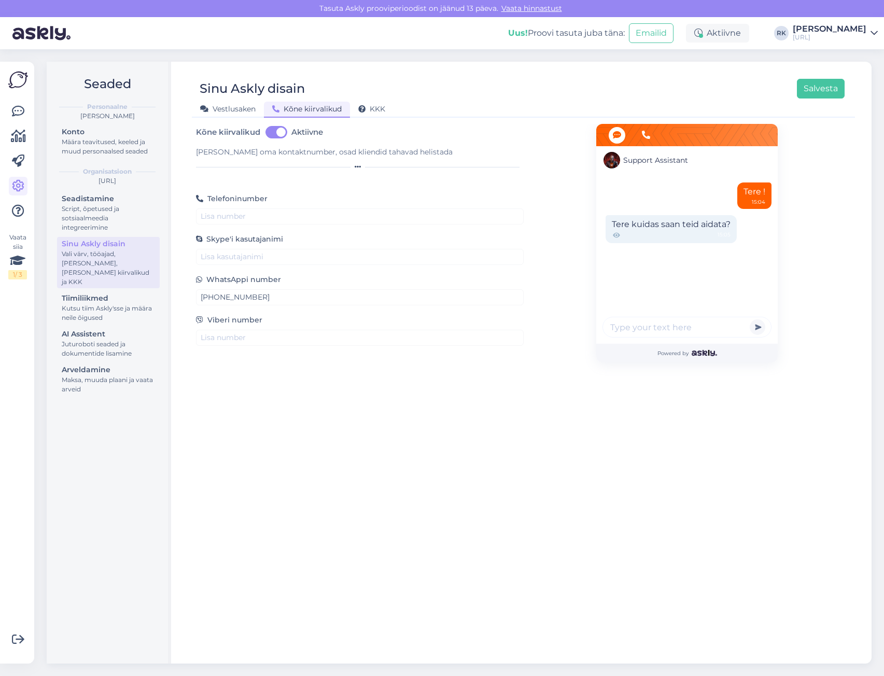
click at [291, 132] on label "Aktiivne" at bounding box center [307, 132] width 32 height 17
click at [272, 132] on input "Aktiivne" at bounding box center [276, 132] width 26 height 17
checkbox input "false"
click at [800, 94] on button "Salvesta" at bounding box center [821, 89] width 48 height 20
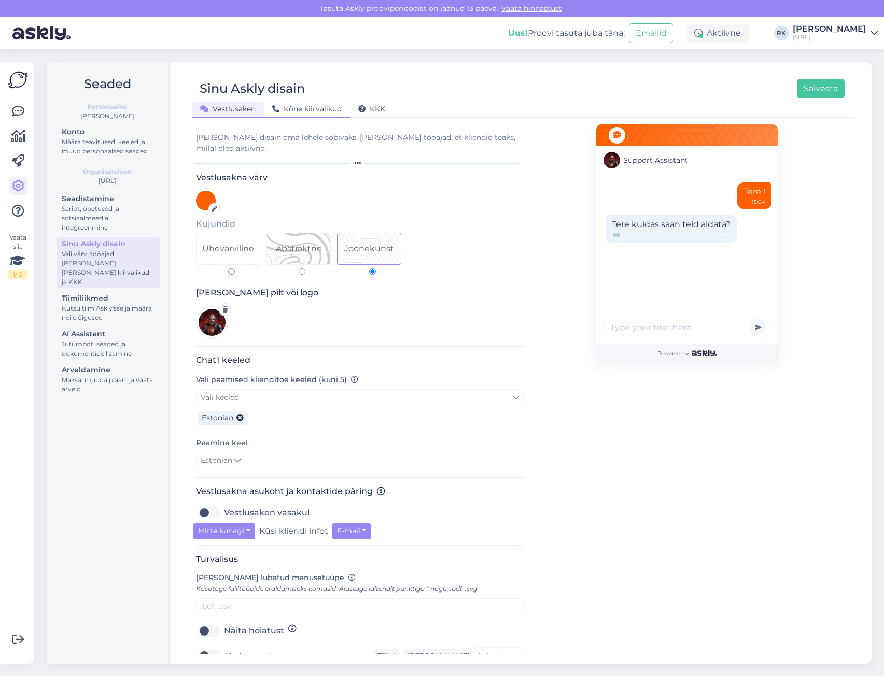
click at [314, 107] on span "Kõne kiirvalikud" at bounding box center [306, 108] width 69 height 9
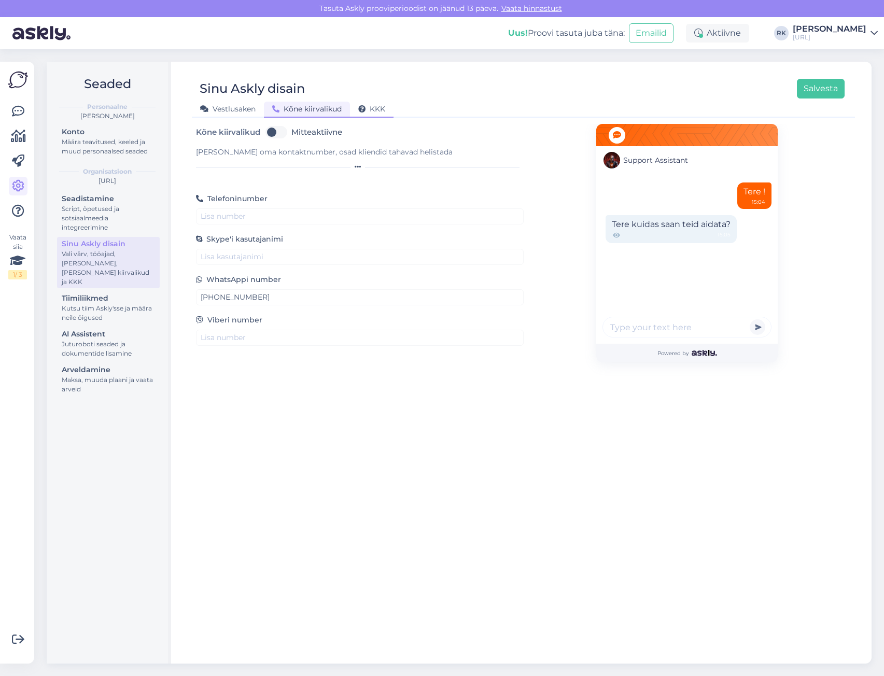
click at [379, 106] on span "KKK" at bounding box center [371, 108] width 27 height 9
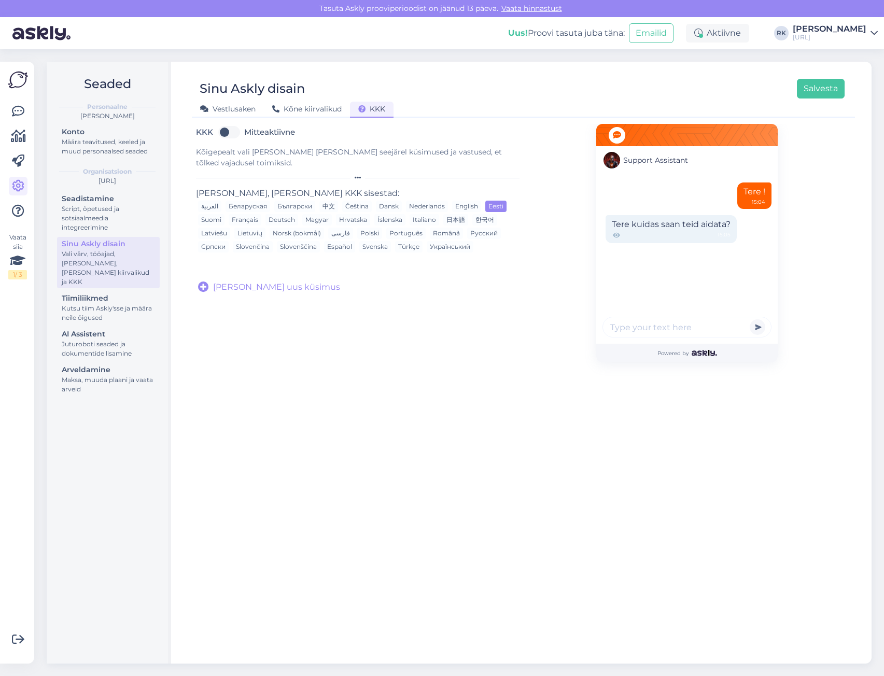
click at [681, 197] on div "Tere ! 15:04 Tere kuidas saan teid aidata? 15:05" at bounding box center [686, 261] width 181 height 164
click at [691, 197] on div "Tere ! 15:04 Tere kuidas saan teid aidata? 15:05" at bounding box center [686, 261] width 181 height 164
click at [750, 195] on div "Tere ! 15:04" at bounding box center [754, 196] width 34 height 26
click at [751, 195] on div "Tere ! 15:04" at bounding box center [754, 196] width 34 height 26
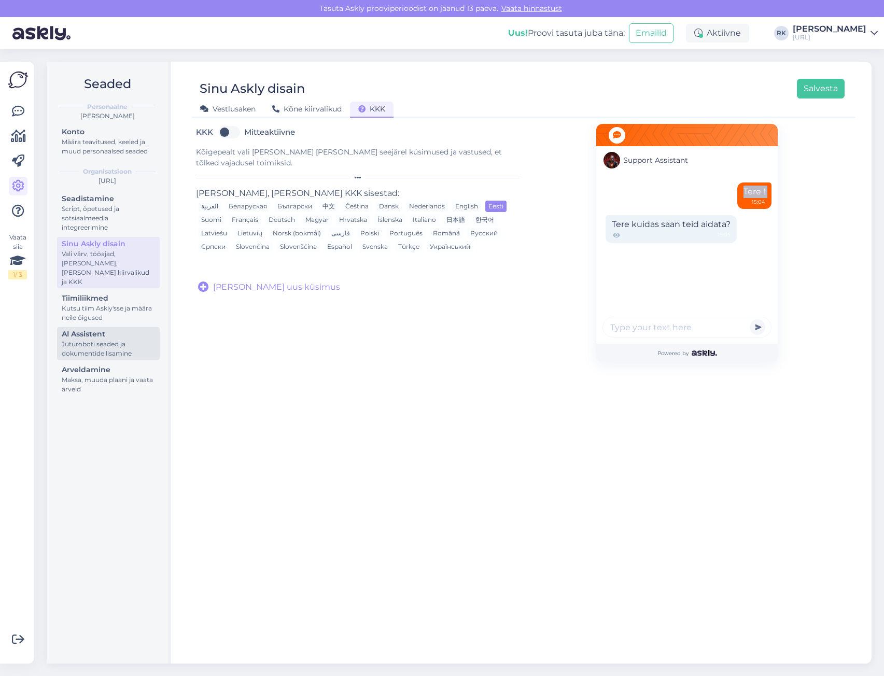
click at [118, 340] on div "Juturoboti seaded ja dokumentide lisamine" at bounding box center [108, 349] width 93 height 19
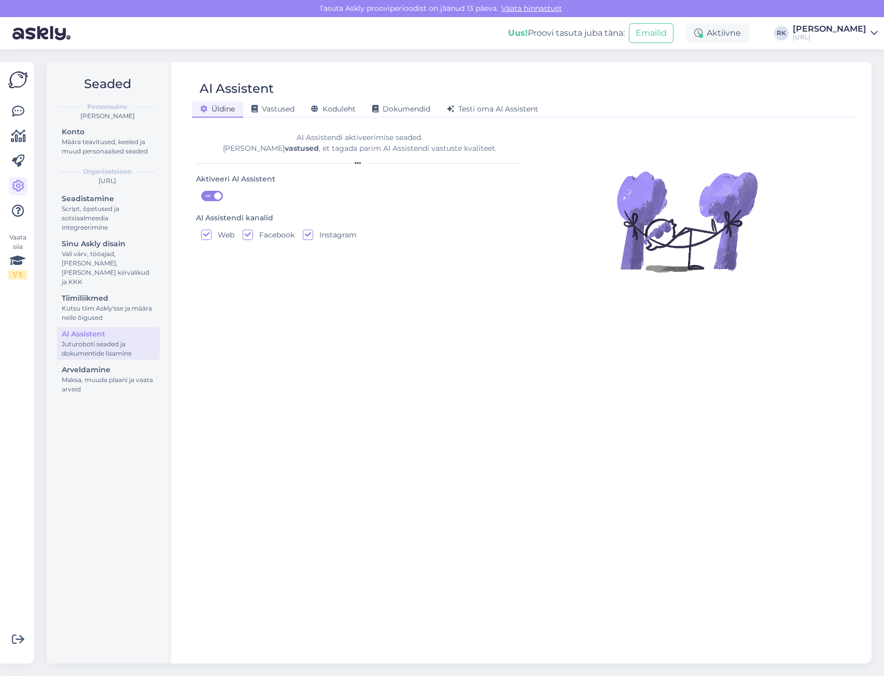
click at [843, 34] on div "Turundus.AI" at bounding box center [830, 37] width 74 height 8
click at [741, 34] on div "Aktiivne" at bounding box center [717, 33] width 63 height 19
click at [817, 25] on div "[PERSON_NAME]" at bounding box center [830, 29] width 74 height 8
click at [583, 37] on div "Uus! Proovi tasuta juba täna:" at bounding box center [566, 33] width 117 height 12
click at [119, 146] on div "Määra teavitused, keeled ja muud personaalsed seaded" at bounding box center [108, 146] width 93 height 19
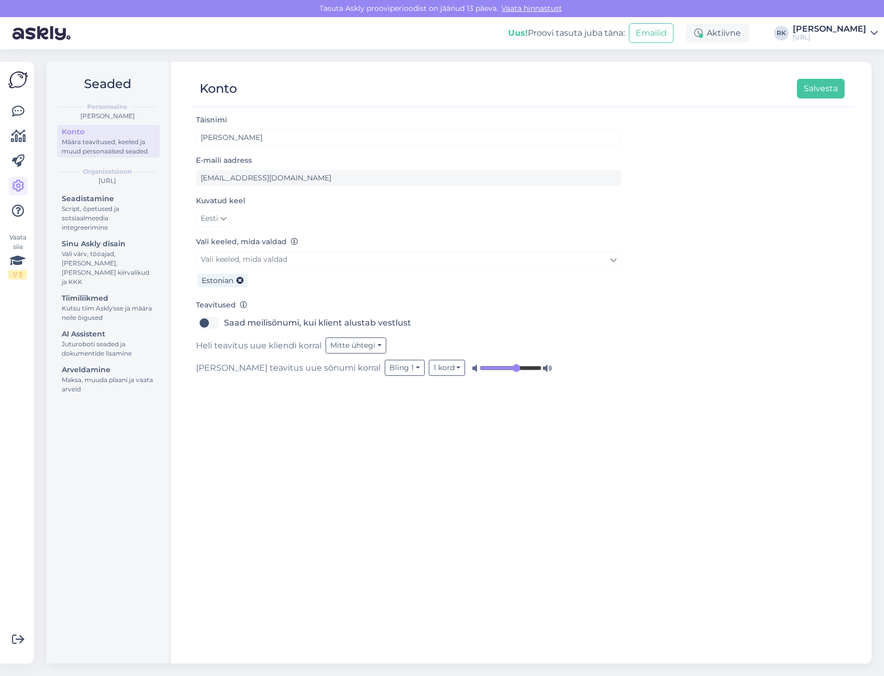
click at [106, 179] on div "Turundus.AI" at bounding box center [107, 180] width 105 height 9
click at [102, 205] on div "Script, õpetused ja sotsiaalmeedia integreerimine" at bounding box center [108, 218] width 93 height 28
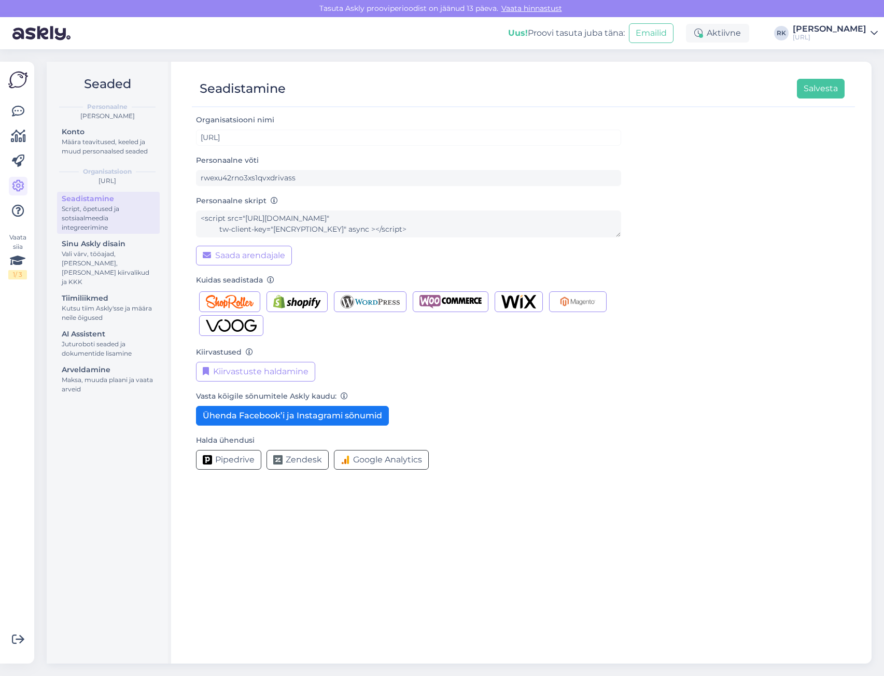
click at [351, 257] on div "Personaalne skript <script src="https://chat.askly.me/cw/chat/latest.js" tw-cli…" at bounding box center [408, 229] width 425 height 71
click at [123, 247] on div "Sinu Askly disain" at bounding box center [108, 244] width 93 height 11
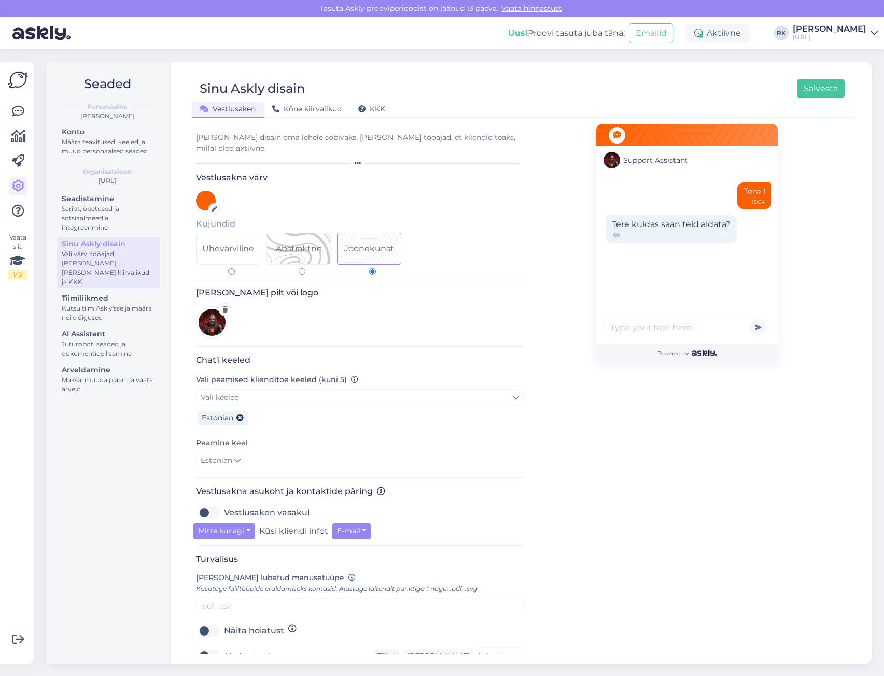
click at [330, 173] on h3 "Vestlusakna värv" at bounding box center [360, 178] width 328 height 10
click at [358, 160] on icon at bounding box center [358, 163] width 6 height 6
click at [357, 160] on icon at bounding box center [358, 163] width 6 height 6
click at [301, 306] on div "Lisa pilt või logo" at bounding box center [360, 317] width 328 height 59
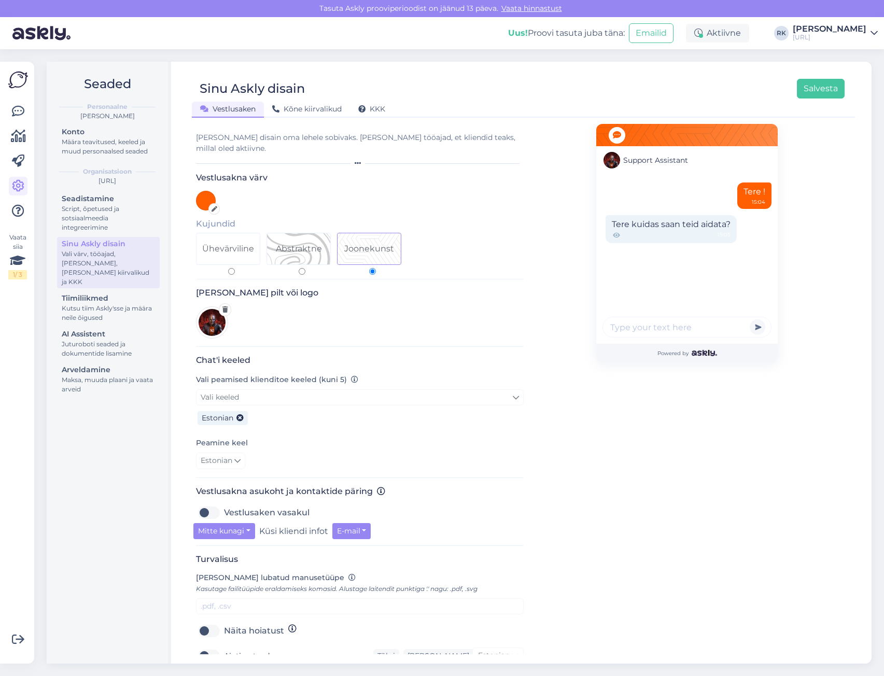
click at [274, 412] on div "Estonian" at bounding box center [360, 416] width 328 height 23
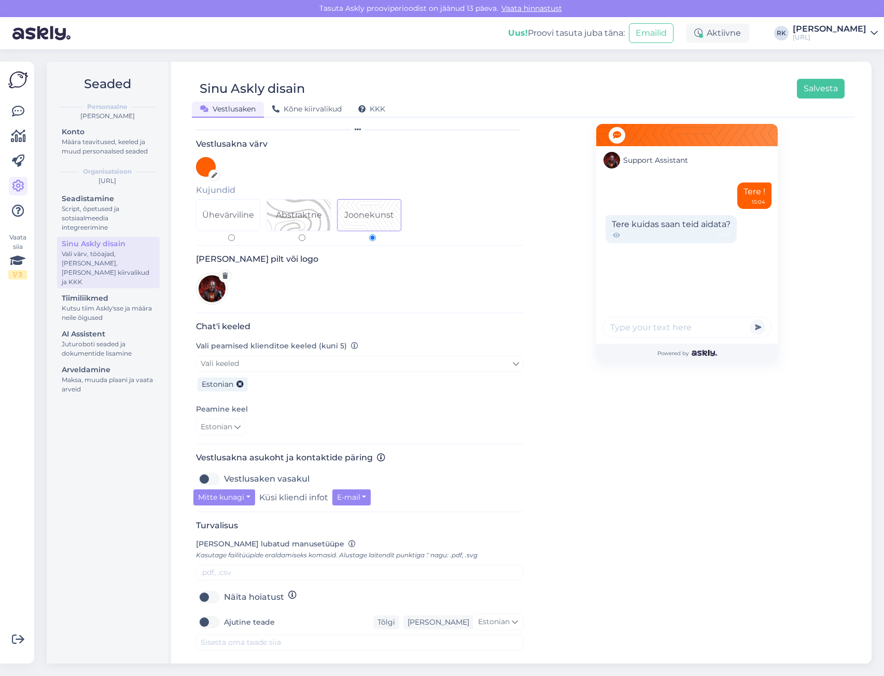
scroll to position [71, 0]
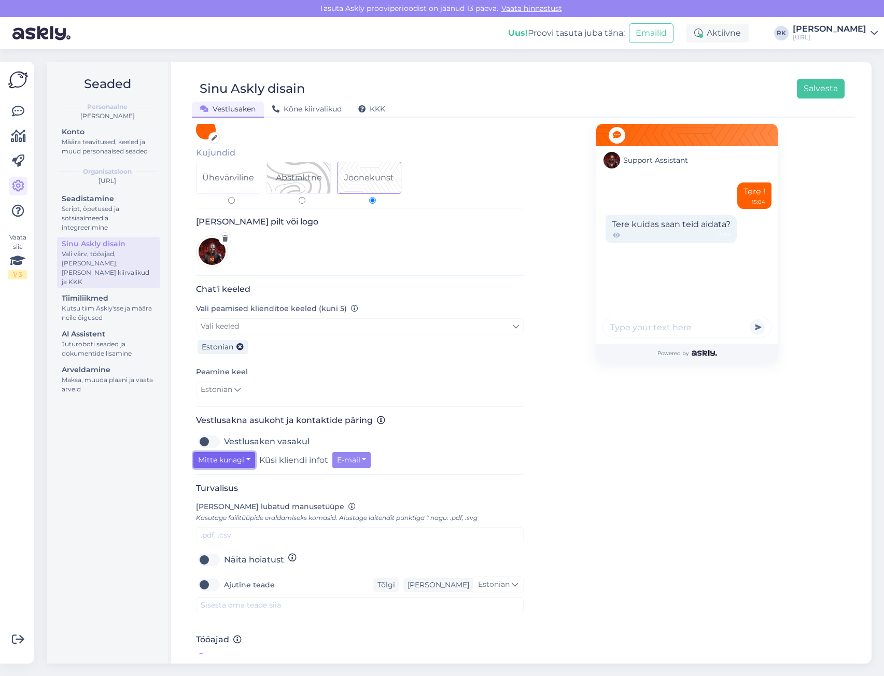
click at [250, 452] on button "Mitte kunagi" at bounding box center [224, 460] width 62 height 16
click at [239, 507] on link "Alati" at bounding box center [236, 515] width 87 height 17
click at [833, 85] on button "Salvesta" at bounding box center [821, 89] width 48 height 20
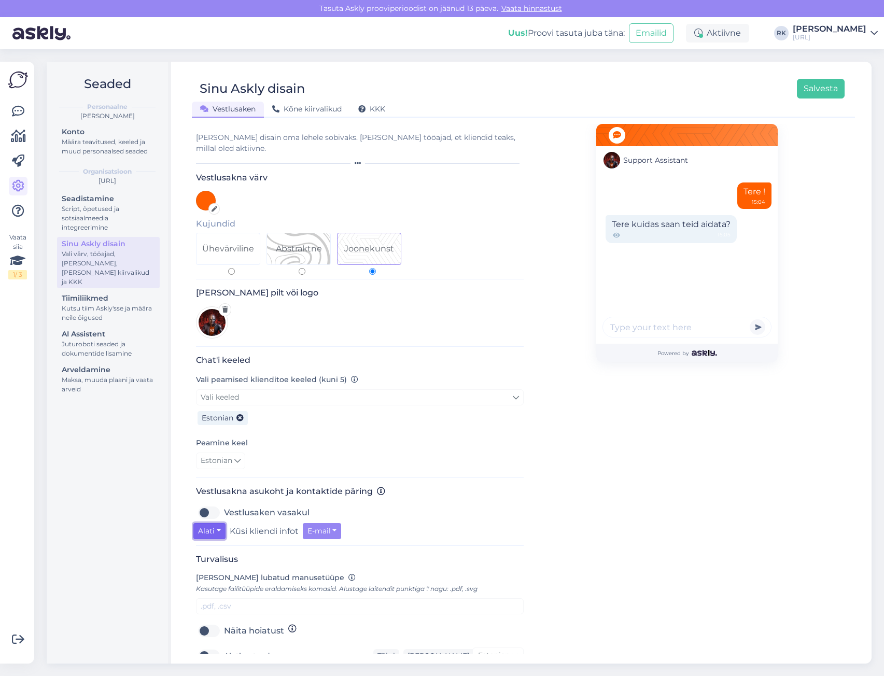
click at [213, 525] on button "Alati" at bounding box center [209, 531] width 32 height 16
click at [243, 561] on link "Kui oled eemal" at bounding box center [236, 569] width 87 height 17
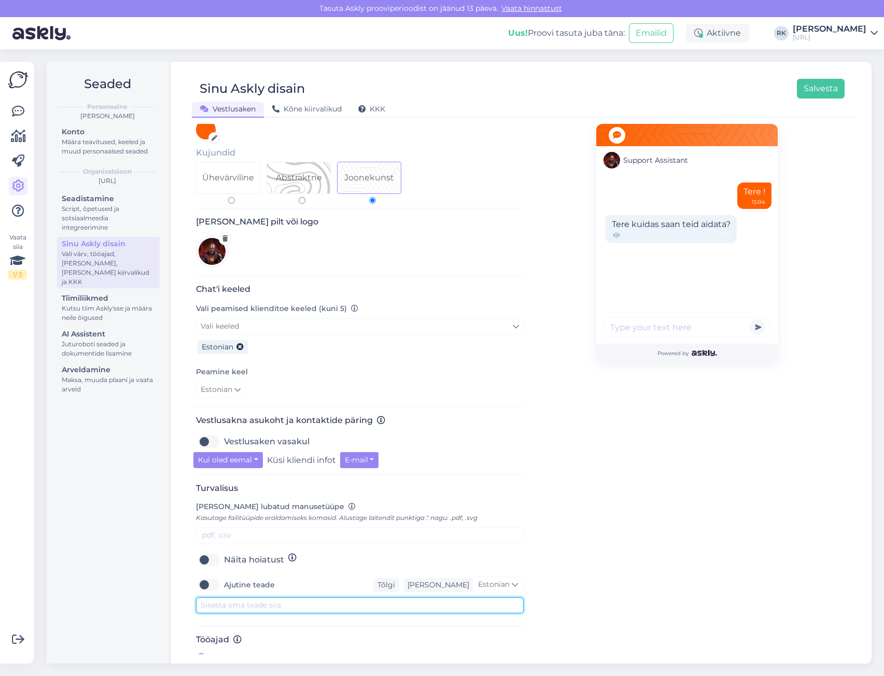
click at [314, 598] on textarea at bounding box center [360, 605] width 328 height 16
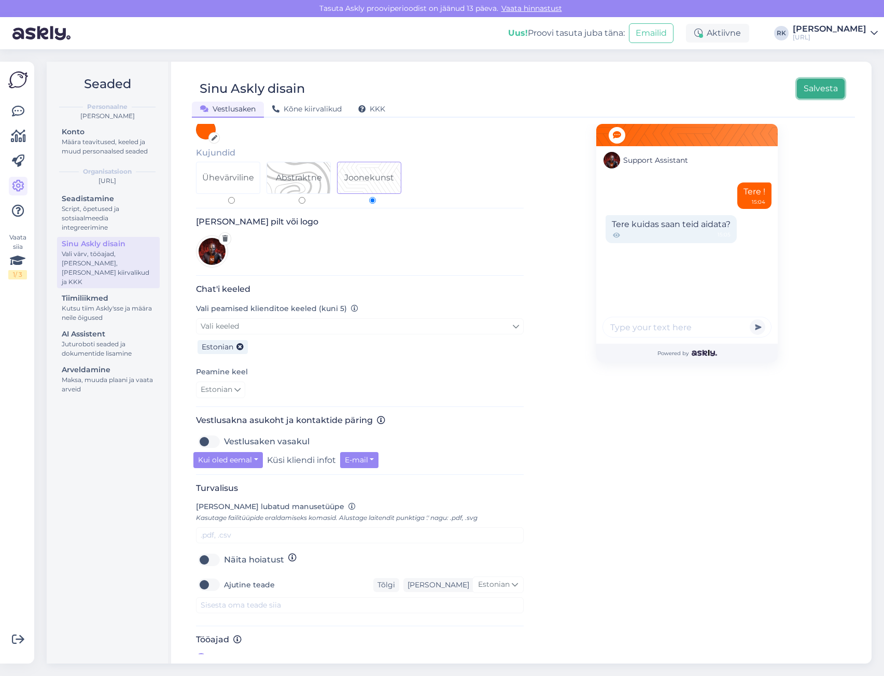
click at [826, 93] on button "Salvesta" at bounding box center [821, 89] width 48 height 20
click at [122, 340] on div "Juturoboti seaded ja dokumentide lisamine" at bounding box center [108, 349] width 93 height 19
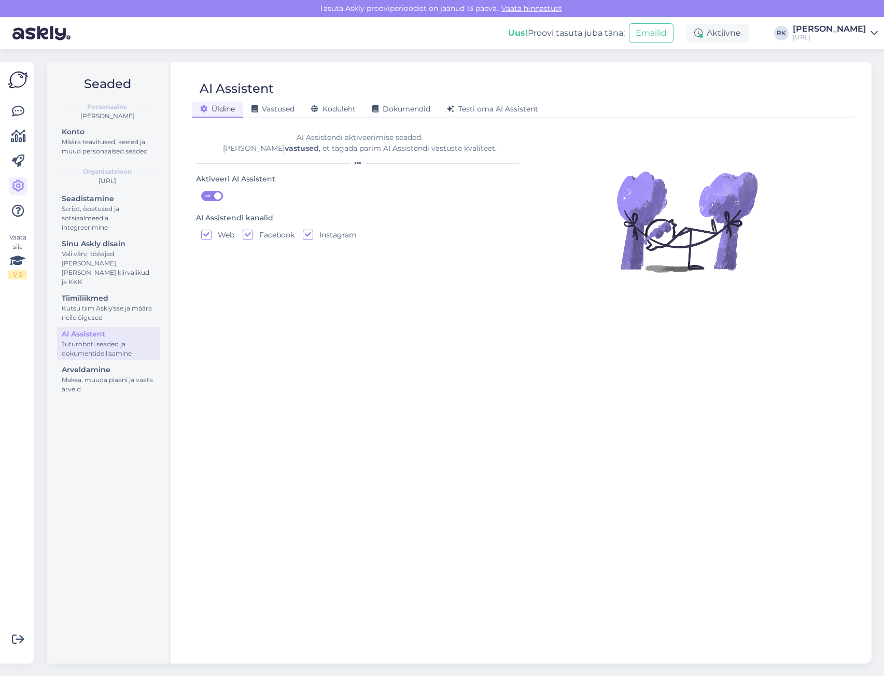
click at [310, 198] on label "ON" at bounding box center [355, 196] width 309 height 10
click at [201, 191] on input "ON" at bounding box center [201, 191] width 0 height 0
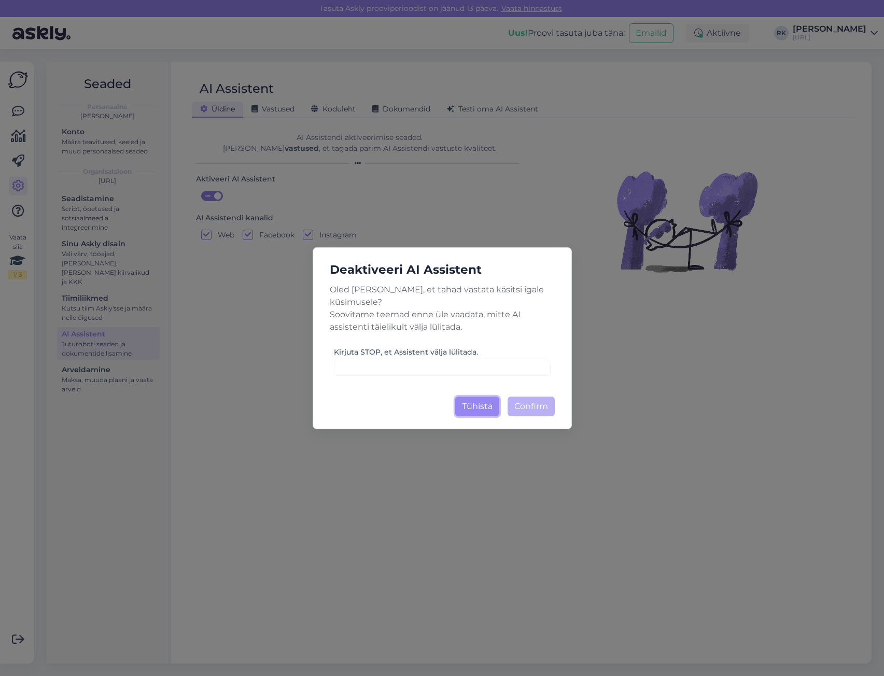
click at [472, 398] on button "Tühista" at bounding box center [477, 407] width 44 height 20
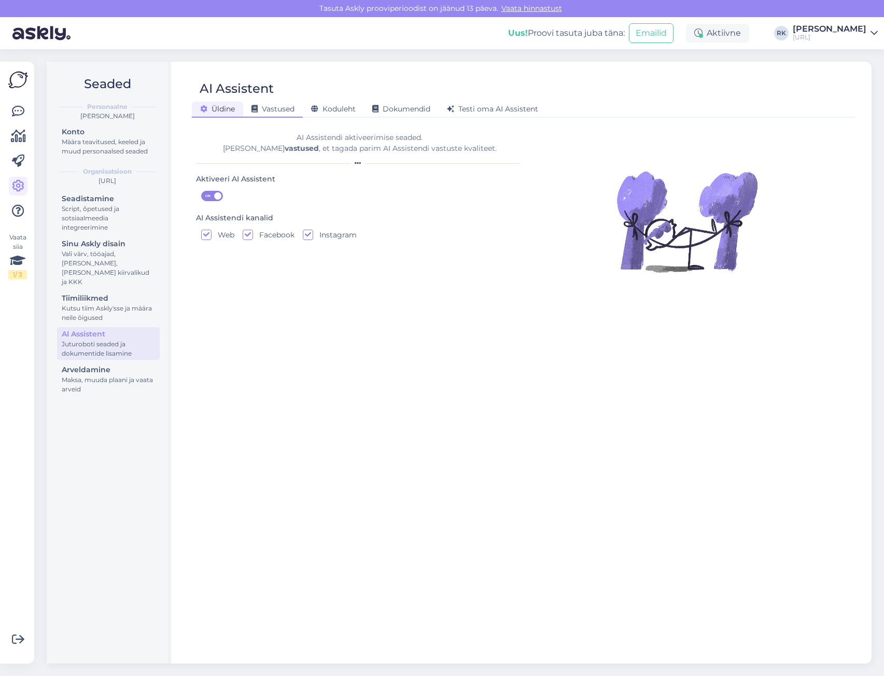
click at [277, 106] on span "Vastused" at bounding box center [272, 108] width 43 height 9
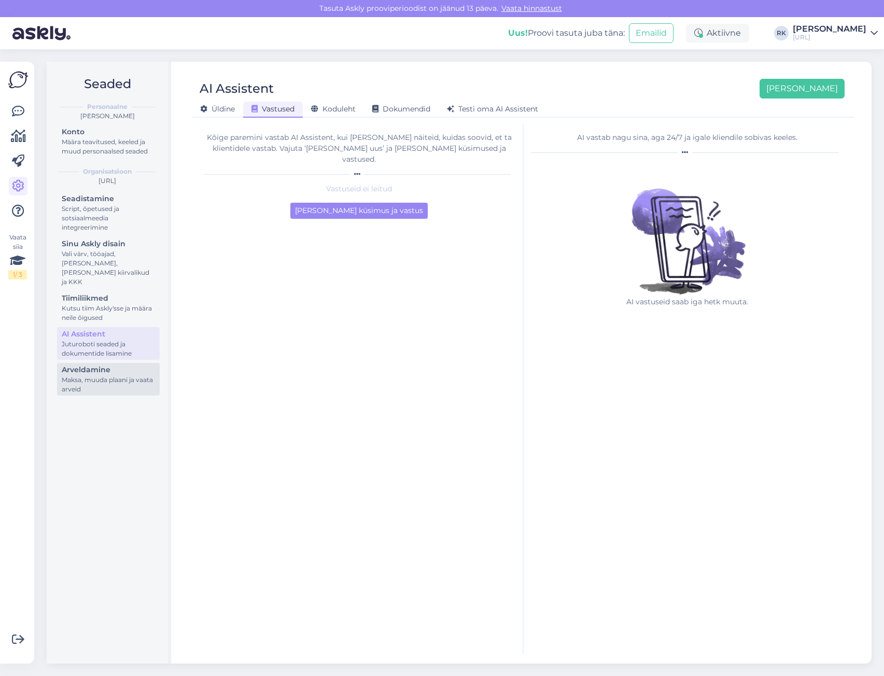
click at [122, 375] on div "Maksa, muuda plaani ja vaata arveid" at bounding box center [108, 384] width 93 height 19
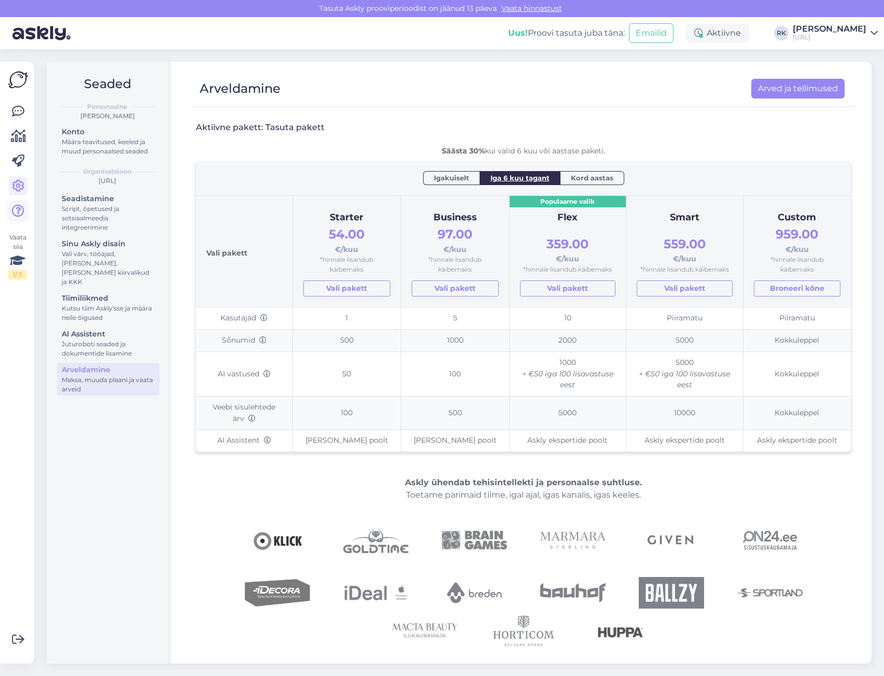
click at [16, 207] on icon at bounding box center [18, 211] width 12 height 12
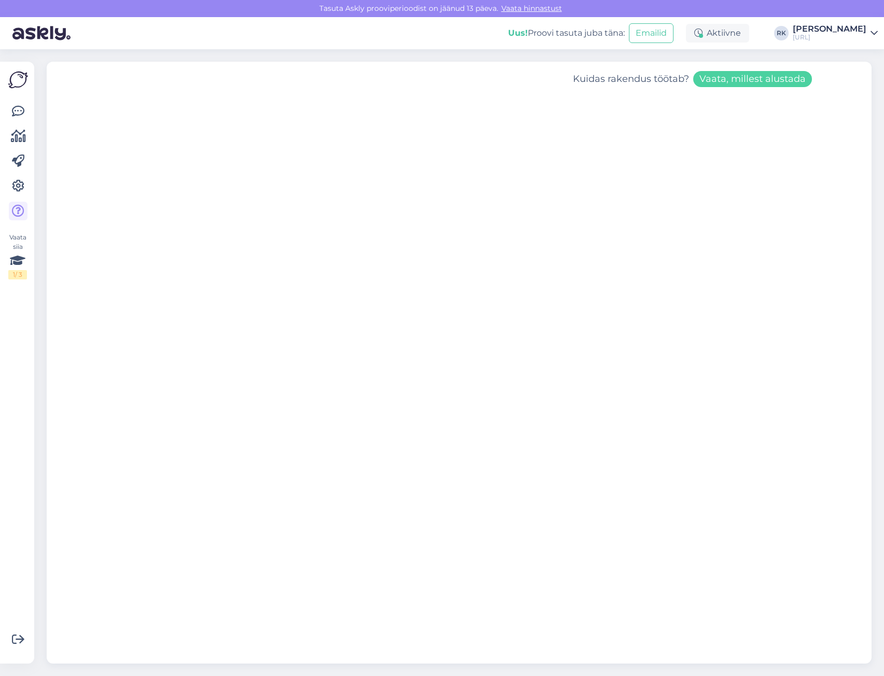
click at [23, 79] on img at bounding box center [18, 80] width 20 height 20
click at [727, 24] on div "Aktiivne" at bounding box center [717, 33] width 63 height 19
click at [741, 57] on icon at bounding box center [737, 58] width 7 height 7
click at [840, 34] on div "Turundus.AI" at bounding box center [830, 37] width 74 height 8
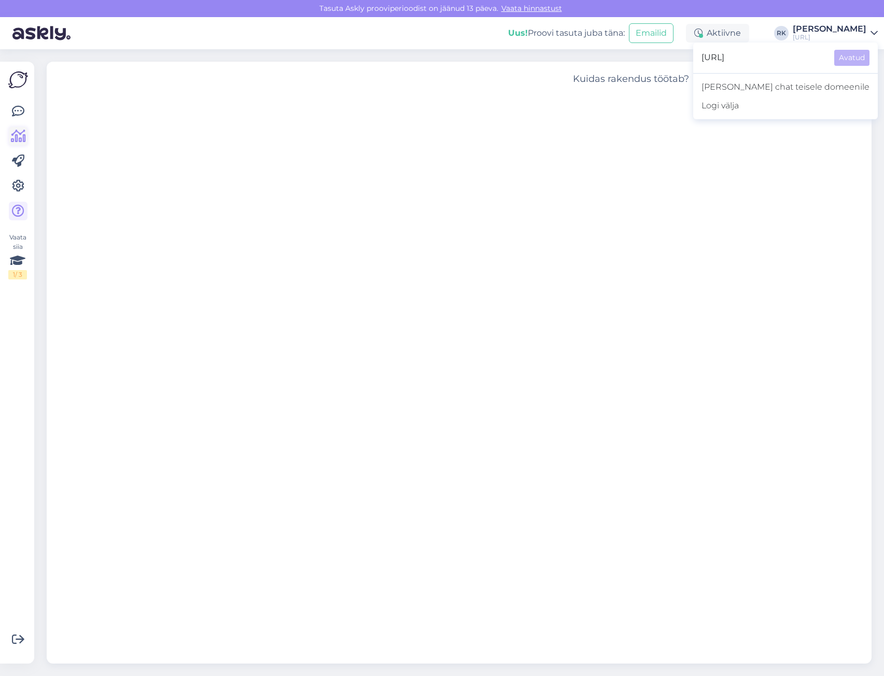
click at [17, 136] on icon at bounding box center [18, 136] width 15 height 12
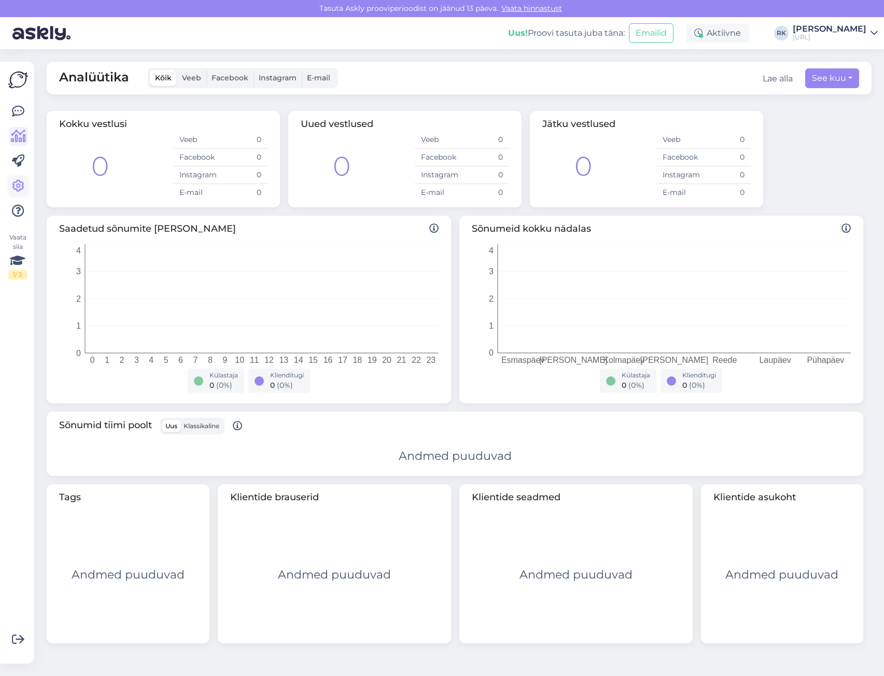
click at [18, 189] on icon at bounding box center [18, 186] width 12 height 12
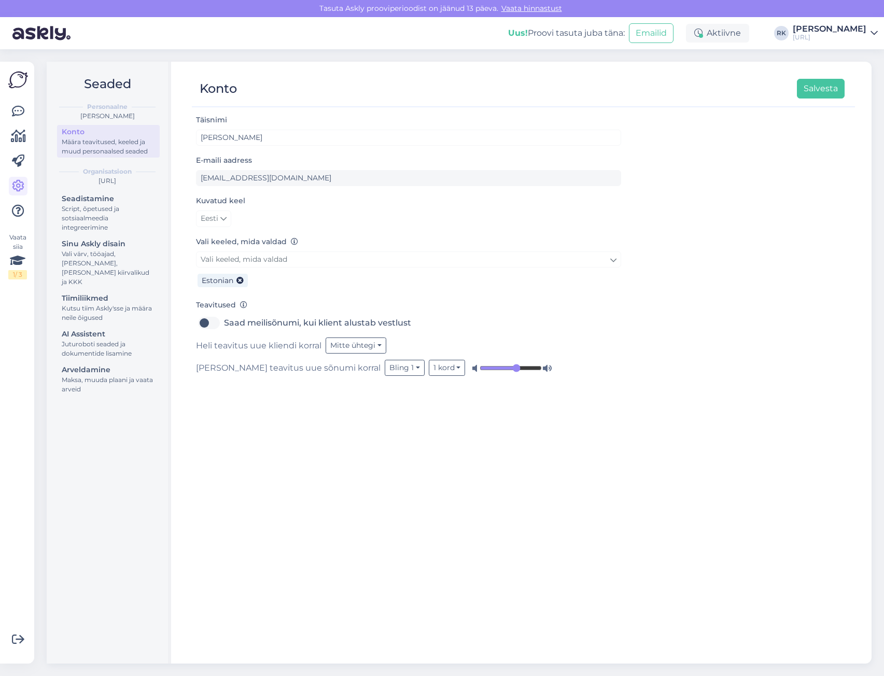
click at [118, 137] on div "Konto" at bounding box center [108, 132] width 93 height 11
click at [305, 322] on label "Saad meilisõnumi, kui klient alustab vestlust" at bounding box center [317, 323] width 187 height 17
click at [222, 322] on input "Saad meilisõnumi, kui klient alustab vestlust" at bounding box center [209, 323] width 26 height 17
click at [304, 323] on label "Saad meilisõnumi, kui klient alustab vestlust" at bounding box center [317, 323] width 187 height 17
click at [222, 323] on input "Saad meilisõnumi, kui klient alustab vestlust" at bounding box center [209, 323] width 26 height 17
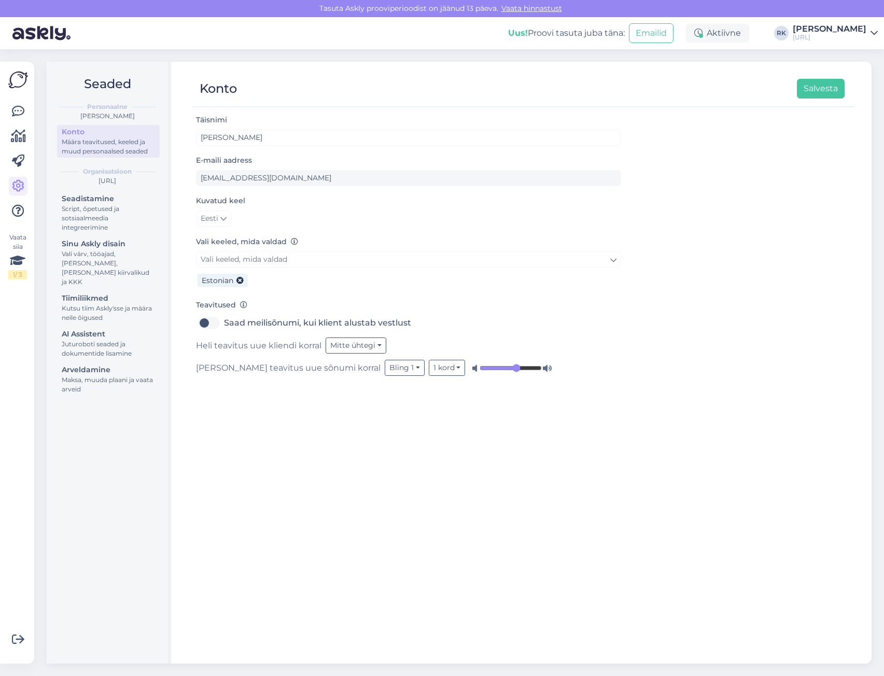
click at [304, 323] on label "Saad meilisõnumi, kui klient alustab vestlust" at bounding box center [317, 323] width 187 height 17
click at [222, 323] on input "Saad meilisõnumi, kui klient alustab vestlust" at bounding box center [209, 323] width 26 height 17
checkbox input "true"
click at [810, 86] on button "Salvesta" at bounding box center [821, 89] width 48 height 20
click at [93, 215] on div "Script, õpetused ja sotsiaalmeedia integreerimine" at bounding box center [108, 218] width 93 height 28
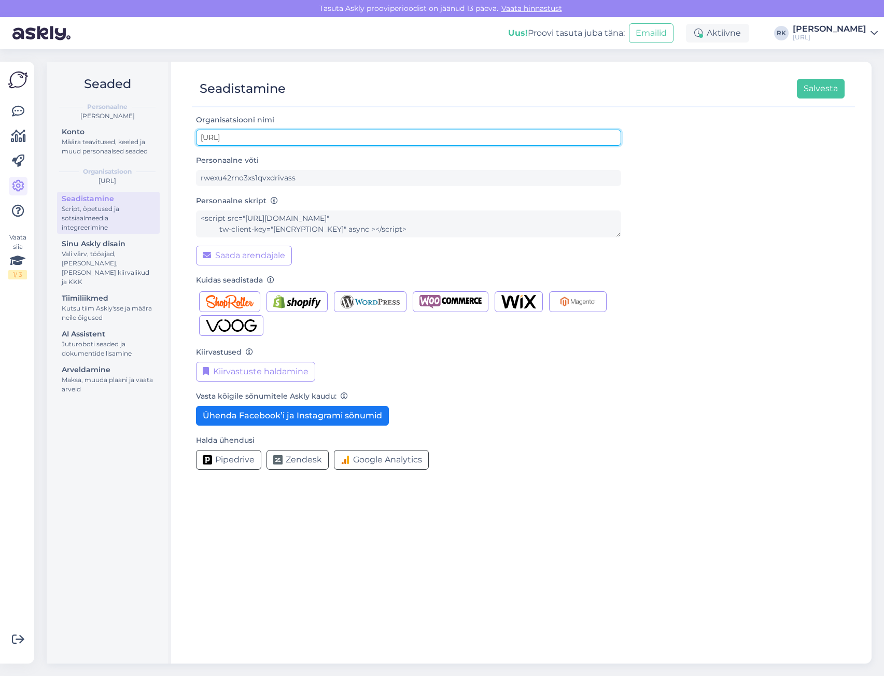
click at [237, 137] on input "Turundus.AI" at bounding box center [408, 138] width 425 height 16
type input "[URL]"
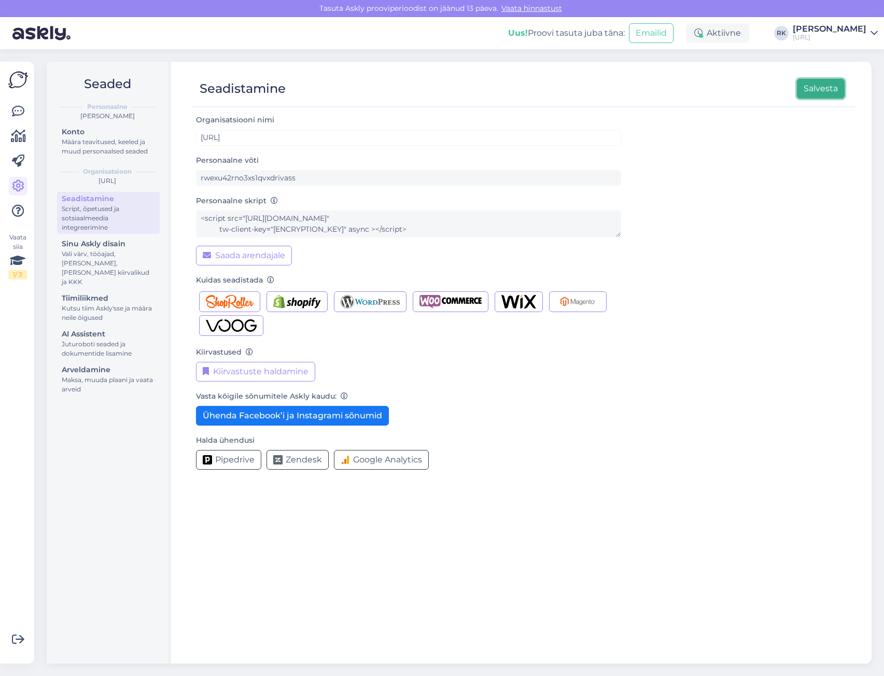
click at [820, 95] on button "Salvesta" at bounding box center [821, 89] width 48 height 20
click at [276, 369] on button "Kiirvastuste haldamine" at bounding box center [255, 372] width 119 height 20
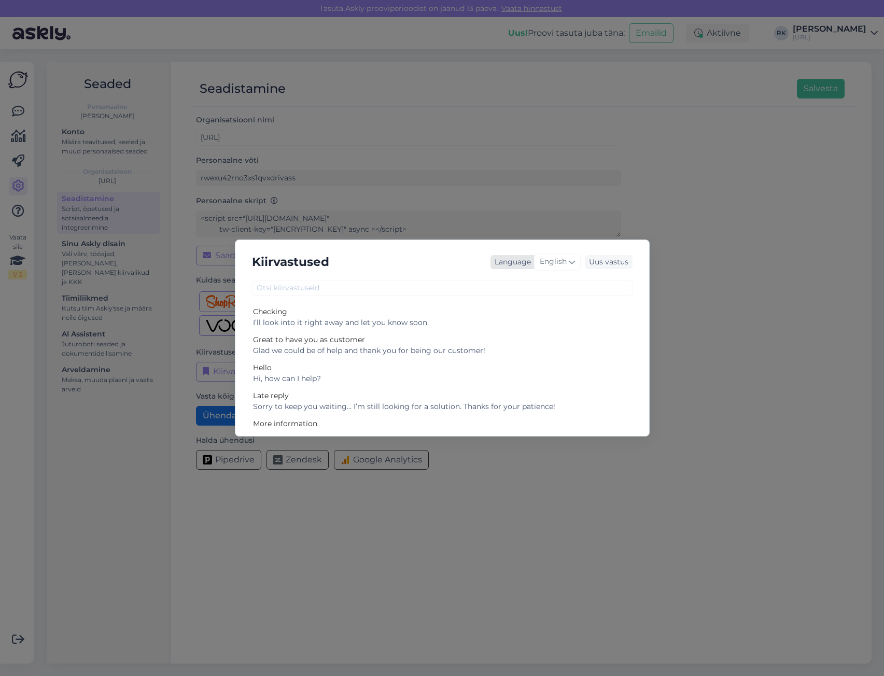
click at [559, 262] on span "English" at bounding box center [553, 261] width 27 height 11
click at [526, 384] on link "Estonian" at bounding box center [536, 389] width 114 height 17
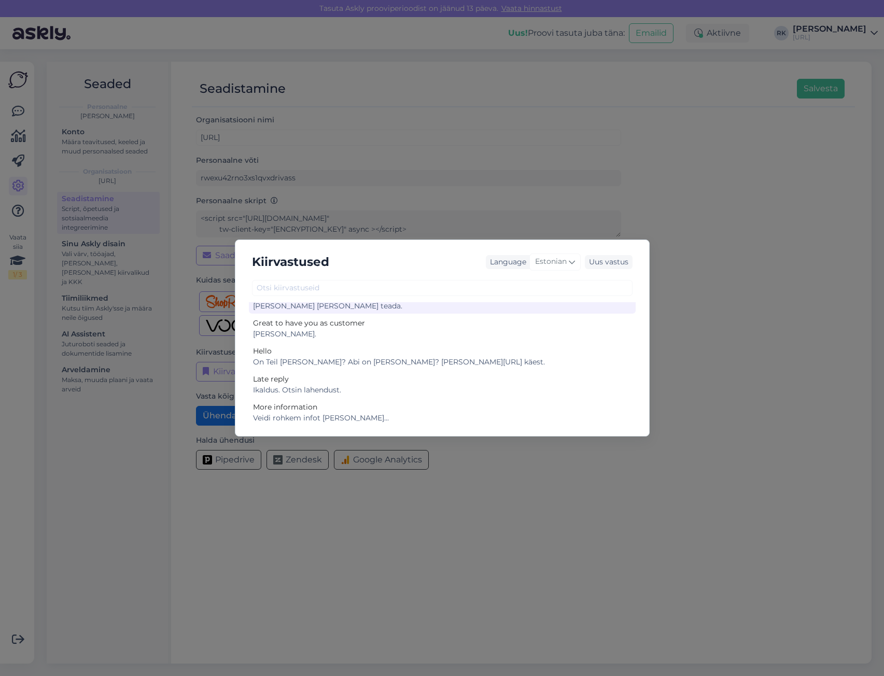
scroll to position [0, 0]
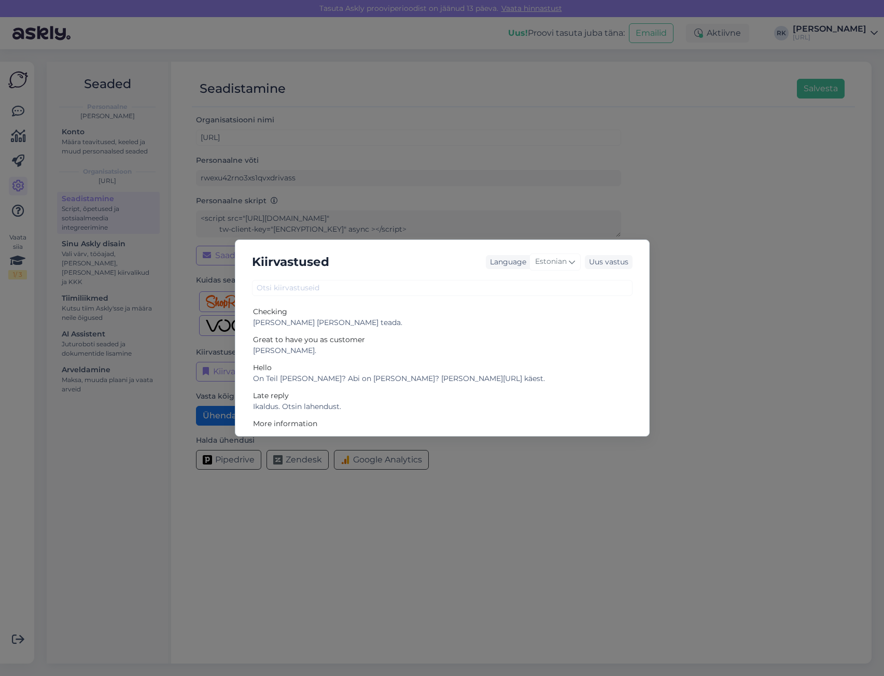
click at [705, 238] on div "Kiirvastused Language Estonian Arabic Belarusian Bulgarian Chinese Czech Danish…" at bounding box center [442, 338] width 884 height 676
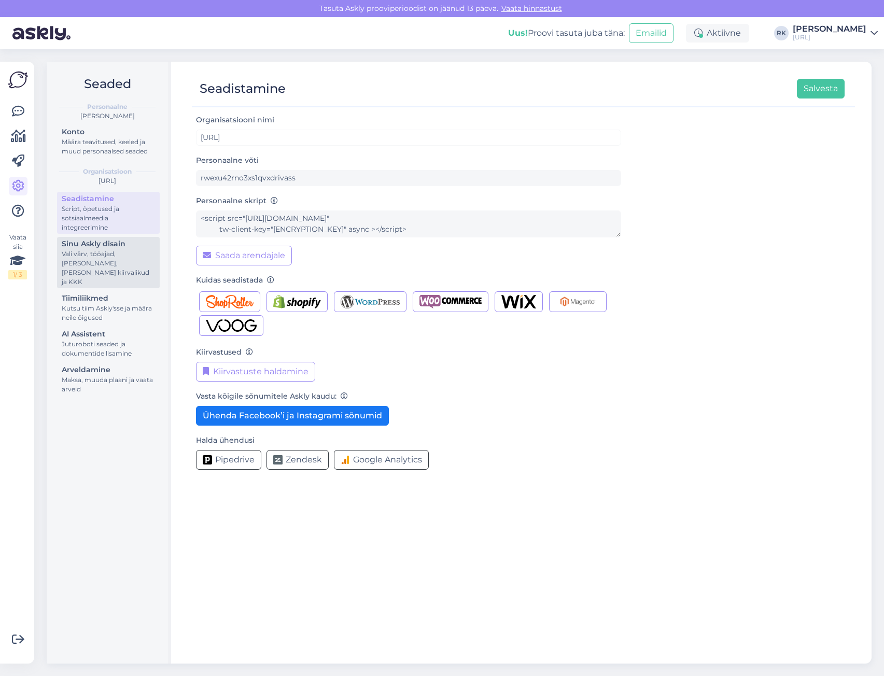
click at [115, 254] on div "Vali värv, tööajad, [PERSON_NAME], [PERSON_NAME] kiirvalikud ja KKK" at bounding box center [108, 267] width 93 height 37
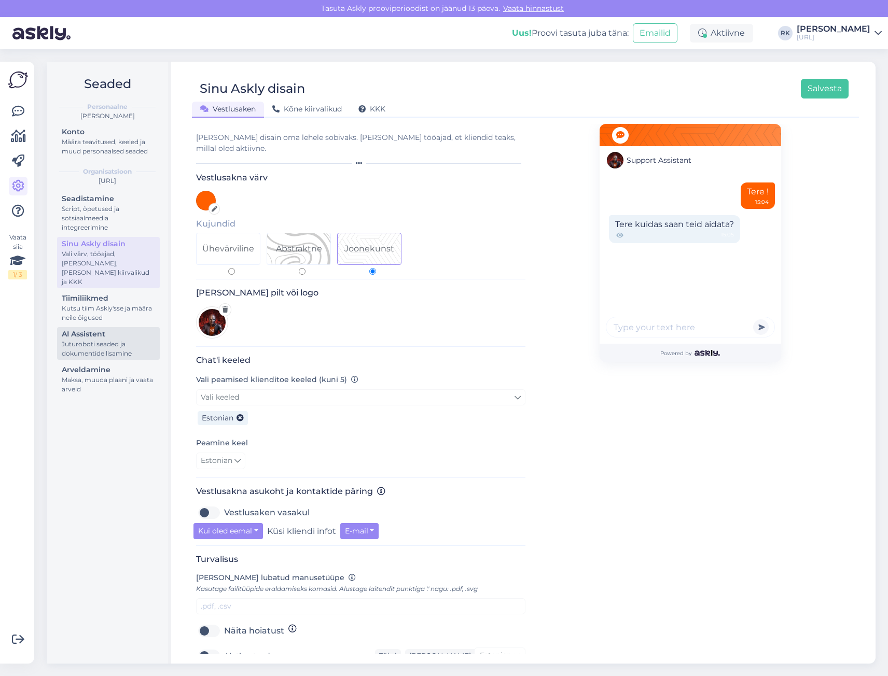
click at [105, 343] on div "Juturoboti seaded ja dokumentide lisamine" at bounding box center [108, 349] width 93 height 19
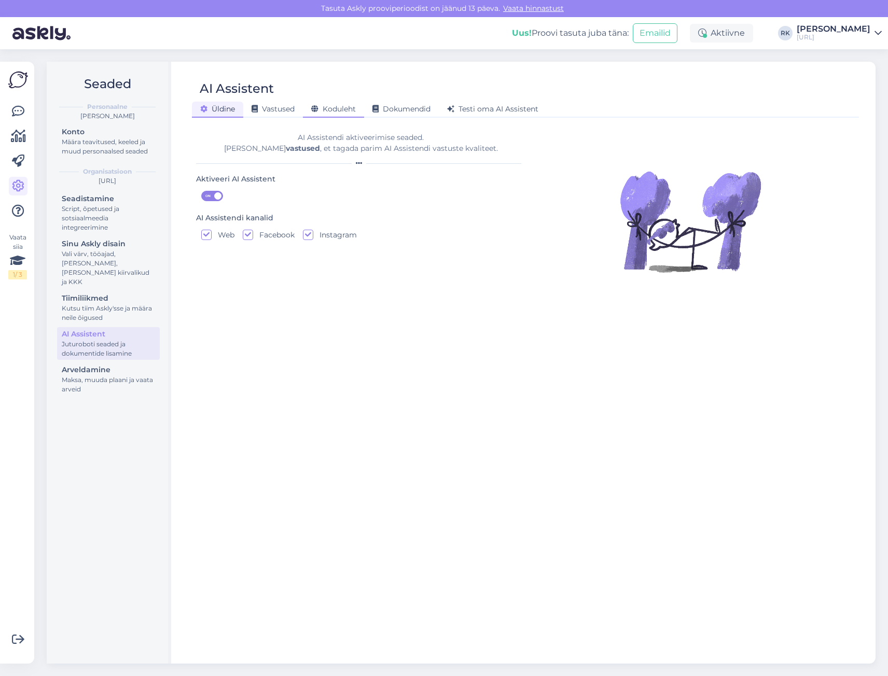
click at [334, 110] on span "Koduleht" at bounding box center [333, 108] width 45 height 9
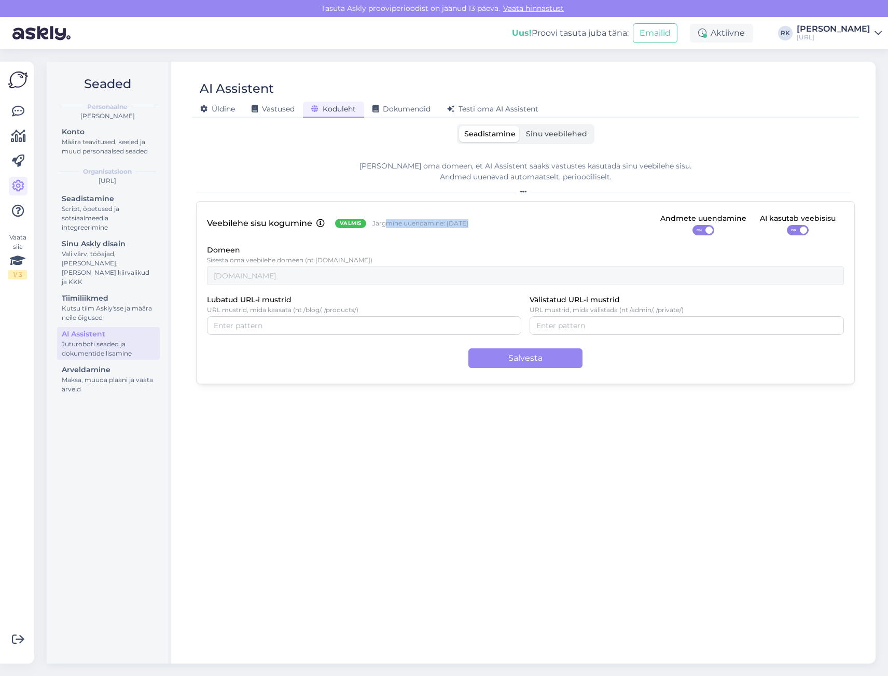
drag, startPoint x: 387, startPoint y: 220, endPoint x: 472, endPoint y: 227, distance: 85.9
click at [472, 227] on div "Veebilehe sisu kogumine Valmis Järgmine uuendamine: Oct 16 Andmete uuendamine O…" at bounding box center [525, 223] width 637 height 23
click at [552, 134] on span "Sinu veebilehed" at bounding box center [556, 133] width 61 height 9
click at [521, 126] on input "Sinu veebilehed" at bounding box center [521, 126] width 0 height 0
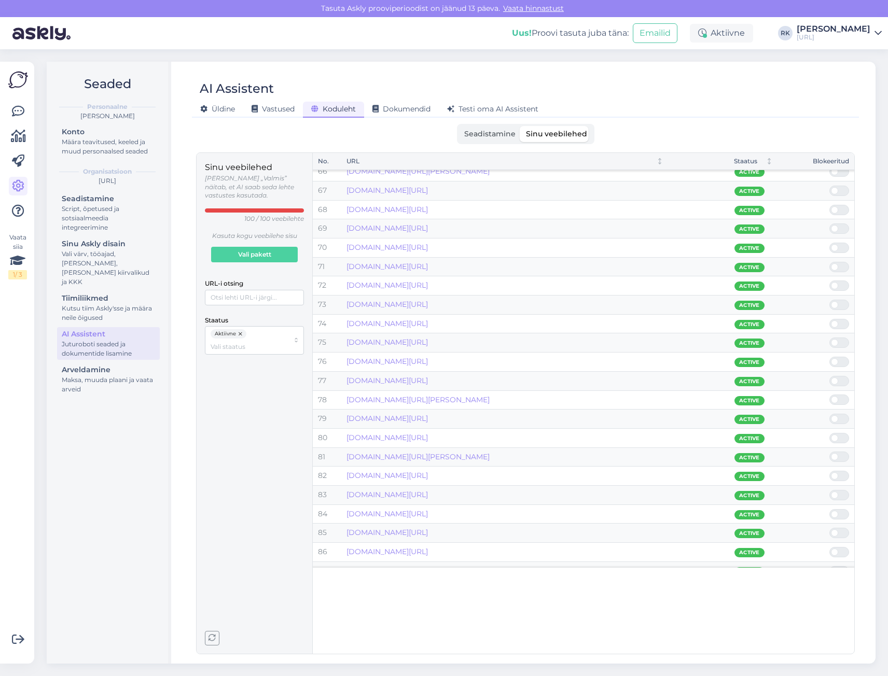
scroll to position [1504, 0]
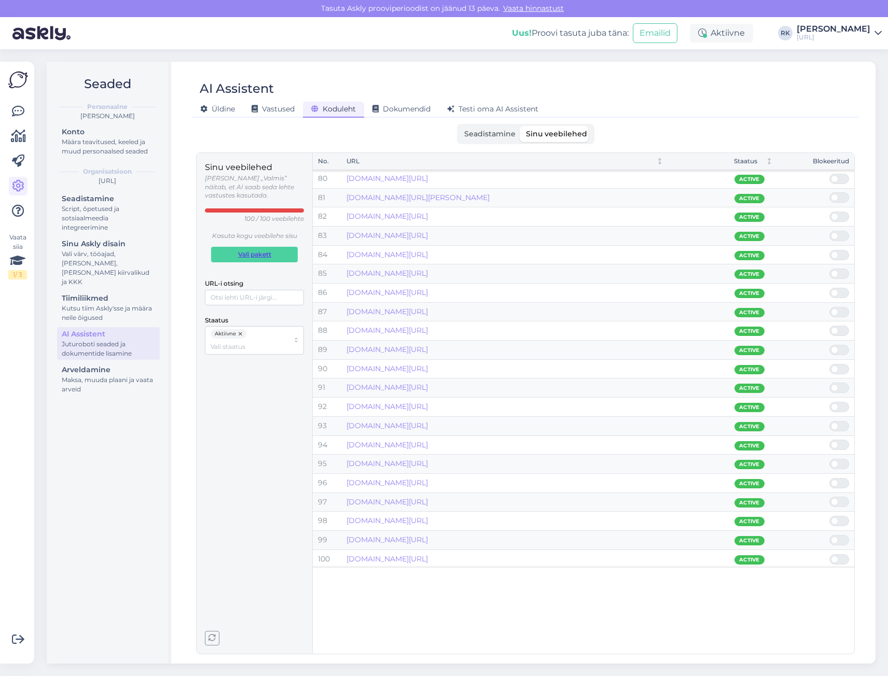
click at [261, 247] on span "Vali pakett" at bounding box center [254, 254] width 33 height 15
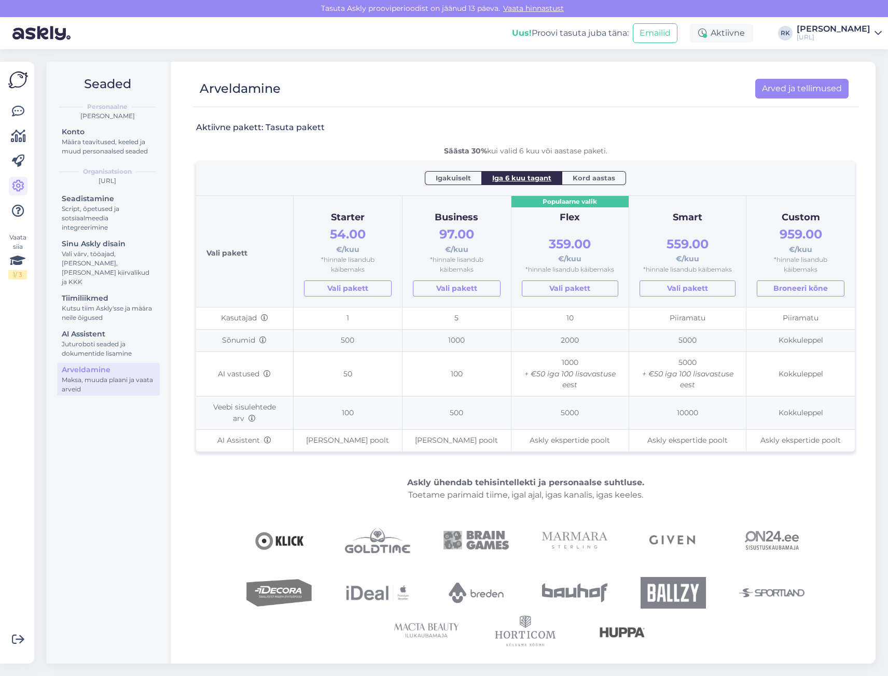
click at [456, 178] on span "Igakuiselt" at bounding box center [453, 178] width 35 height 10
drag, startPoint x: 443, startPoint y: 376, endPoint x: 487, endPoint y: 377, distance: 44.6
click at [487, 377] on td "100" at bounding box center [456, 374] width 109 height 45
click at [674, 595] on img at bounding box center [672, 593] width 65 height 32
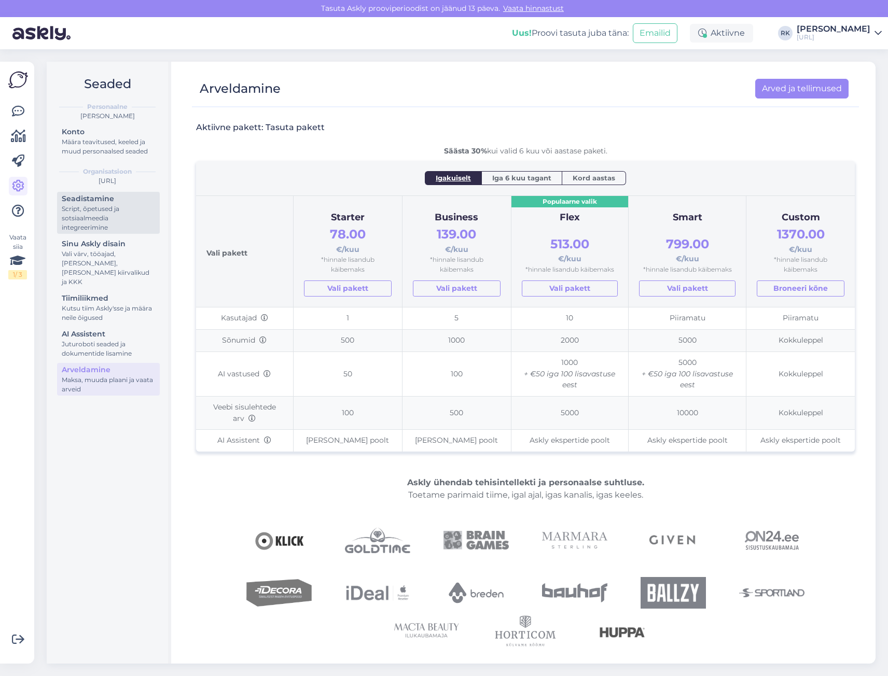
click at [99, 220] on div "Script, õpetused ja sotsiaalmeedia integreerimine" at bounding box center [108, 218] width 93 height 28
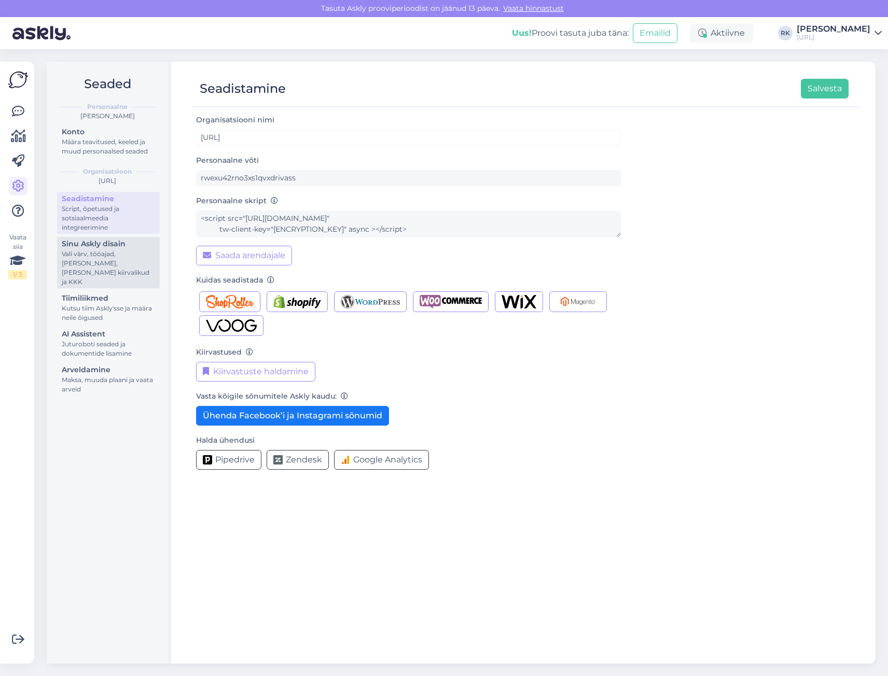
click at [114, 251] on div "Vali värv, tööajad, [PERSON_NAME], [PERSON_NAME] kiirvalikud ja KKK" at bounding box center [108, 267] width 93 height 37
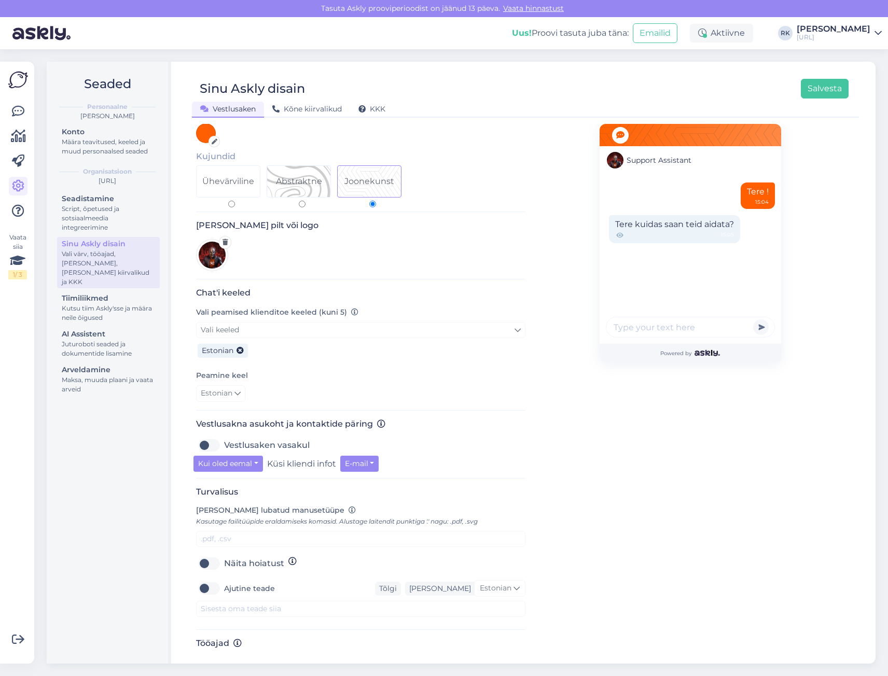
scroll to position [71, 0]
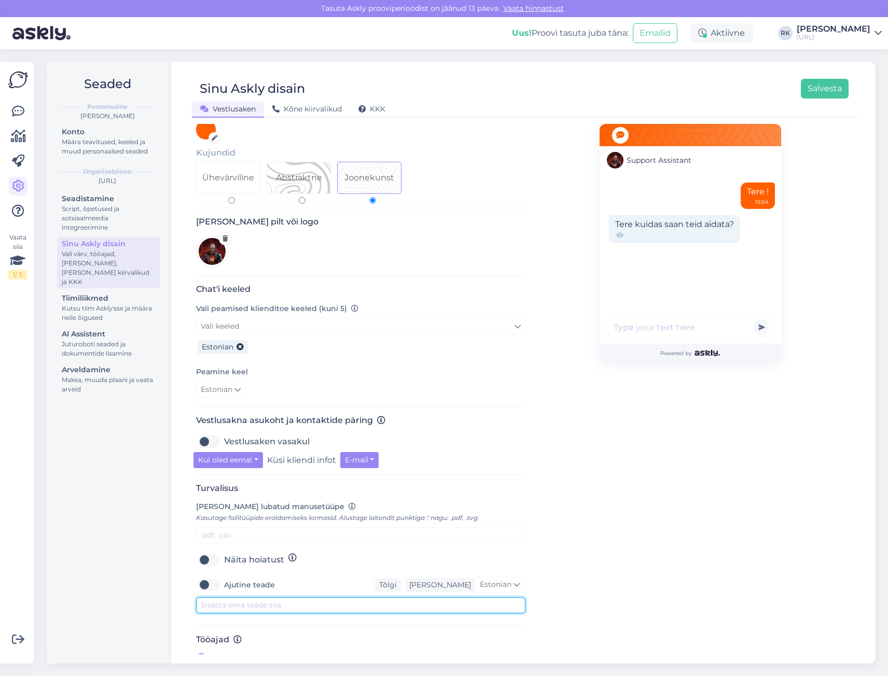
click at [276, 597] on textarea at bounding box center [360, 605] width 329 height 16
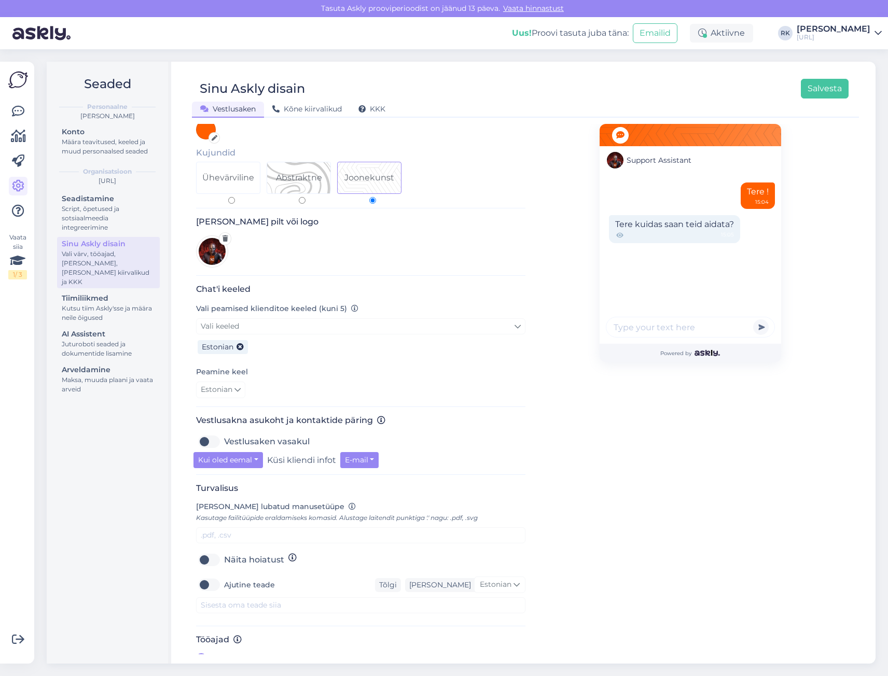
click at [224, 577] on label "Ajutine teade" at bounding box center [249, 585] width 51 height 17
click at [213, 577] on input "Ajutine teade" at bounding box center [209, 585] width 26 height 17
checkbox input "true"
click at [256, 604] on div "Turvalisus [PERSON_NAME] lubatud manusetüüpe Kasutage failitüüpide eraldamiseks…" at bounding box center [360, 554] width 329 height 143
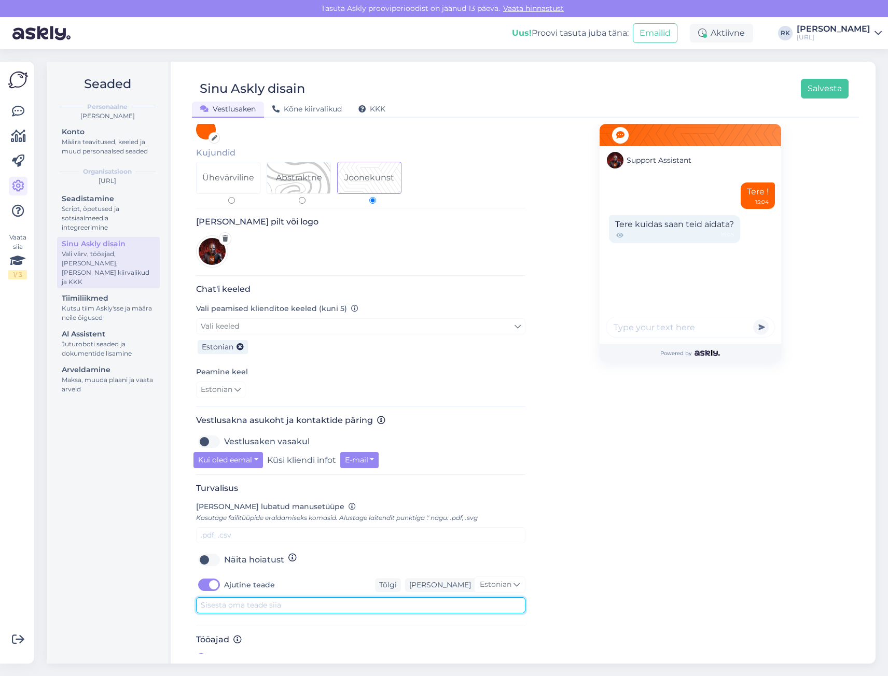
click at [256, 598] on textarea at bounding box center [360, 605] width 329 height 16
type textarea "A"
type textarea "Hakkame sättima"
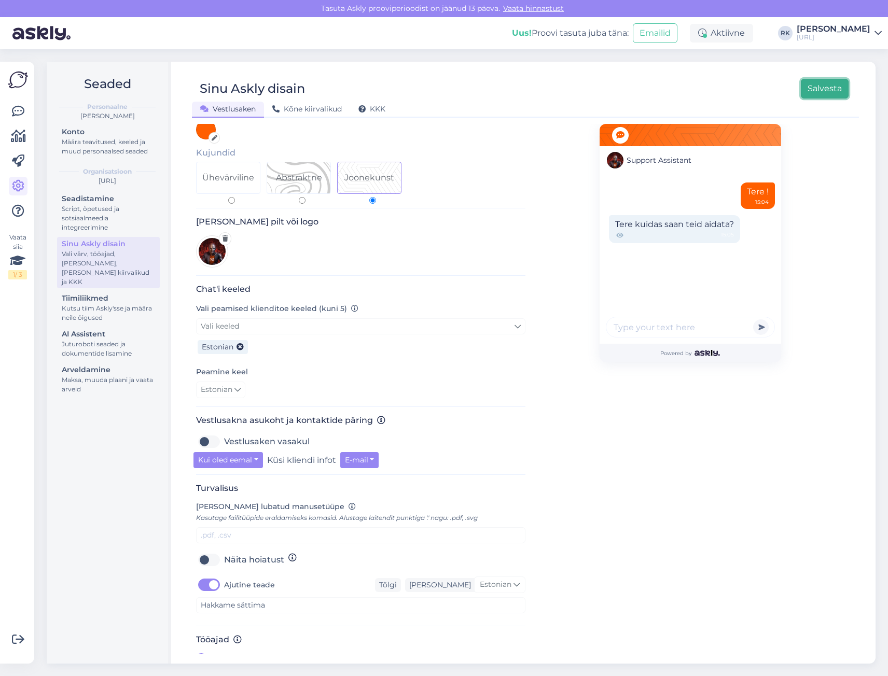
click at [824, 88] on button "Salvesta" at bounding box center [825, 89] width 48 height 20
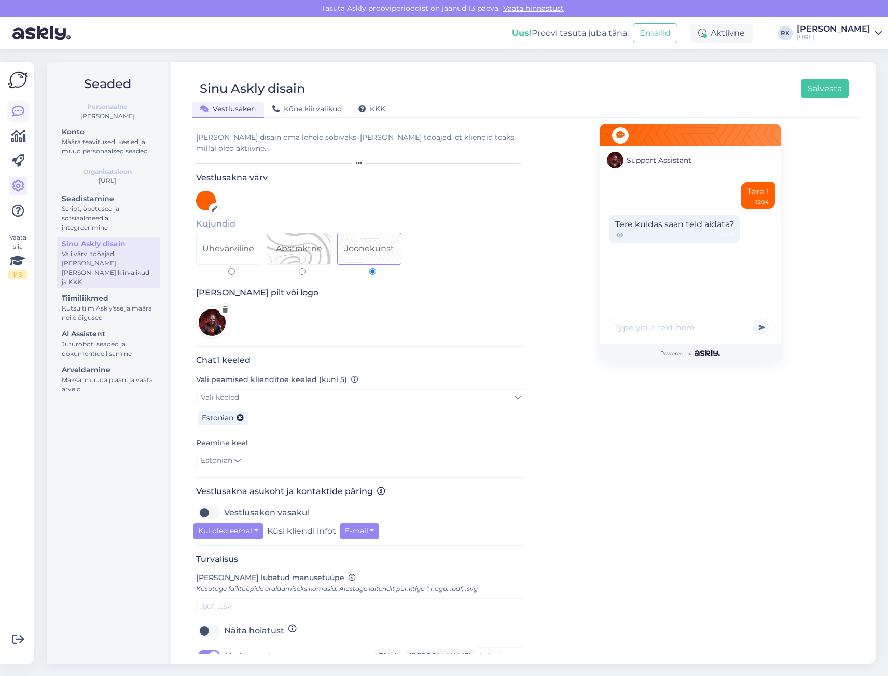
click at [16, 107] on icon at bounding box center [18, 111] width 12 height 12
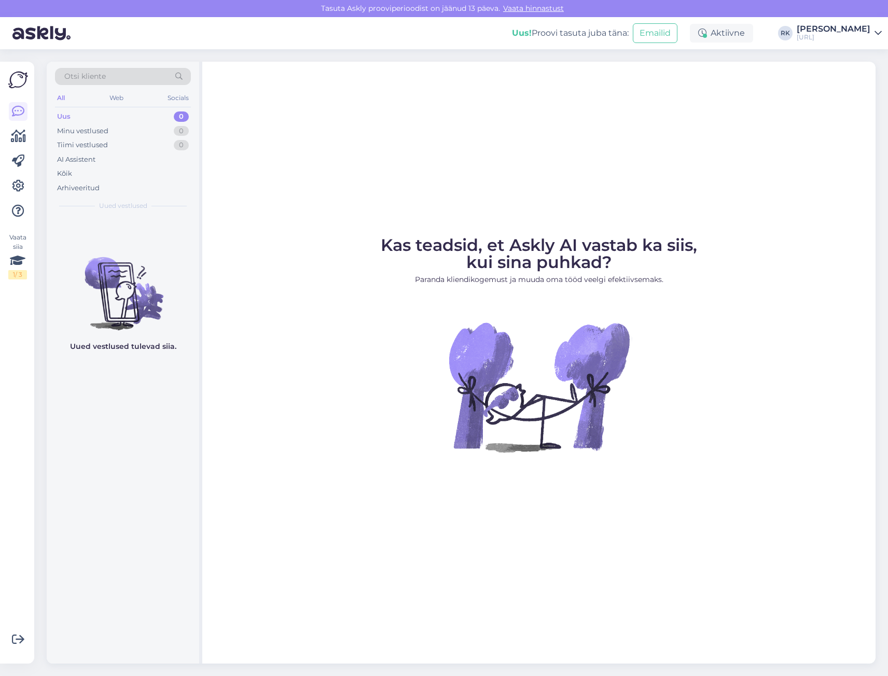
click at [17, 75] on img at bounding box center [18, 80] width 20 height 20
click at [19, 80] on img at bounding box center [18, 80] width 20 height 20
click at [22, 112] on icon at bounding box center [18, 111] width 12 height 12
click at [18, 136] on icon at bounding box center [18, 136] width 15 height 12
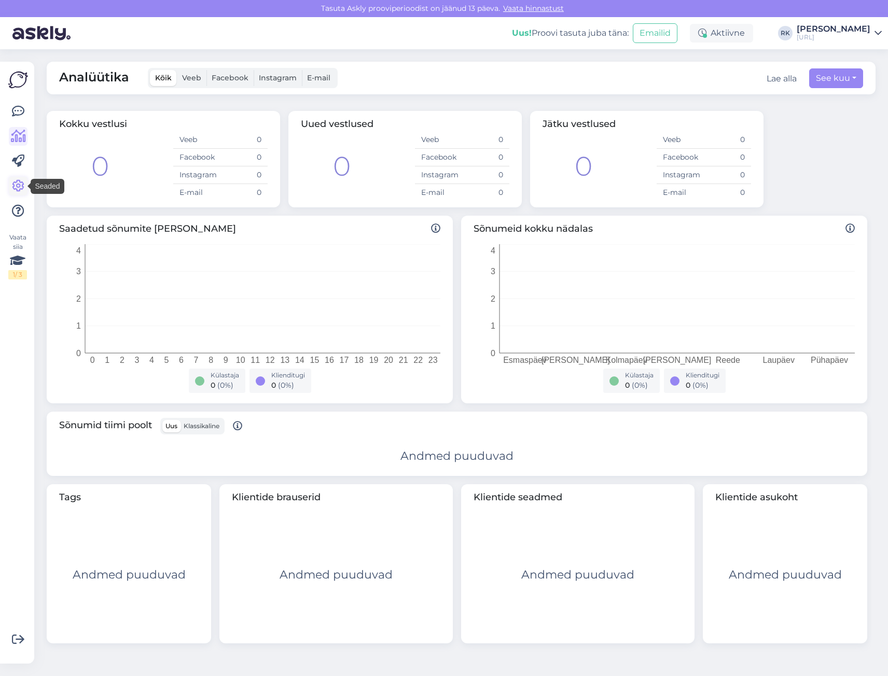
click at [17, 188] on icon at bounding box center [18, 186] width 12 height 12
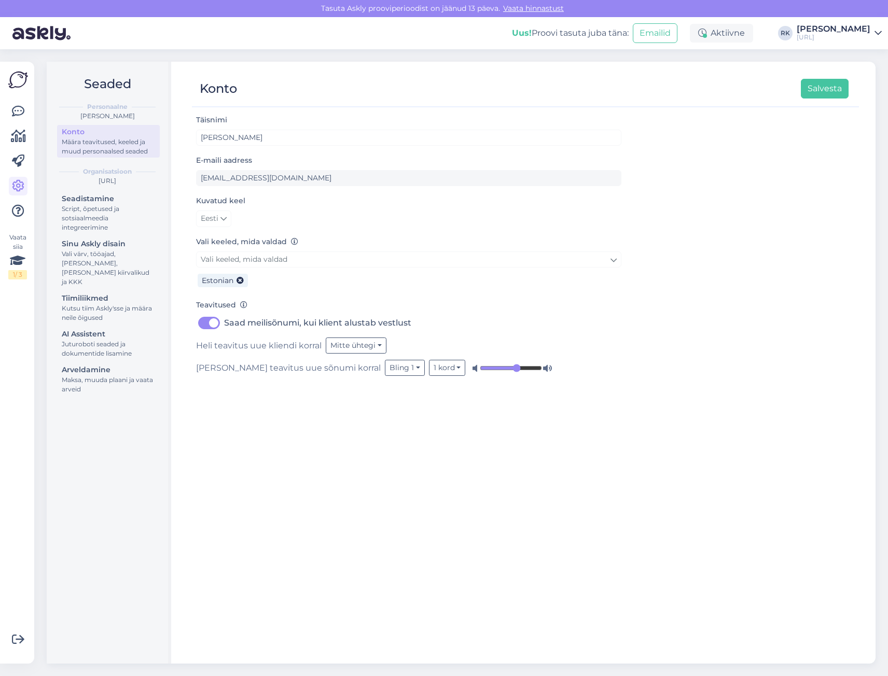
click at [549, 10] on link "Vaata hinnastust" at bounding box center [533, 8] width 67 height 9
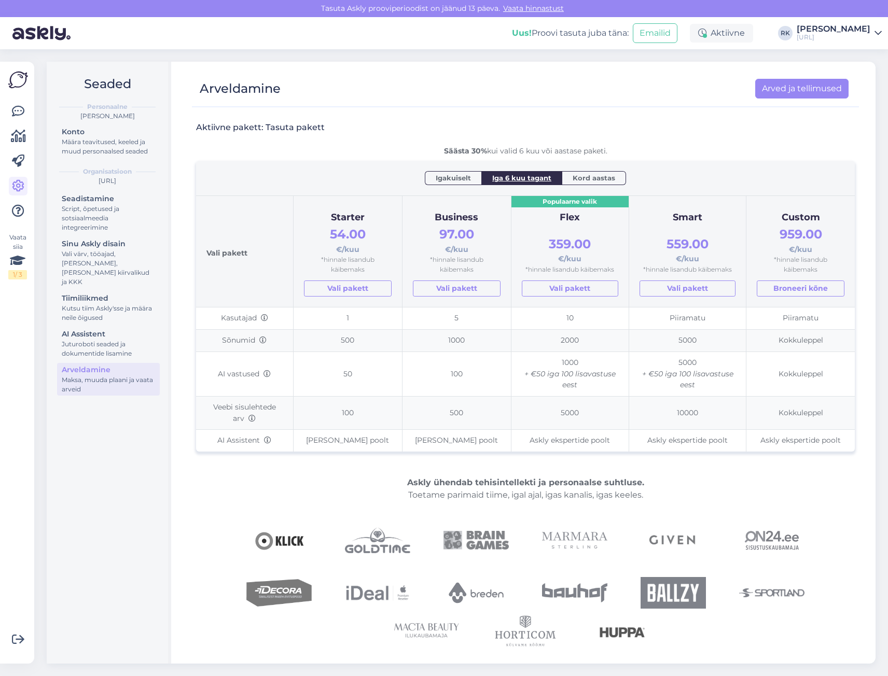
click at [597, 172] on div "Kord aastas" at bounding box center [594, 177] width 64 height 13
click at [594, 174] on span "Kord aastas" at bounding box center [593, 178] width 43 height 10
click at [526, 172] on th "Igakuiselt Iga 6 kuu tagant Kord aastas" at bounding box center [525, 178] width 658 height 35
click at [524, 175] on span "Iga 6 kuu tagant" at bounding box center [521, 178] width 59 height 10
click at [455, 177] on span "Igakuiselt" at bounding box center [453, 178] width 35 height 10
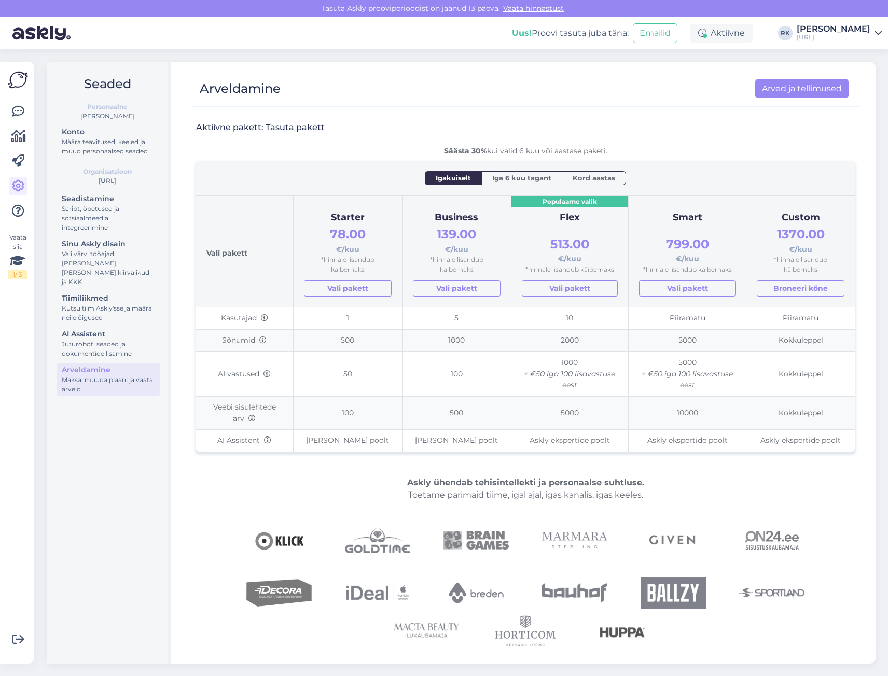
click at [513, 176] on span "Iga 6 kuu tagant" at bounding box center [521, 178] width 59 height 10
click at [450, 177] on span "Igakuiselt" at bounding box center [453, 178] width 35 height 10
click at [510, 176] on span "Iga 6 kuu tagant" at bounding box center [521, 178] width 59 height 10
click at [458, 177] on span "Igakuiselt" at bounding box center [453, 178] width 35 height 10
click at [510, 177] on span "Iga 6 kuu tagant" at bounding box center [521, 178] width 59 height 10
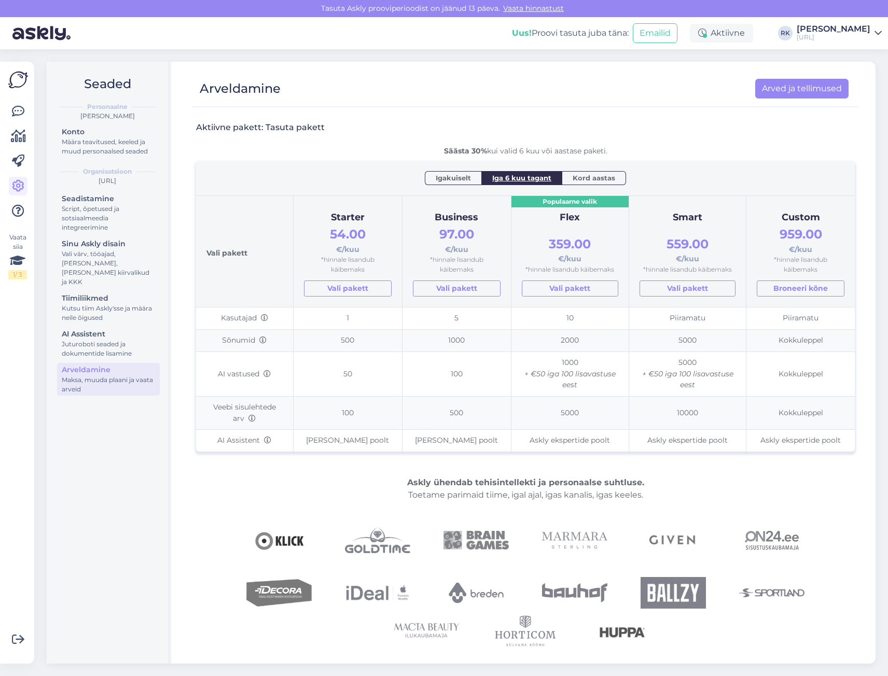
drag, startPoint x: 456, startPoint y: 175, endPoint x: 466, endPoint y: 175, distance: 10.4
click at [458, 175] on span "Igakuiselt" at bounding box center [453, 178] width 35 height 10
click at [504, 176] on span "Iga 6 kuu tagant" at bounding box center [521, 178] width 59 height 10
click at [436, 175] on div "Igakuiselt" at bounding box center [453, 177] width 57 height 13
click at [600, 176] on span "Kord aastas" at bounding box center [593, 178] width 43 height 10
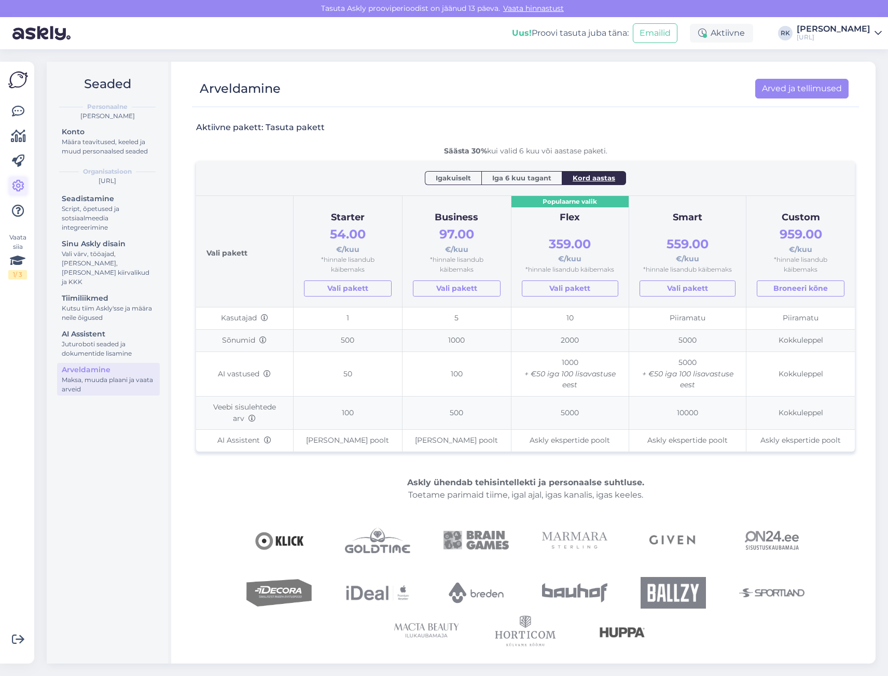
click at [19, 185] on icon at bounding box center [18, 186] width 12 height 12
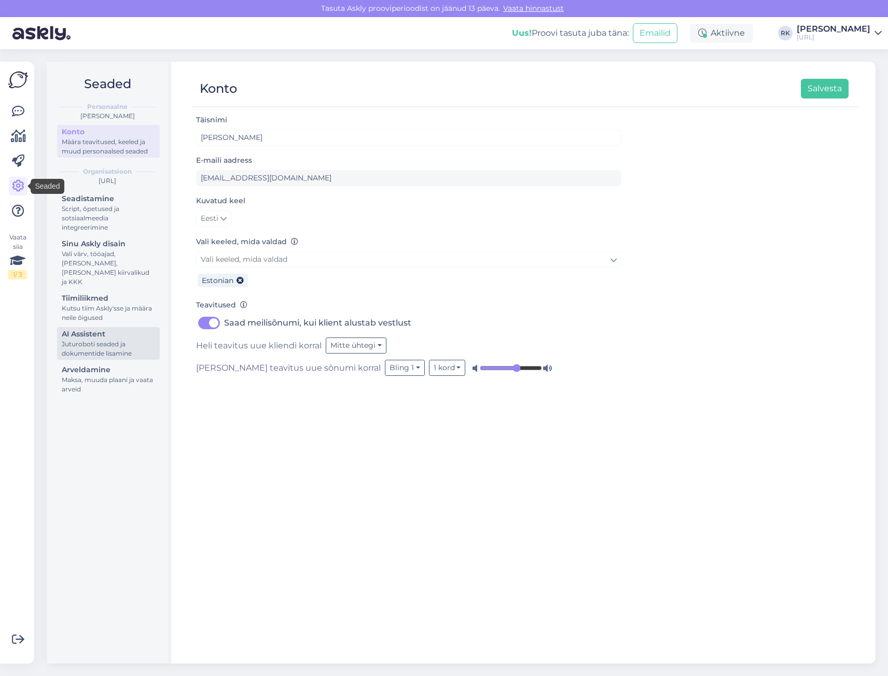
click at [101, 340] on div "Juturoboti seaded ja dokumentide lisamine" at bounding box center [108, 349] width 93 height 19
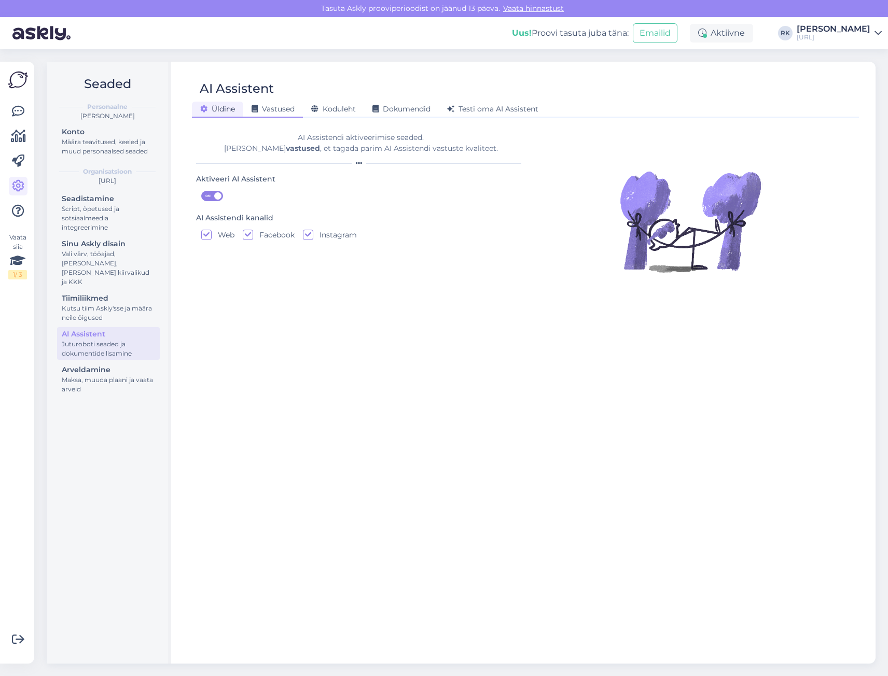
click at [277, 106] on span "Vastused" at bounding box center [272, 108] width 43 height 9
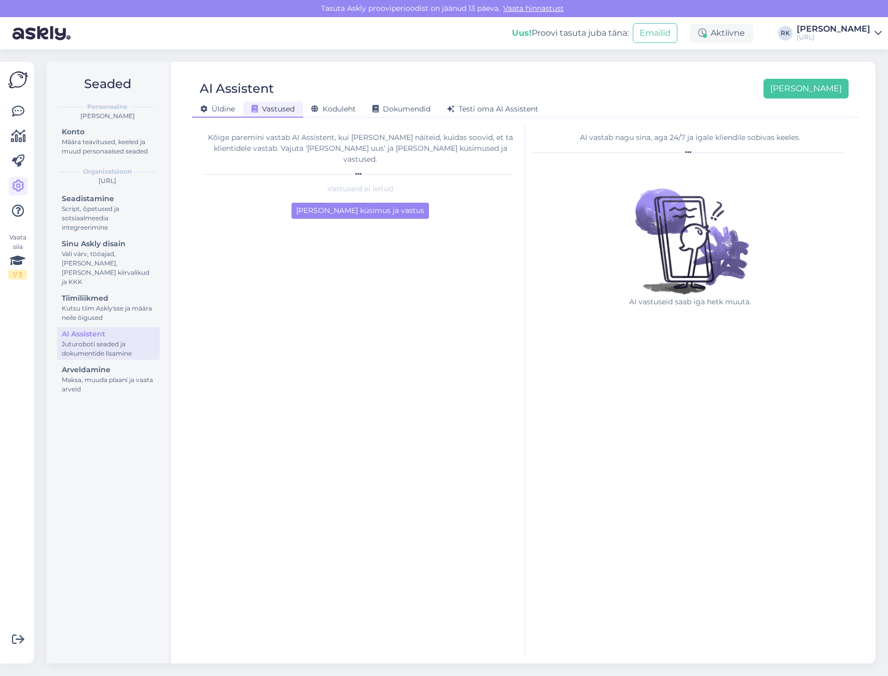
click at [212, 109] on span "Üldine" at bounding box center [217, 108] width 35 height 9
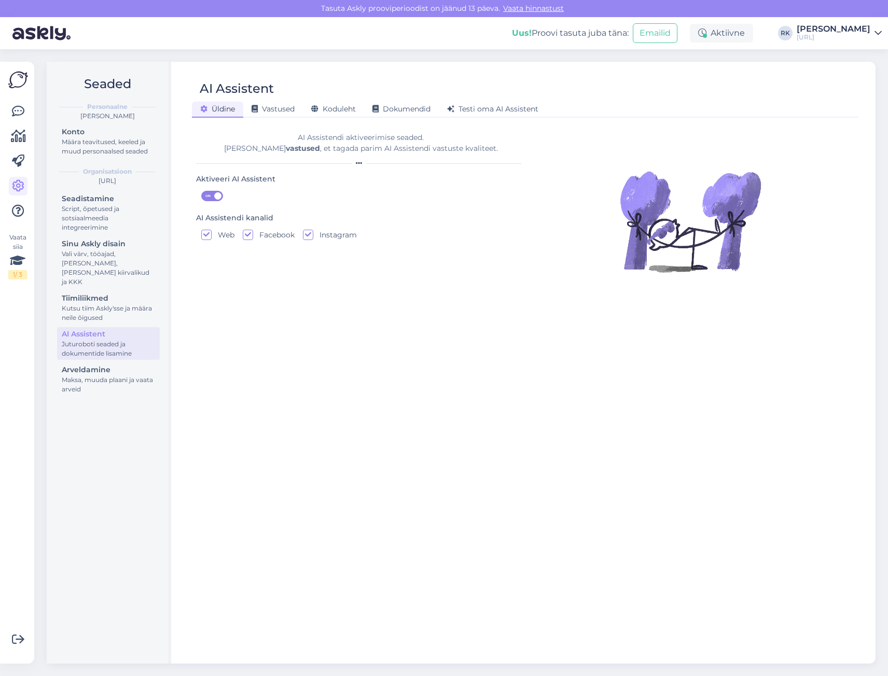
click at [15, 76] on img at bounding box center [18, 80] width 20 height 20
click at [44, 31] on img at bounding box center [41, 33] width 58 height 32
click at [536, 7] on link "Vaata hinnastust" at bounding box center [533, 8] width 67 height 9
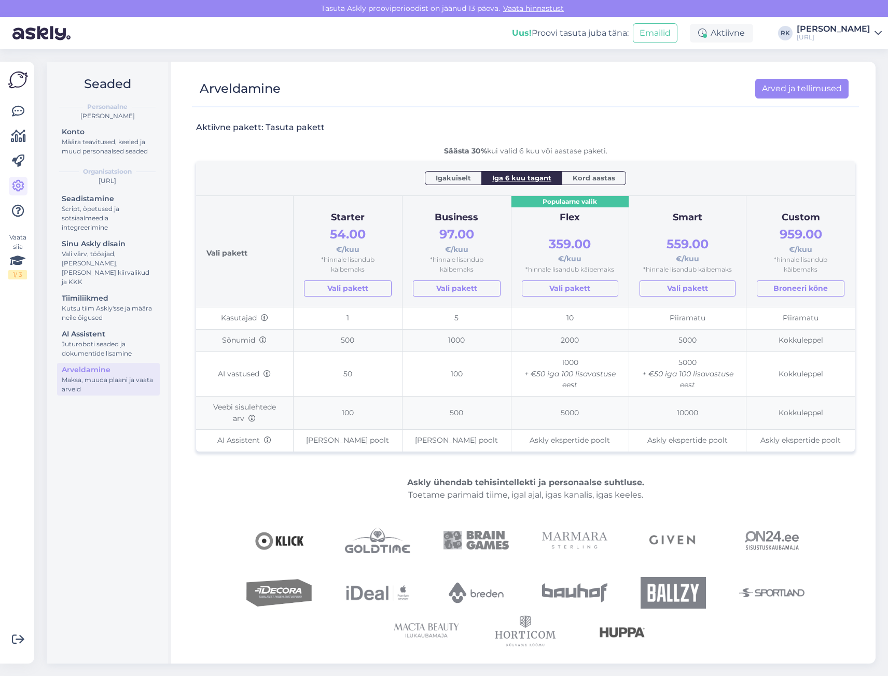
click at [459, 174] on span "Igakuiselt" at bounding box center [453, 178] width 35 height 10
click at [795, 91] on link "Arved ja tellimused" at bounding box center [801, 89] width 93 height 20
click at [648, 118] on div "Aktiivne pakett: Tasuta pakett Säästa 30% kui valid 6 kuu või aastase paketi. I…" at bounding box center [525, 383] width 658 height 538
click at [446, 177] on span "Igakuiselt" at bounding box center [453, 178] width 35 height 10
click at [457, 231] on span "139.00" at bounding box center [456, 234] width 39 height 15
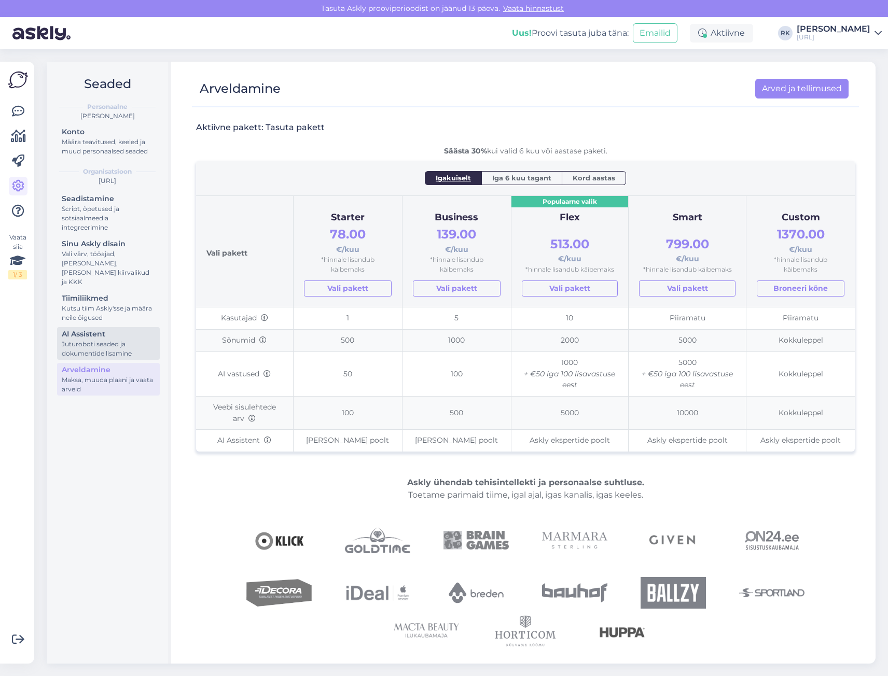
click at [91, 343] on div "Juturoboti seaded ja dokumentide lisamine" at bounding box center [108, 349] width 93 height 19
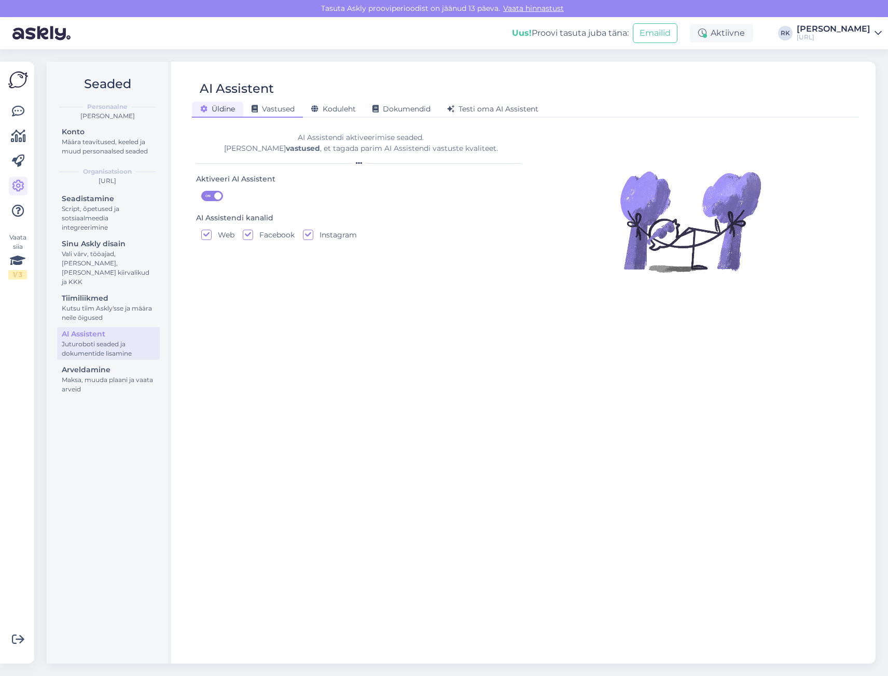
click at [255, 104] on span "Vastused" at bounding box center [272, 108] width 43 height 9
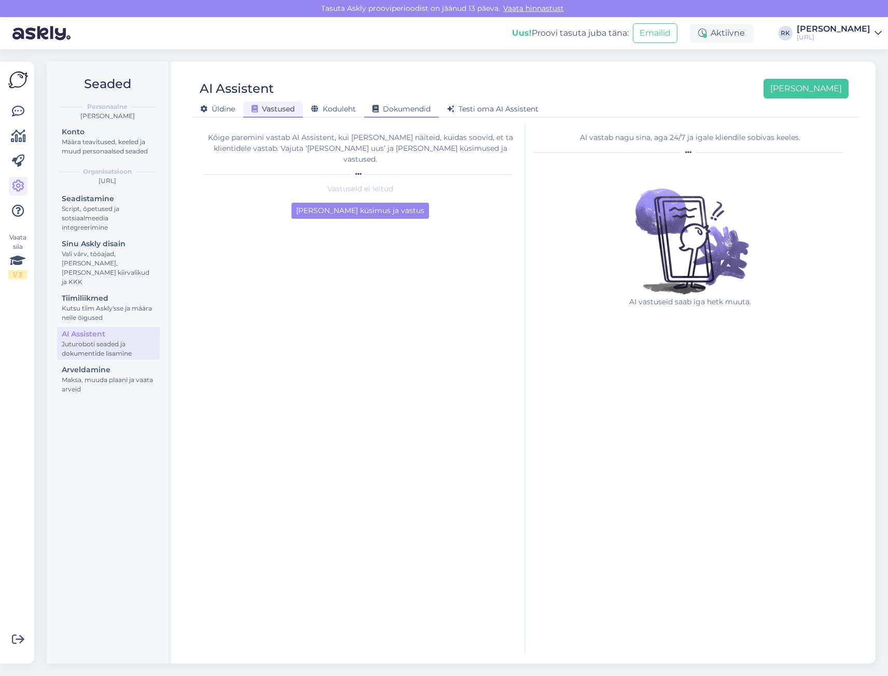
click at [399, 106] on span "Dokumendid" at bounding box center [401, 108] width 58 height 9
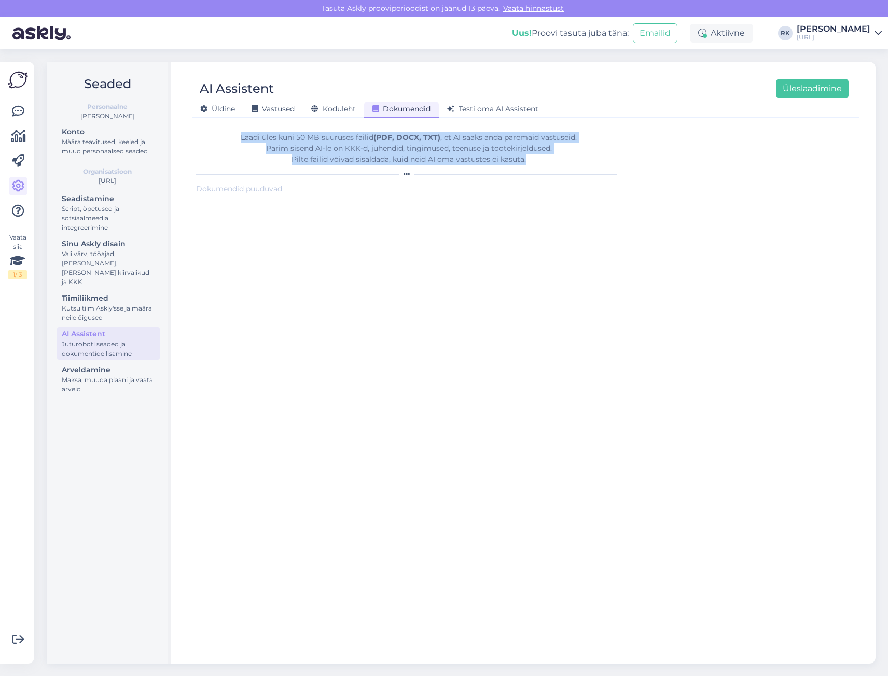
drag, startPoint x: 232, startPoint y: 134, endPoint x: 529, endPoint y: 160, distance: 298.7
click at [529, 160] on div "Laadi üles kuni 50 MB suuruses failid (PDF, DOCX, TXT) , et AI saaks anda parem…" at bounding box center [408, 148] width 425 height 33
click at [540, 6] on link "Vaata hinnastust" at bounding box center [533, 8] width 67 height 9
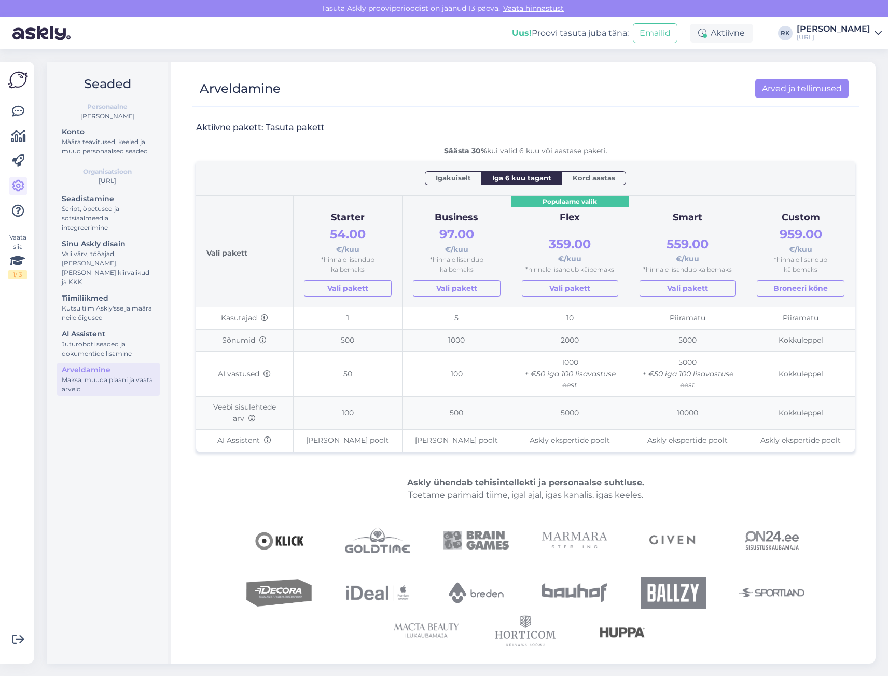
click at [449, 174] on span "Igakuiselt" at bounding box center [453, 178] width 35 height 10
click at [16, 207] on icon at bounding box center [18, 211] width 12 height 12
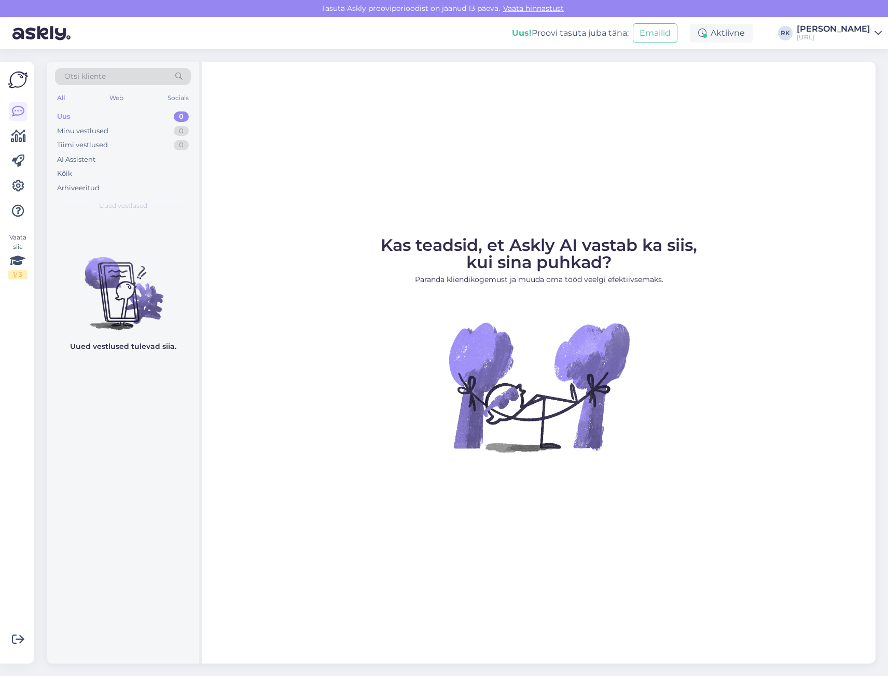
click at [841, 596] on div "Kas teadsid, et Askly AI vastab ka siis, kui sina puhkad? Paranda kliendikogemu…" at bounding box center [538, 363] width 673 height 602
click at [11, 209] on link at bounding box center [18, 211] width 19 height 19
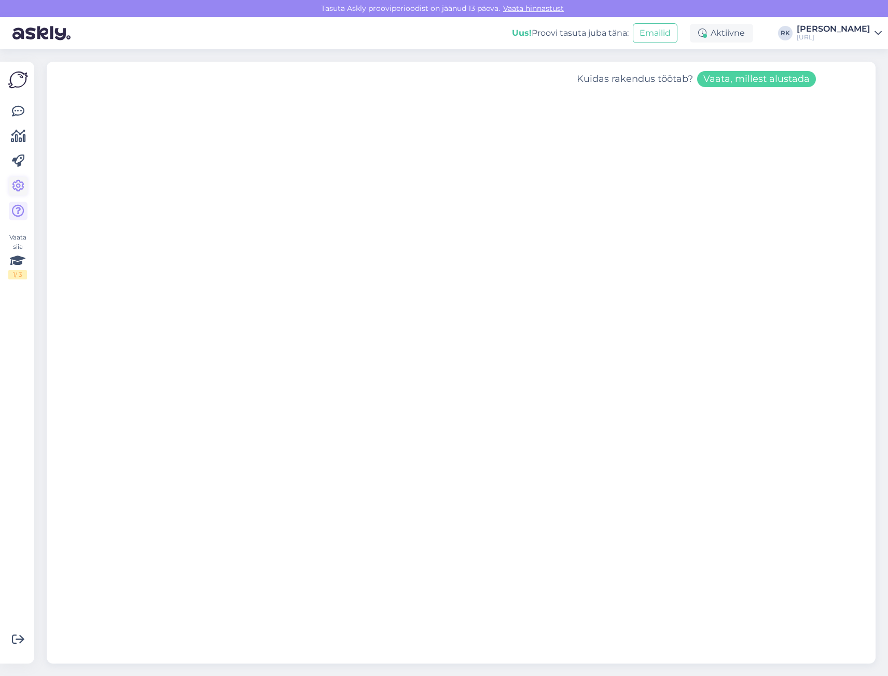
click at [23, 191] on icon at bounding box center [18, 186] width 12 height 12
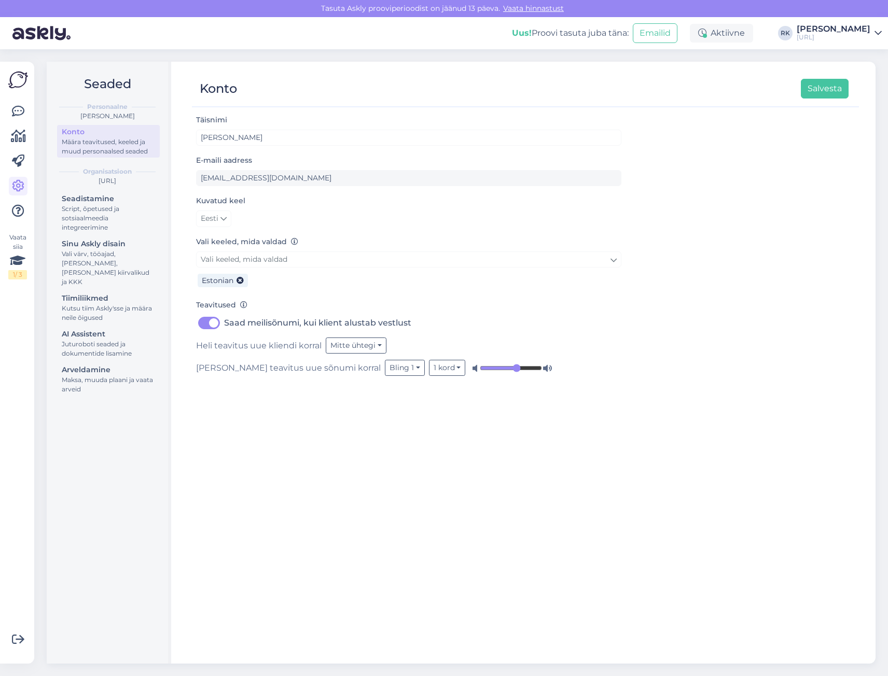
click at [883, 553] on div "Seaded Personaalne [PERSON_NAME] Määra teavitused, keeled ja muud personaalsed …" at bounding box center [463, 362] width 847 height 627
click at [22, 115] on icon at bounding box center [18, 111] width 12 height 12
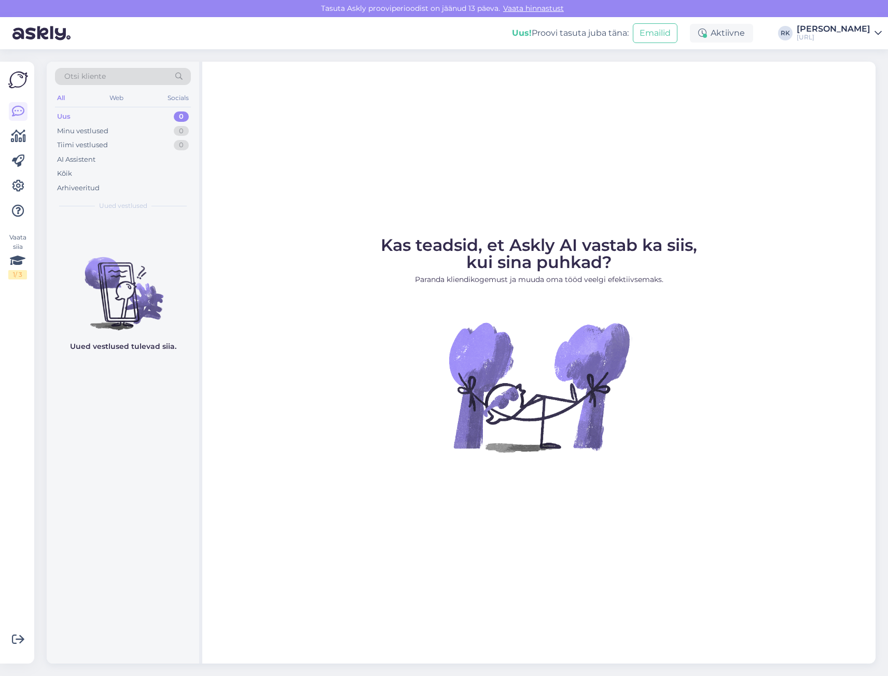
click at [15, 87] on img at bounding box center [18, 80] width 20 height 20
click at [16, 81] on img at bounding box center [18, 80] width 20 height 20
click at [17, 81] on img at bounding box center [18, 80] width 20 height 20
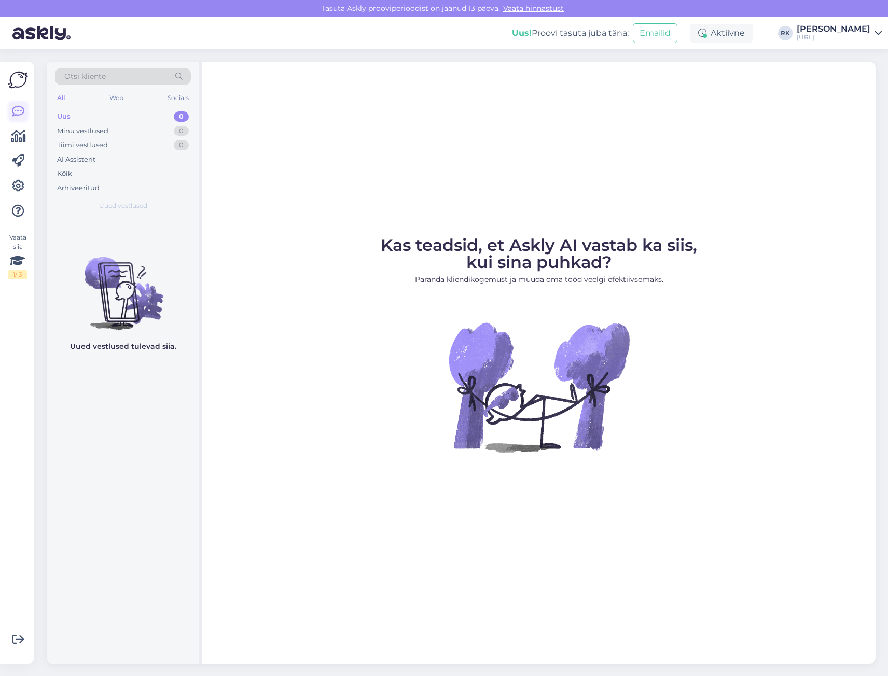
click at [15, 106] on icon at bounding box center [18, 111] width 12 height 12
click at [19, 143] on icon at bounding box center [18, 136] width 15 height 12
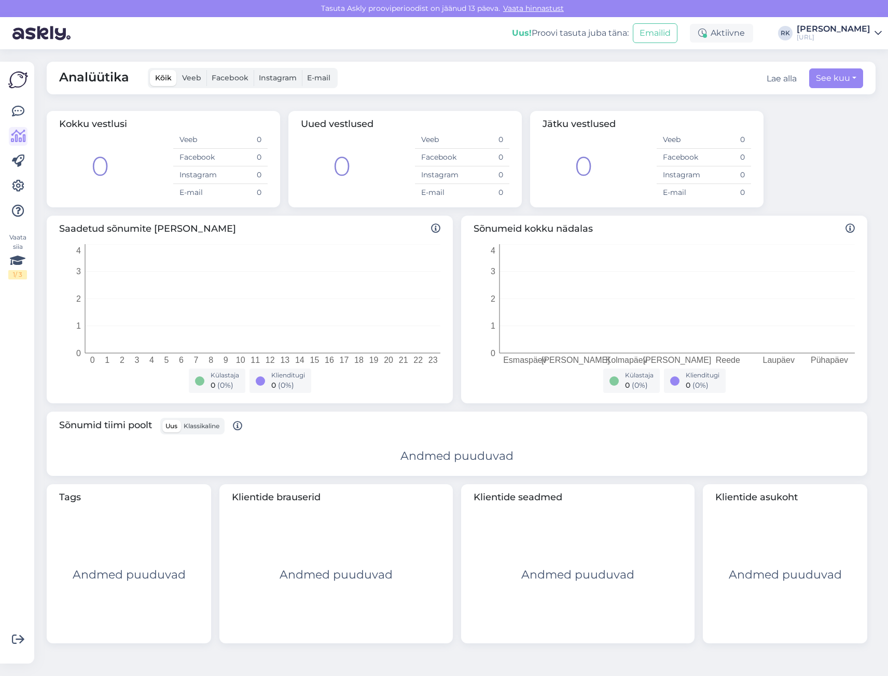
click at [811, 31] on div "[PERSON_NAME]" at bounding box center [833, 29] width 74 height 8
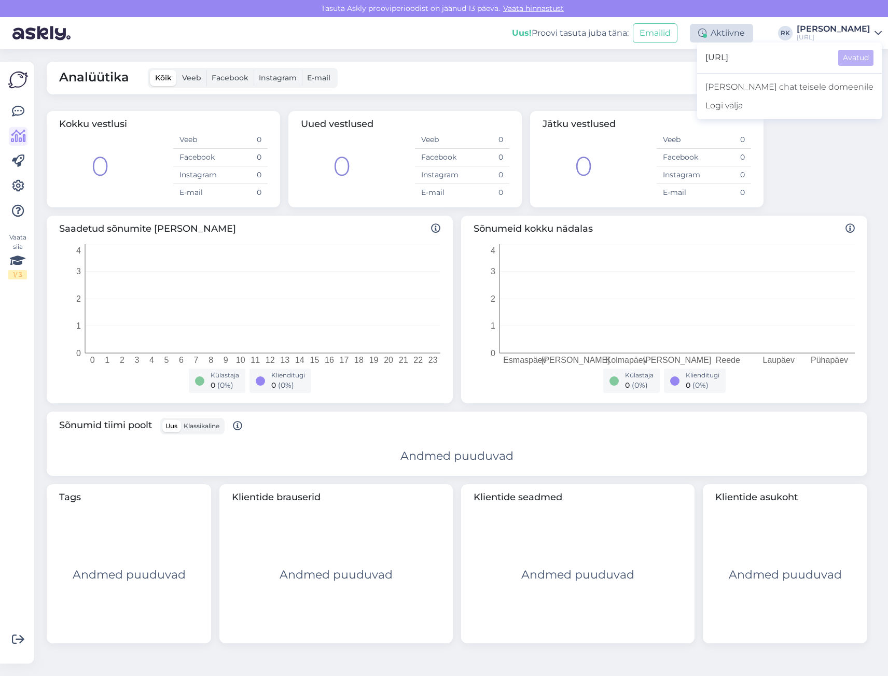
click at [753, 26] on div "Aktiivne" at bounding box center [721, 33] width 63 height 19
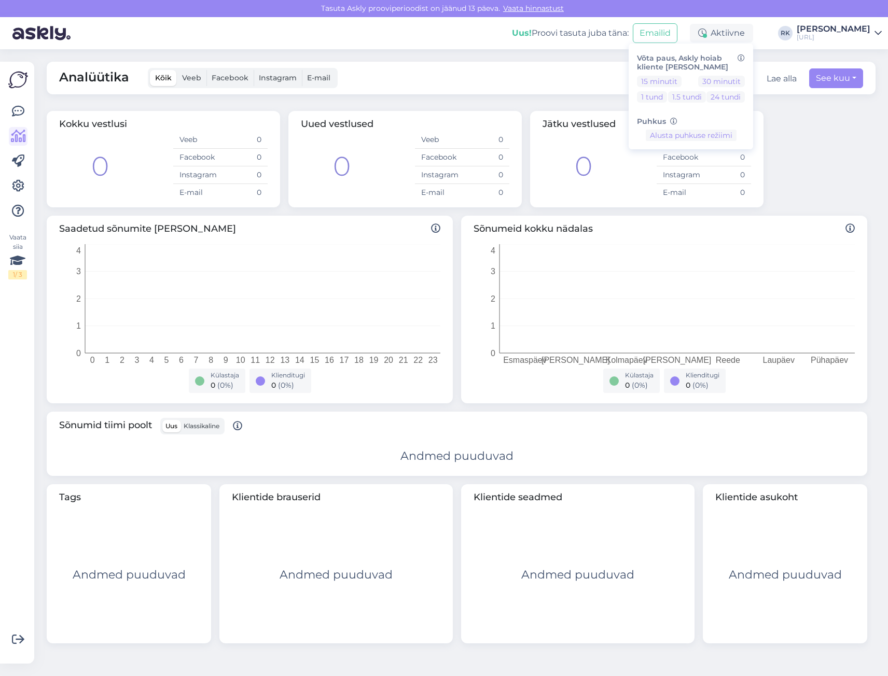
click at [842, 166] on div "Kokku vestlusi 0 Veeb 0 Facebook 0 Instagram 0 E-mail 0 Uued vestlused 0 Veeb 0…" at bounding box center [457, 159] width 829 height 105
click at [17, 83] on img at bounding box center [18, 80] width 20 height 20
click at [15, 34] on img at bounding box center [41, 33] width 58 height 32
click at [36, 35] on img at bounding box center [41, 33] width 58 height 32
click at [833, 26] on div "[PERSON_NAME]" at bounding box center [833, 29] width 74 height 8
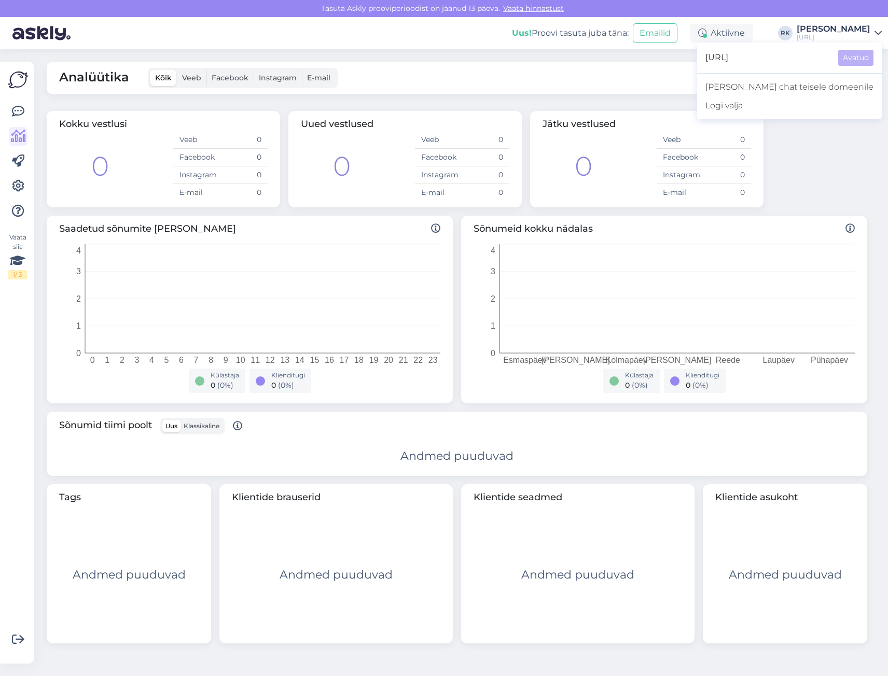
click at [789, 54] on span "[URL]" at bounding box center [767, 58] width 124 height 16
click at [521, 6] on link "Vaata hinnastust" at bounding box center [533, 8] width 67 height 9
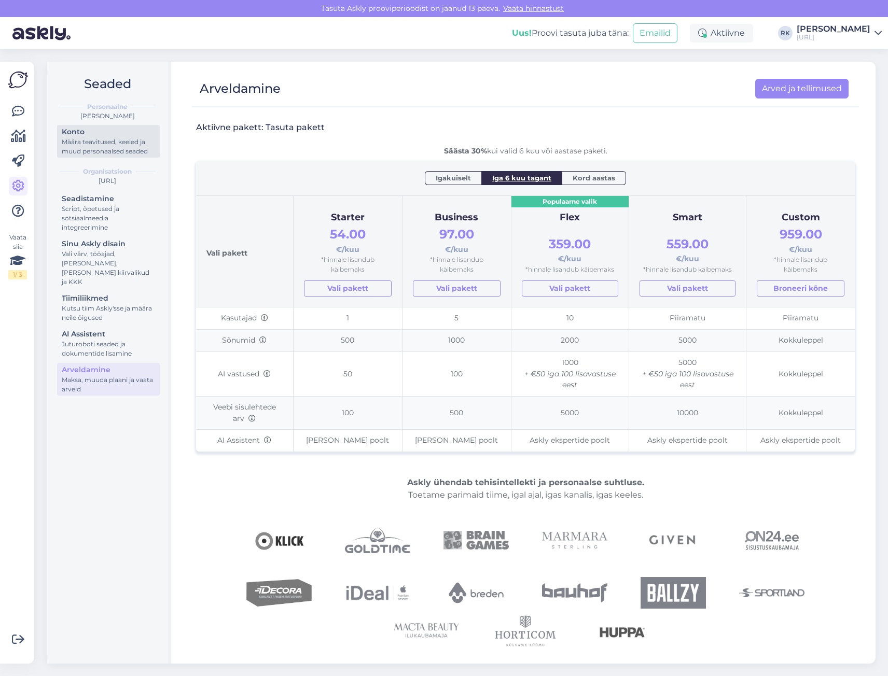
click at [79, 145] on div "Määra teavitused, keeled ja muud personaalsed seaded" at bounding box center [108, 146] width 93 height 19
